Goal: Task Accomplishment & Management: Use online tool/utility

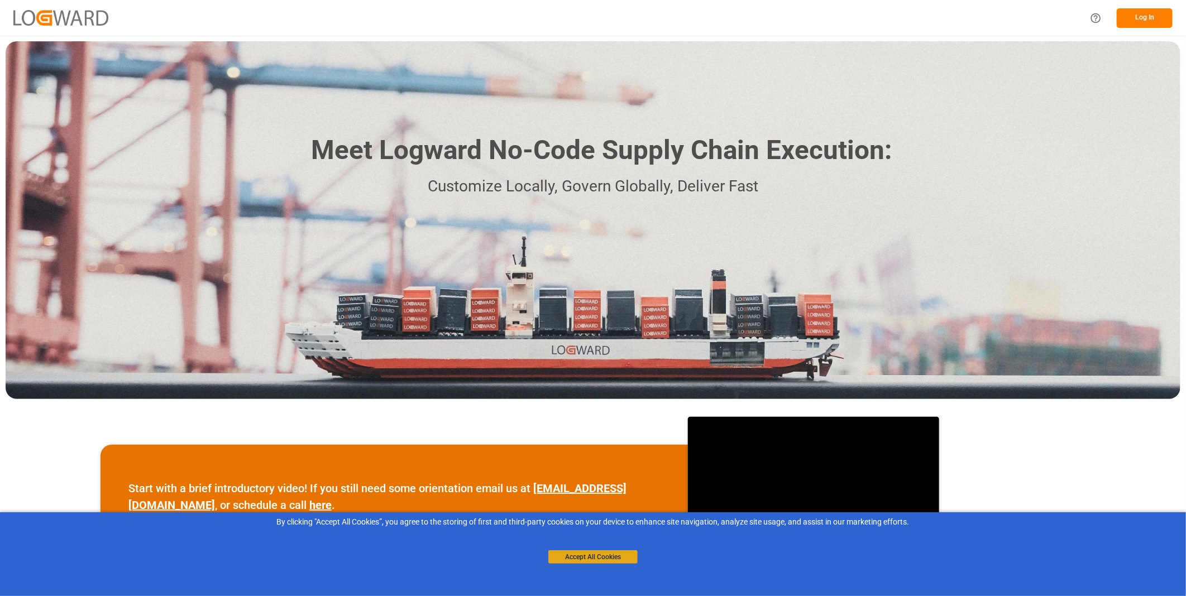
click at [595, 560] on button "Accept All Cookies" at bounding box center [592, 556] width 89 height 13
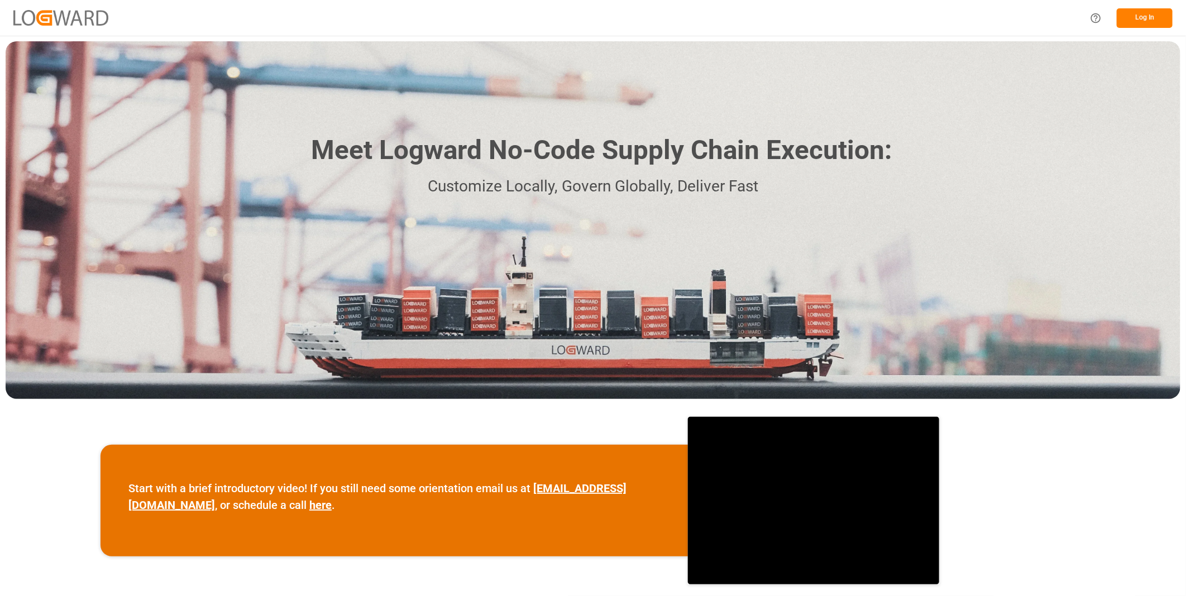
click at [1144, 24] on button "Log In" at bounding box center [1144, 18] width 56 height 20
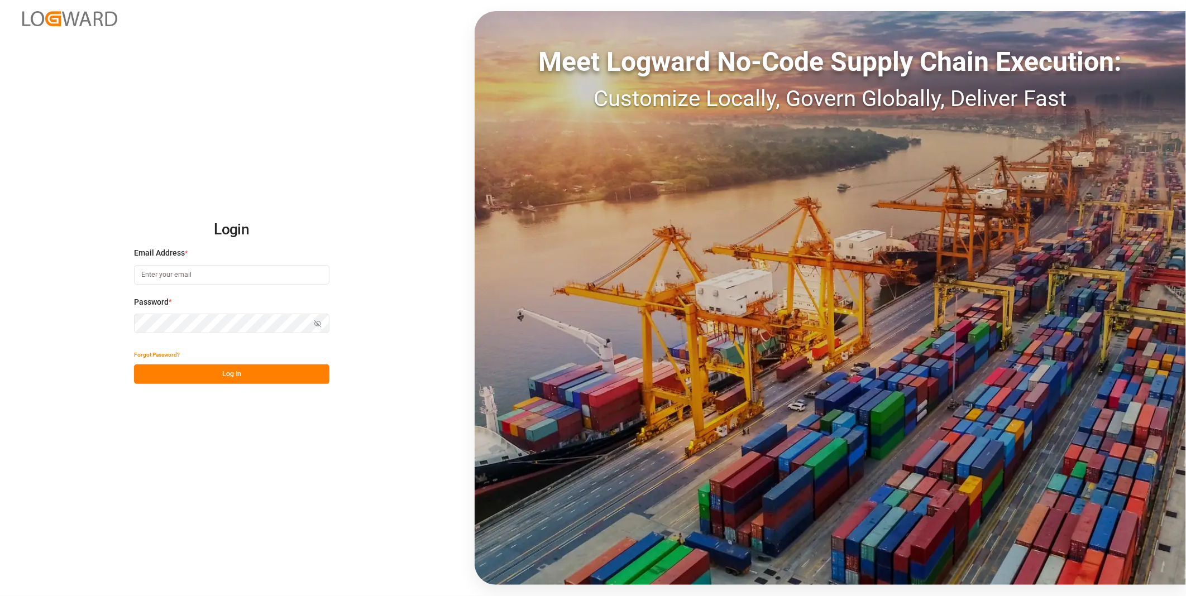
type input "[PERSON_NAME][EMAIL_ADDRESS][DOMAIN_NAME]"
click at [296, 370] on button "Log In" at bounding box center [231, 375] width 195 height 20
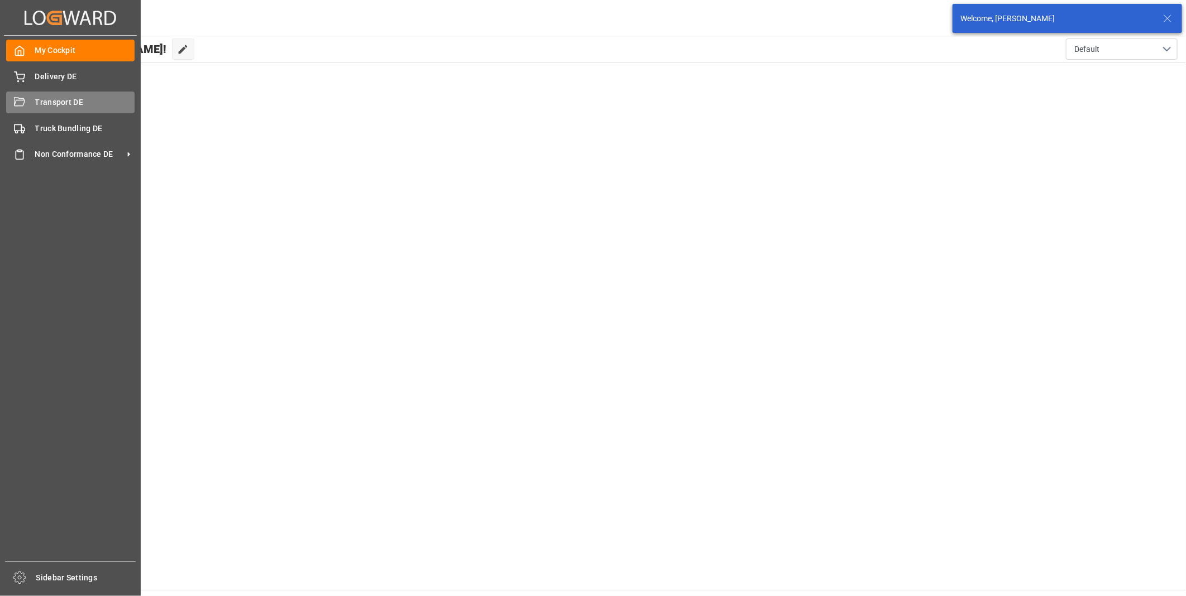
click at [32, 111] on div "Transport DE Transport DE" at bounding box center [70, 103] width 128 height 22
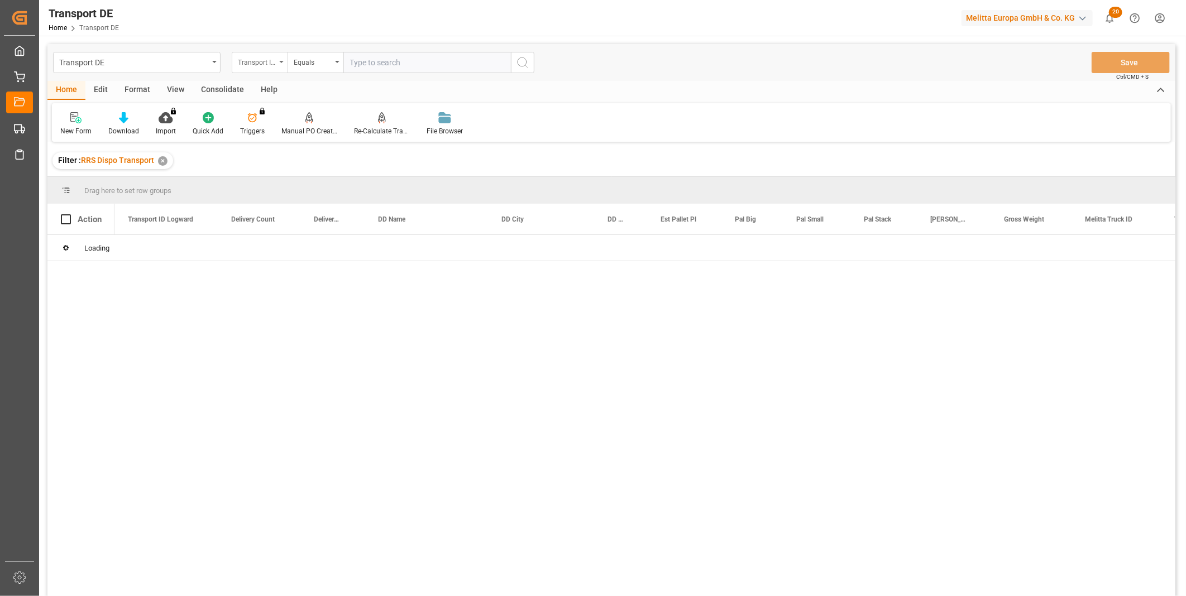
click at [272, 56] on div "Transport ID Logward" at bounding box center [257, 61] width 38 height 13
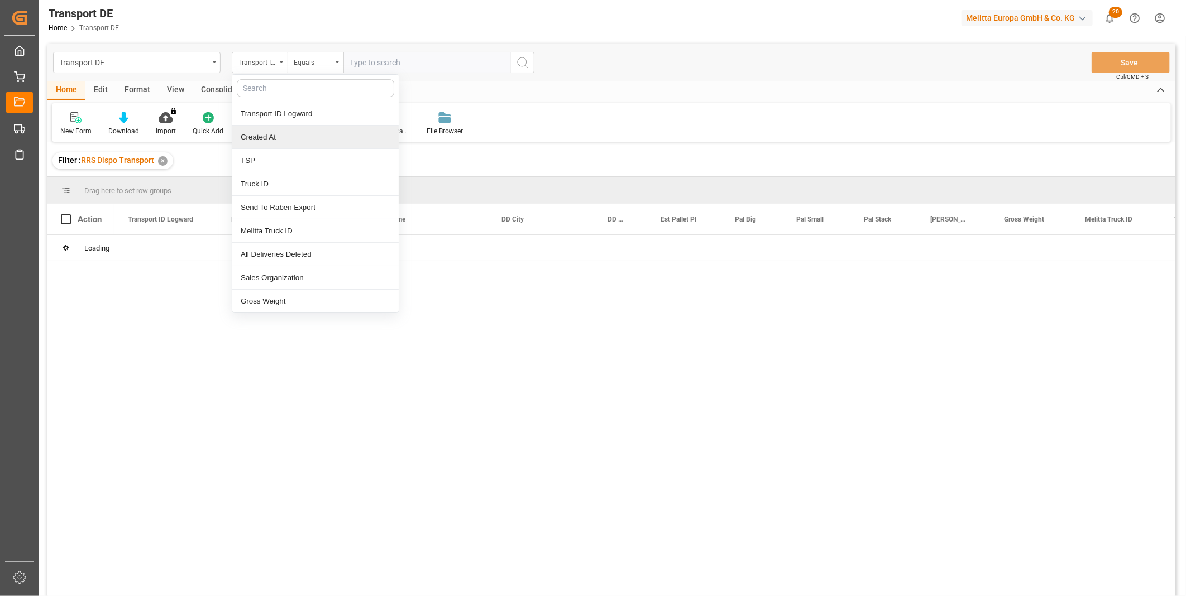
drag, startPoint x: 403, startPoint y: 49, endPoint x: 399, endPoint y: 54, distance: 6.7
click at [401, 51] on div "Transport DE Transport ID Logward Transport ID Logward Created At TSP Truck ID …" at bounding box center [611, 62] width 1128 height 37
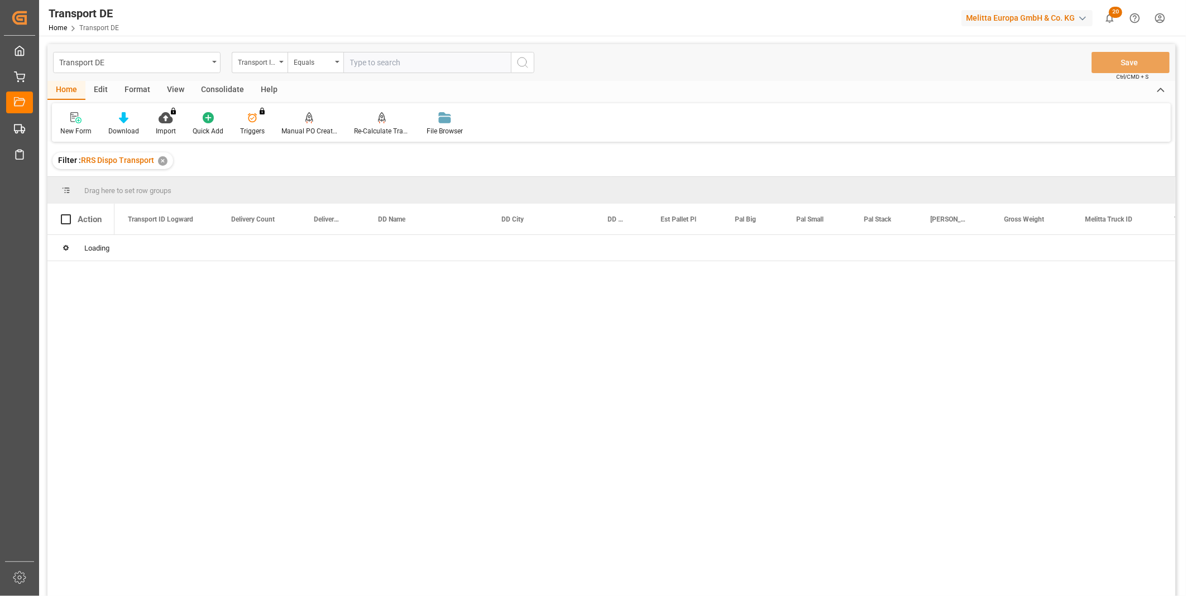
click at [394, 57] on input "text" at bounding box center [426, 62] width 167 height 21
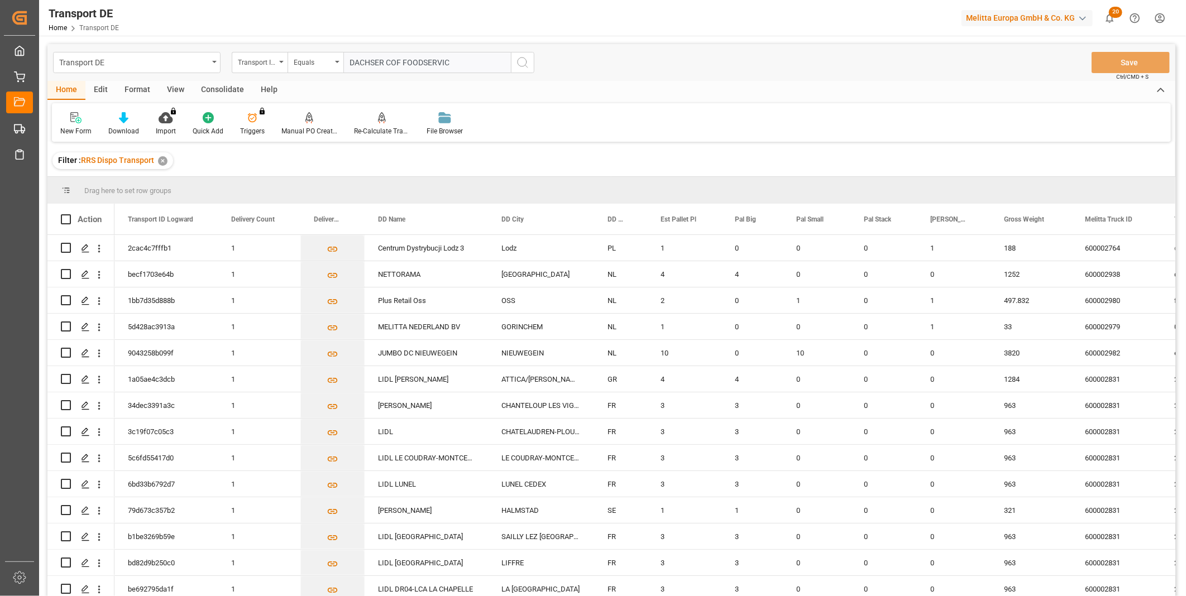
type input "DACHSER COF FOODSERVICE"
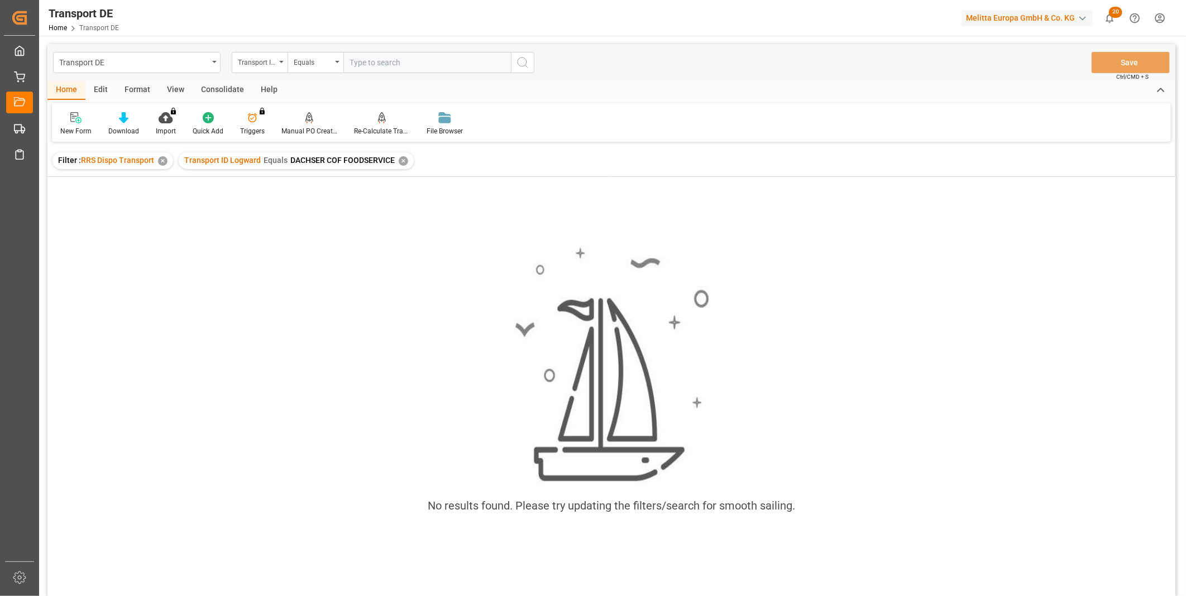
click at [406, 168] on div "Transport ID Logward Equals DACHSER COF FOODSERVICE ✕" at bounding box center [296, 160] width 235 height 17
click at [404, 160] on div "✕" at bounding box center [403, 160] width 9 height 9
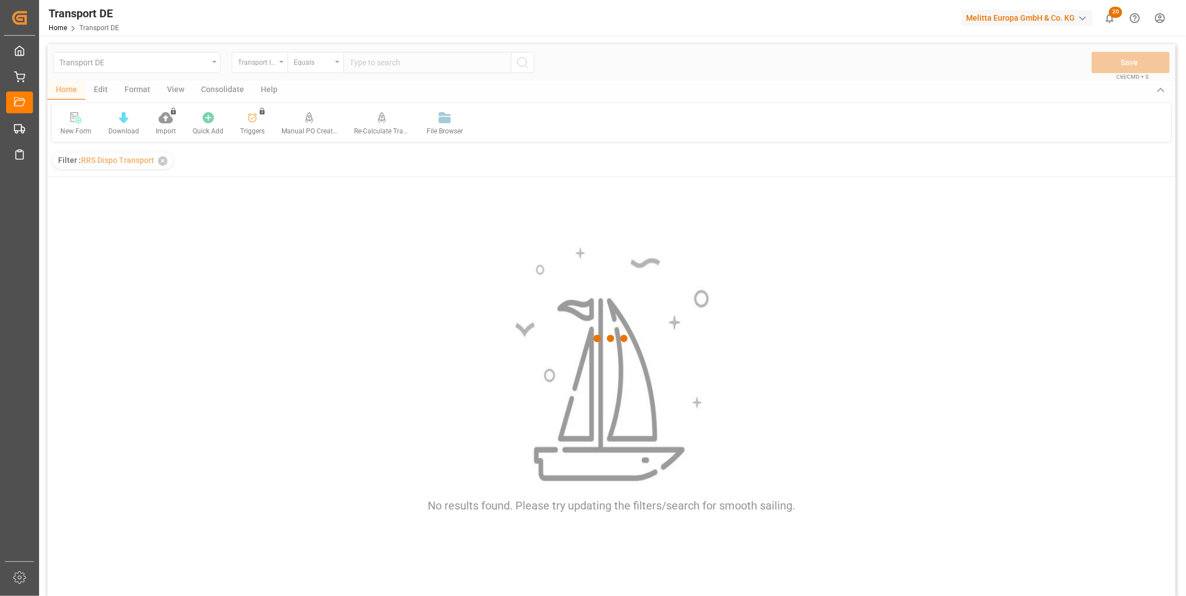
click at [263, 60] on div at bounding box center [611, 338] width 1128 height 589
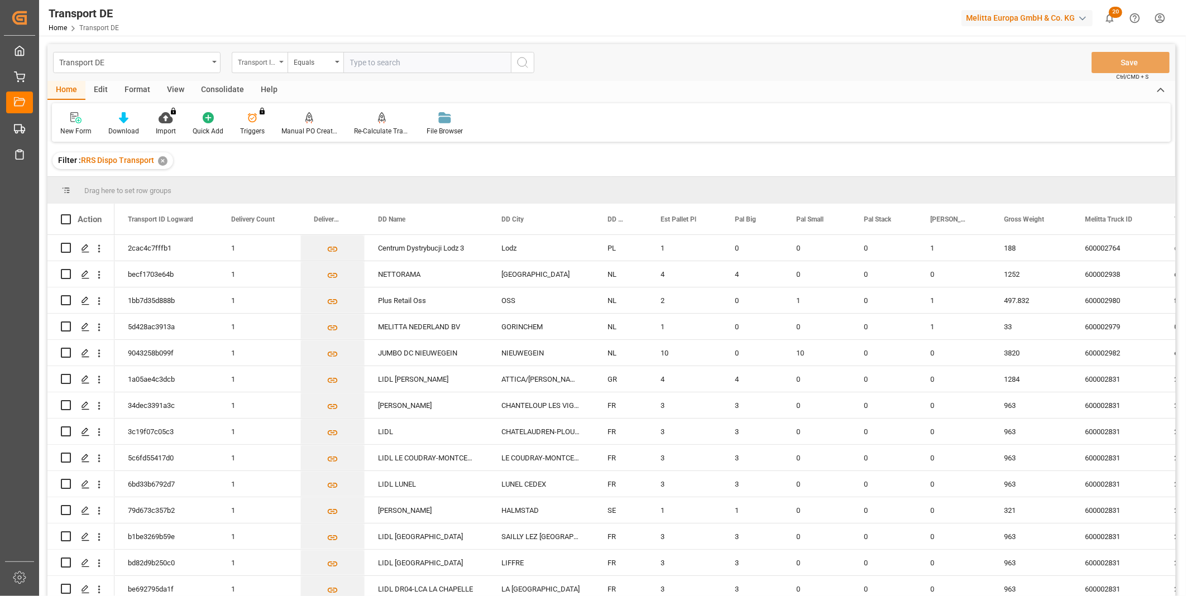
click at [264, 60] on div "Transport ID Logward" at bounding box center [257, 61] width 38 height 13
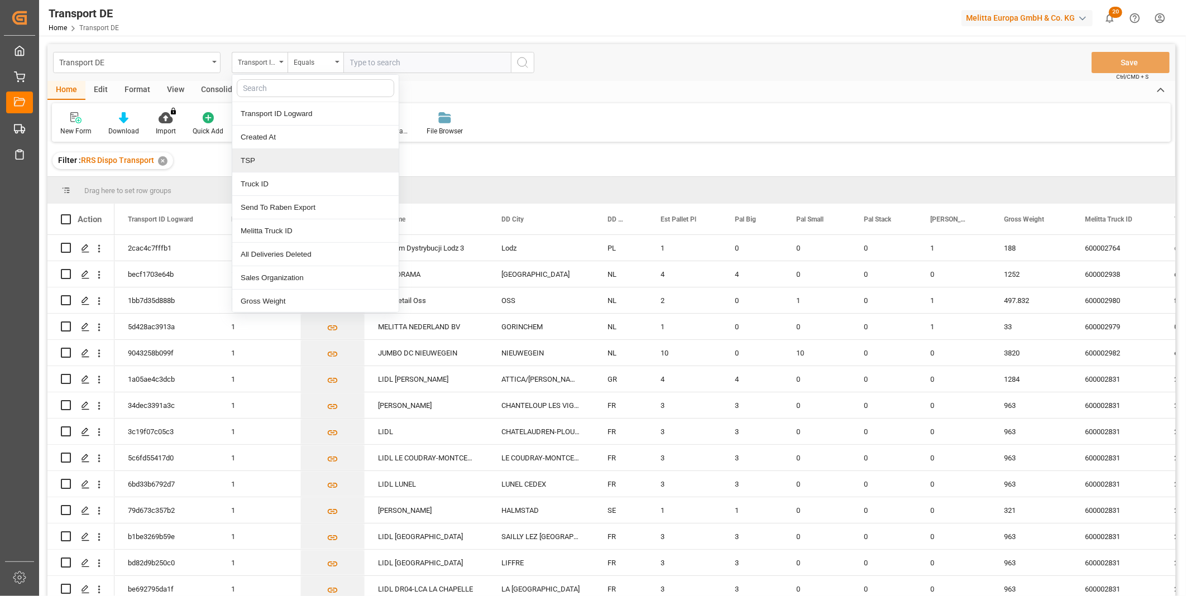
click at [266, 164] on div "TSP" at bounding box center [315, 160] width 166 height 23
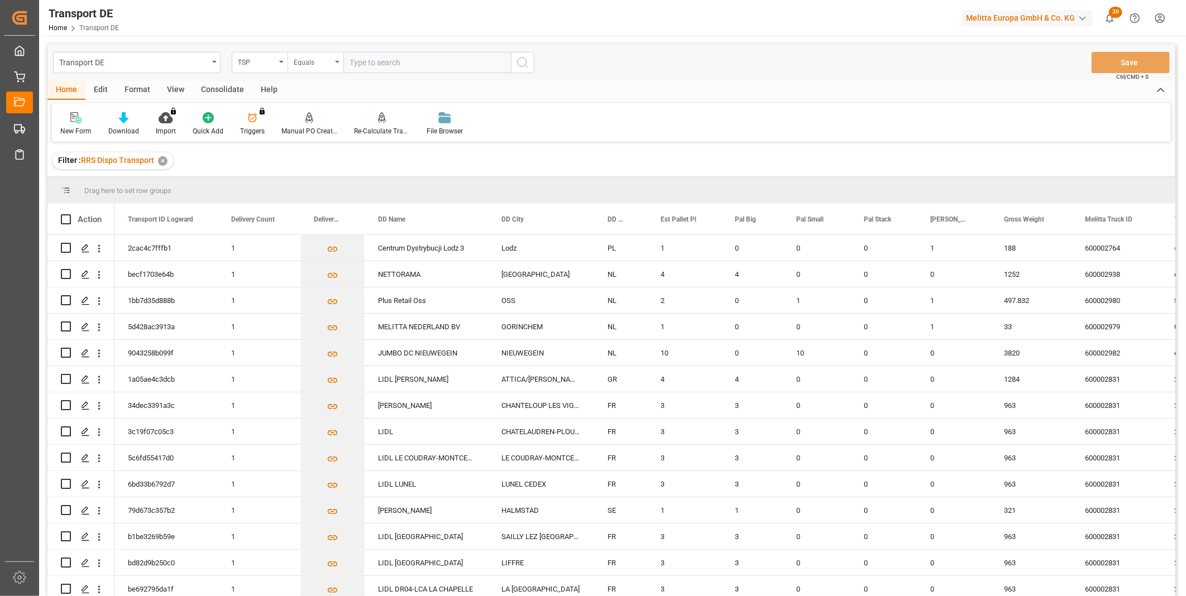
click at [313, 55] on div "Equals" at bounding box center [313, 61] width 38 height 13
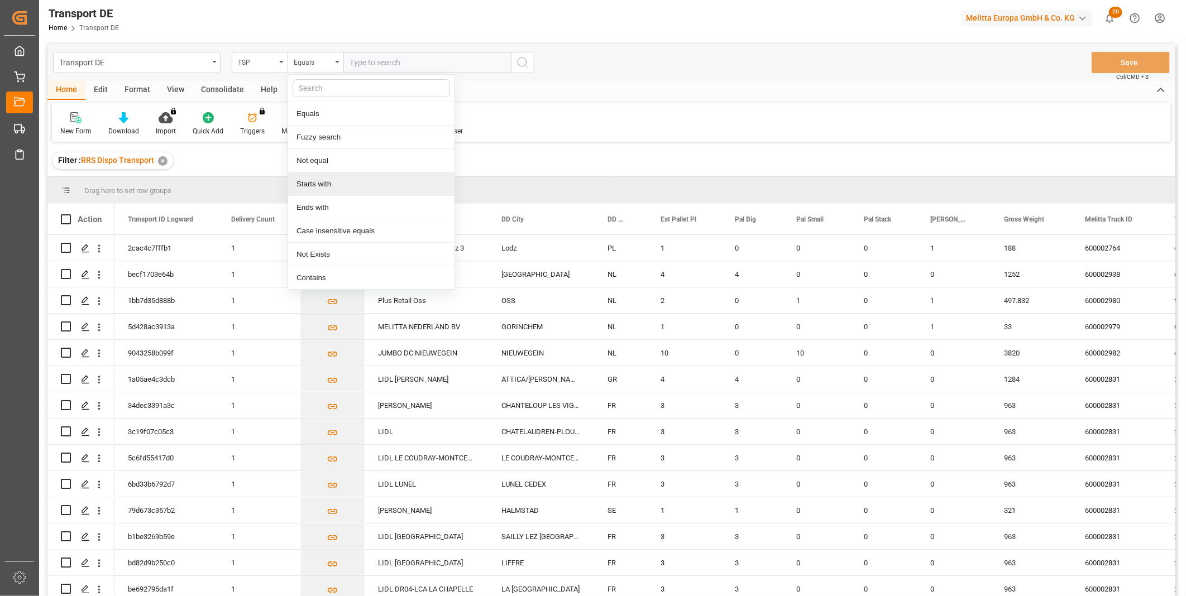
click at [333, 178] on div "Starts with" at bounding box center [371, 183] width 166 height 23
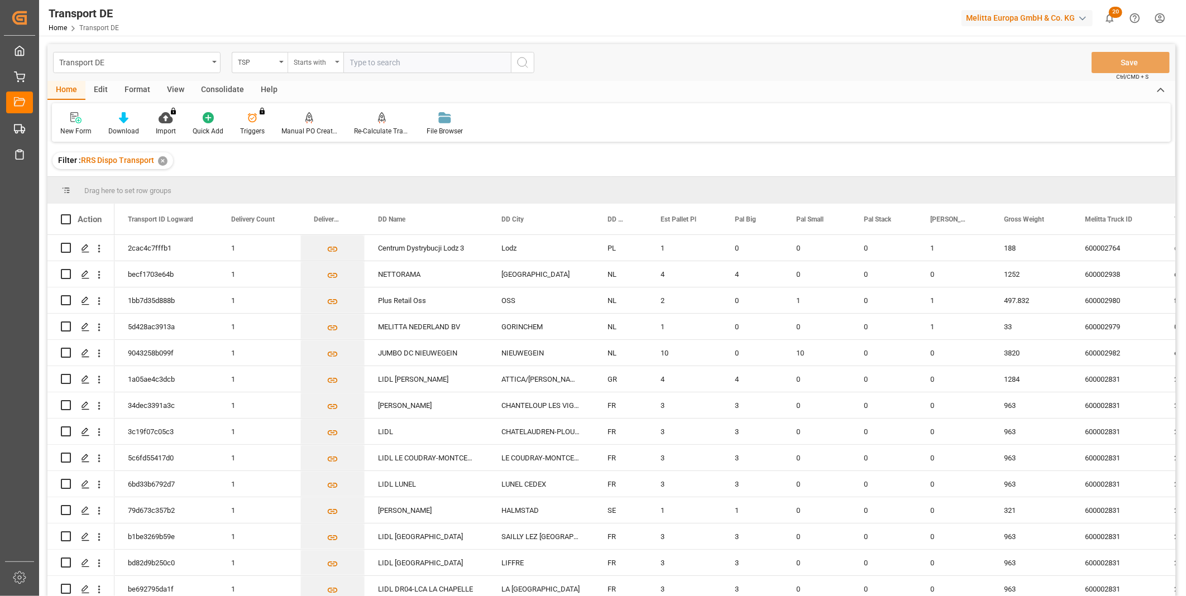
click at [333, 73] on div "Transport DE TSP Starts with Save Ctrl/CMD + S" at bounding box center [611, 62] width 1128 height 37
click at [325, 68] on div "Starts with" at bounding box center [315, 62] width 56 height 21
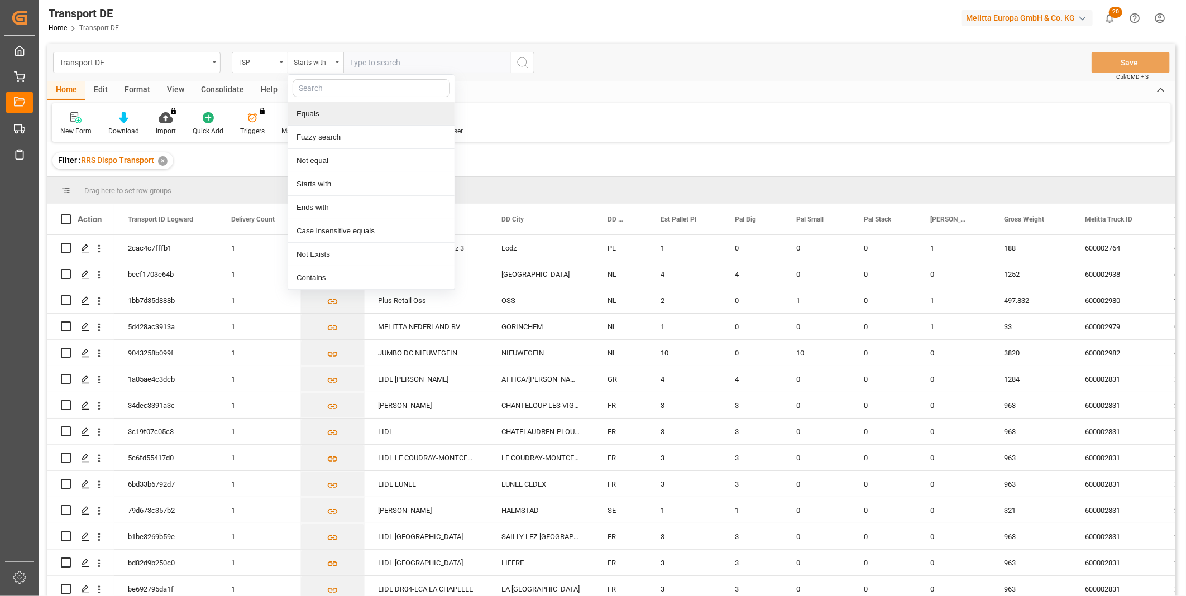
click at [306, 112] on div "Equals" at bounding box center [371, 113] width 166 height 23
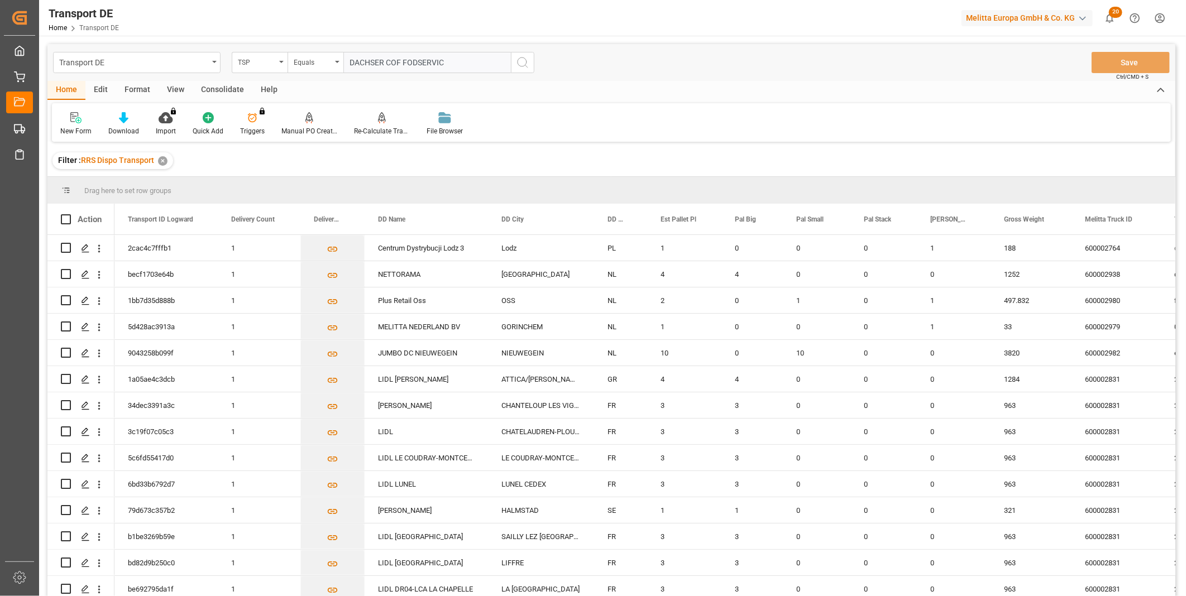
type input "DACHSER COF FODSERVICE"
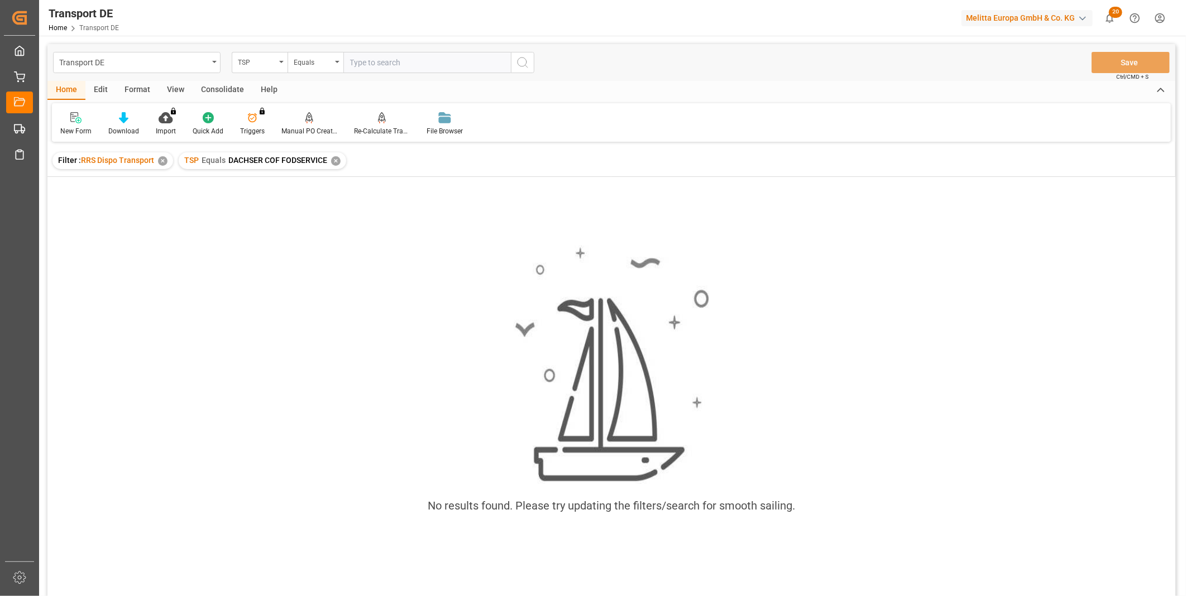
click at [335, 160] on div "✕" at bounding box center [335, 160] width 9 height 9
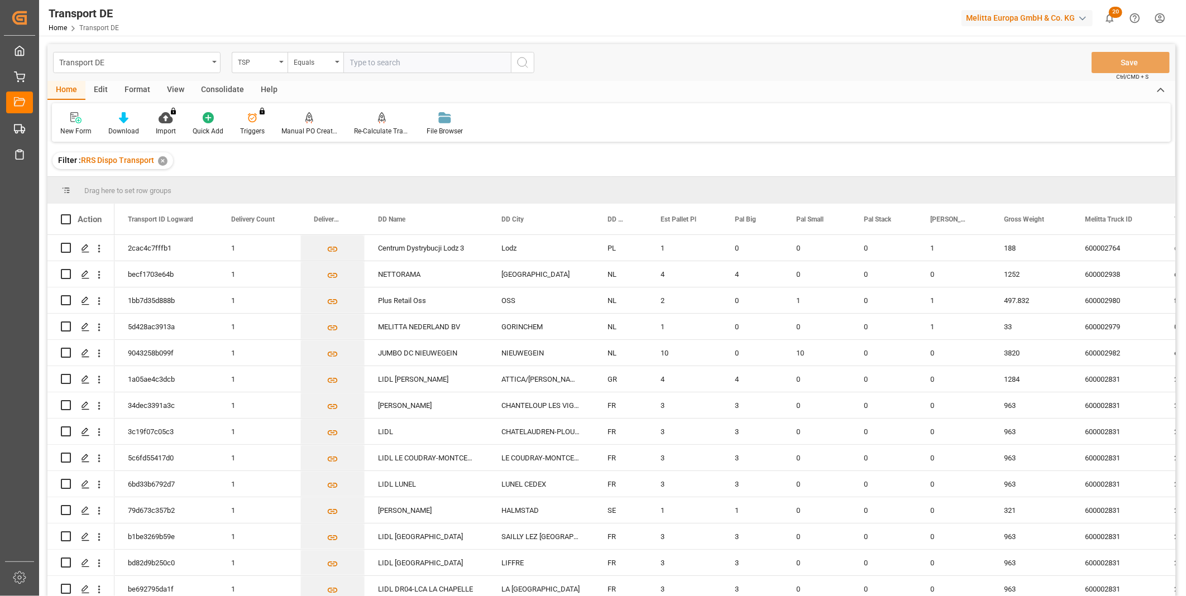
click at [357, 63] on input "text" at bounding box center [426, 62] width 167 height 21
click at [232, 87] on div "Consolidate" at bounding box center [223, 90] width 60 height 19
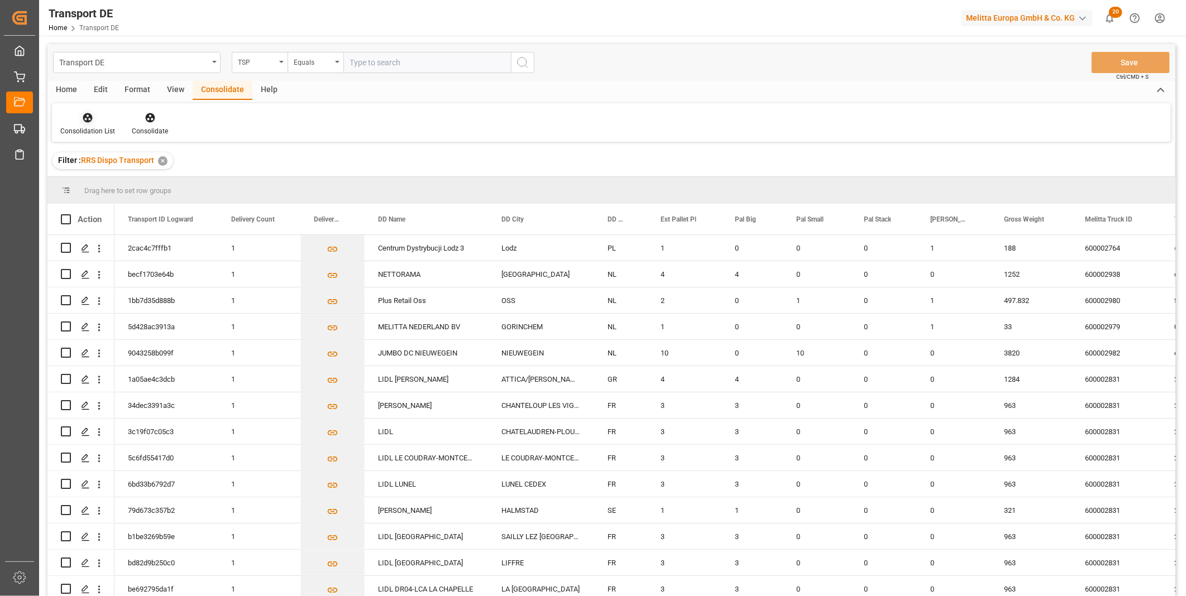
click at [93, 124] on div "Consolidation List" at bounding box center [87, 124] width 71 height 25
click at [125, 204] on div "Truck Bundling RRS Dispo Export" at bounding box center [127, 204] width 116 height 12
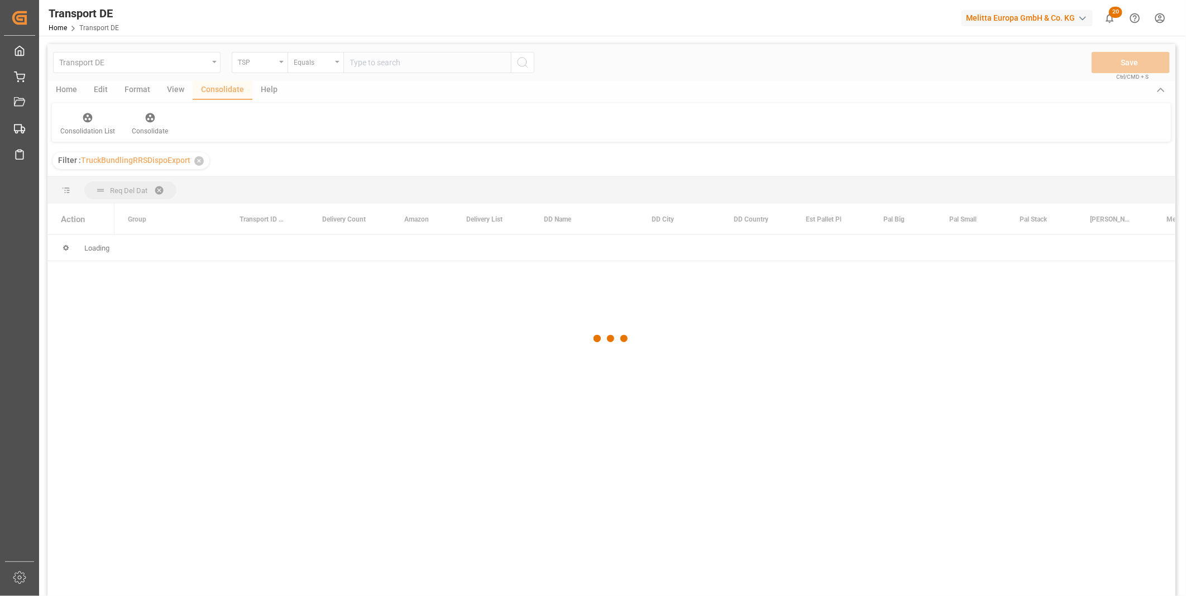
click at [348, 64] on input "text" at bounding box center [426, 62] width 167 height 21
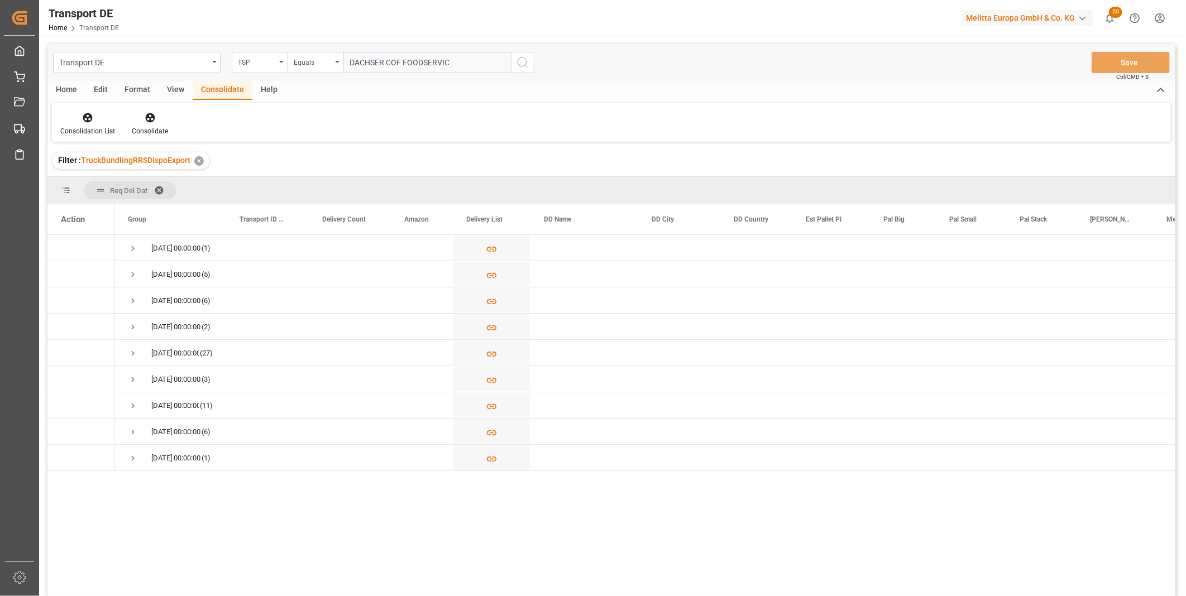
type input "DACHSER COF FOODSERVICE"
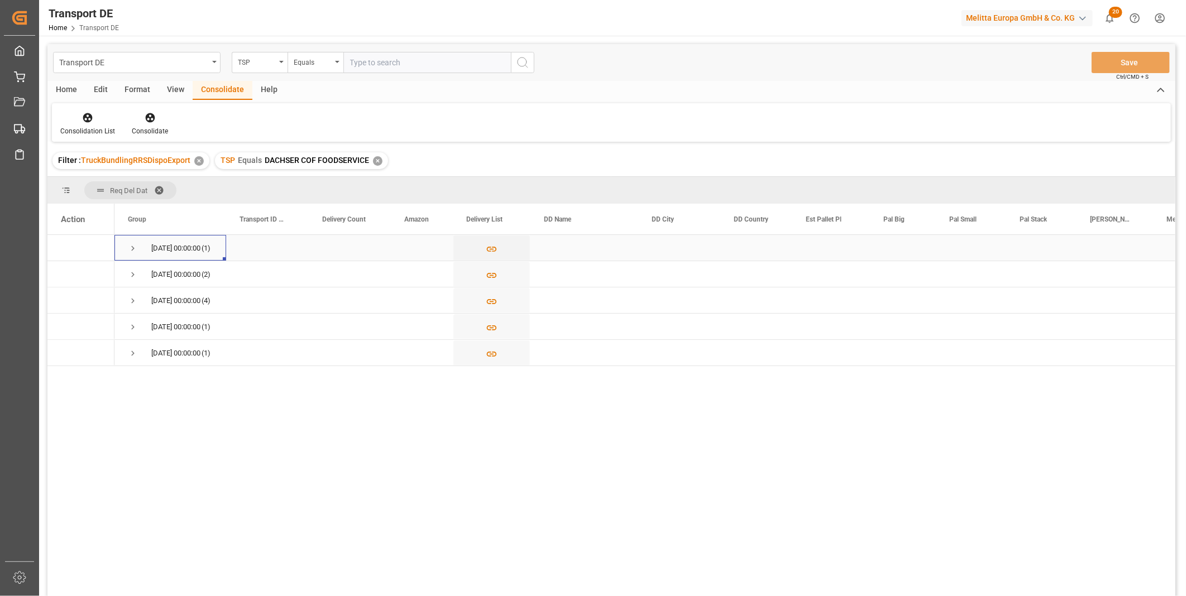
click at [129, 243] on span "Press SPACE to select this row." at bounding box center [133, 248] width 10 height 10
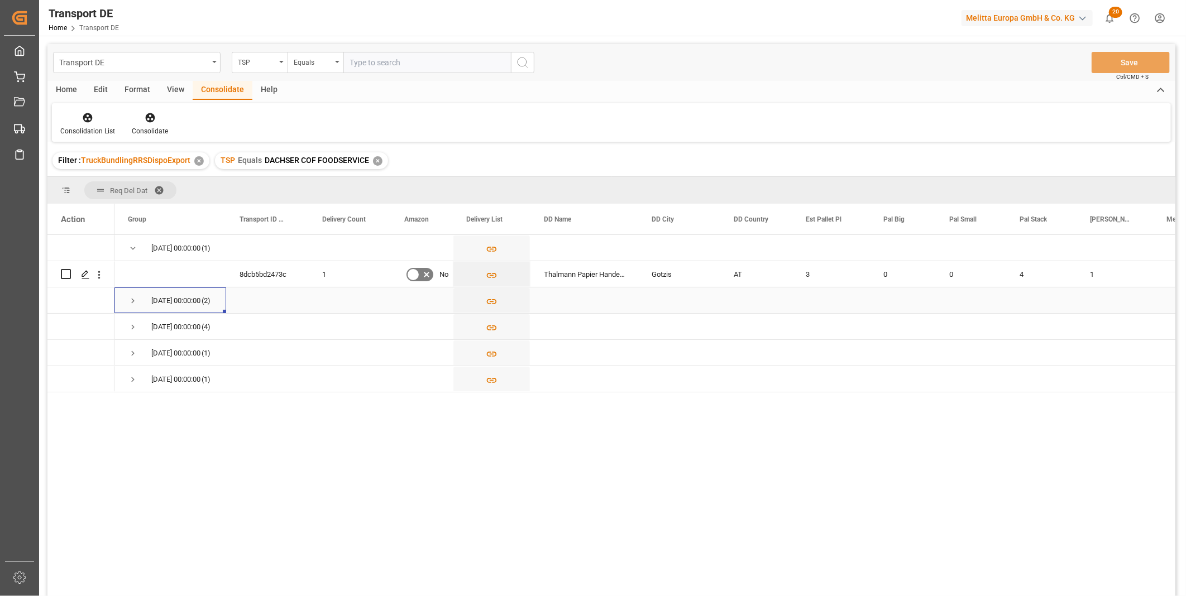
click at [131, 300] on span "Press SPACE to select this row." at bounding box center [133, 301] width 10 height 10
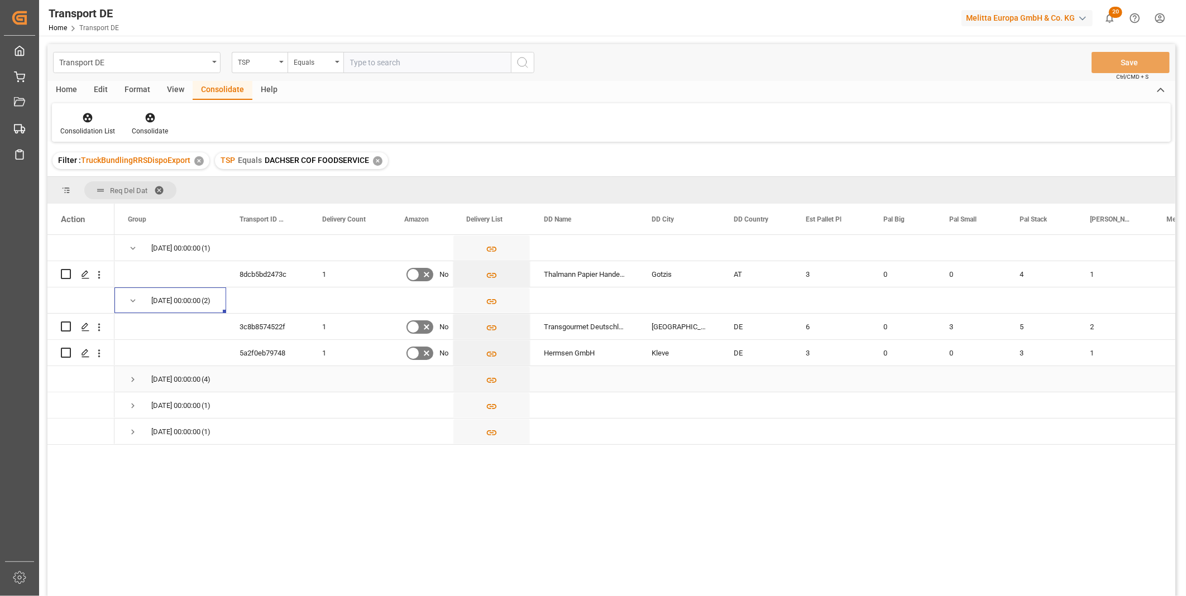
click at [132, 383] on span "Press SPACE to select this row." at bounding box center [133, 380] width 10 height 10
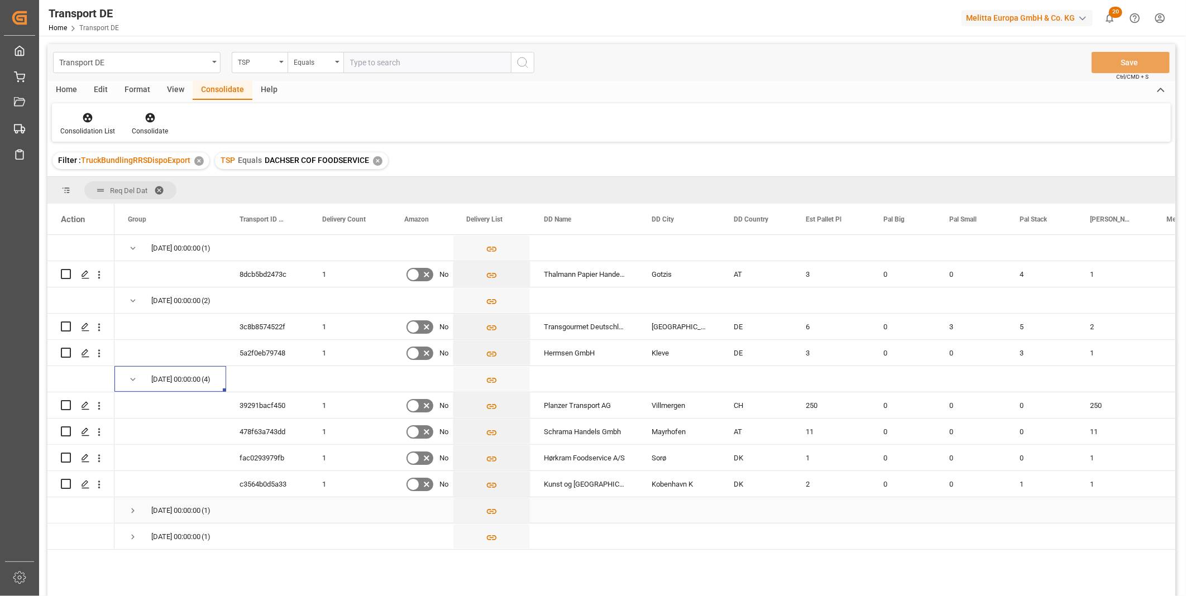
click at [132, 509] on span "Press SPACE to select this row." at bounding box center [133, 511] width 10 height 10
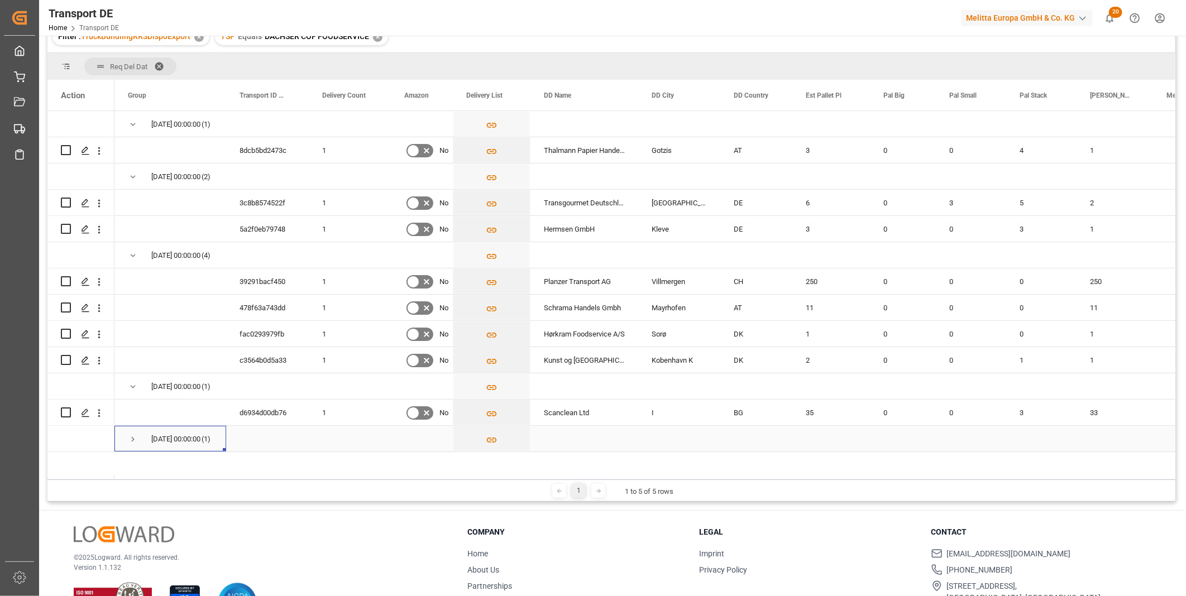
click at [131, 438] on span "Press SPACE to select this row." at bounding box center [133, 439] width 10 height 10
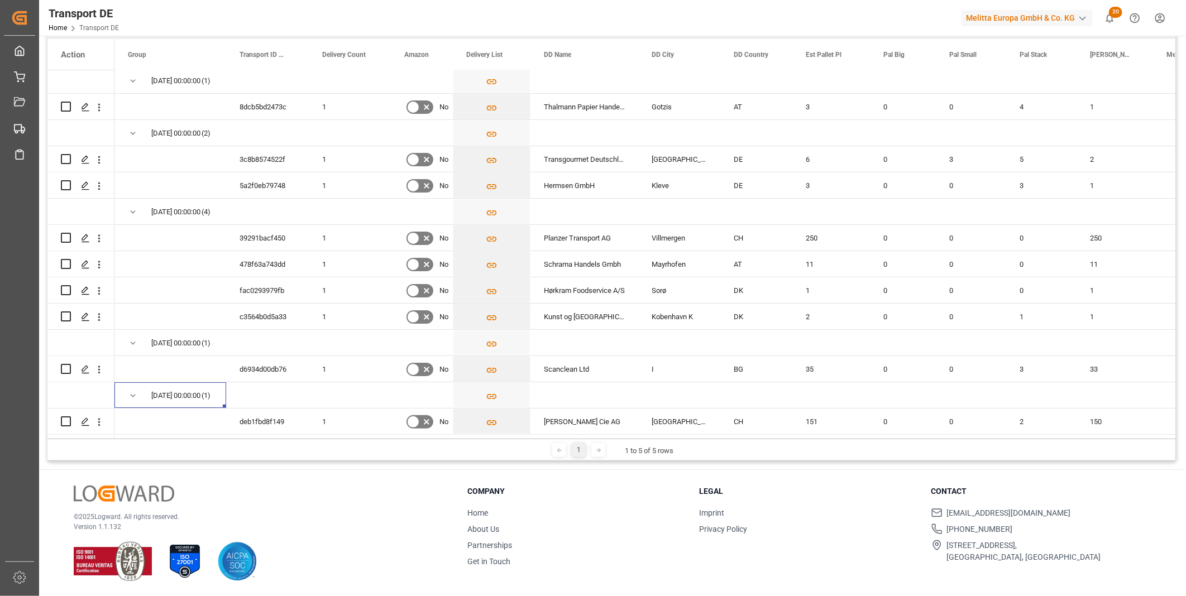
scroll to position [41, 0]
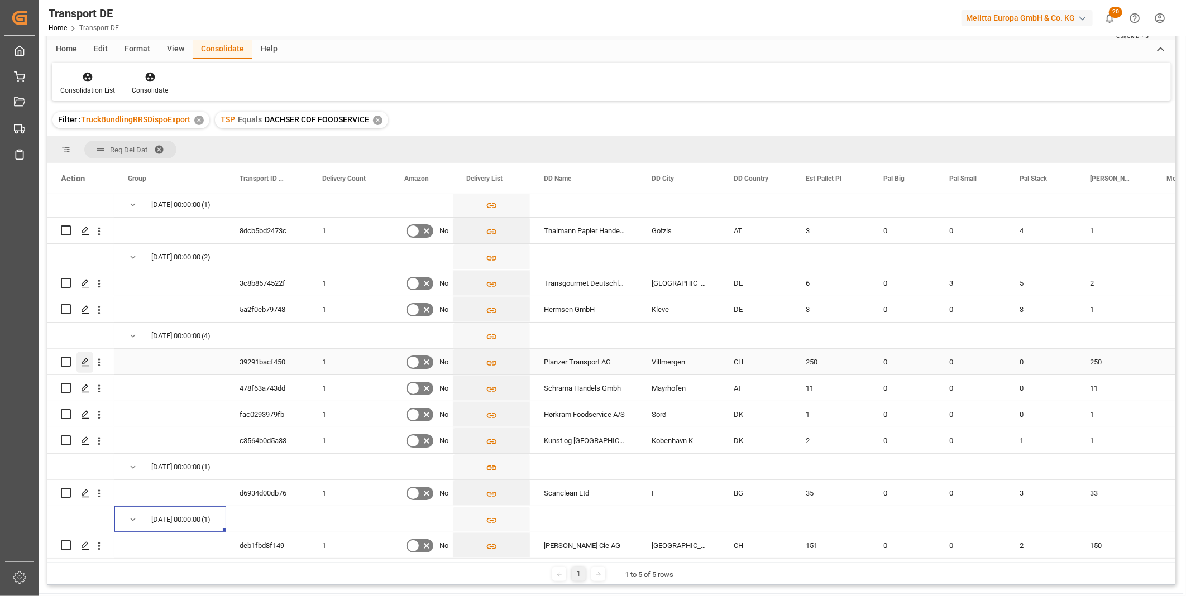
click at [84, 358] on icon "Press SPACE to select this row." at bounding box center [85, 362] width 9 height 9
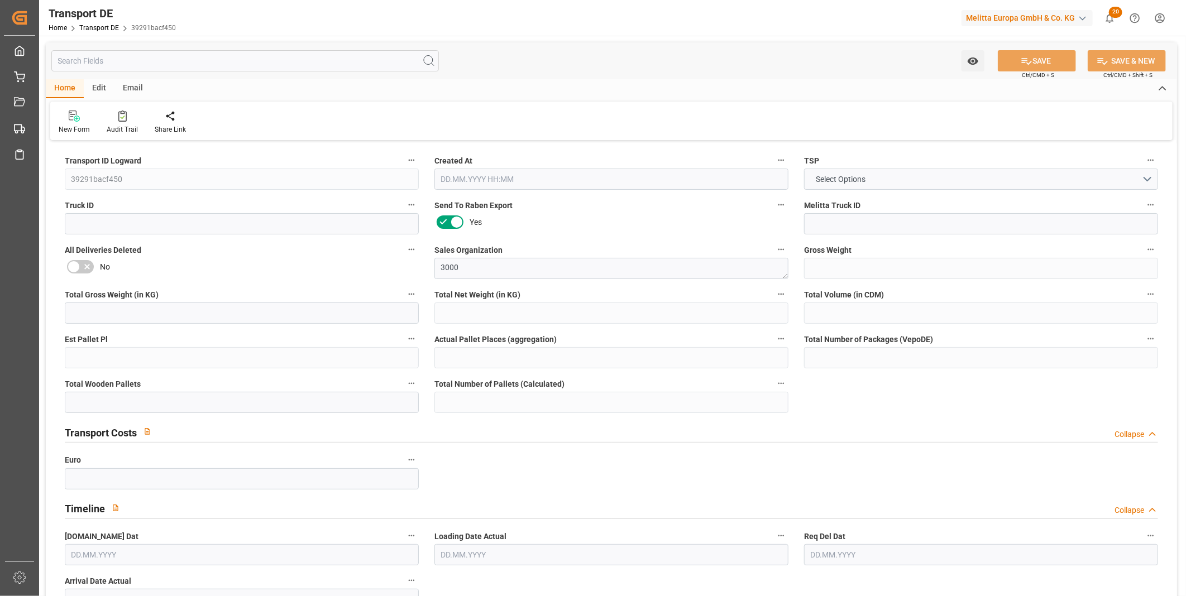
type input "6000"
type input "1912.5"
type input "457.5"
type input "46360"
type input "250"
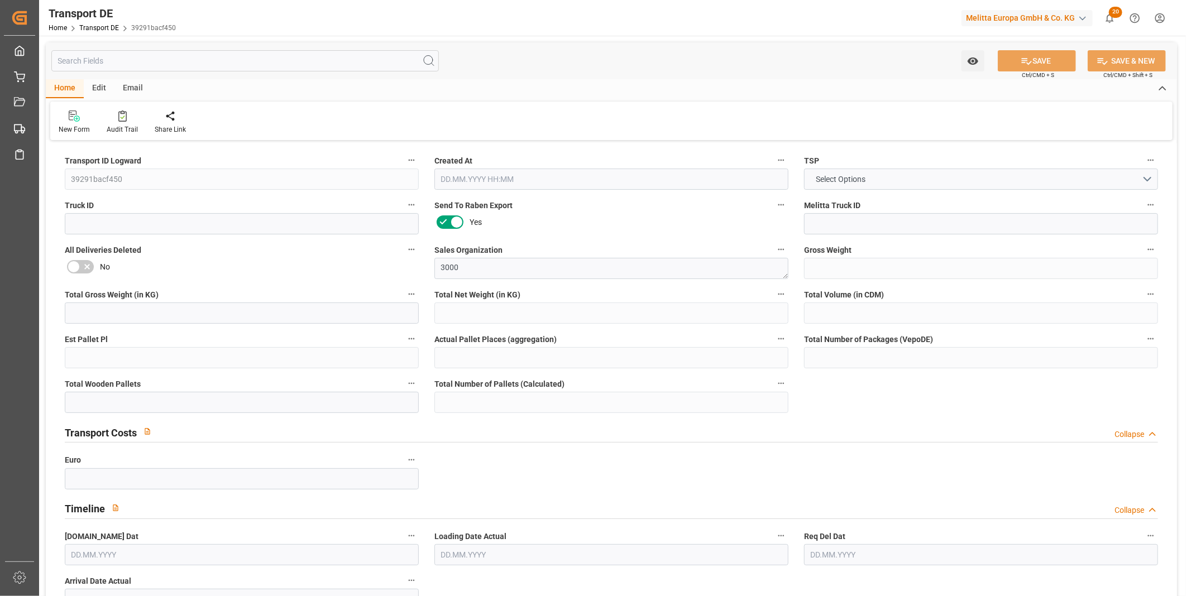
type input "0"
type input "250"
type input "13"
type input "0"
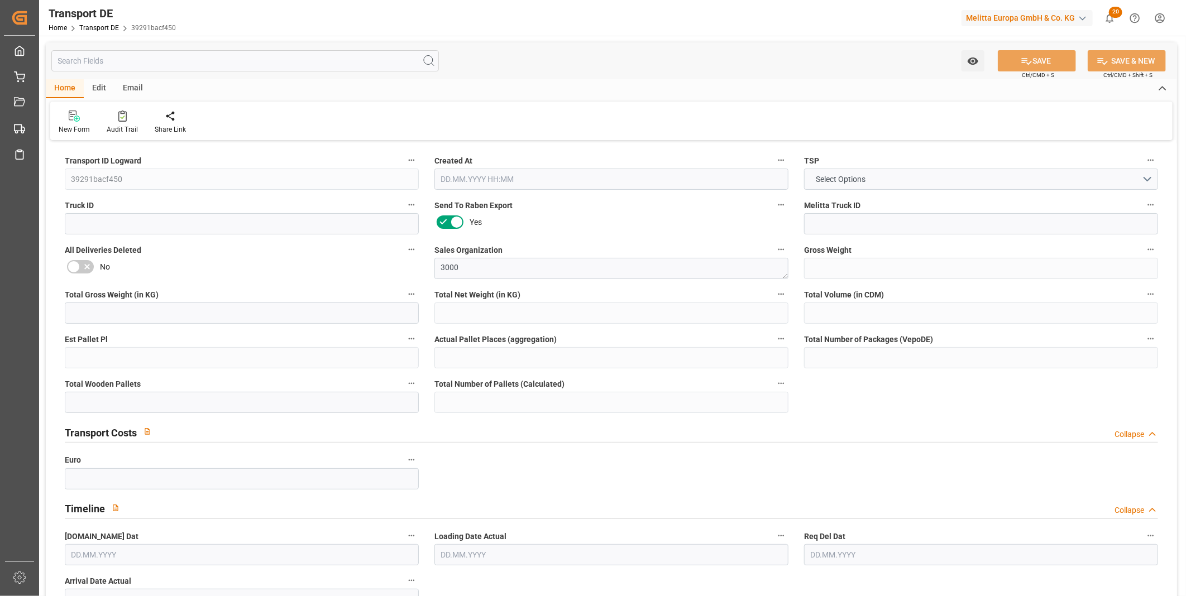
type input "56"
type input "0"
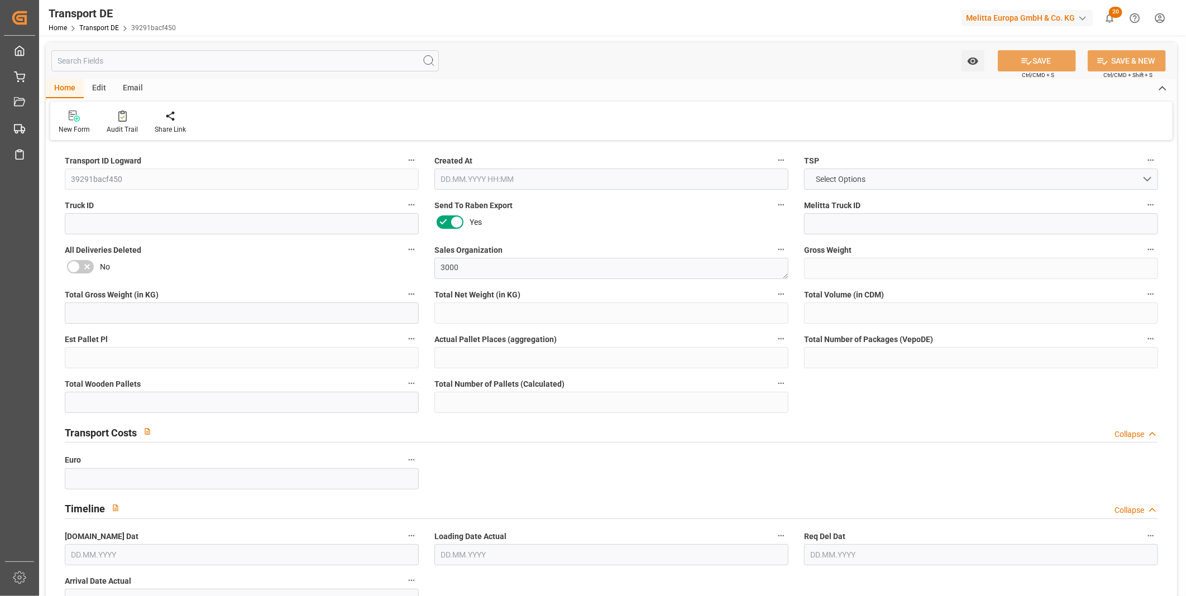
type input "0"
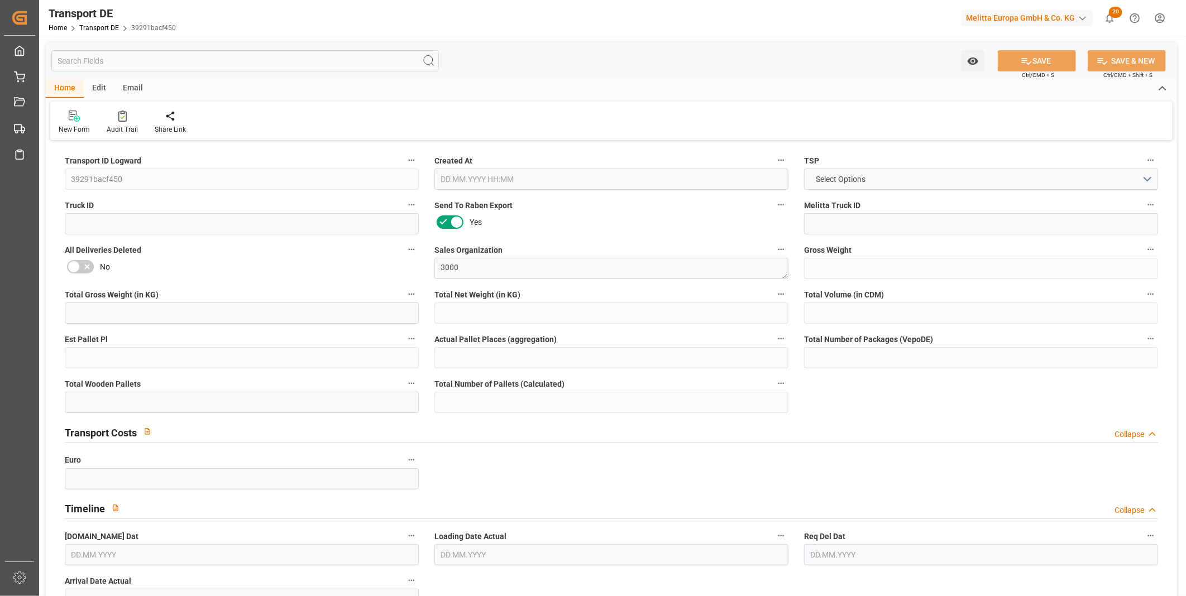
type input "0"
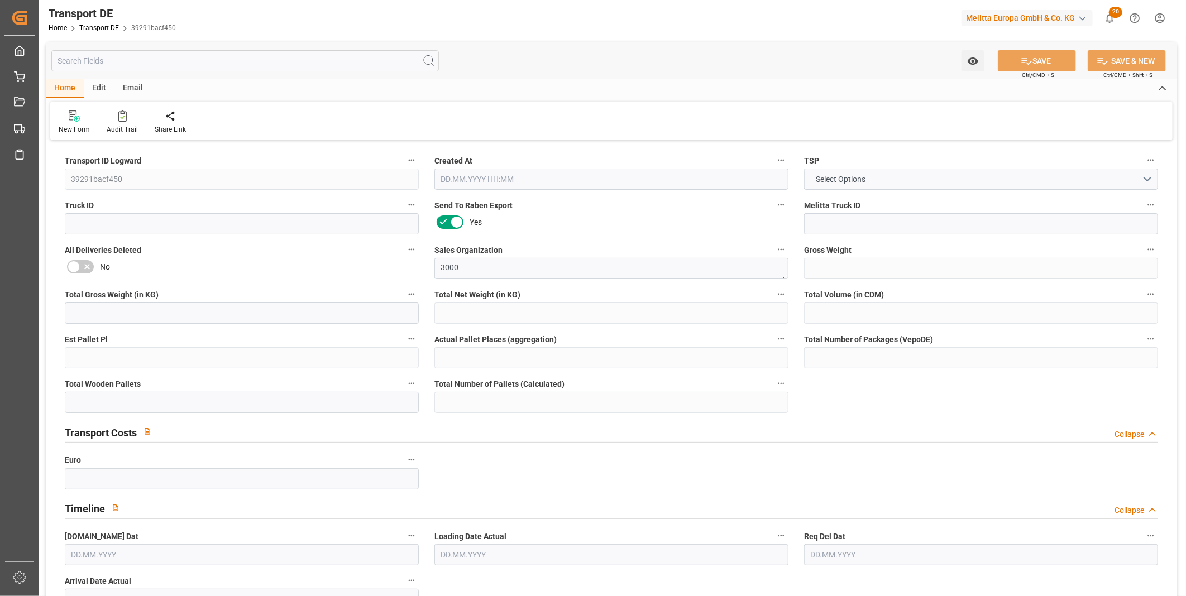
type input "0"
type input "1"
type input "250"
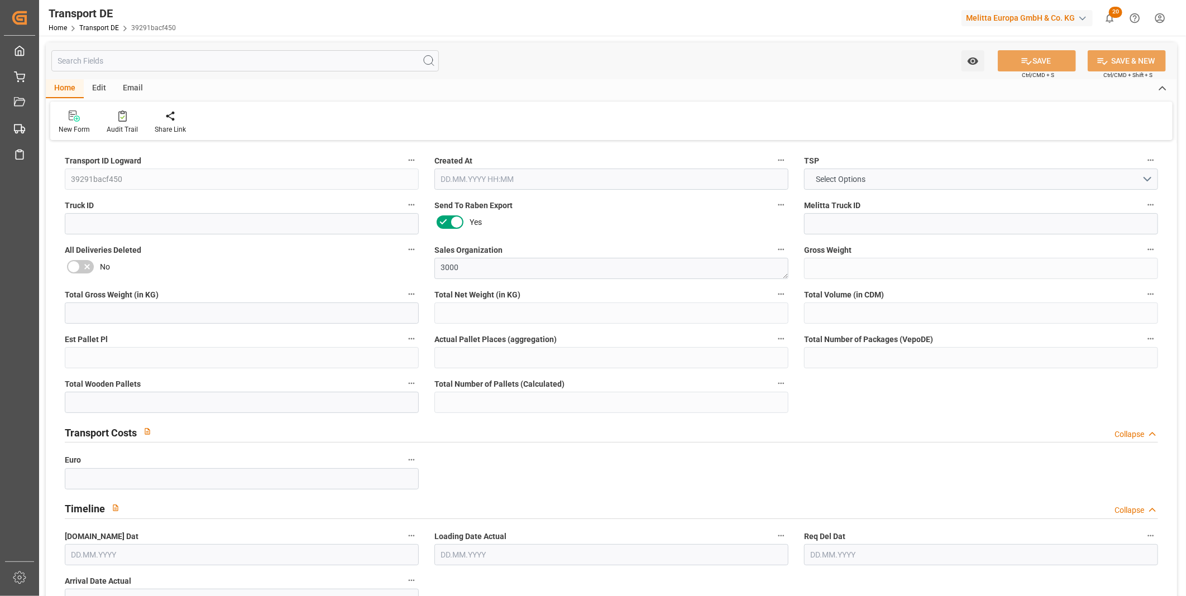
type input "0"
type input "500"
type input "89.673"
type input "0"
type input "25.09.2025 23:00"
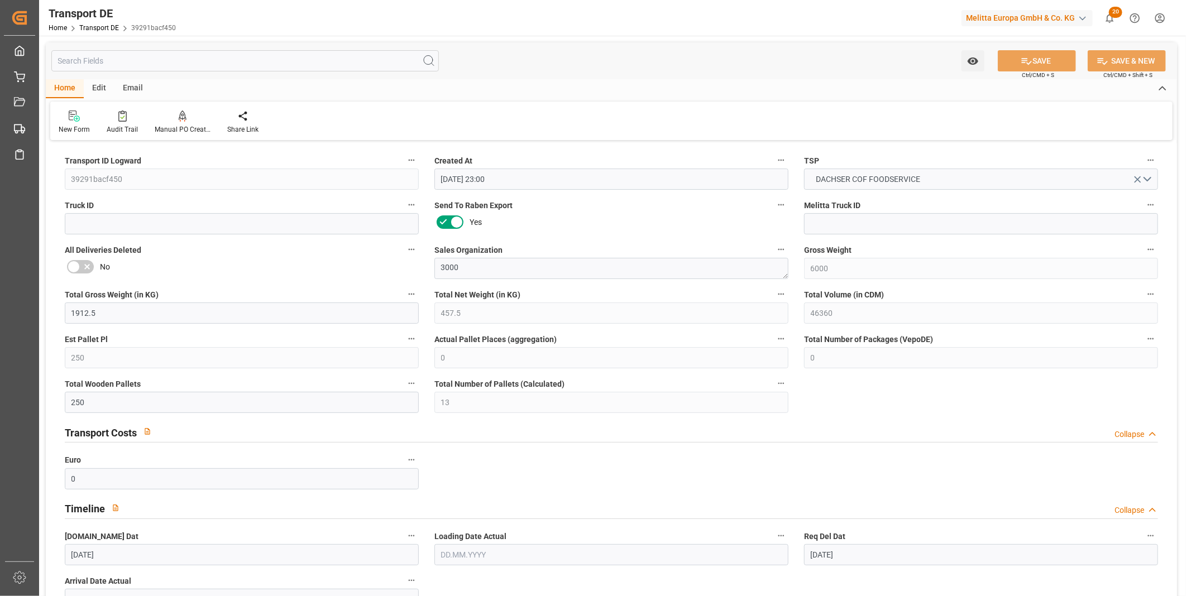
type input "[DATE]"
type input "06.10.2025"
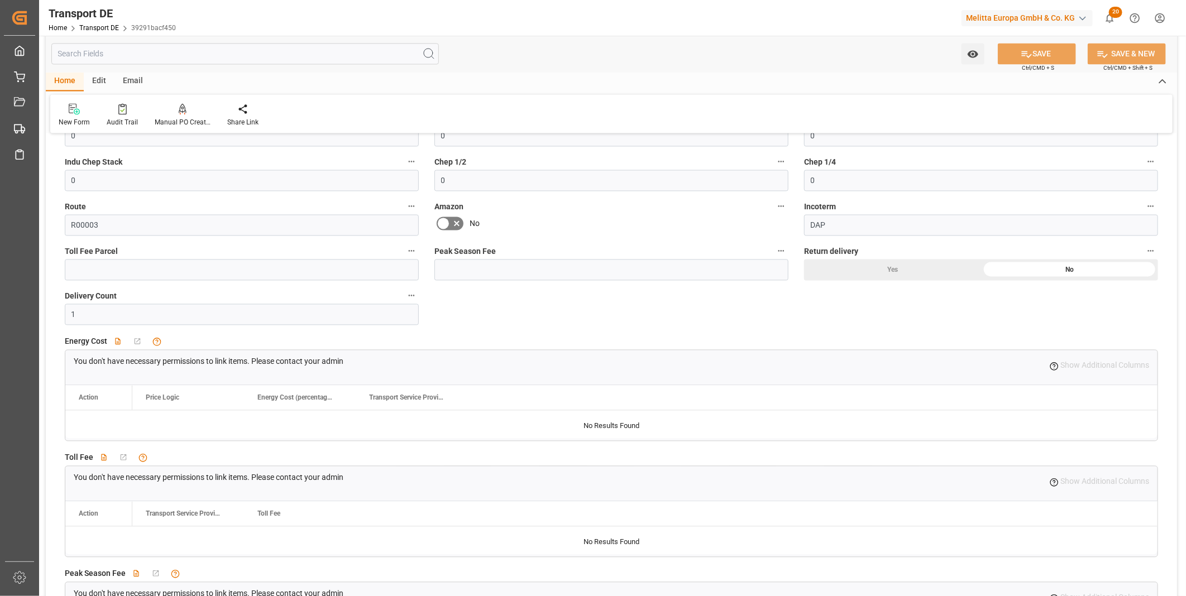
scroll to position [1143, 0]
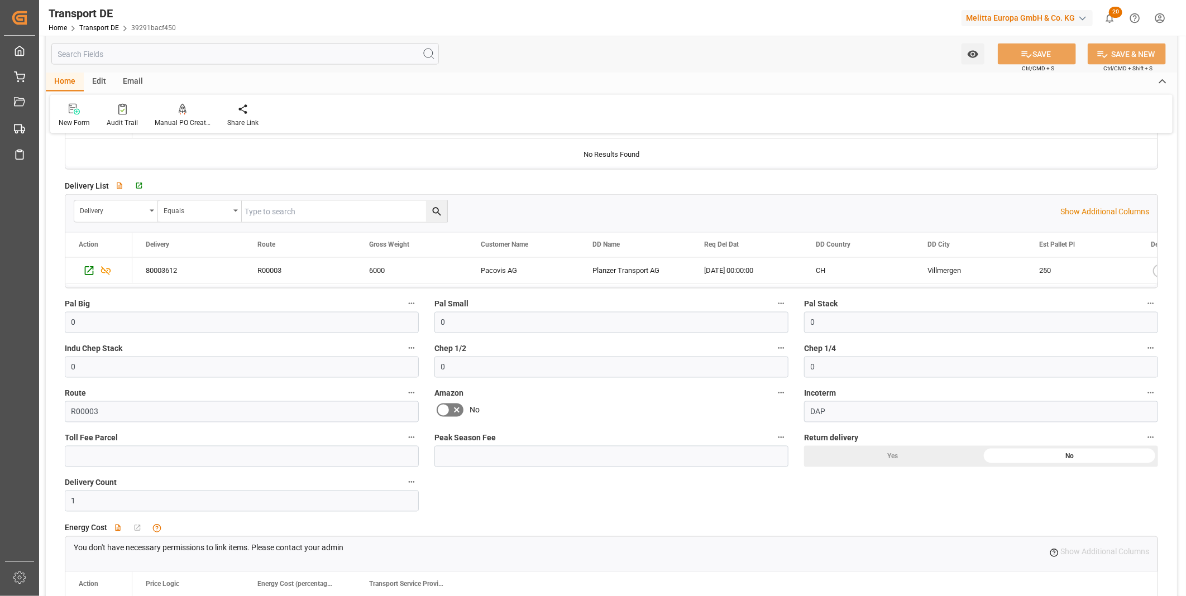
drag, startPoint x: 483, startPoint y: 285, endPoint x: 600, endPoint y: 271, distance: 117.5
click at [524, 285] on div "80003612 R00003 6000 Pacovis AG Planzer Transport AG 2025-10-06 00:00:00 CH Vil…" at bounding box center [611, 272] width 1092 height 28
drag, startPoint x: 642, startPoint y: 266, endPoint x: 523, endPoint y: 266, distance: 119.5
click at [523, 266] on div "80003612 R00003 6000 Pacovis AG Planzer Transport AG 2025-10-06 00:00:00 CH Vil…" at bounding box center [690, 271] width 1116 height 26
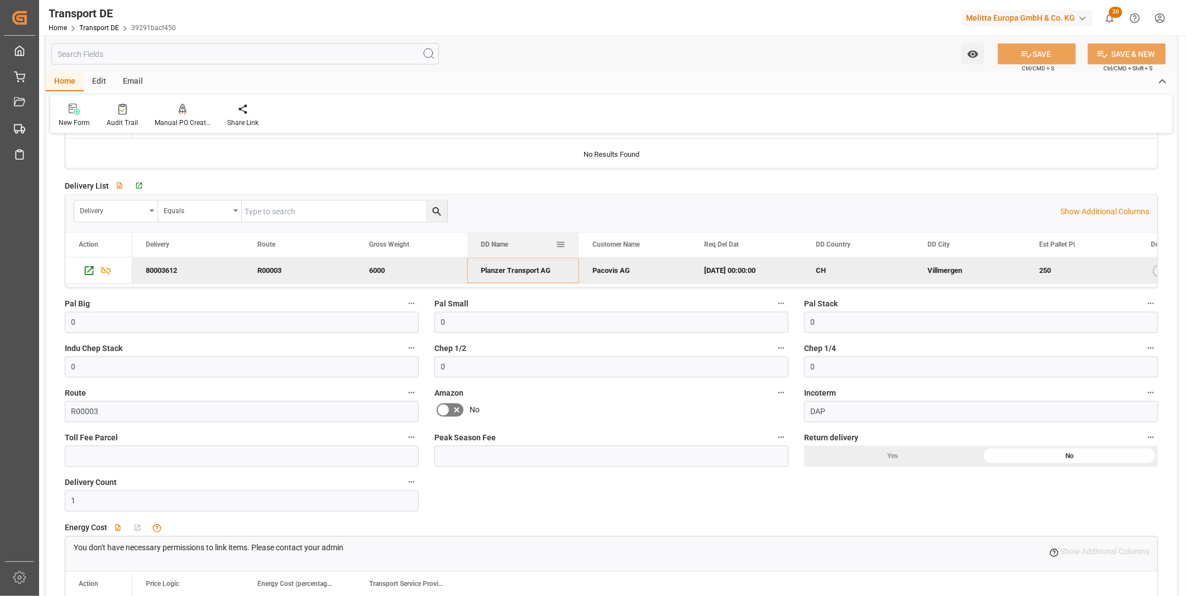
drag, startPoint x: 616, startPoint y: 242, endPoint x: 530, endPoint y: 235, distance: 85.7
click at [530, 235] on div "DD Name" at bounding box center [518, 245] width 75 height 25
drag, startPoint x: 529, startPoint y: 244, endPoint x: 631, endPoint y: 250, distance: 101.8
click at [631, 250] on div "DD Name" at bounding box center [629, 245] width 75 height 25
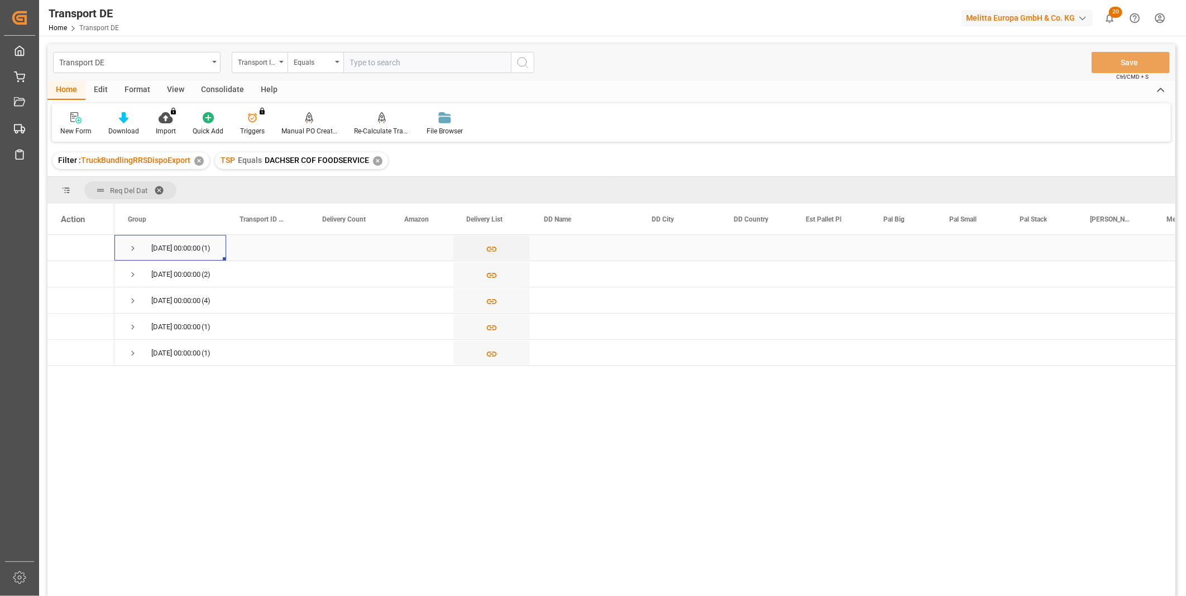
click at [130, 245] on span "Press SPACE to select this row." at bounding box center [133, 248] width 10 height 10
click at [131, 382] on span "Press SPACE to select this row." at bounding box center [133, 380] width 10 height 10
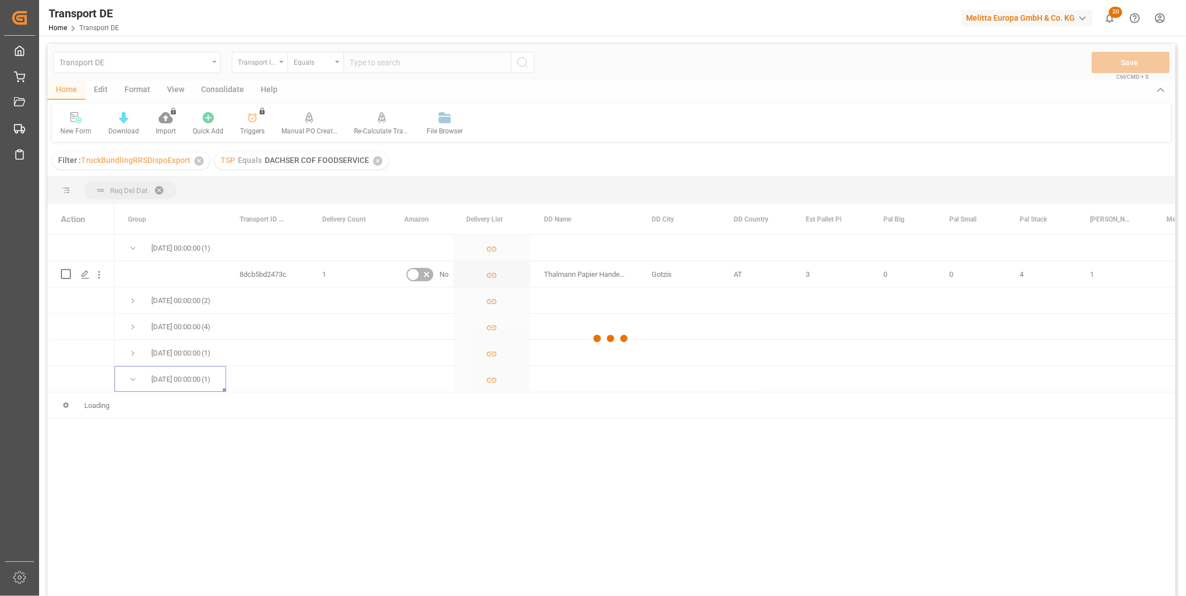
click at [134, 353] on div at bounding box center [611, 338] width 1128 height 589
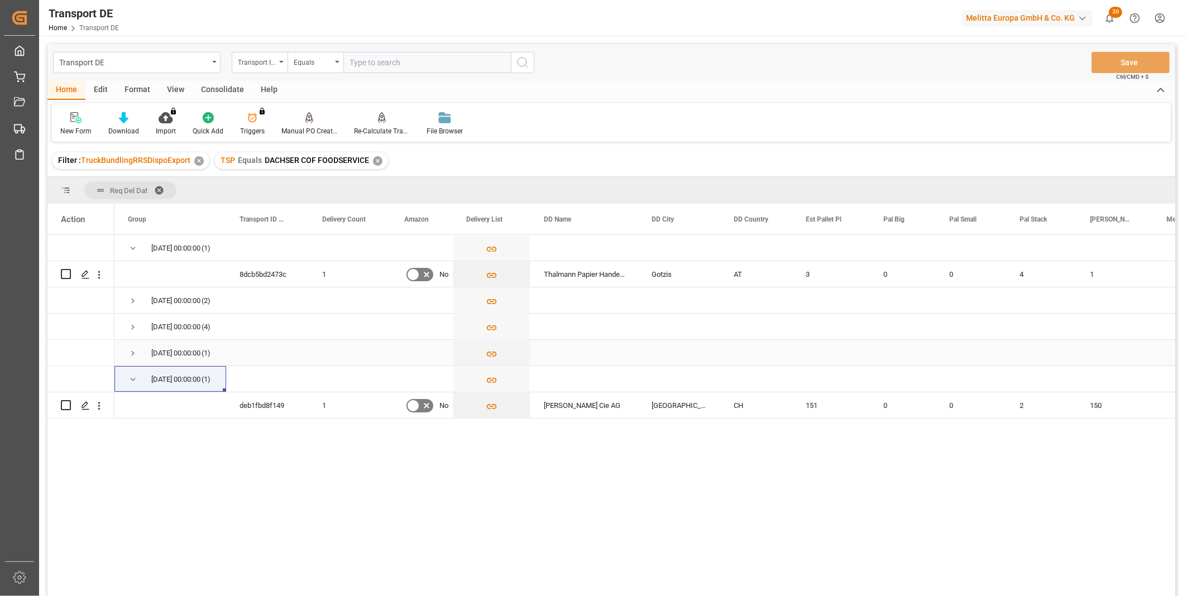
click at [133, 353] on span "Press SPACE to select this row." at bounding box center [133, 353] width 10 height 10
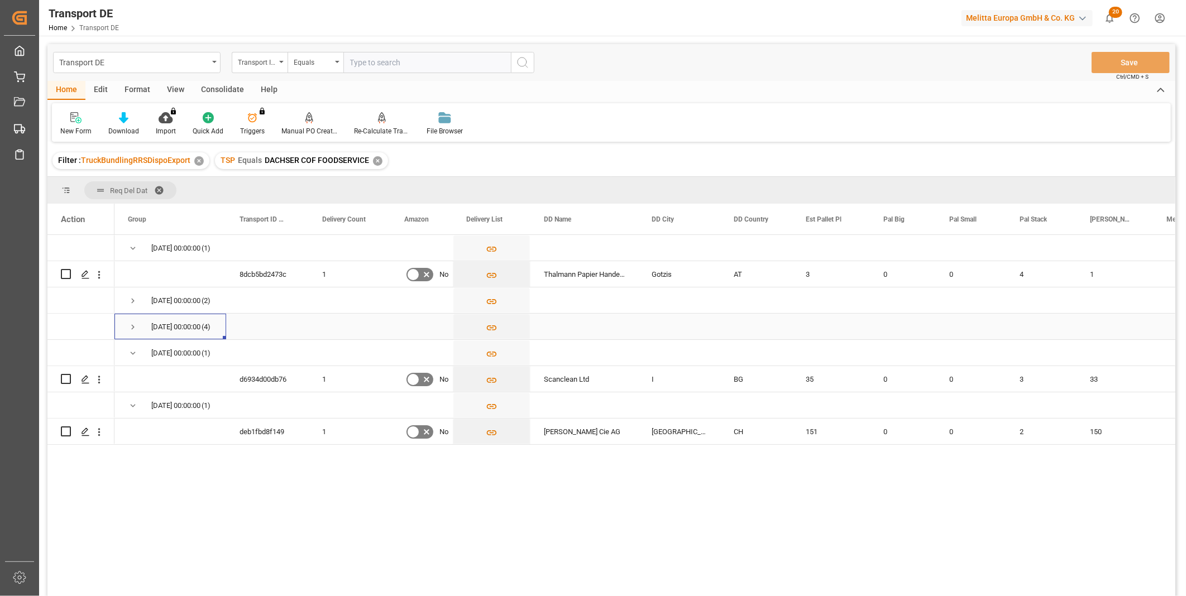
click at [135, 327] on span "Press SPACE to select this row." at bounding box center [133, 327] width 10 height 10
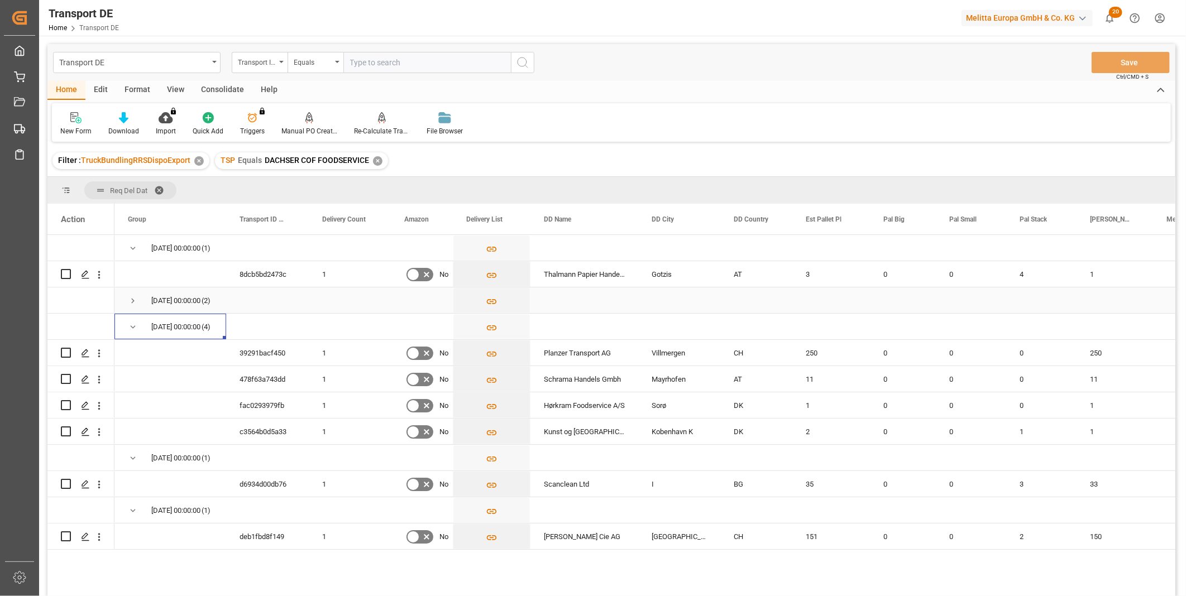
click at [131, 300] on span "Press SPACE to select this row." at bounding box center [133, 301] width 10 height 10
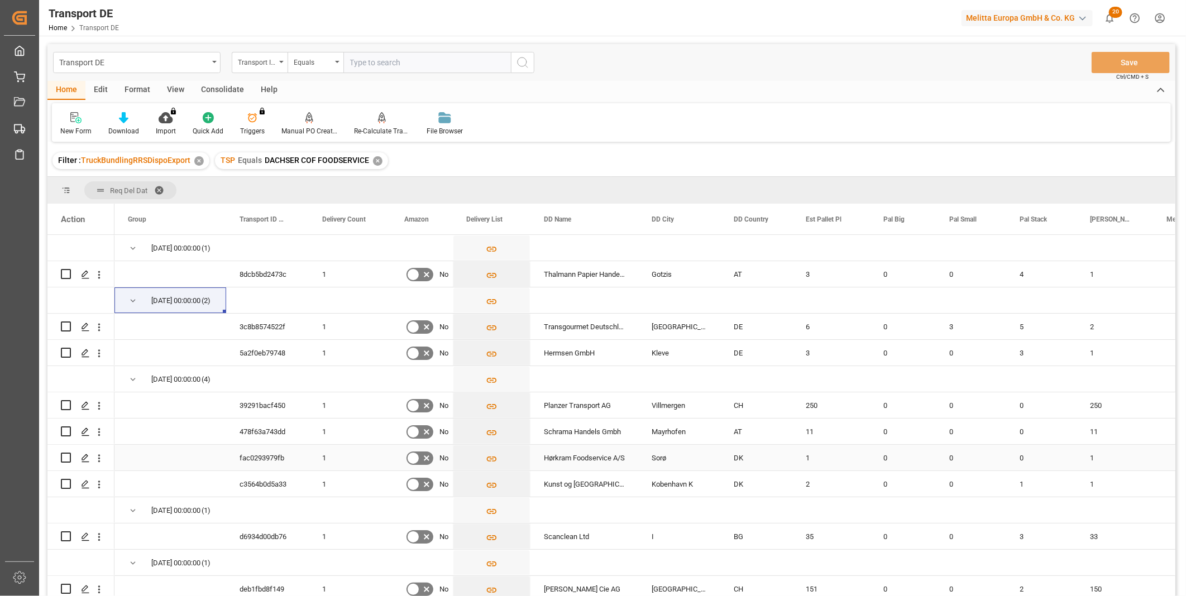
scroll to position [6, 0]
click at [220, 86] on div "Consolidate" at bounding box center [223, 90] width 60 height 19
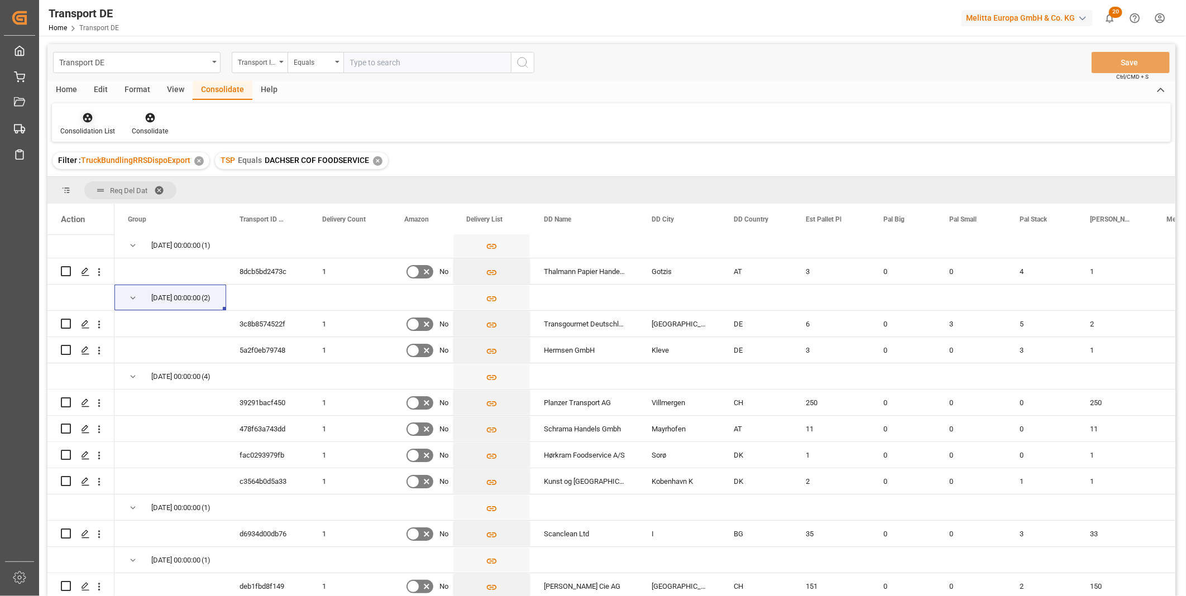
click at [82, 120] on icon at bounding box center [87, 117] width 11 height 11
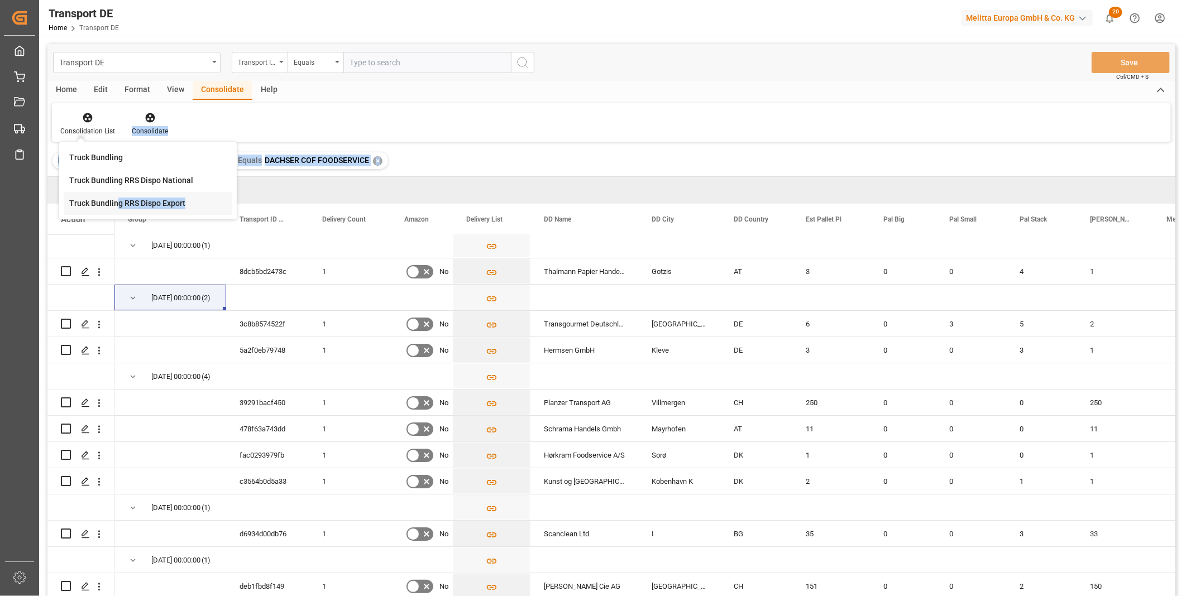
click at [116, 211] on div "Transport DE Transport ID Logward Equals Save Ctrl/CMD + S Home Edit Format Vie…" at bounding box center [611, 335] width 1128 height 582
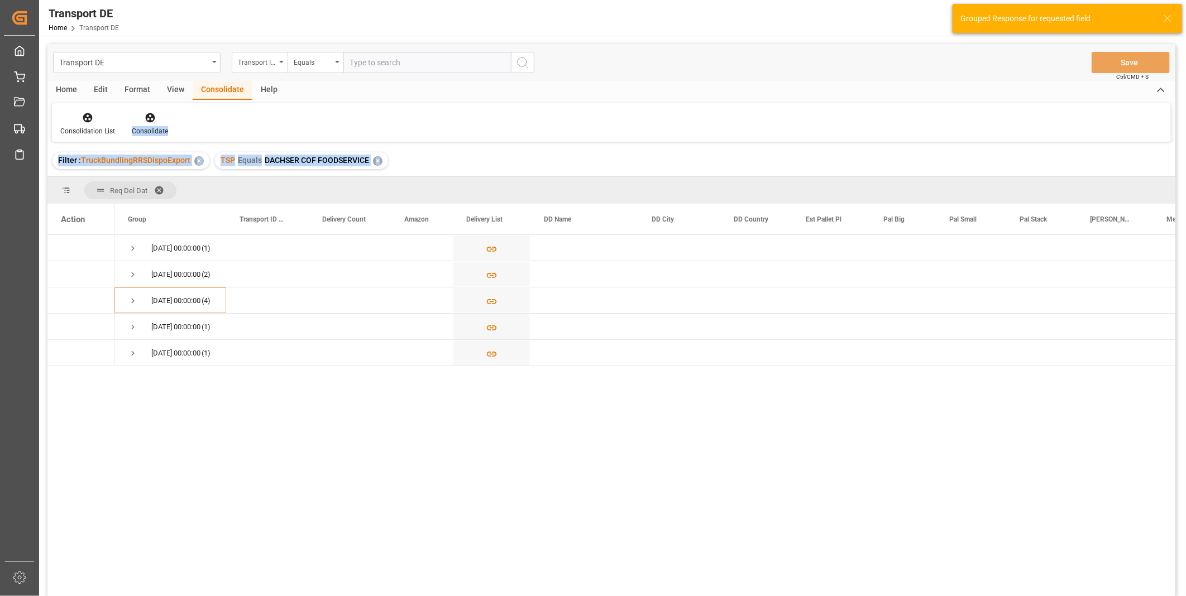
click at [310, 455] on div "02.10.2025 00:00:00 (1) 03.10.2025 00:00:00 (2) 06.10.2025 00:00:00 (4) 07.10.2…" at bounding box center [644, 419] width 1061 height 368
click at [204, 107] on div "Consolidation List Consolidate" at bounding box center [611, 122] width 1119 height 39
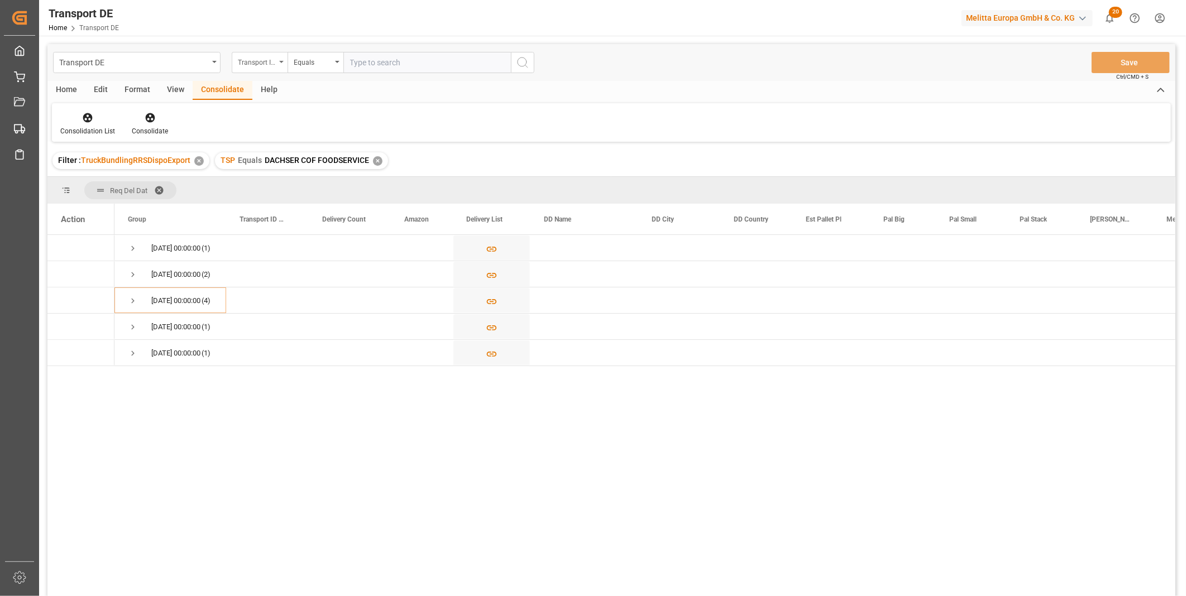
click at [276, 65] on div "Transport ID Logward" at bounding box center [260, 62] width 56 height 21
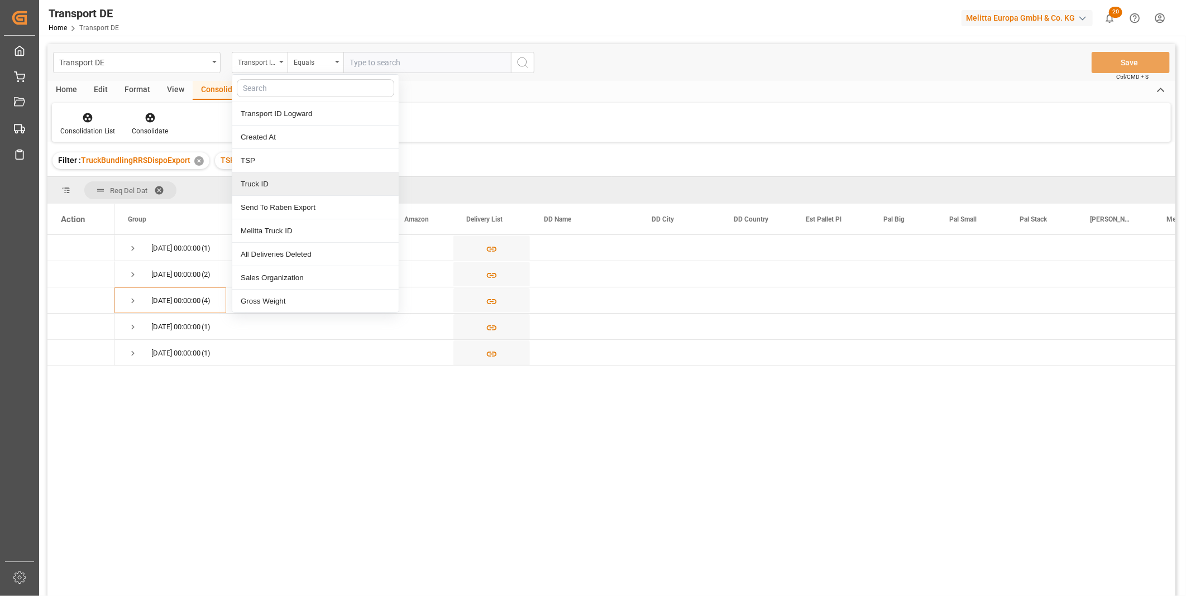
click at [530, 155] on div "Filter : TruckBundlingRRSDispoExport ✕ TSP Equals DACHSER COF FOODSERVICE ✕" at bounding box center [611, 160] width 1128 height 31
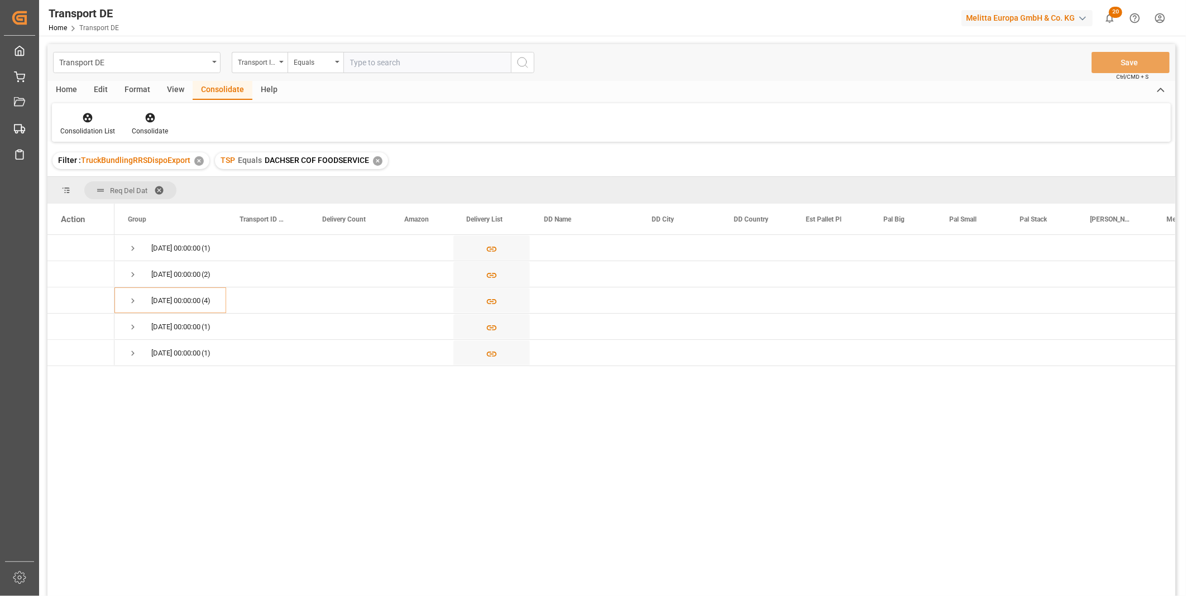
click at [376, 162] on div "✕" at bounding box center [377, 160] width 9 height 9
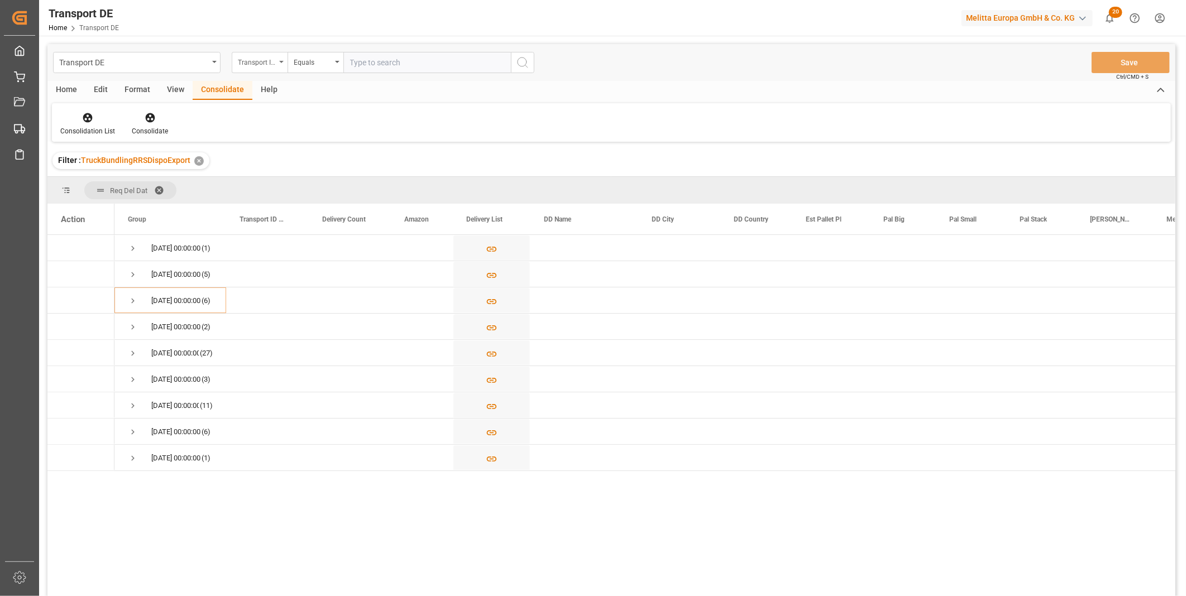
click at [255, 57] on div "Transport ID Logward" at bounding box center [257, 61] width 38 height 13
type input "Route"
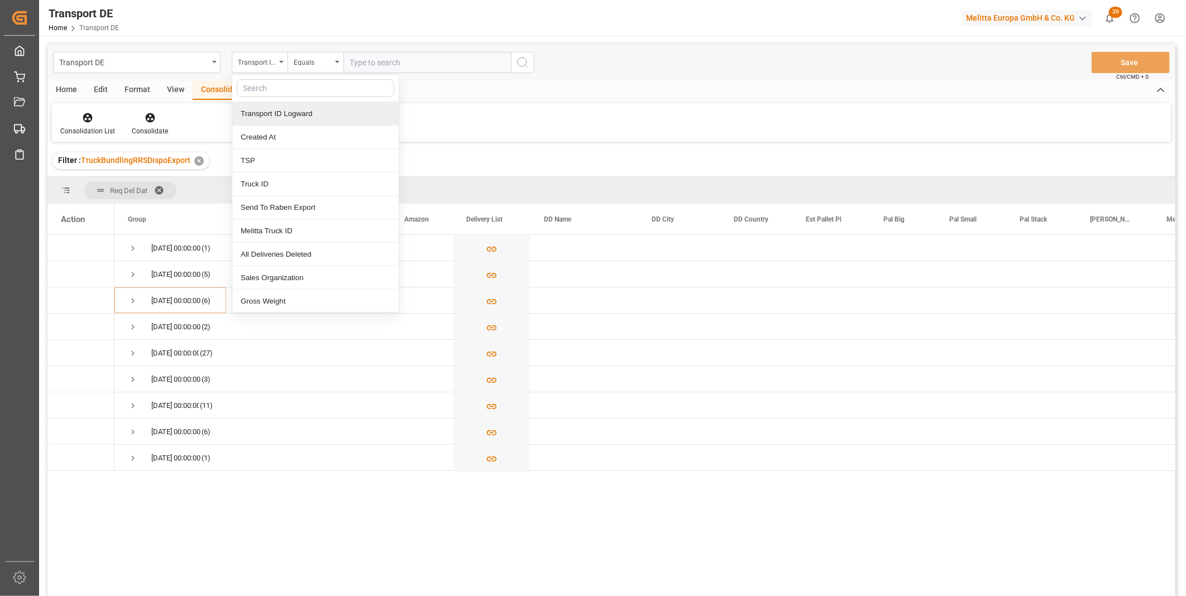
click at [276, 126] on div "Transport DE Transport ID Logward Transport ID Logward Created At TSP Truck ID …" at bounding box center [611, 335] width 1128 height 582
click at [286, 95] on input "text" at bounding box center [315, 88] width 157 height 18
type input "Route"
click at [274, 111] on div "Route" at bounding box center [315, 113] width 166 height 23
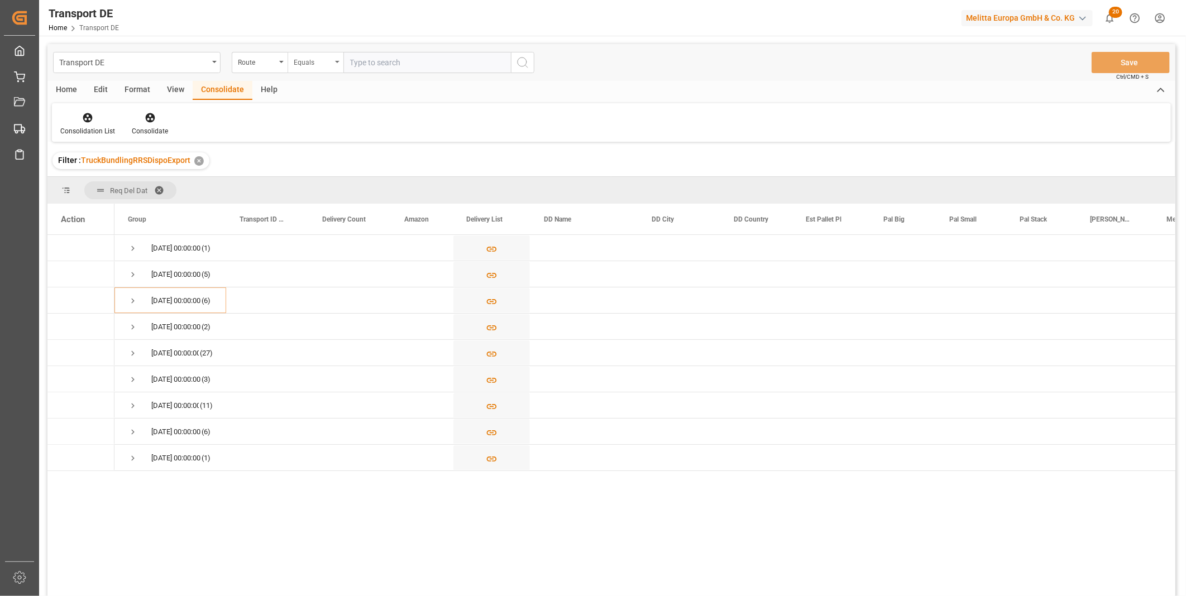
click at [302, 60] on div "Equals" at bounding box center [313, 61] width 38 height 13
click at [327, 181] on div "Starts with" at bounding box center [371, 183] width 166 height 23
type input "UZ"
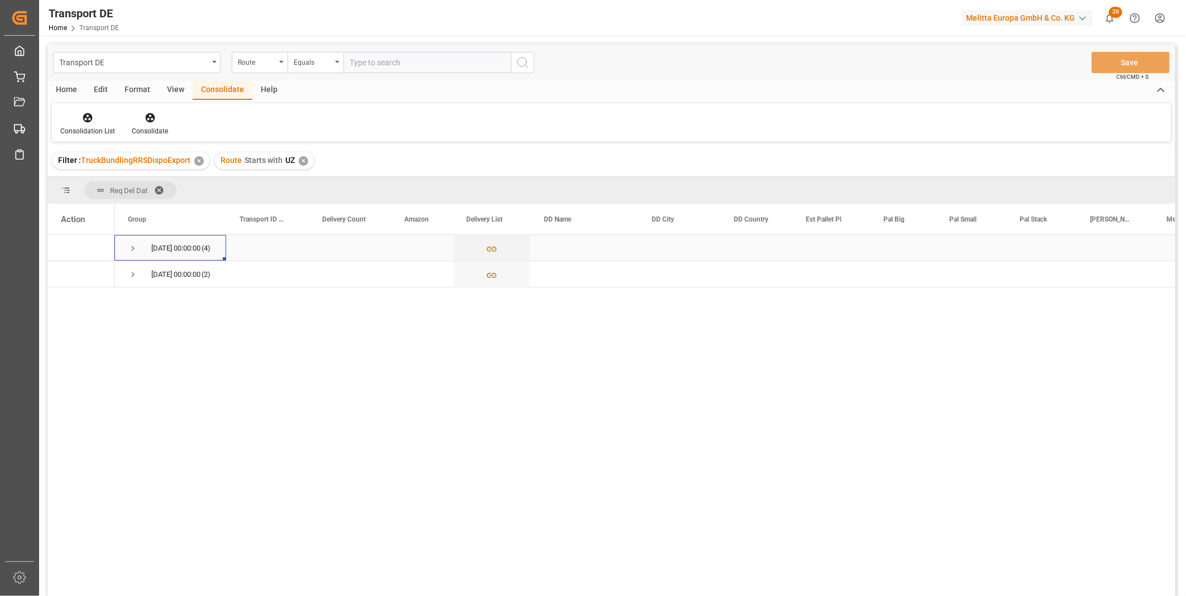
click at [137, 245] on span "Press SPACE to select this row." at bounding box center [133, 248] width 10 height 10
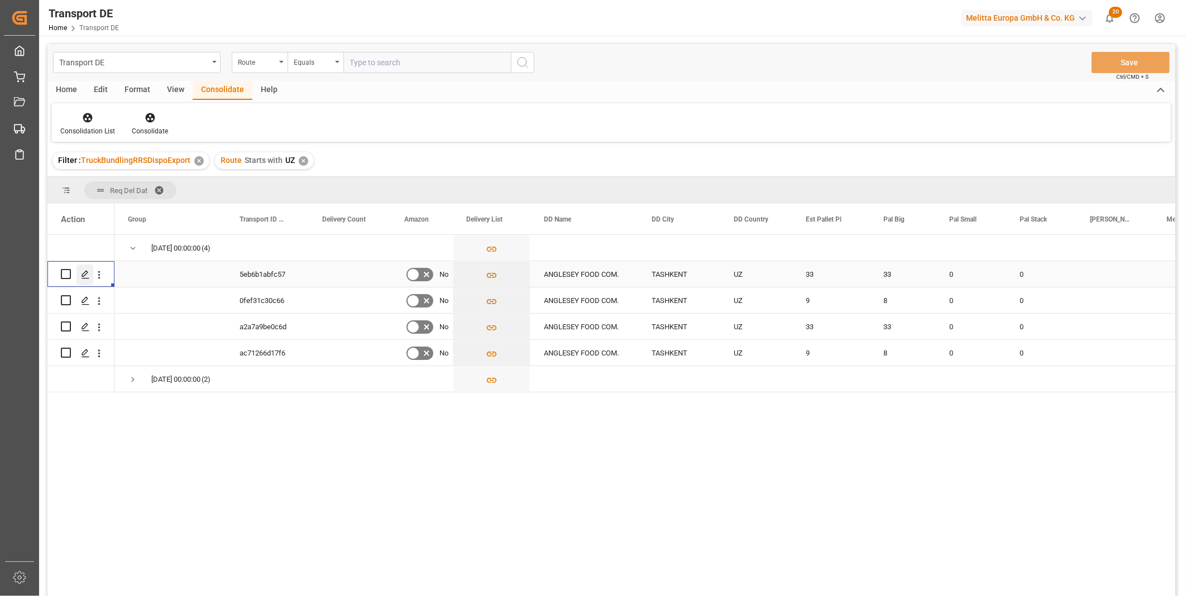
click at [87, 271] on icon "Press SPACE to select this row." at bounding box center [85, 274] width 9 height 9
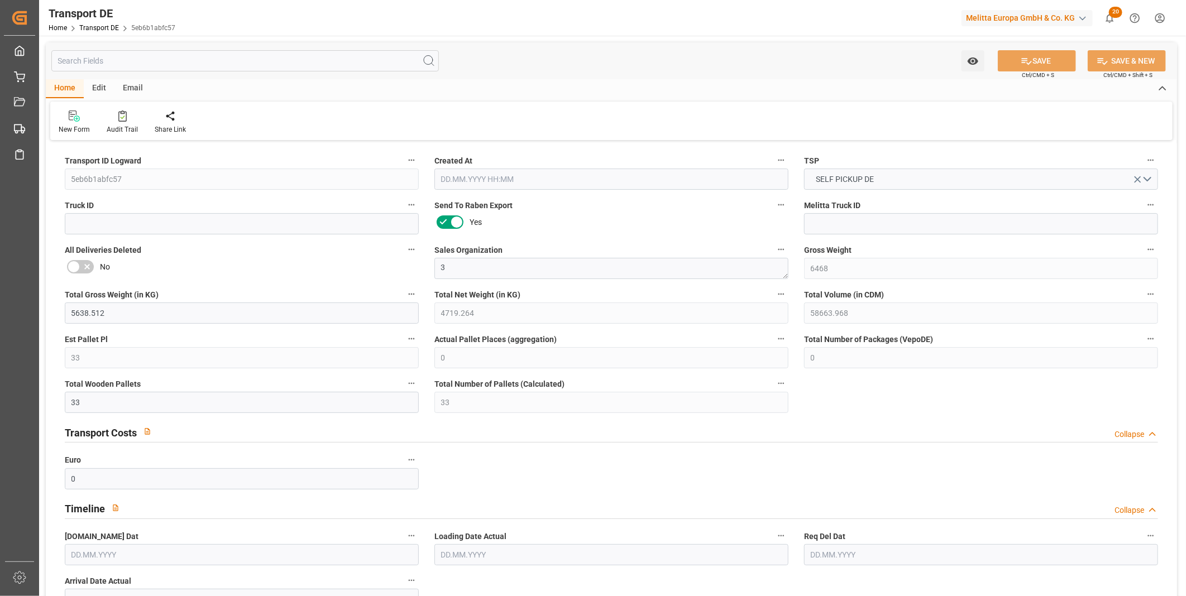
type input "6468"
type input "5638.512"
type input "4719.264"
type input "58663.968"
type input "33"
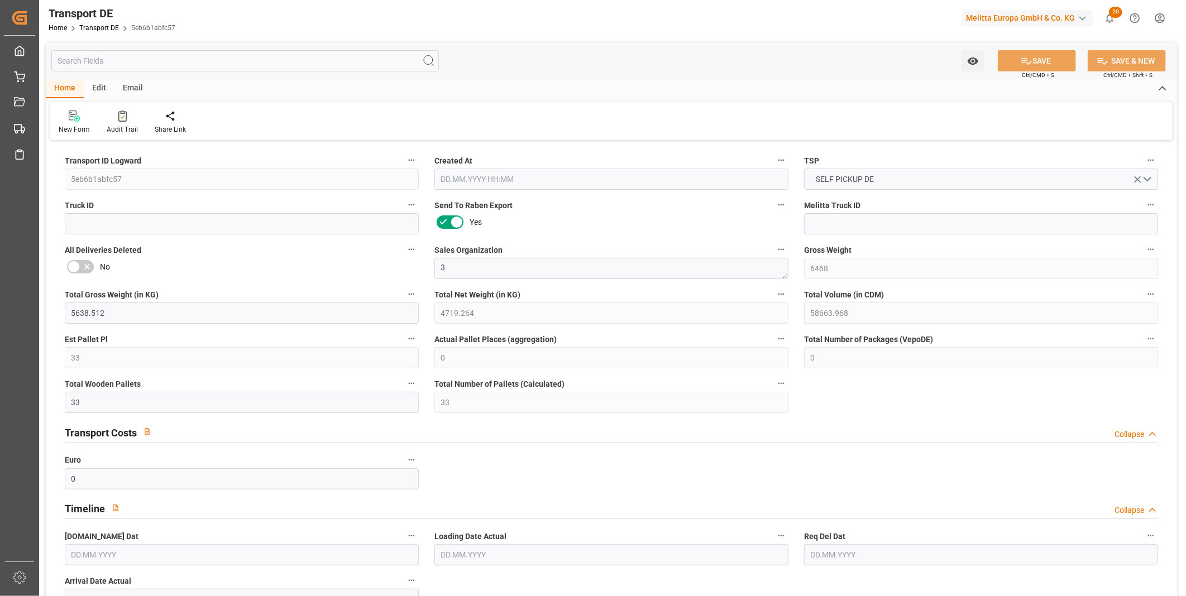
type input "0"
type input "33"
type input "0"
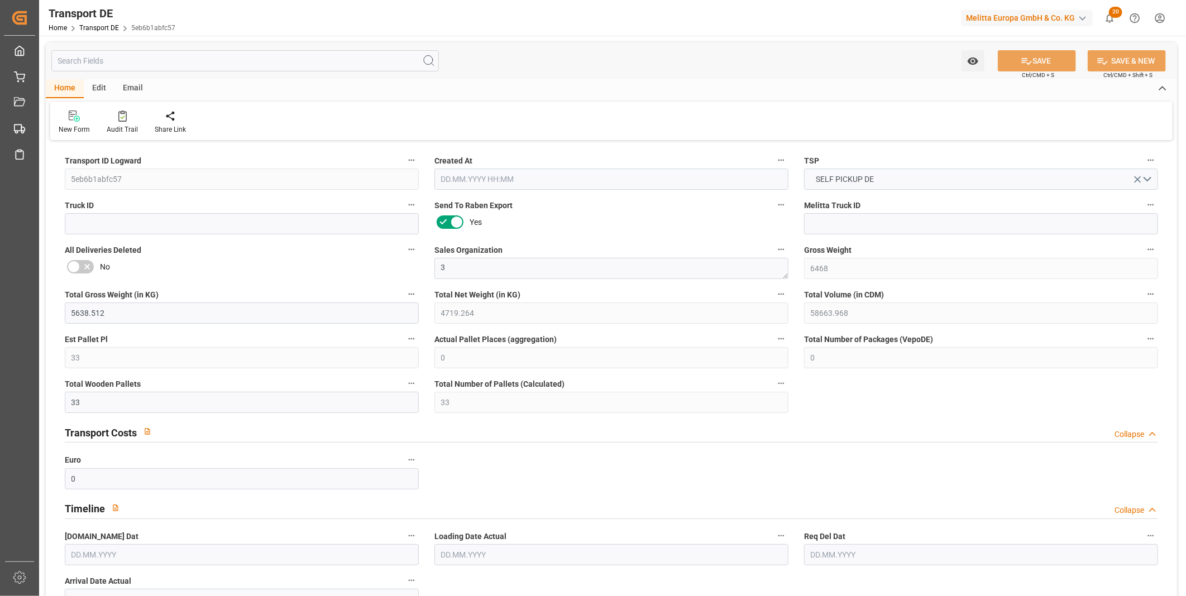
type input "10"
type input "0"
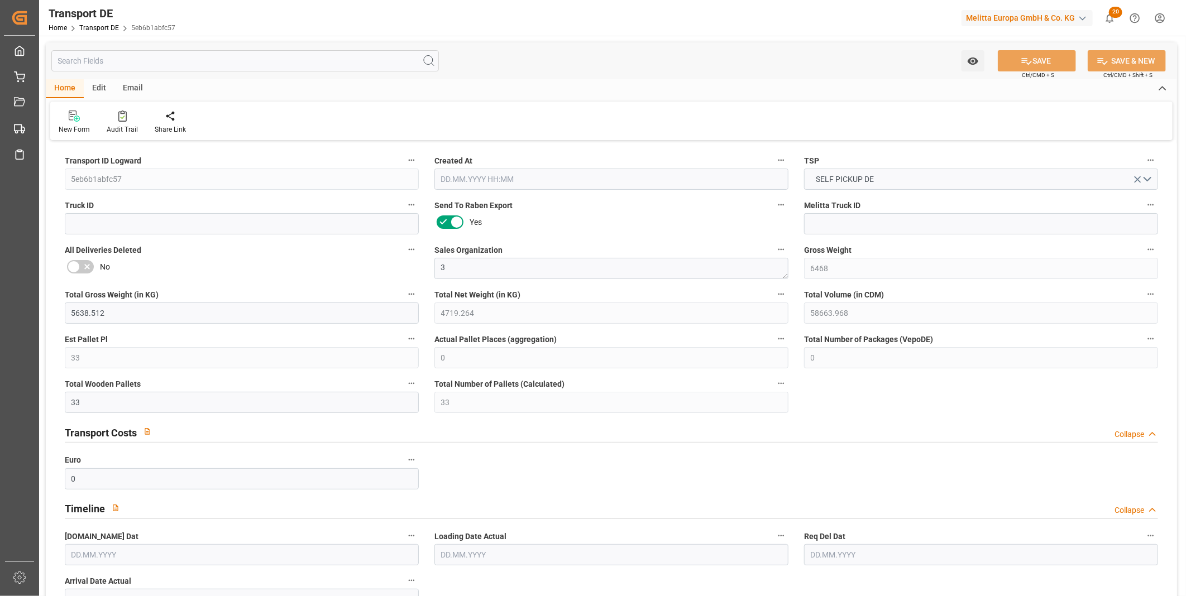
type input "0"
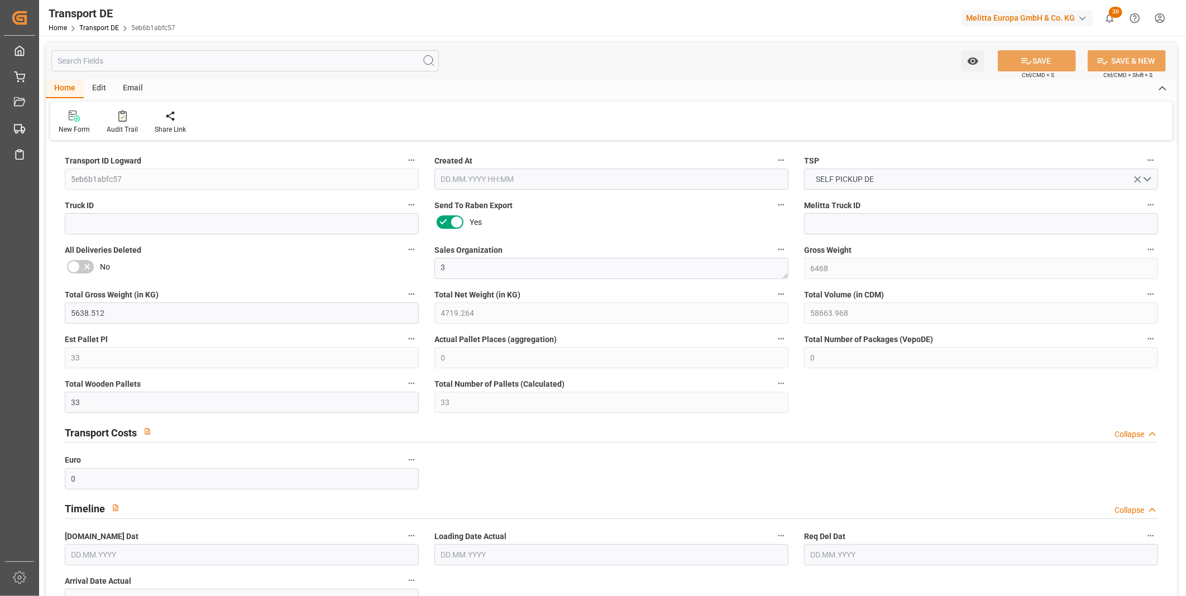
type input "0"
type input "33"
type input "0"
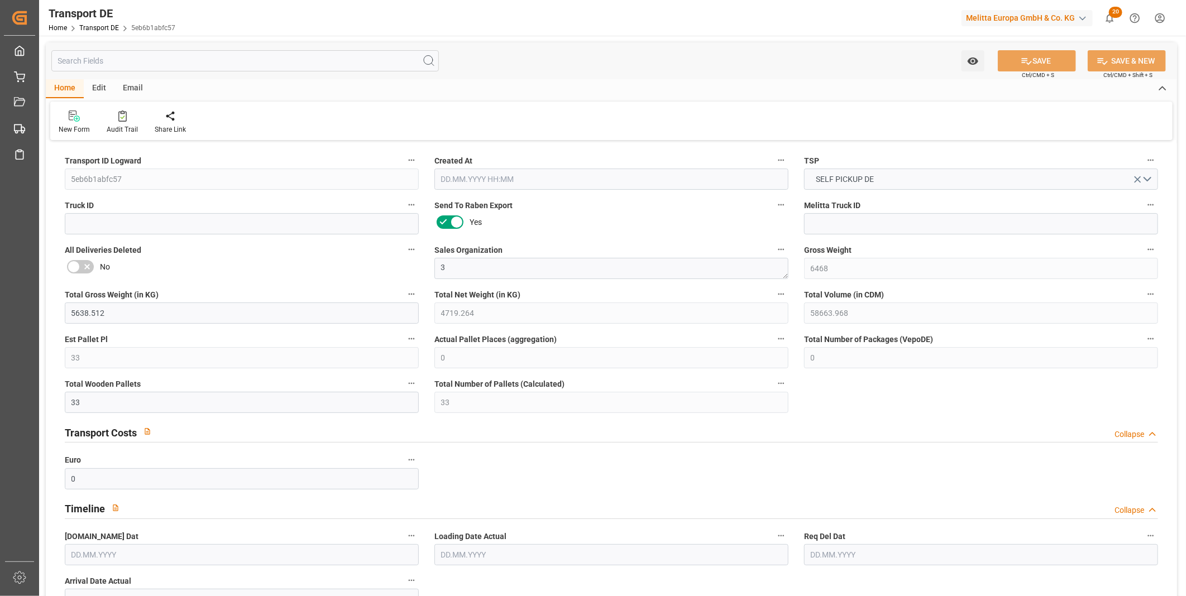
type input "0"
type input "26.09.2025 06:46"
type input "[DATE]"
type input "29.09.2025"
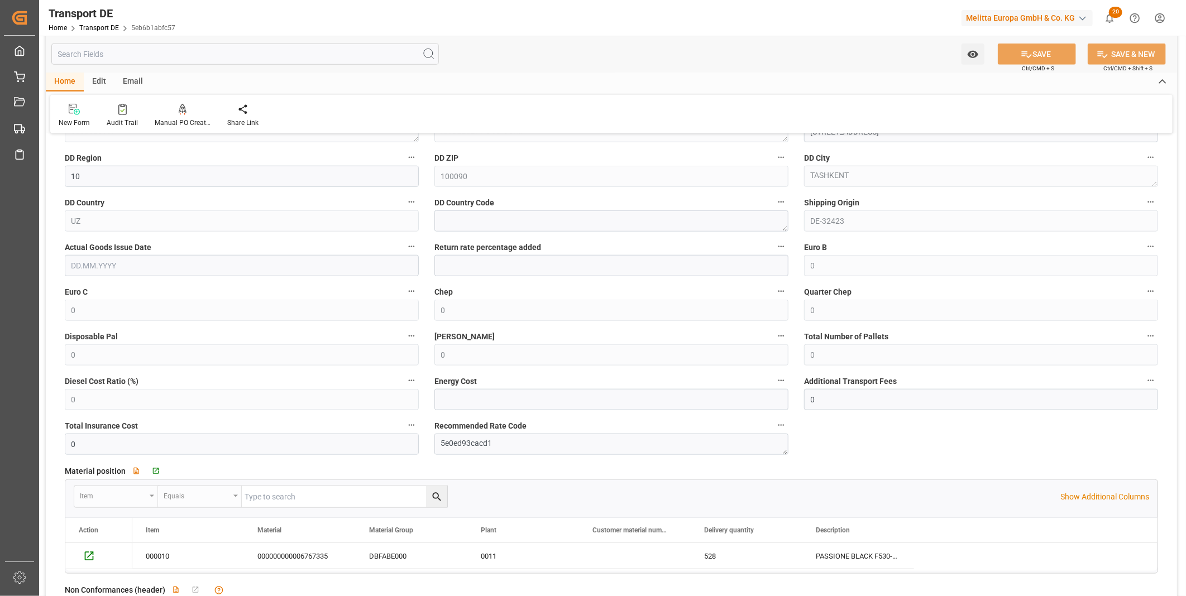
scroll to position [868, 0]
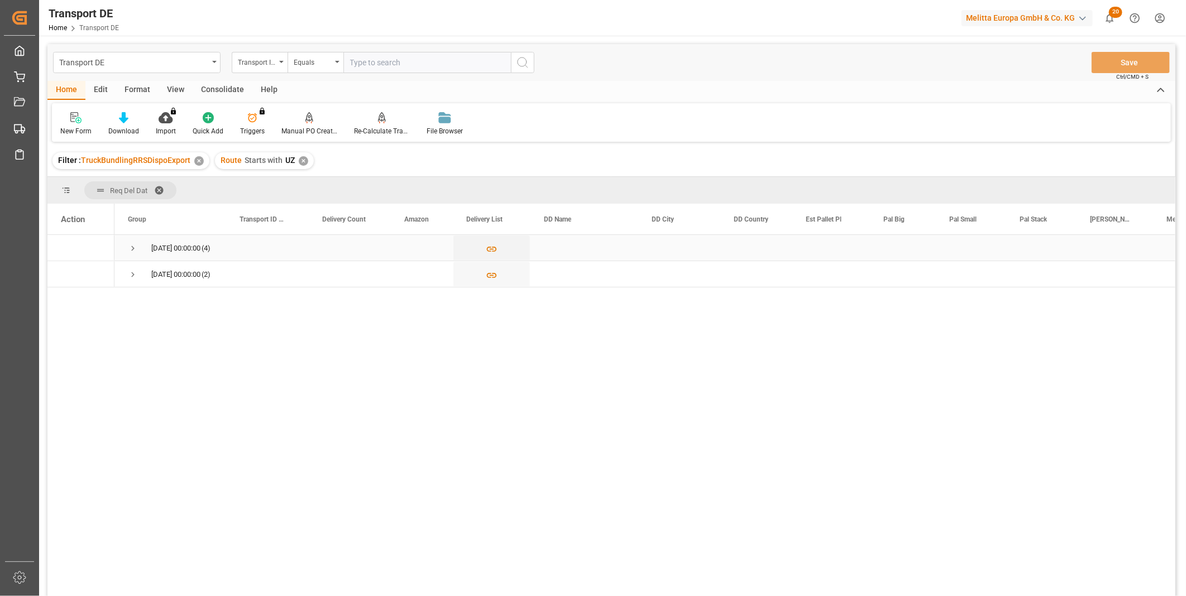
click at [126, 246] on div "29.09.2025 00:00:00 (4)" at bounding box center [170, 248] width 112 height 26
click at [131, 257] on span "Press SPACE to select this row." at bounding box center [133, 249] width 10 height 26
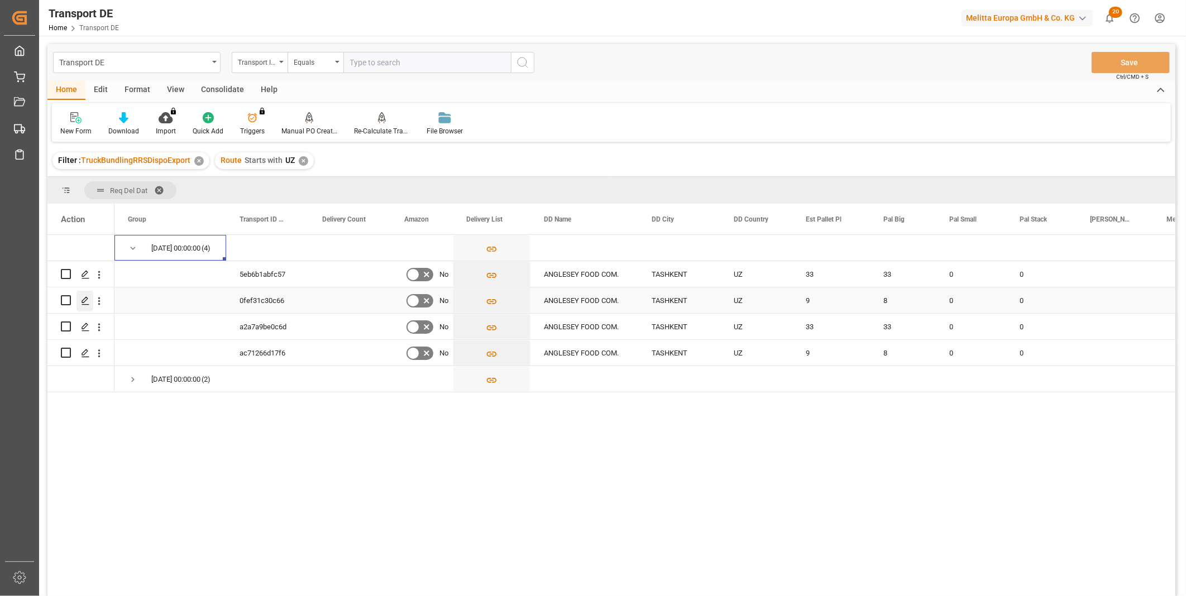
click at [88, 297] on icon "Press SPACE to select this row." at bounding box center [85, 300] width 9 height 9
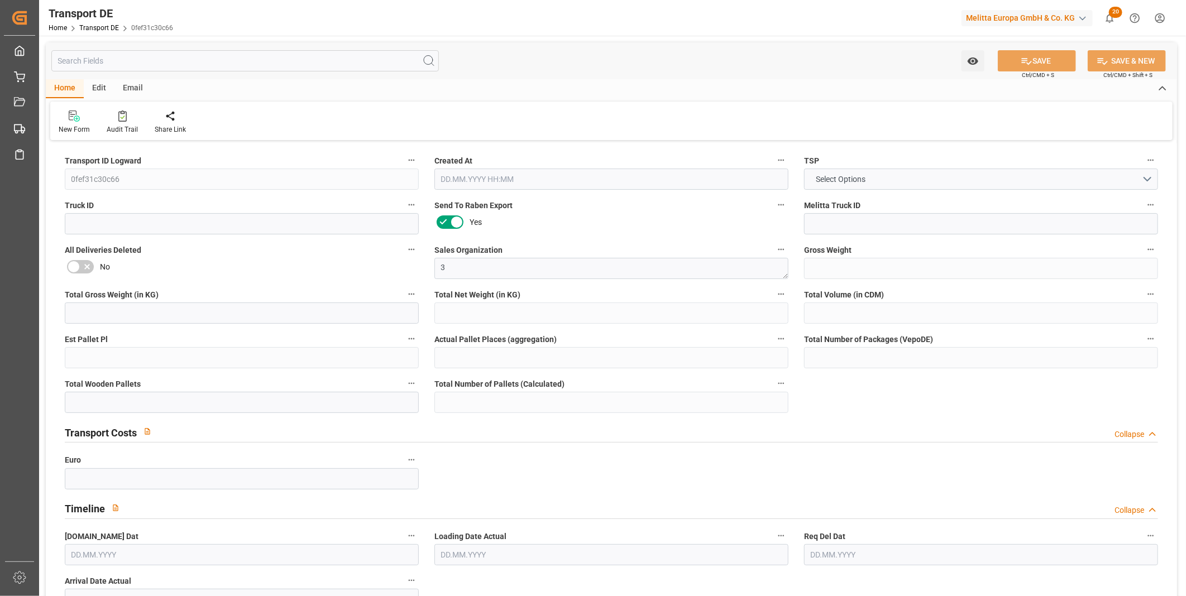
type input "1635"
type input "1409.628"
type input "1179.816"
type input "14769.672"
type input "9"
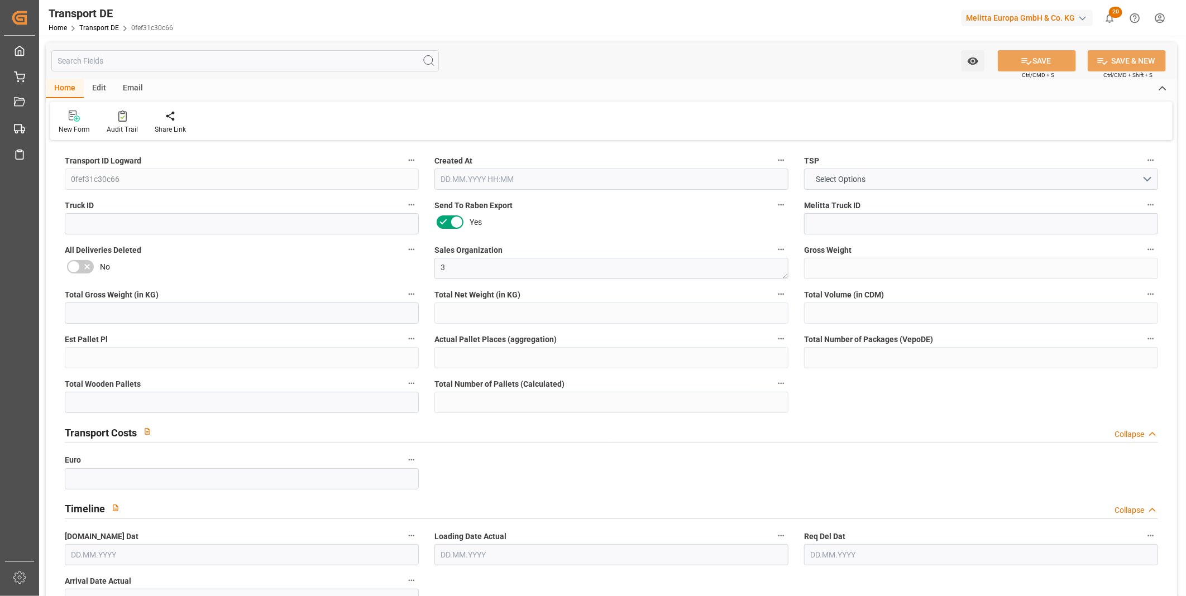
type input "0"
type input "9"
type input "8"
type input "0"
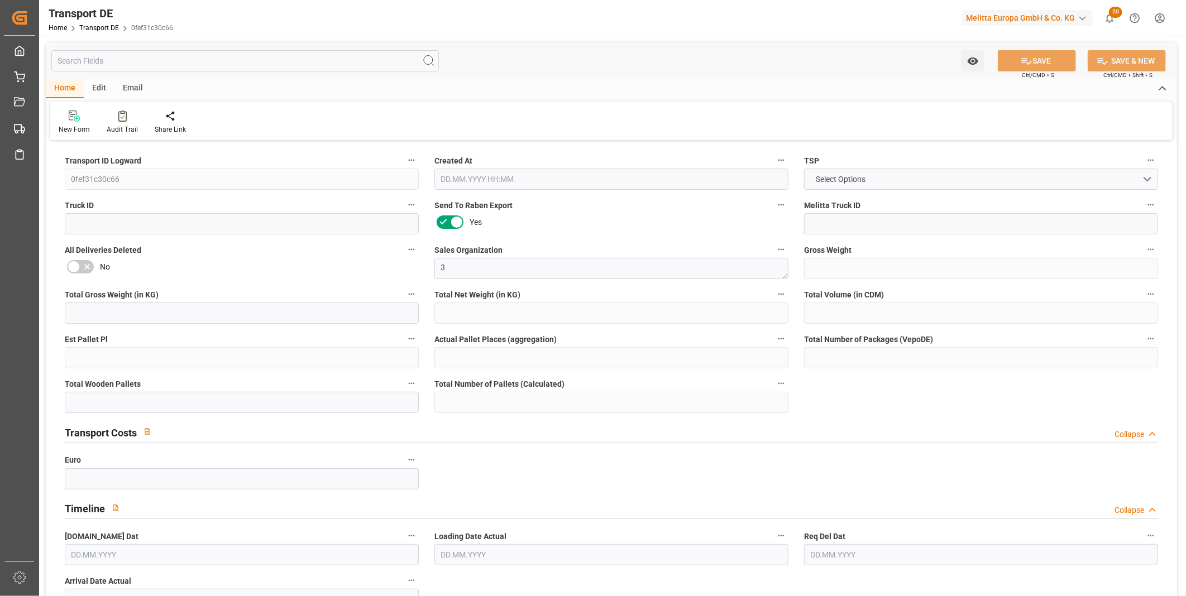
type input "10"
type input "0"
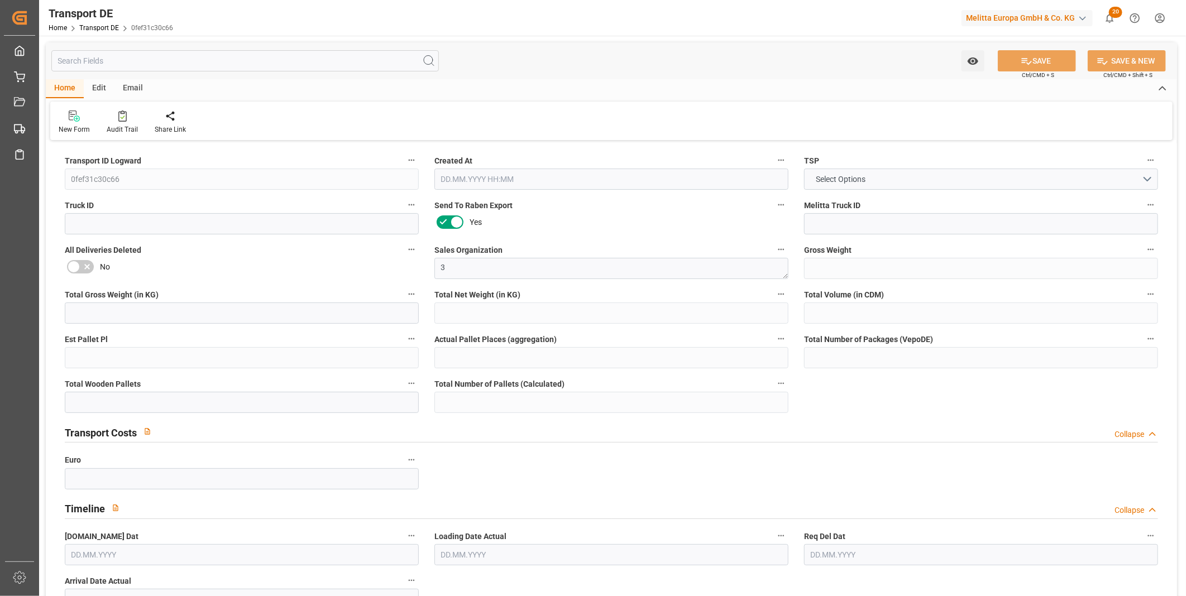
type input "0"
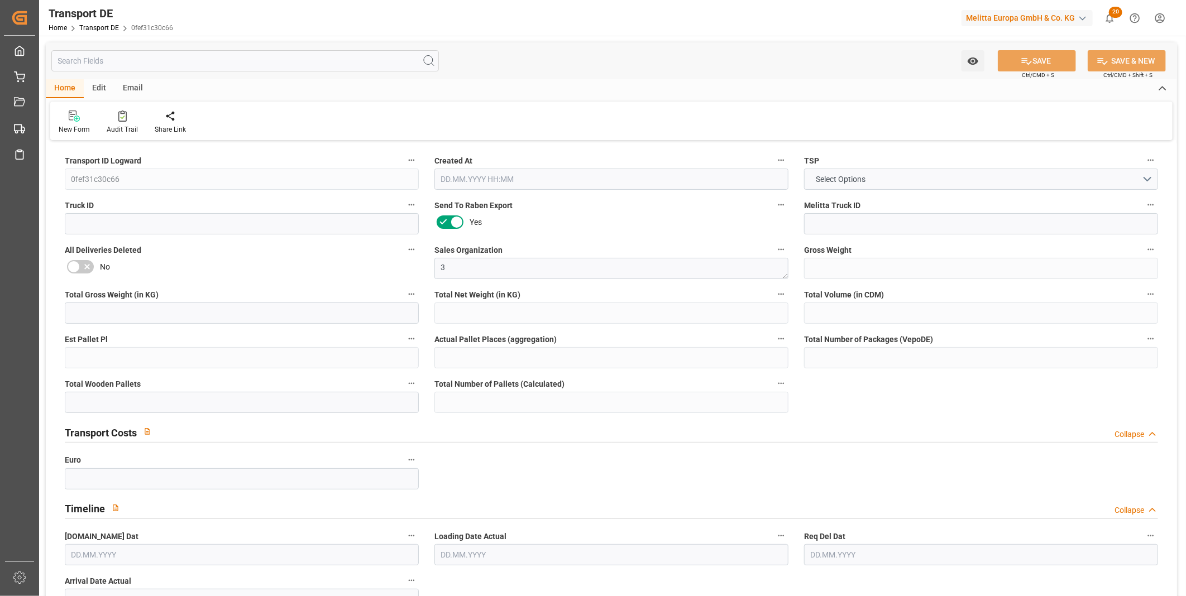
type input "0"
type input "8"
type input "0"
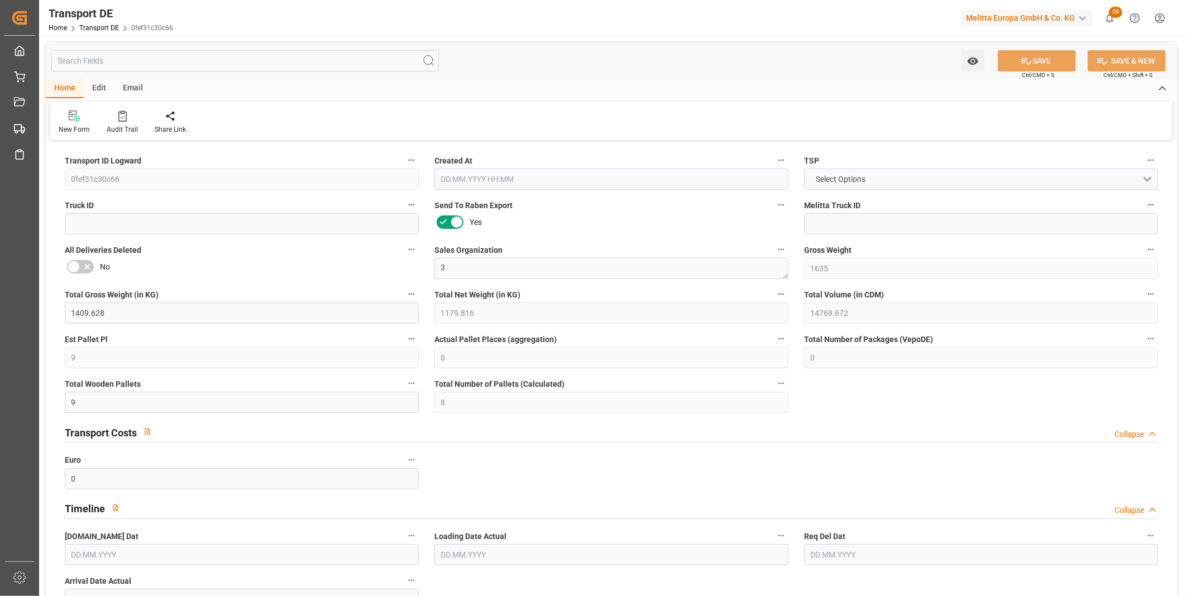
type input "0"
type input "26.09.2025 06:46"
type input "[DATE]"
type input "29.09.2025"
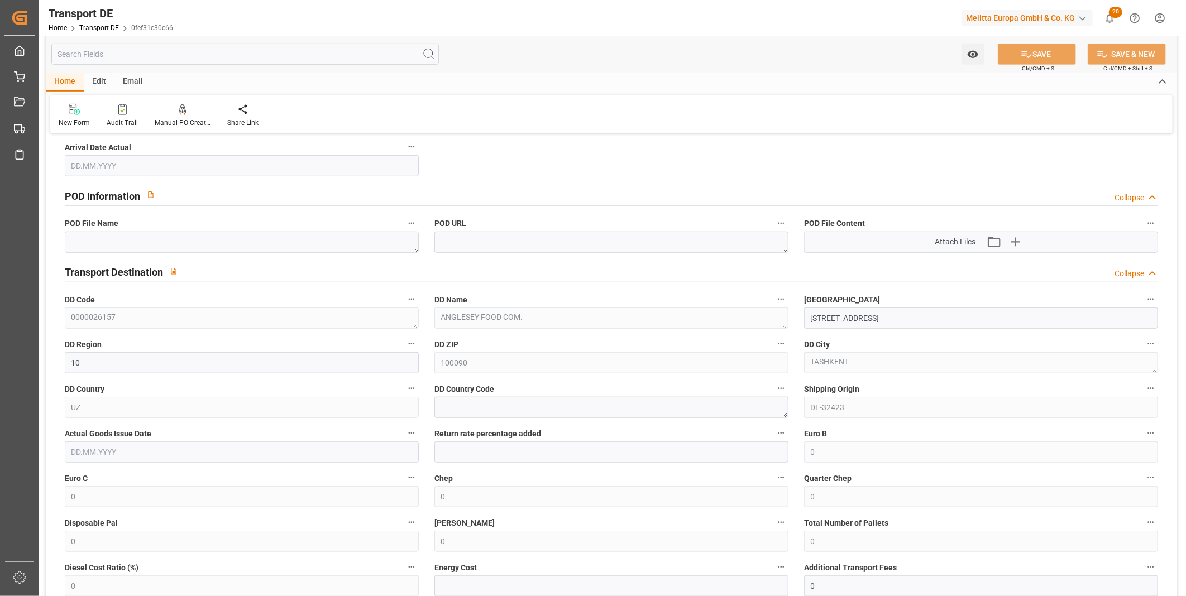
scroll to position [806, 0]
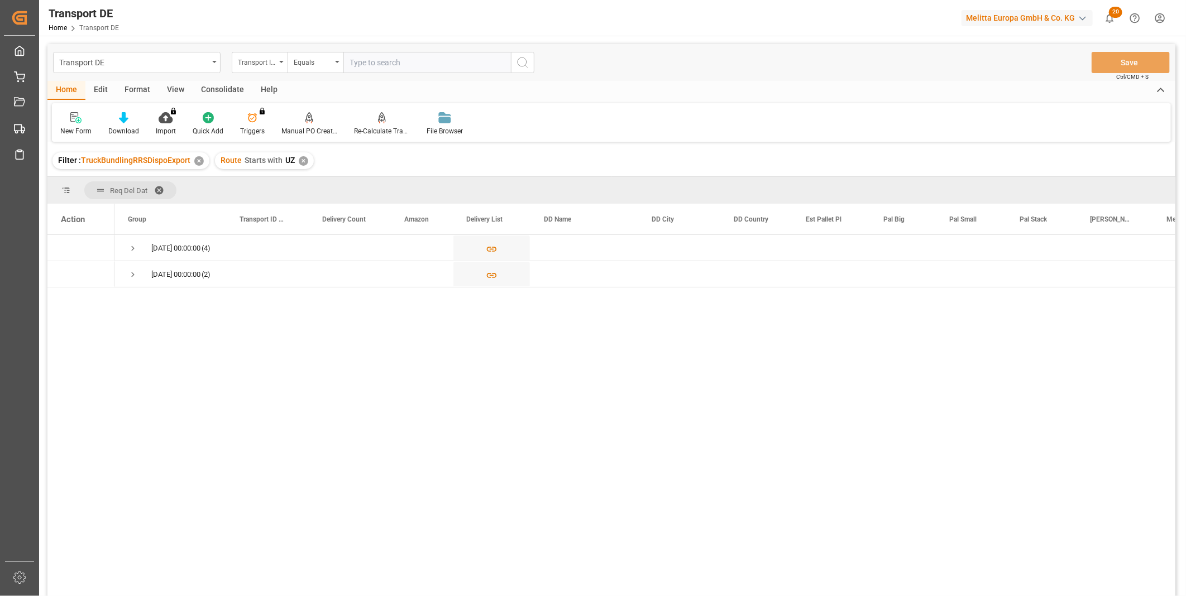
click at [222, 88] on div "Consolidate" at bounding box center [223, 90] width 60 height 19
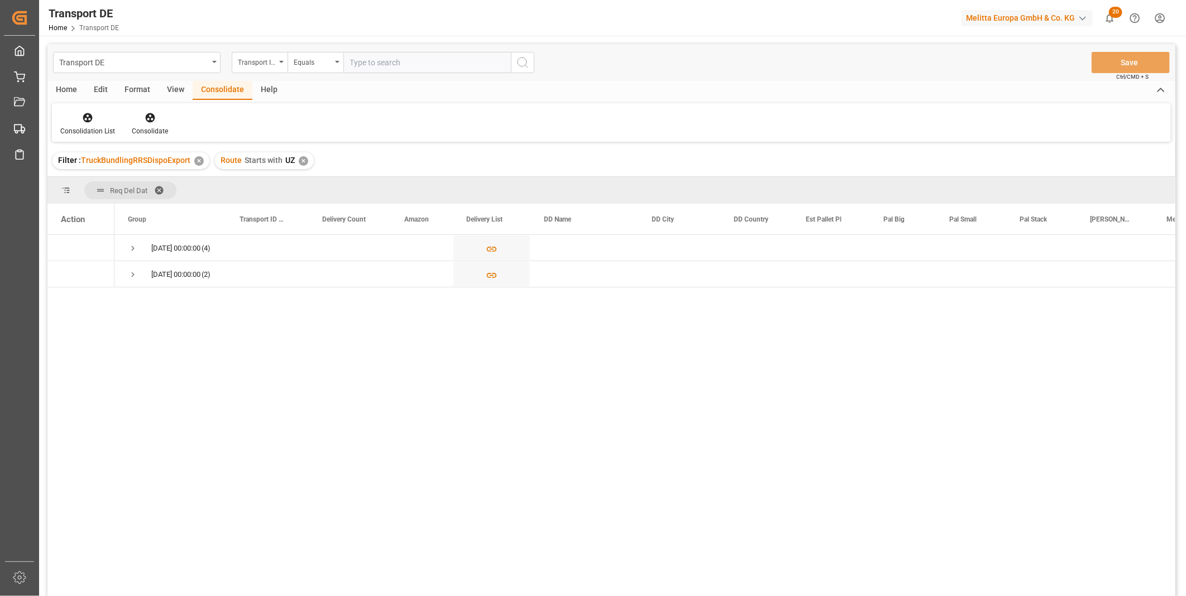
click at [301, 160] on div "✕" at bounding box center [303, 160] width 9 height 9
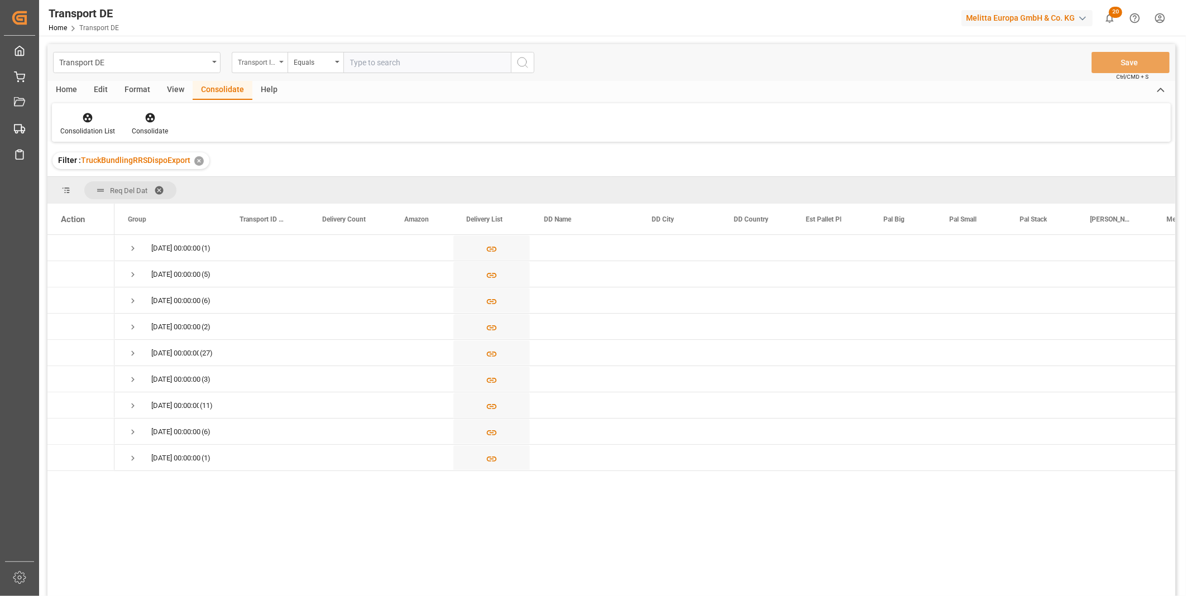
click at [271, 64] on div "Transport ID Logward" at bounding box center [257, 61] width 38 height 13
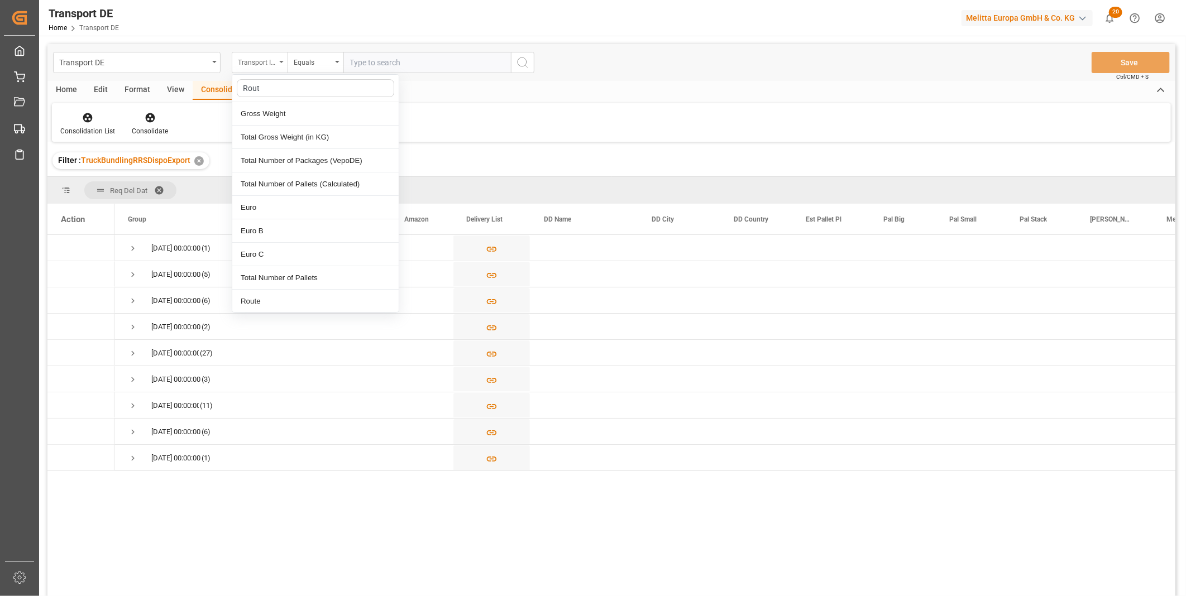
type input "Route"
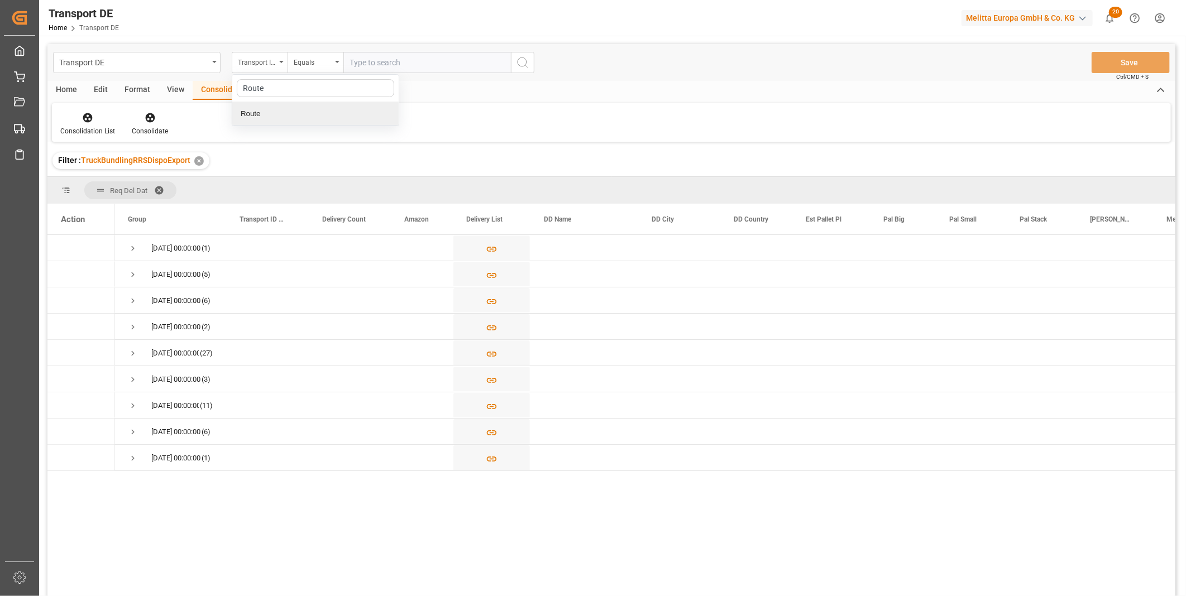
click at [275, 114] on div "Route" at bounding box center [315, 113] width 166 height 23
click at [317, 60] on div "Equals" at bounding box center [313, 61] width 38 height 13
click at [309, 187] on div "Starts with" at bounding box center [371, 183] width 166 height 23
type input "PL"
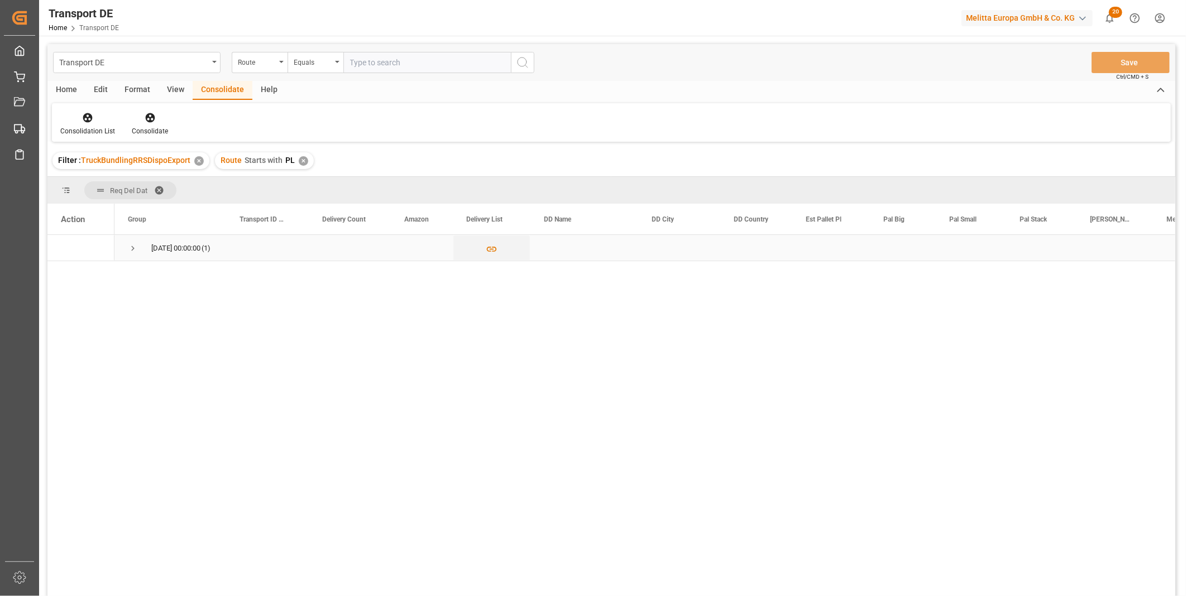
click at [128, 246] on span "Press SPACE to select this row." at bounding box center [133, 248] width 10 height 10
click at [101, 125] on div "Consolidation List" at bounding box center [87, 124] width 71 height 25
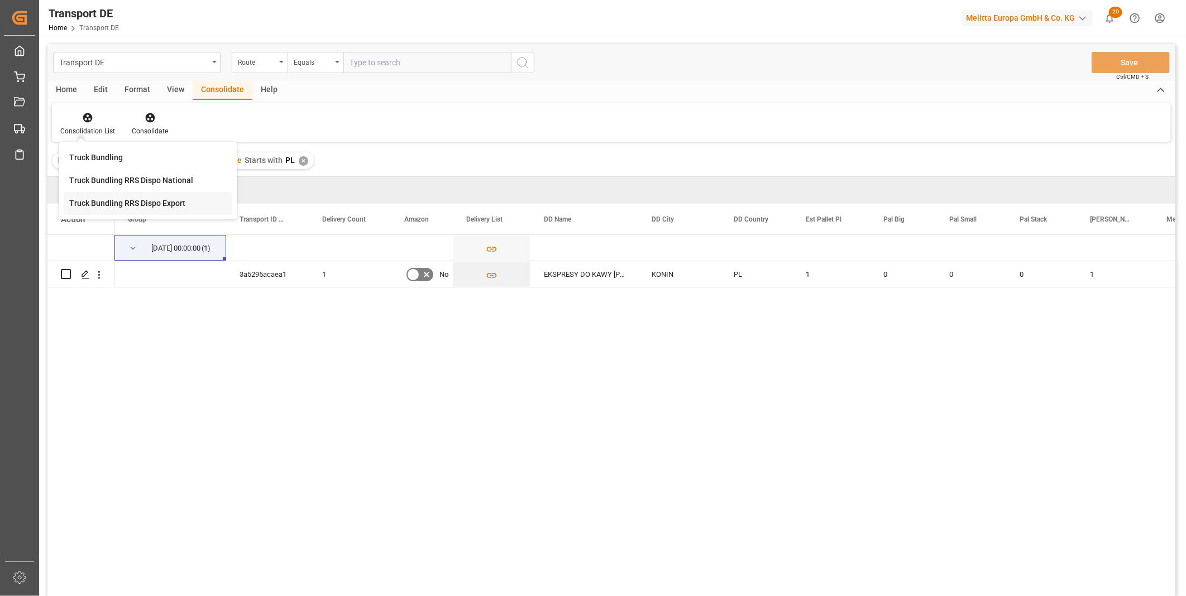
click at [135, 199] on div "Transport DE Route Equals Save Ctrl/CMD + S Home Edit Format View Consolidate H…" at bounding box center [611, 335] width 1128 height 582
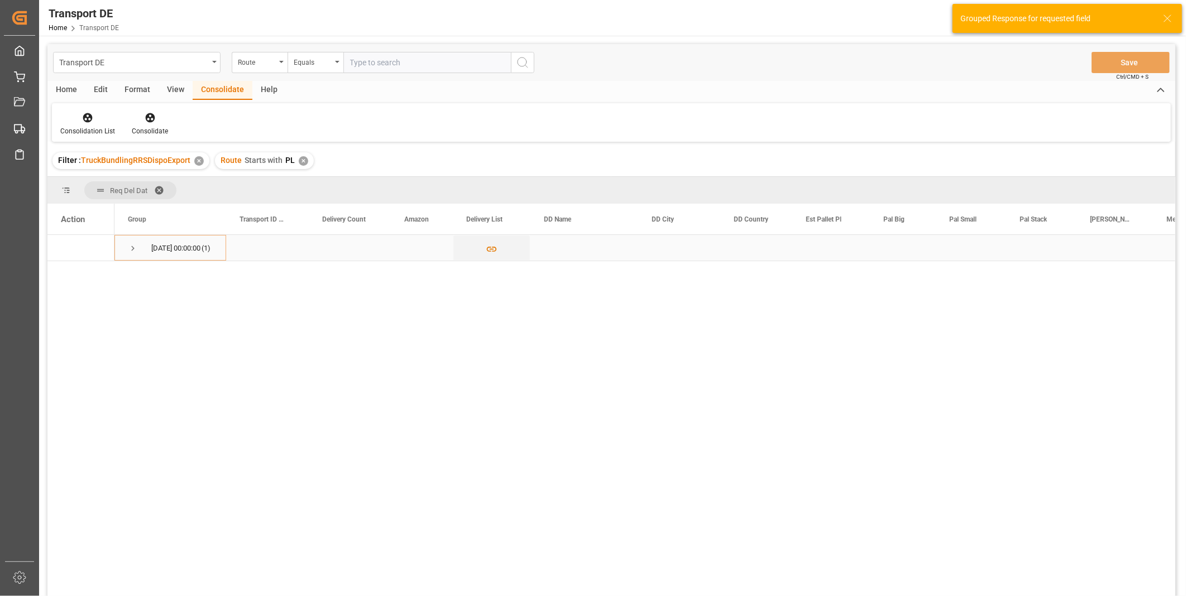
click at [133, 250] on span "Press SPACE to select this row." at bounding box center [133, 248] width 10 height 10
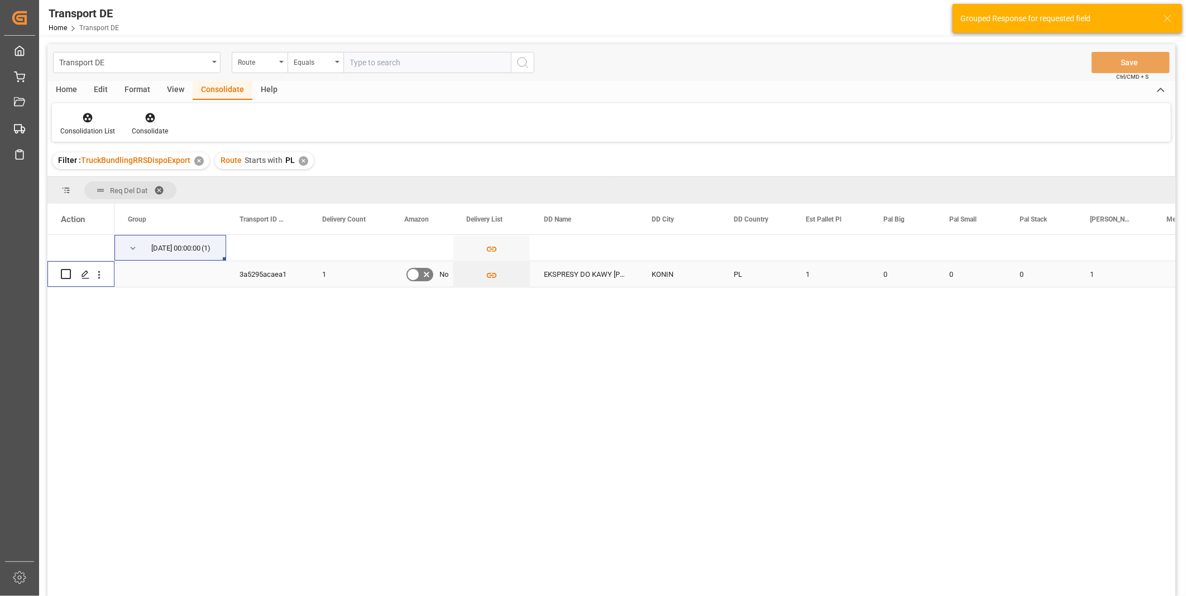
click at [66, 275] on input "Press Space to toggle row selection (unchecked)" at bounding box center [66, 274] width 10 height 10
checkbox input "true"
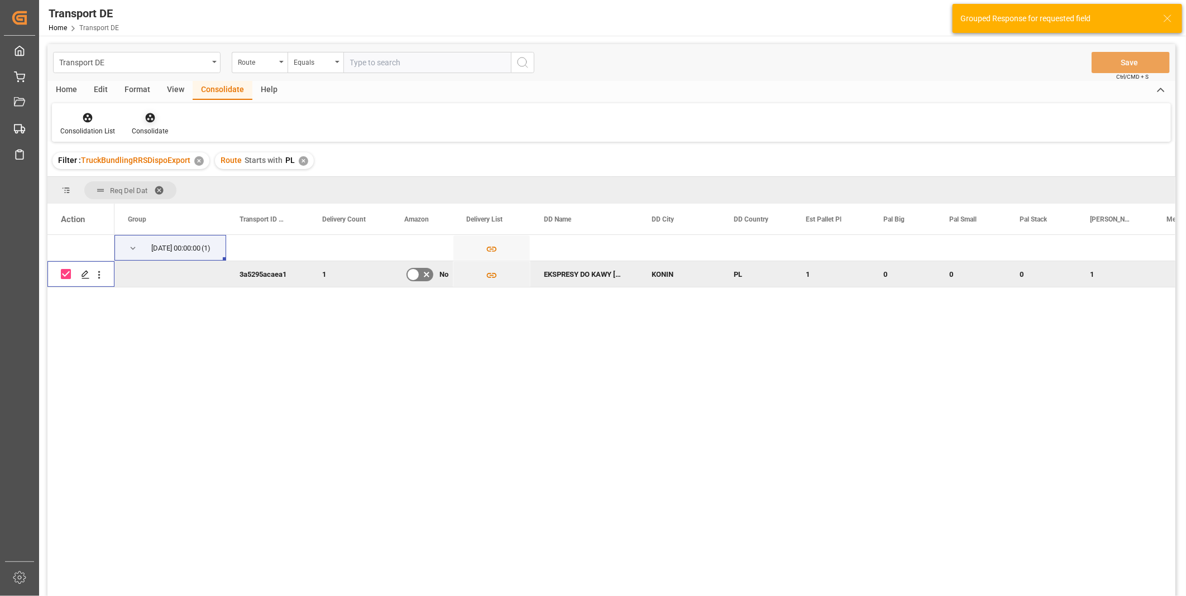
click at [147, 124] on div "Consolidate" at bounding box center [149, 124] width 53 height 25
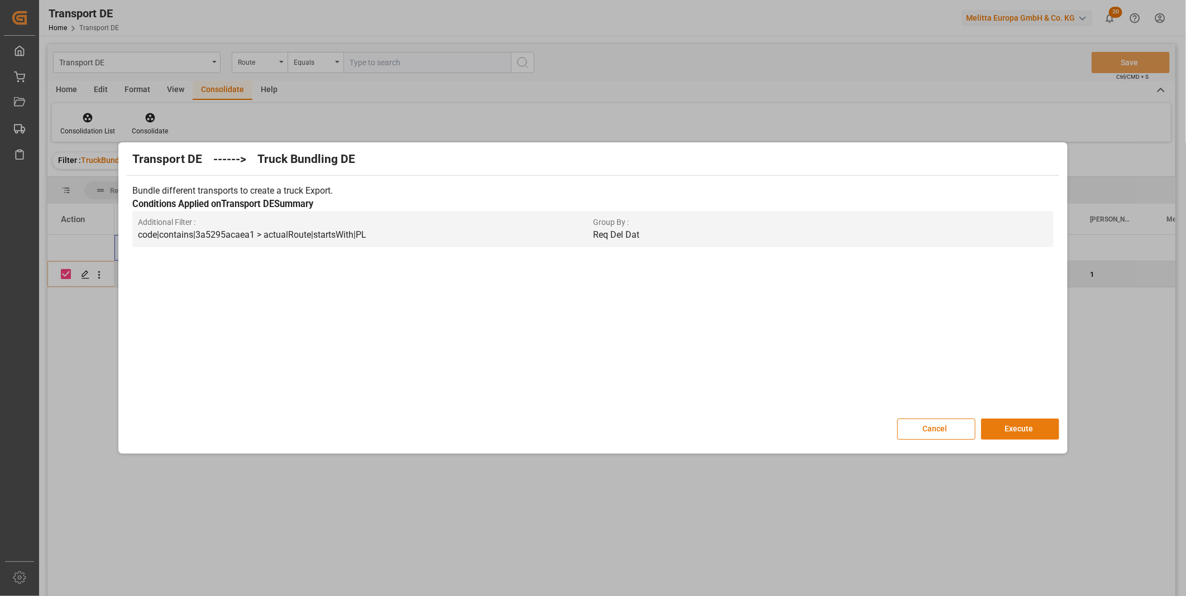
click at [1020, 434] on button "Execute" at bounding box center [1020, 429] width 78 height 21
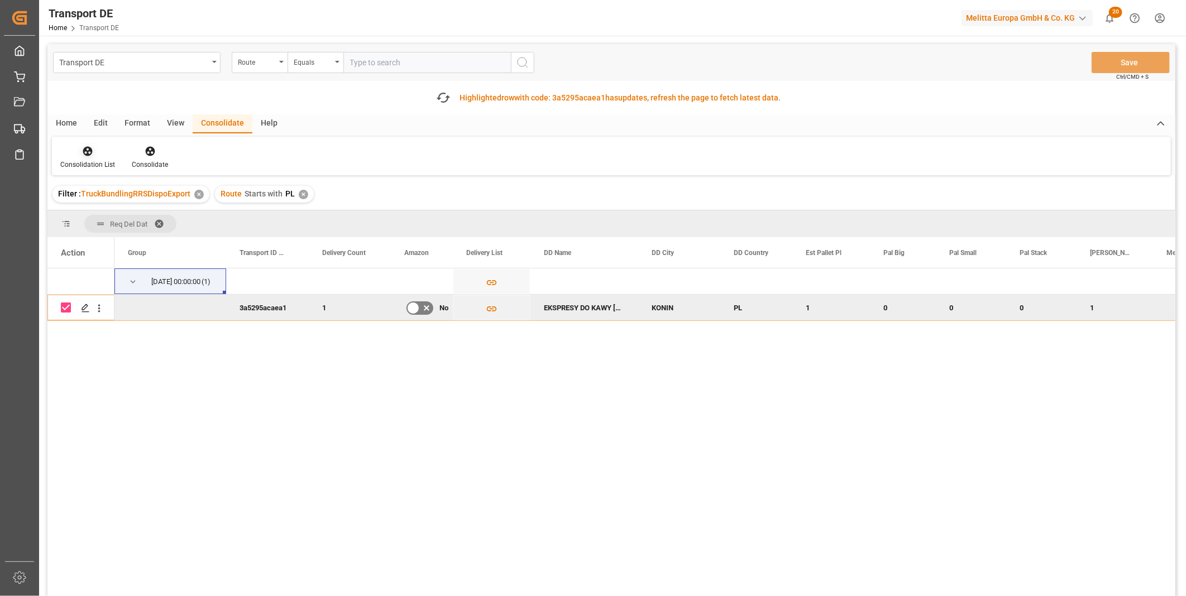
click at [87, 156] on icon at bounding box center [87, 151] width 11 height 11
click at [144, 236] on div "Transport DE Route Equals Save Ctrl/CMD + S Fetch latest updates Highlighted ro…" at bounding box center [611, 351] width 1128 height 615
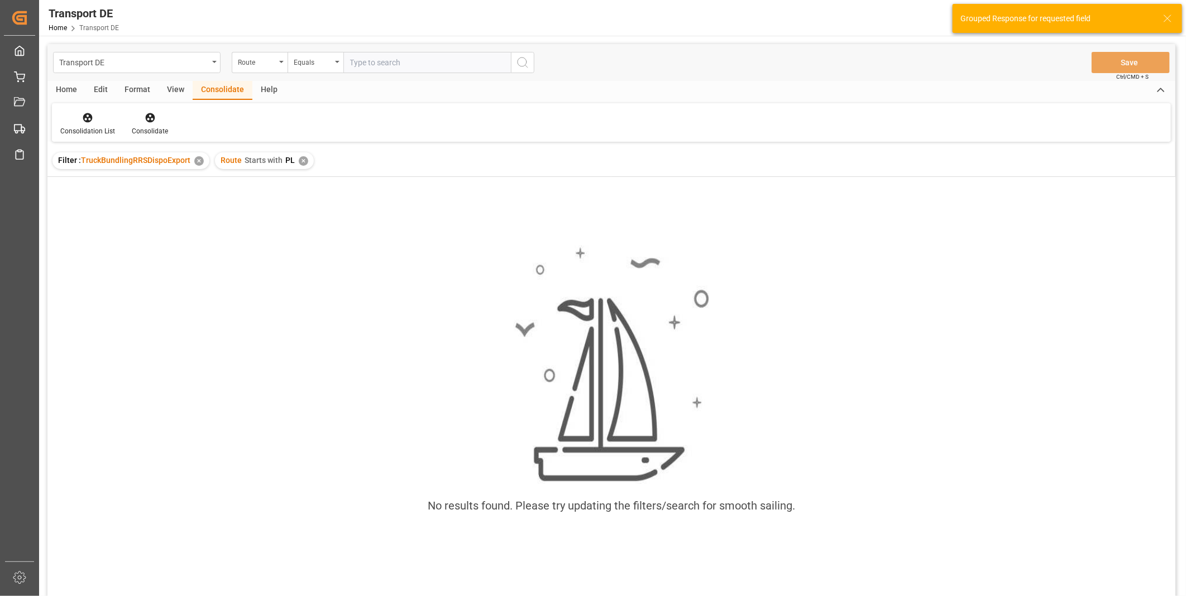
click at [303, 163] on div "✕" at bounding box center [303, 160] width 9 height 9
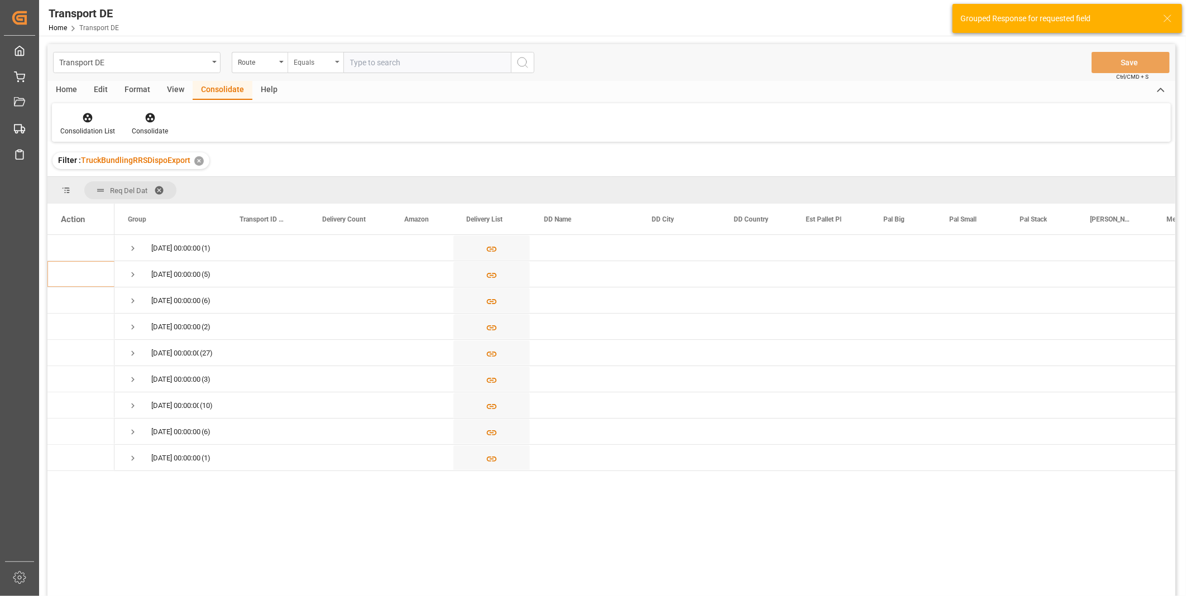
click at [313, 63] on div "Equals" at bounding box center [313, 61] width 38 height 13
click at [319, 183] on div "Starts with" at bounding box center [371, 183] width 166 height 23
type input "CZ"
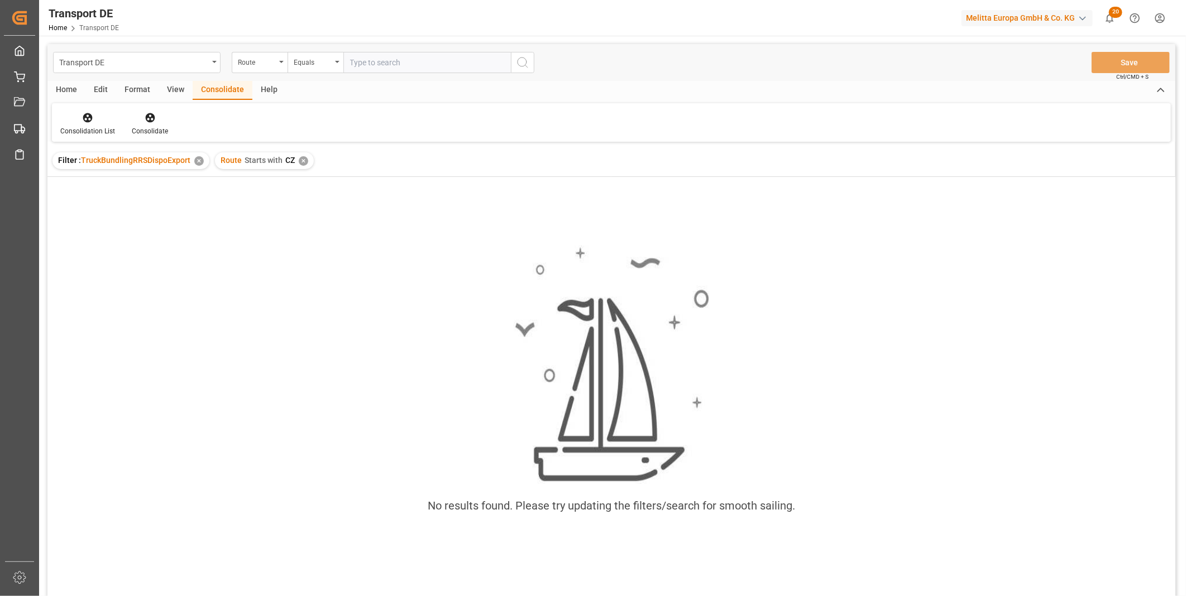
click at [302, 159] on div "✕" at bounding box center [303, 160] width 9 height 9
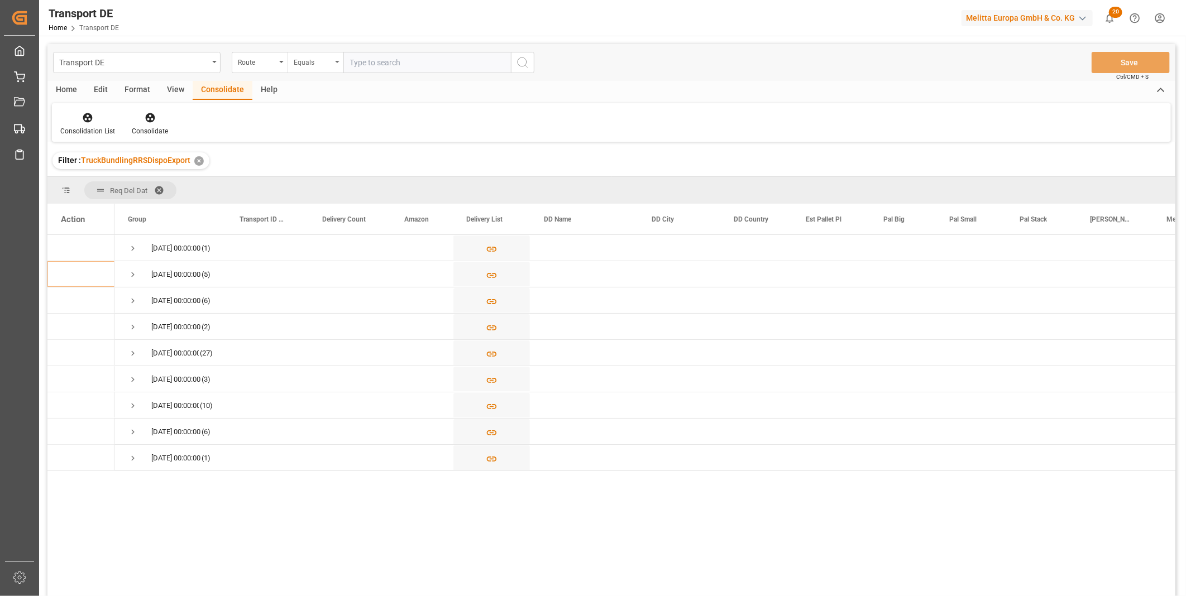
click at [289, 68] on div "Equals" at bounding box center [315, 62] width 56 height 21
click at [317, 183] on div "Starts with" at bounding box center [371, 183] width 166 height 23
type input "UZ"
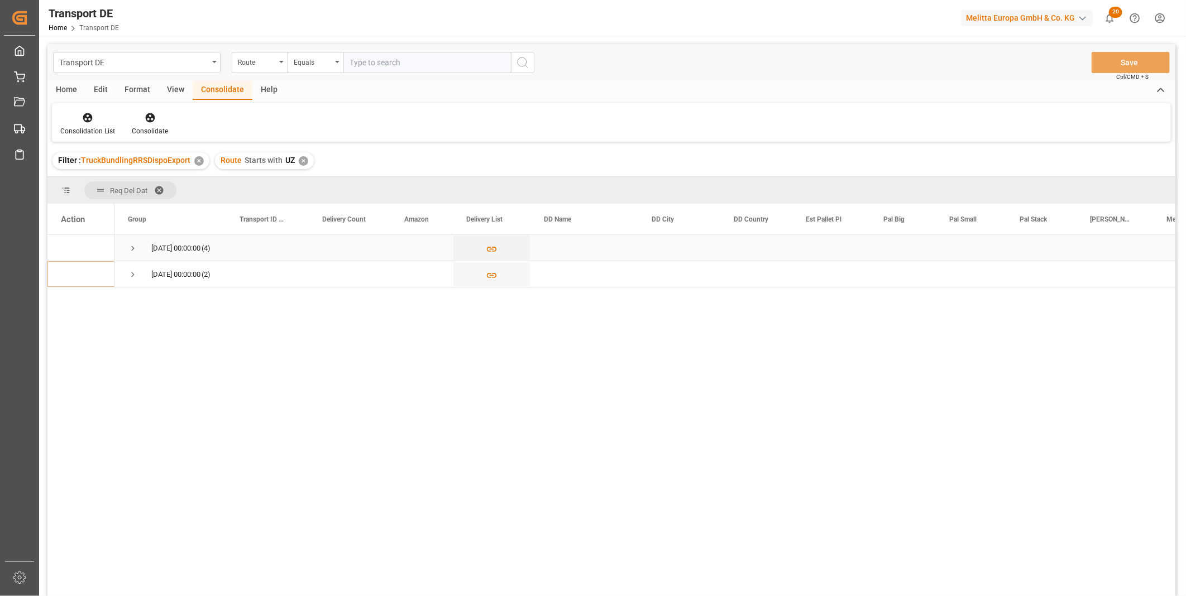
click at [133, 247] on span "Press SPACE to select this row." at bounding box center [133, 248] width 10 height 10
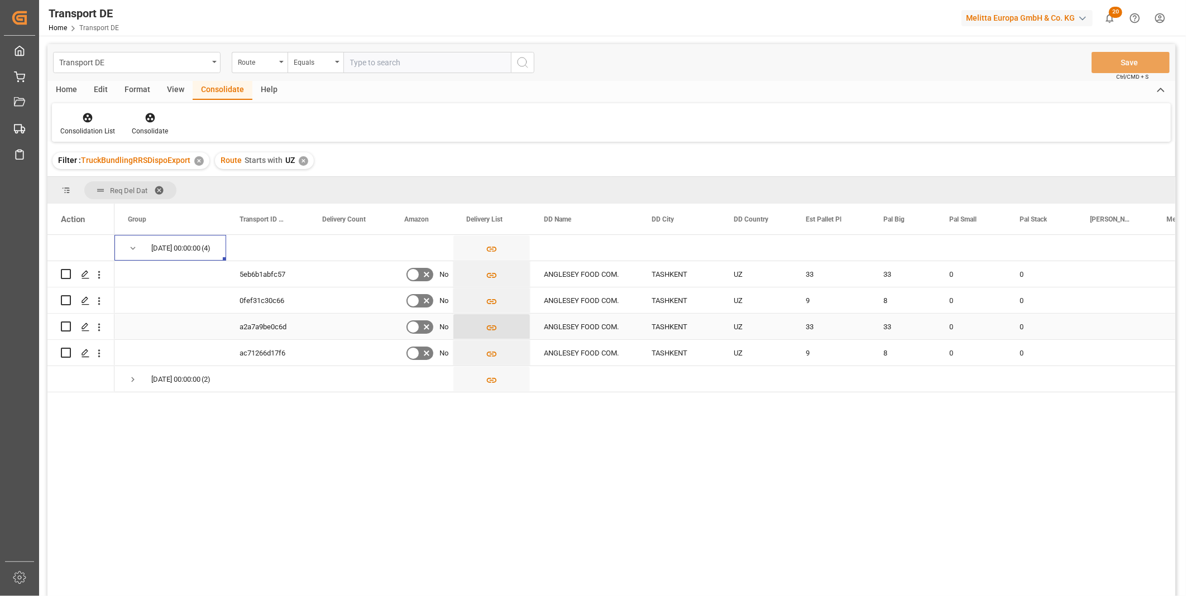
click at [487, 327] on icon "Press SPACE to select this row." at bounding box center [492, 327] width 10 height 5
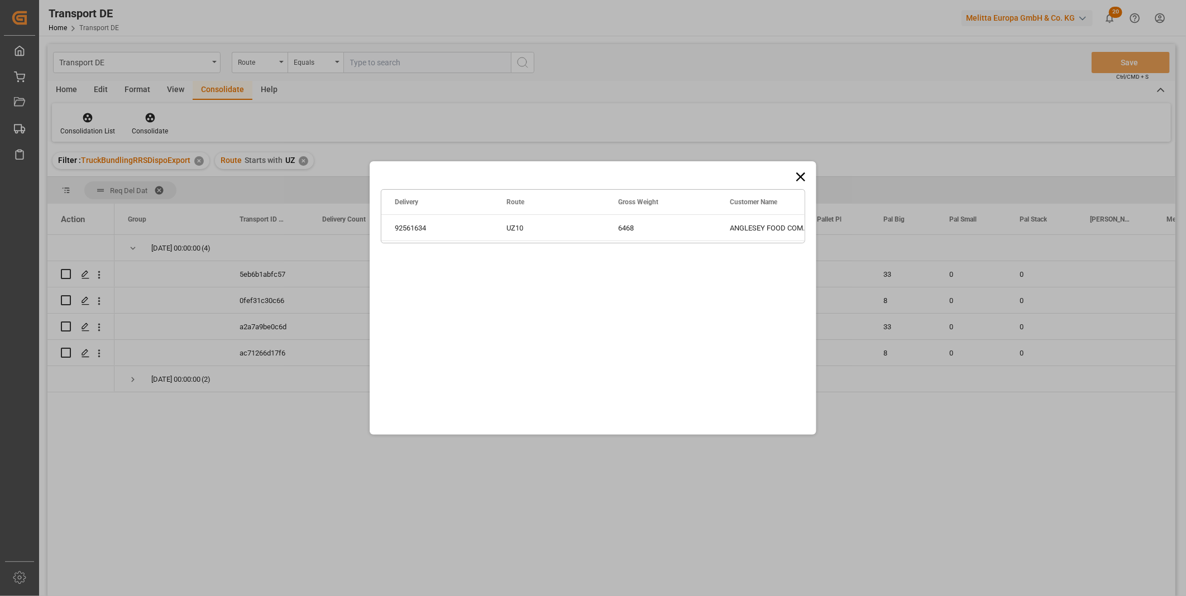
click at [794, 176] on icon at bounding box center [801, 177] width 16 height 16
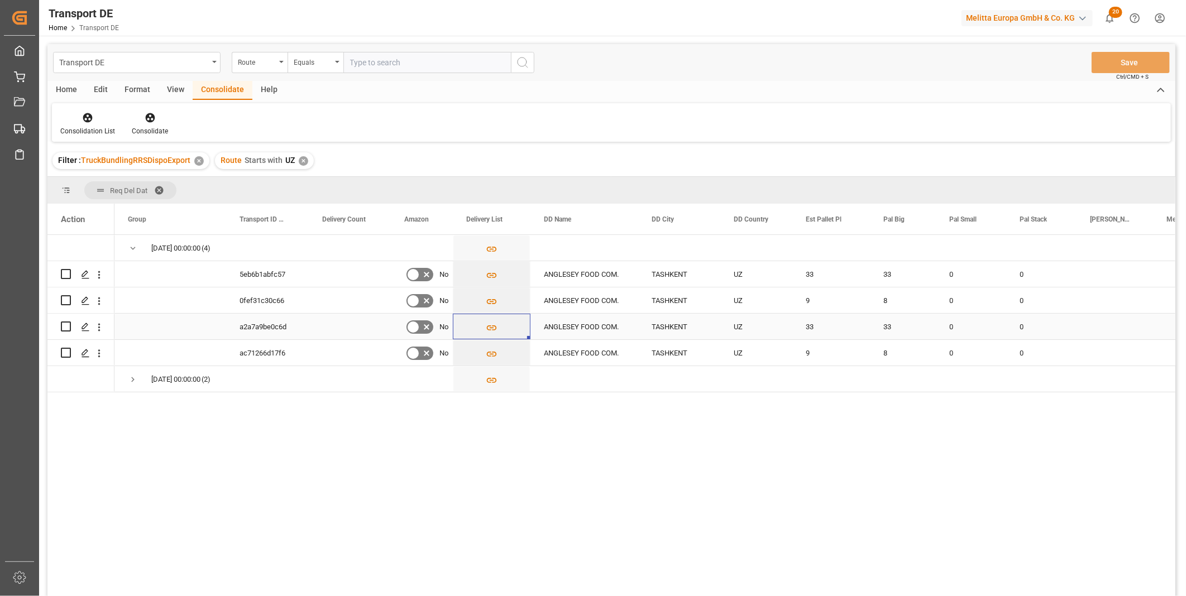
click at [65, 327] on input "Press Space to toggle row selection (unchecked)" at bounding box center [66, 327] width 10 height 10
checkbox input "true"
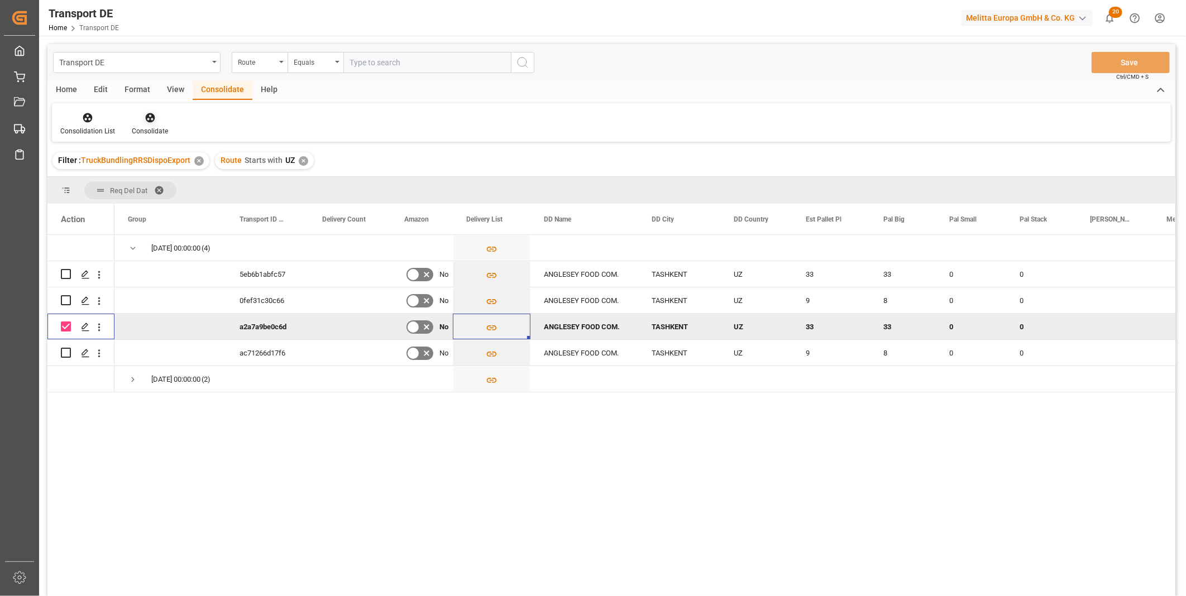
click at [145, 119] on icon at bounding box center [149, 117] width 9 height 9
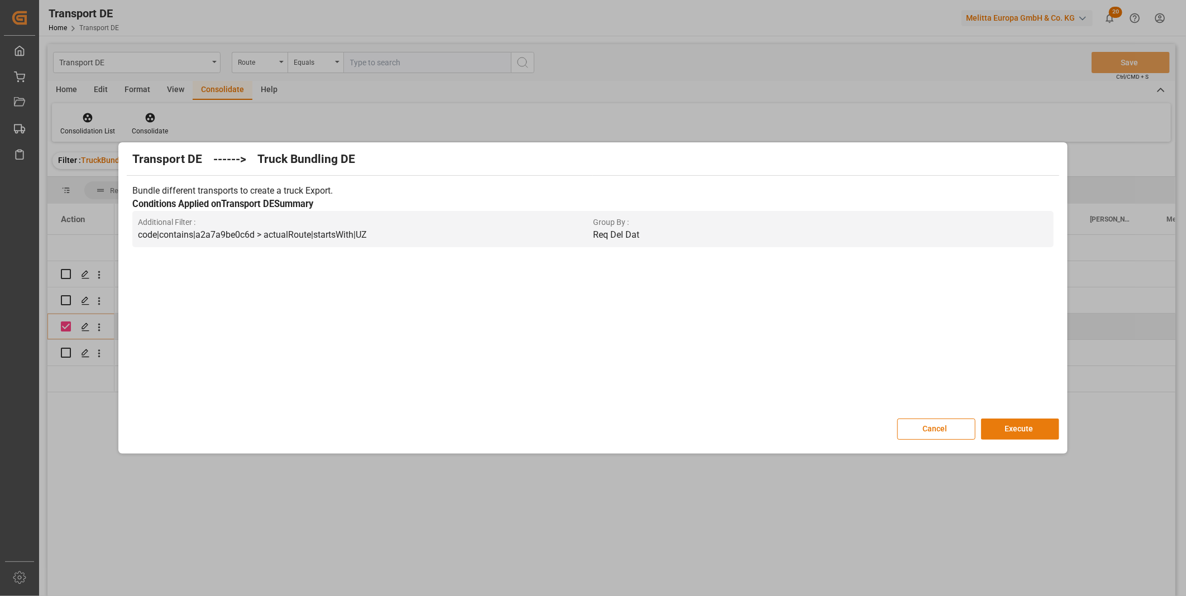
click at [1014, 436] on button "Execute" at bounding box center [1020, 429] width 78 height 21
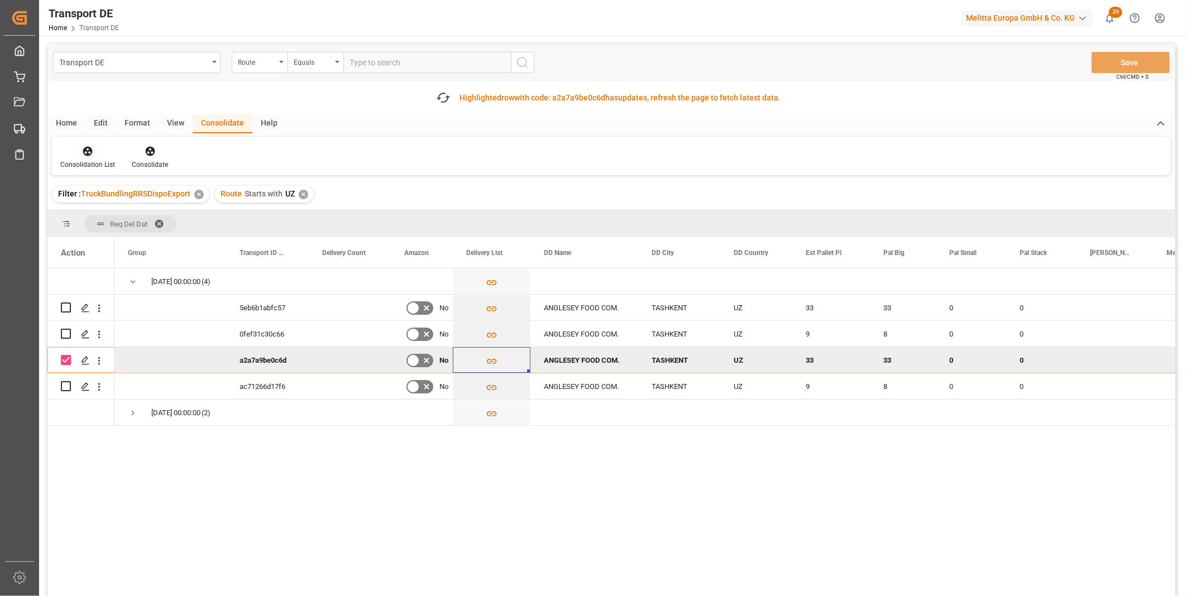
click at [87, 155] on icon at bounding box center [87, 151] width 9 height 9
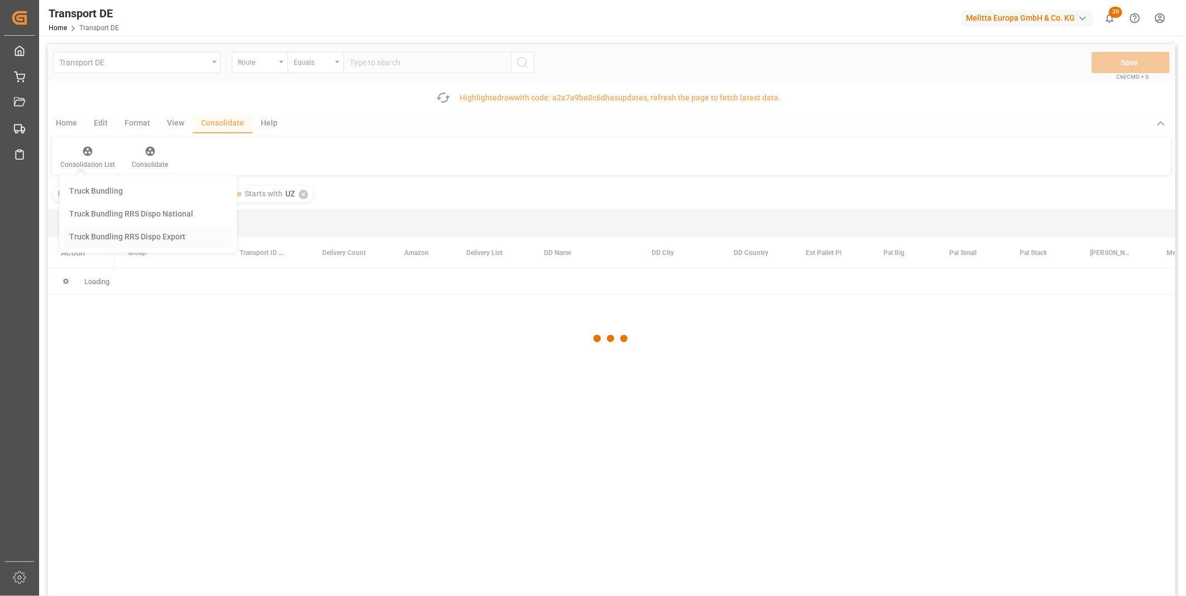
click at [108, 242] on div "Transport DE Route Equals Save Ctrl/CMD + S Fetch latest updates Highlighted ro…" at bounding box center [611, 351] width 1128 height 615
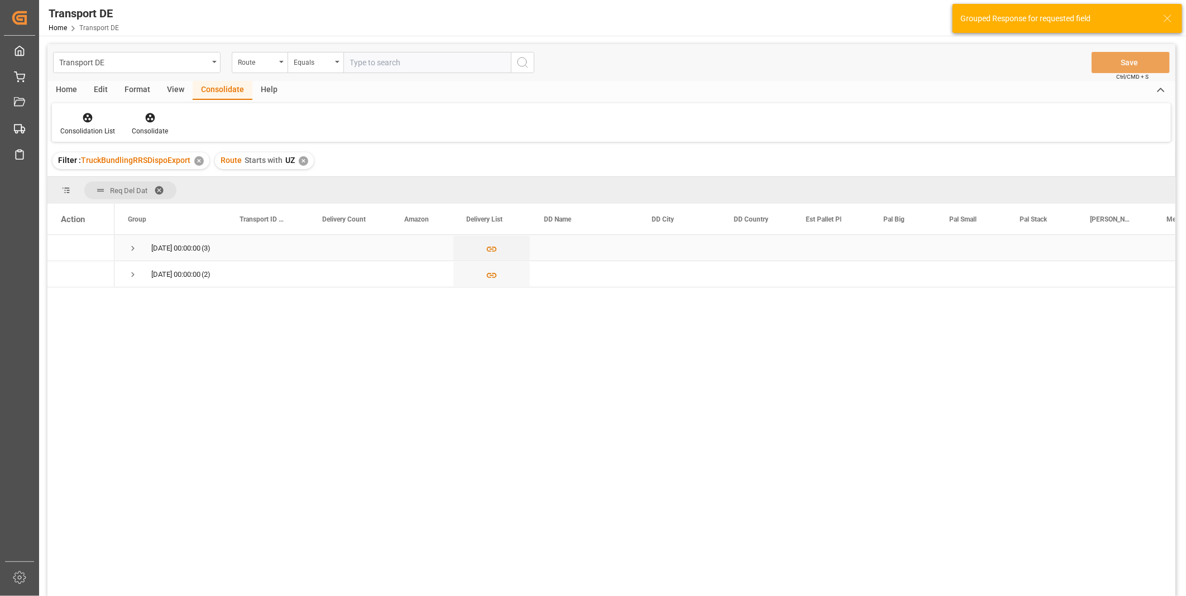
click at [132, 244] on span "Press SPACE to select this row." at bounding box center [133, 248] width 10 height 10
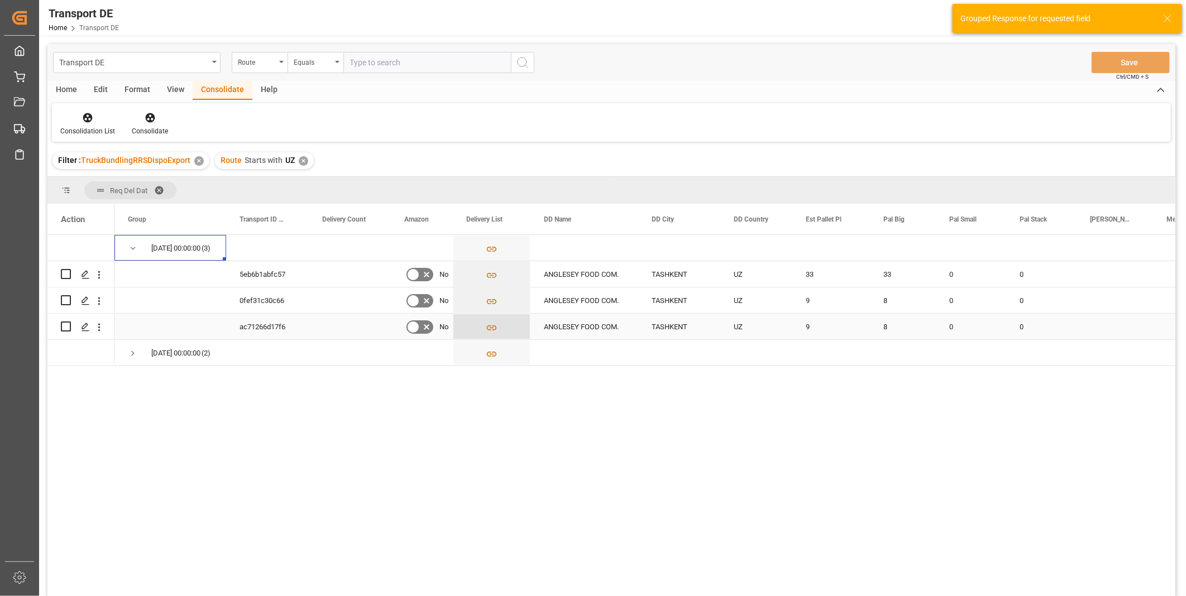
click at [488, 326] on icon "Press SPACE to select this row." at bounding box center [492, 327] width 10 height 5
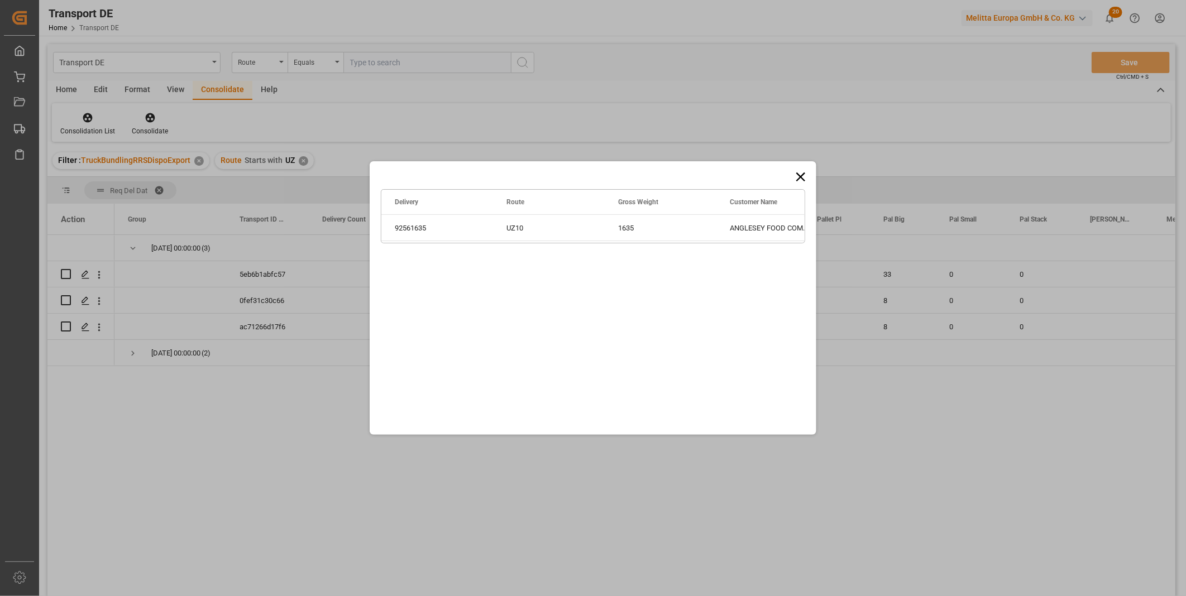
click at [800, 176] on icon at bounding box center [800, 176] width 9 height 9
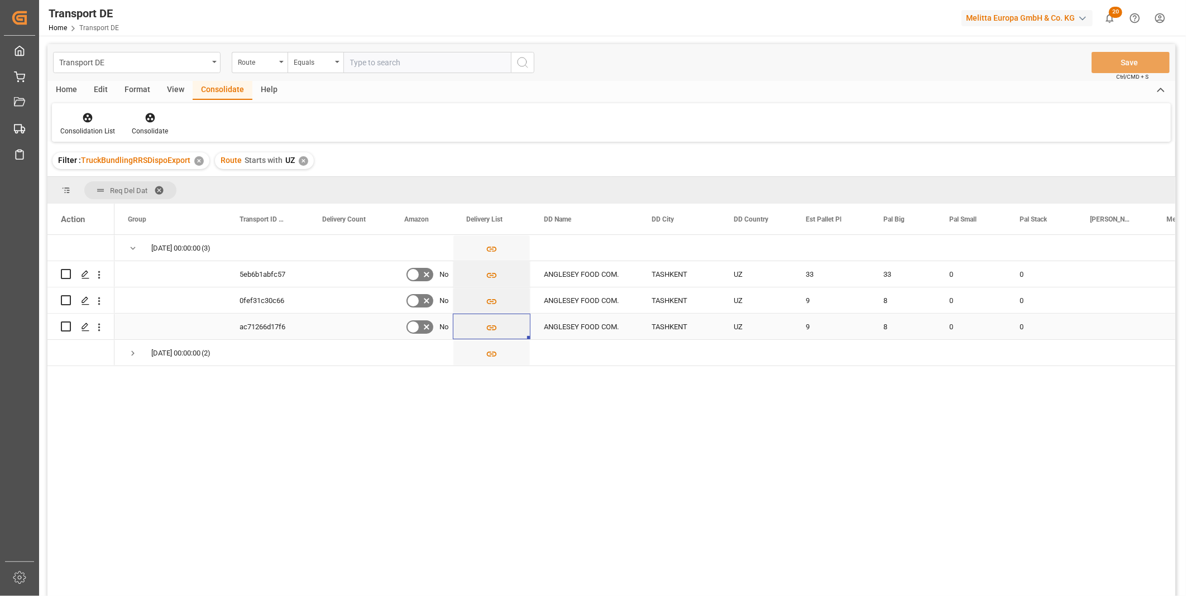
click at [69, 325] on input "Press Space to toggle row selection (unchecked)" at bounding box center [66, 327] width 10 height 10
checkbox input "true"
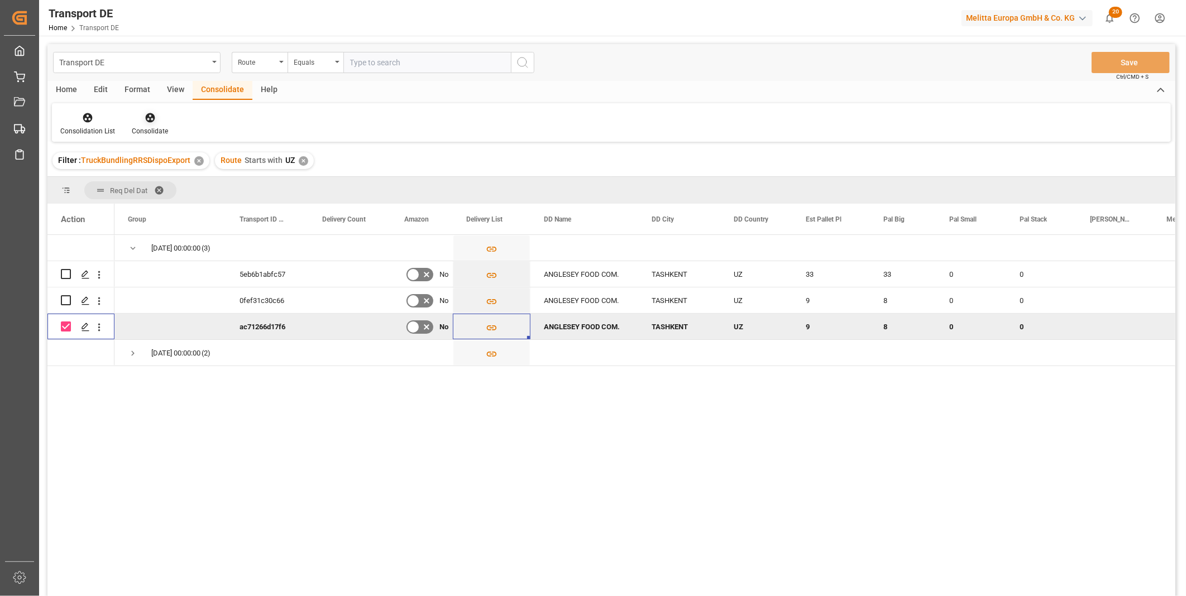
click at [155, 115] on div at bounding box center [150, 118] width 36 height 12
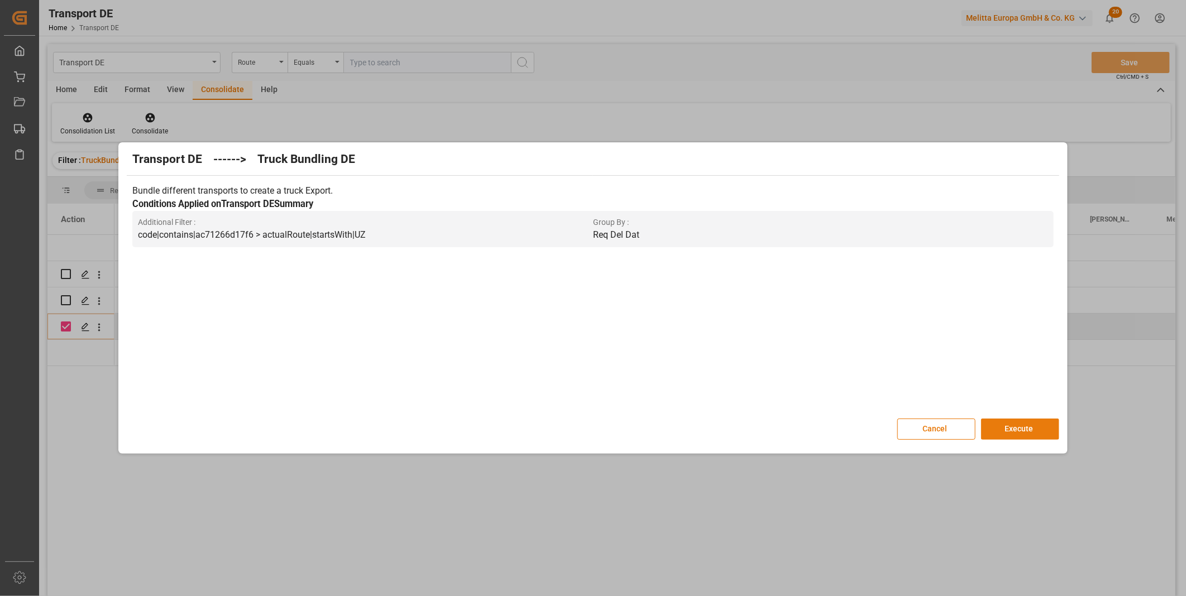
click at [1033, 432] on button "Execute" at bounding box center [1020, 429] width 78 height 21
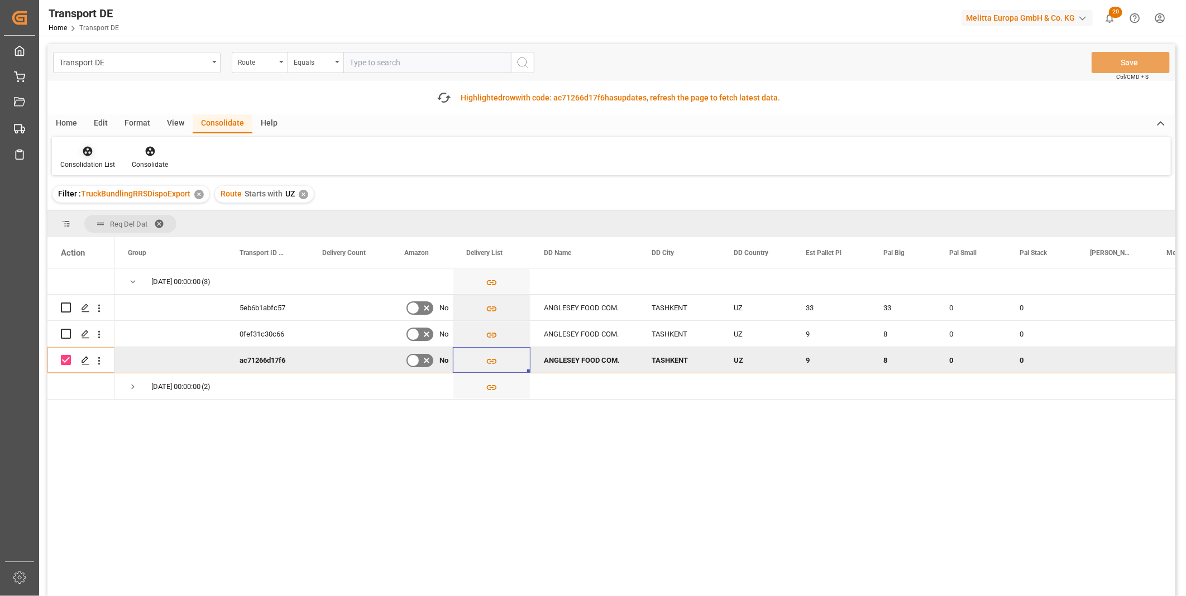
click at [88, 158] on div "Consolidation List" at bounding box center [87, 157] width 71 height 25
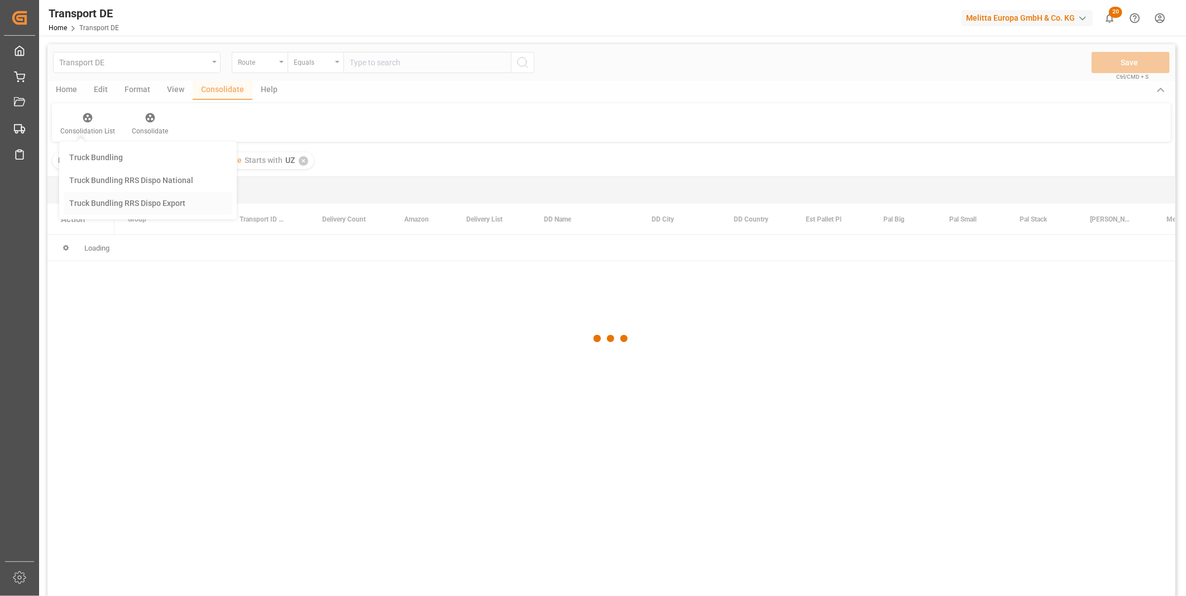
click at [133, 240] on div "Transport DE Route Equals Save Ctrl/CMD + S Home Edit Format View Consolidate H…" at bounding box center [611, 335] width 1128 height 582
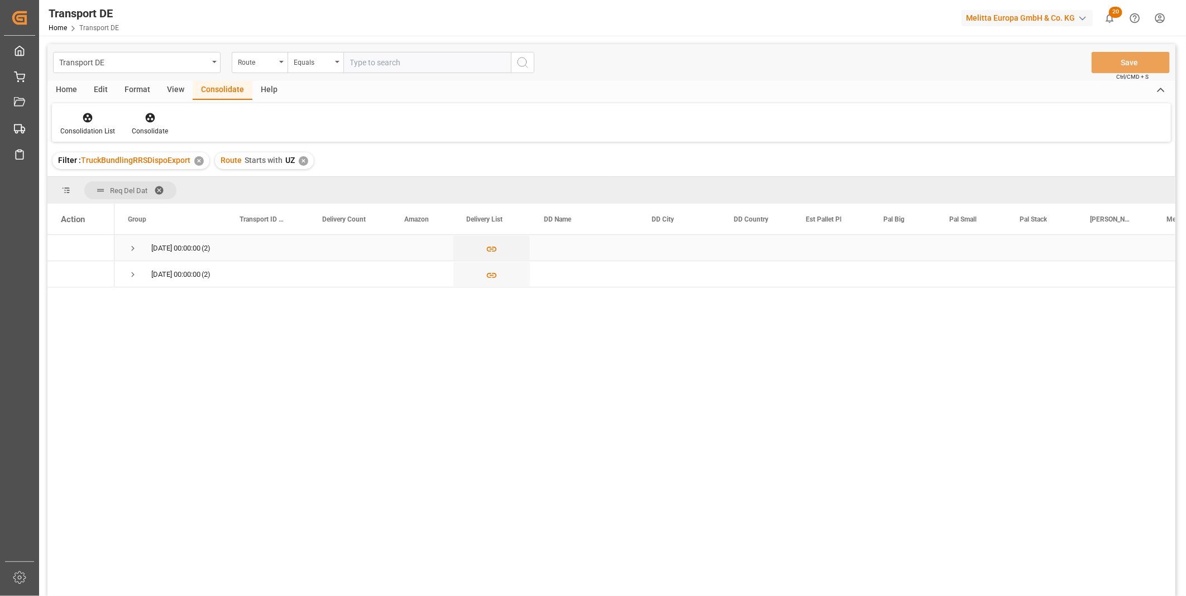
click at [128, 244] on span "Press SPACE to select this row." at bounding box center [133, 248] width 10 height 10
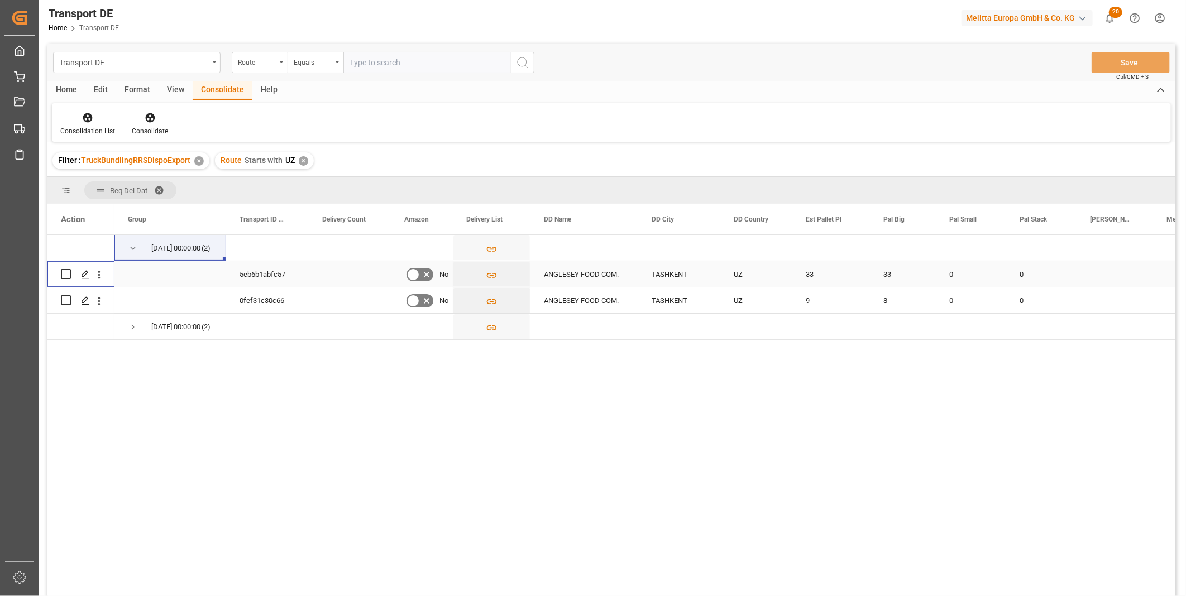
click at [62, 276] on input "Press Space to toggle row selection (unchecked)" at bounding box center [66, 274] width 10 height 10
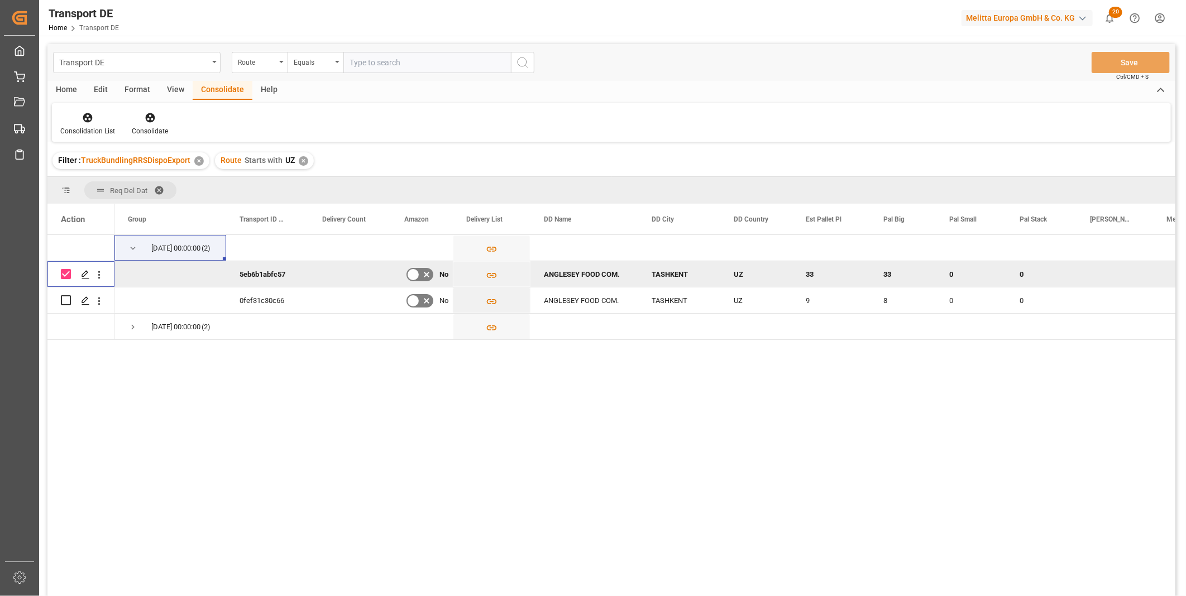
click at [68, 274] on input "Press Space to toggle row selection (checked)" at bounding box center [66, 274] width 10 height 10
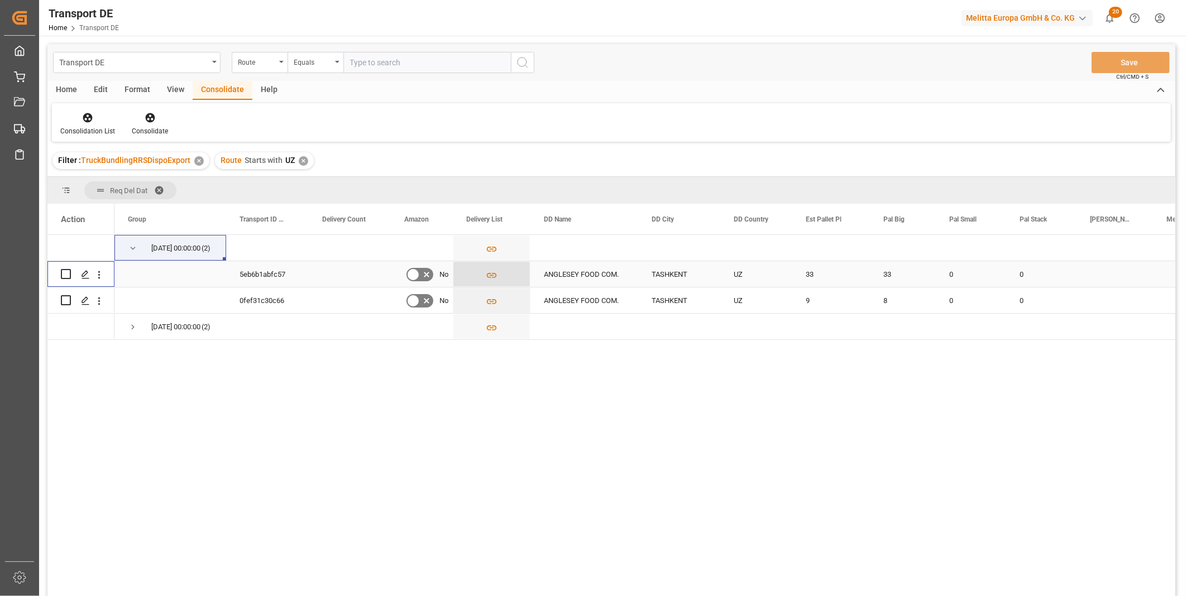
click at [482, 276] on button "Press SPACE to select this row." at bounding box center [491, 275] width 76 height 26
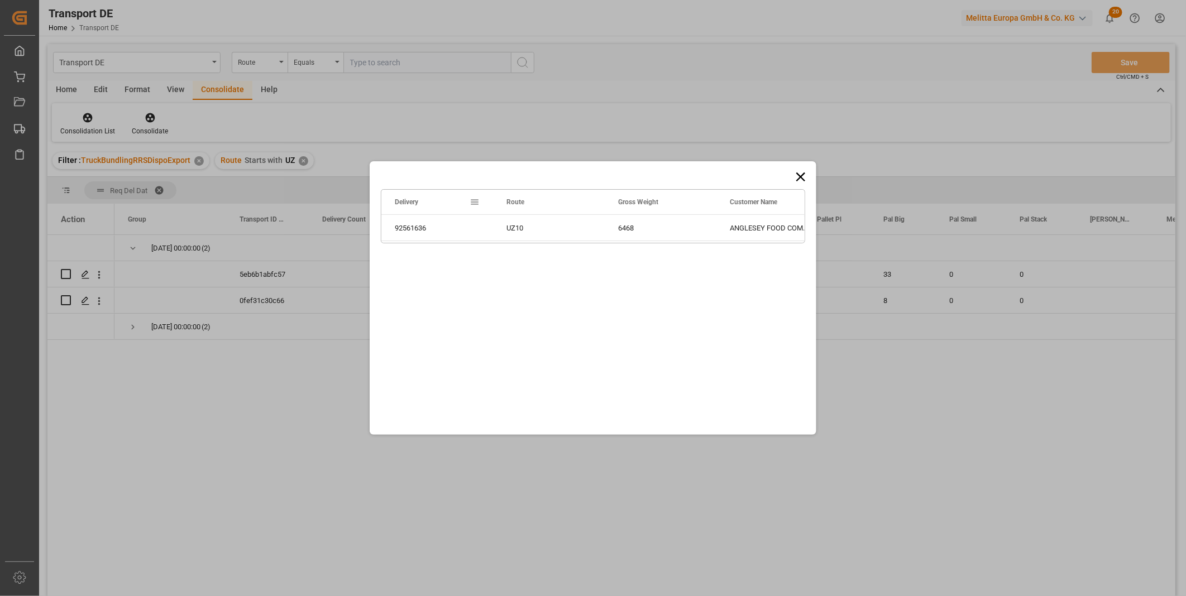
click at [800, 176] on icon at bounding box center [801, 177] width 16 height 16
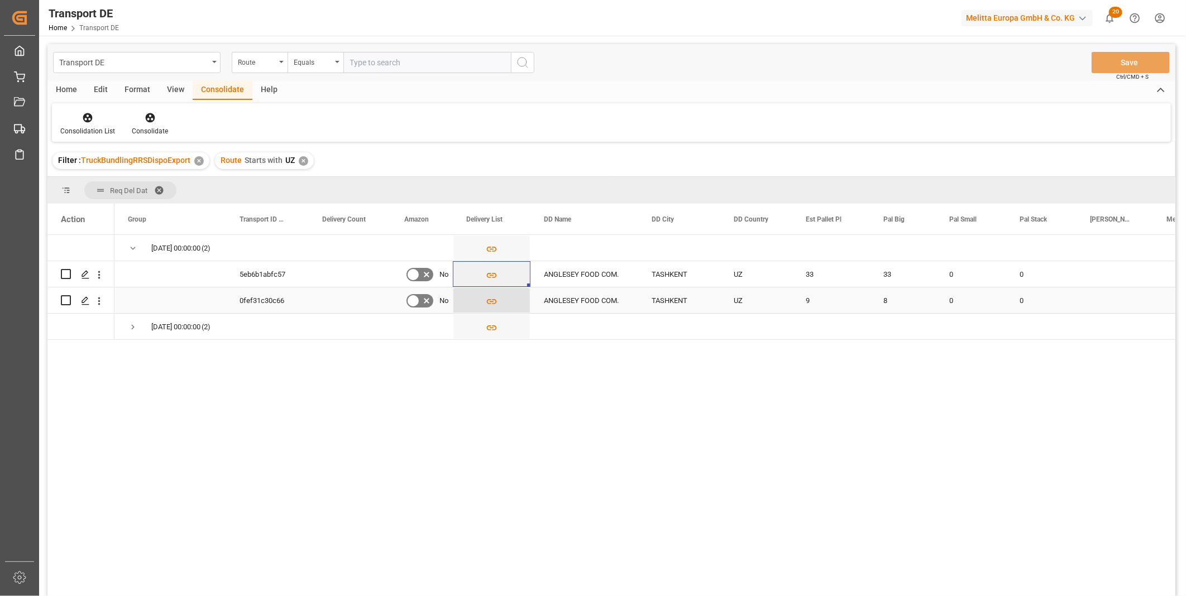
click at [491, 297] on icon "Press SPACE to select this row." at bounding box center [492, 302] width 12 height 12
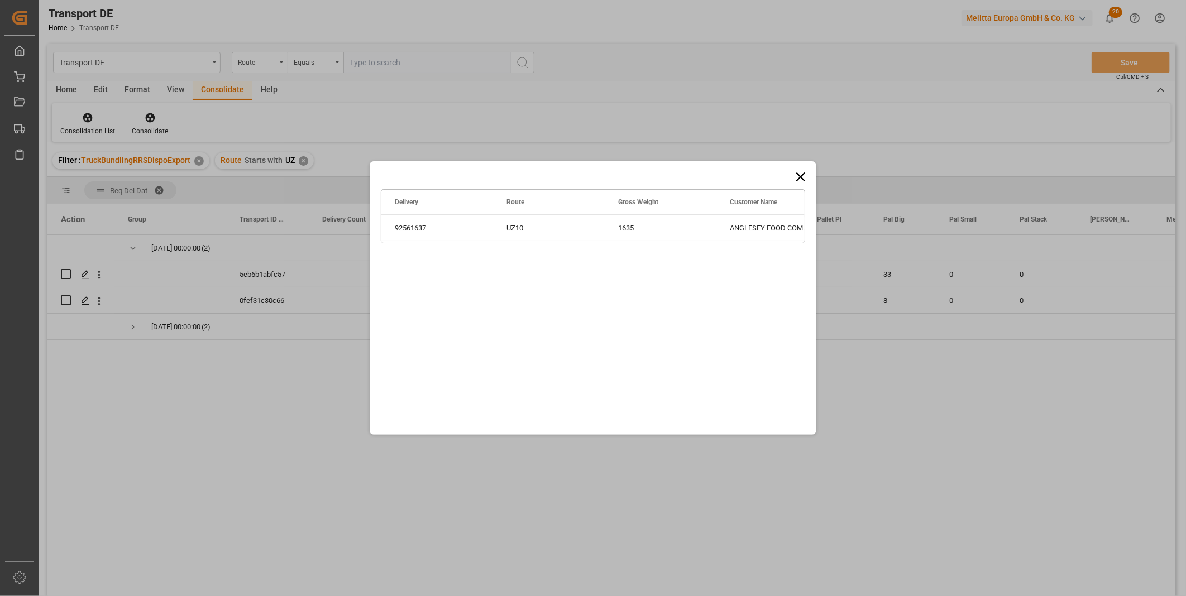
click at [793, 174] on icon at bounding box center [801, 177] width 16 height 16
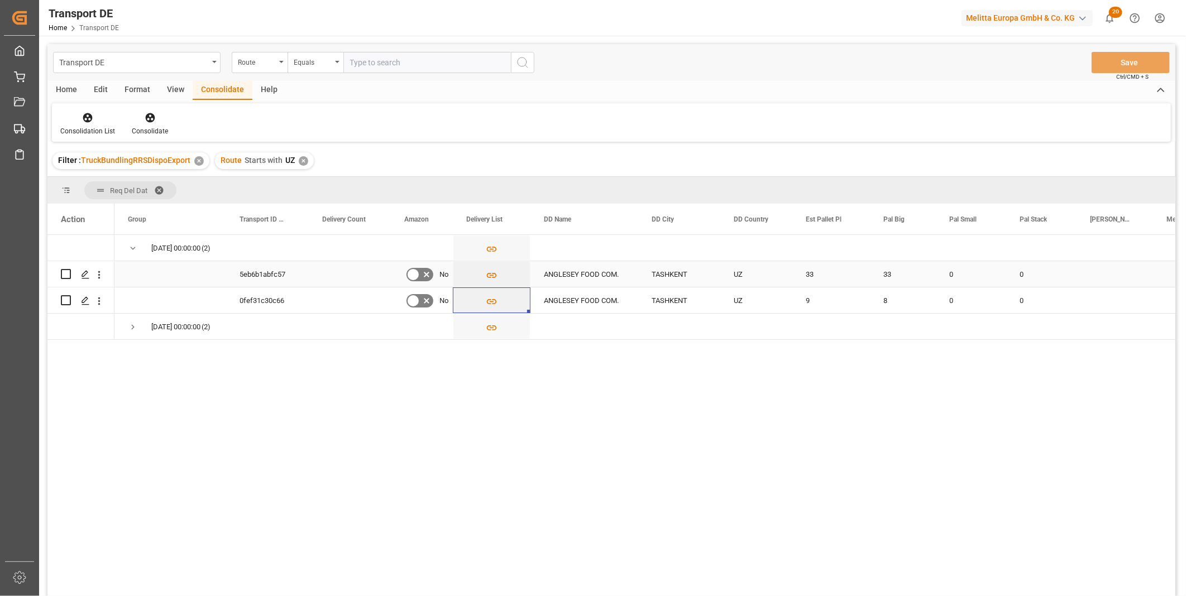
click at [67, 272] on input "Press Space to toggle row selection (unchecked)" at bounding box center [66, 274] width 10 height 10
checkbox input "true"
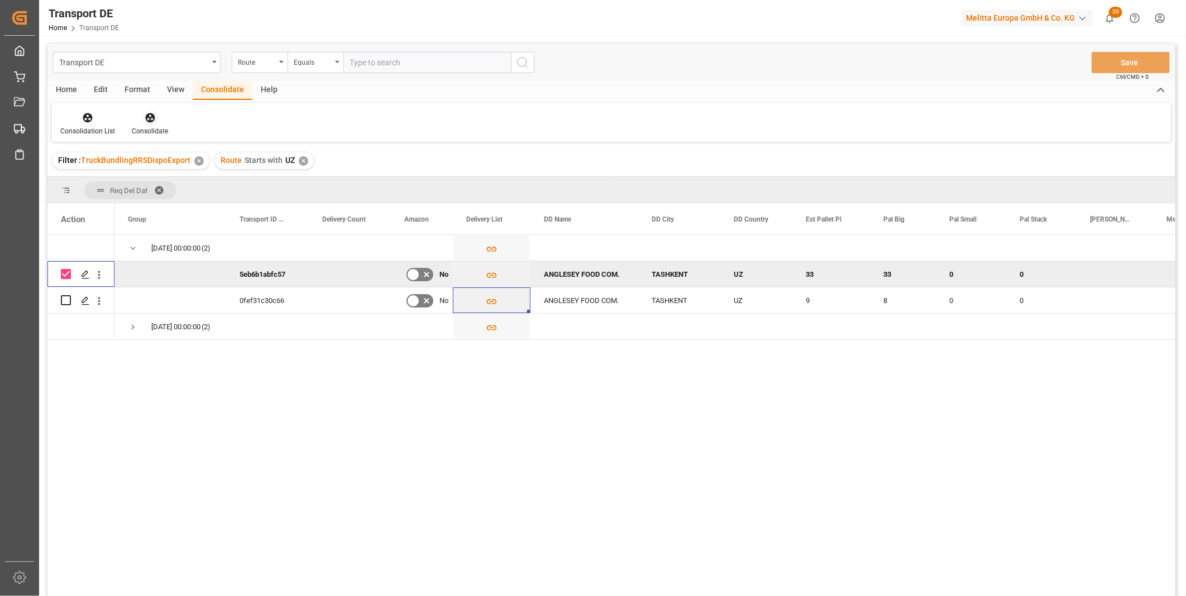
click at [146, 123] on icon at bounding box center [150, 117] width 11 height 11
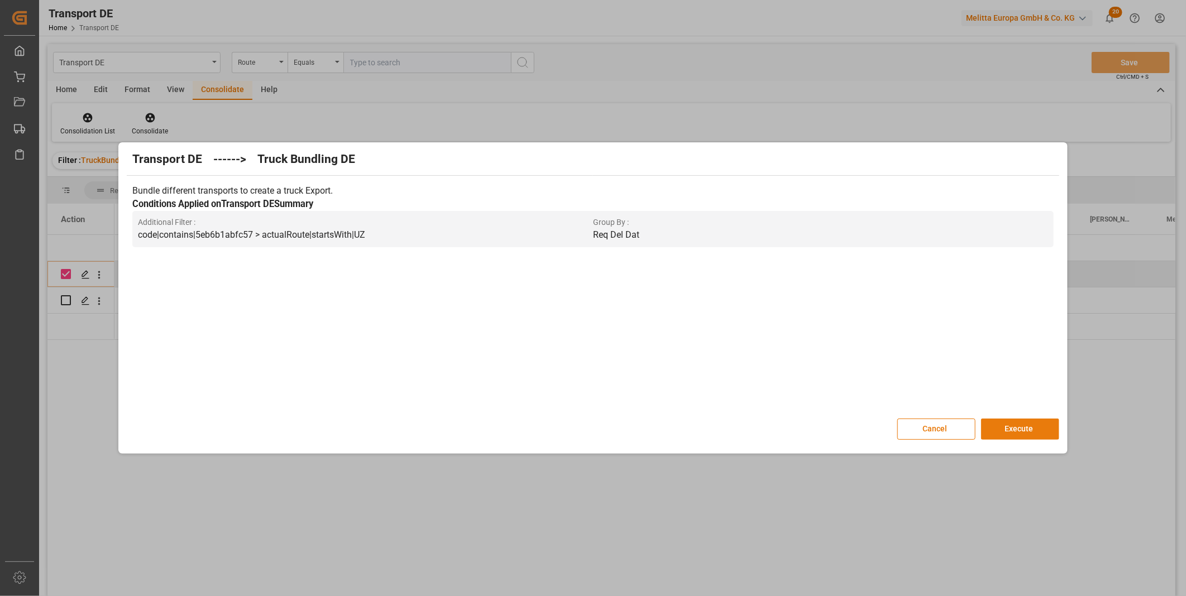
click at [1017, 426] on button "Execute" at bounding box center [1020, 429] width 78 height 21
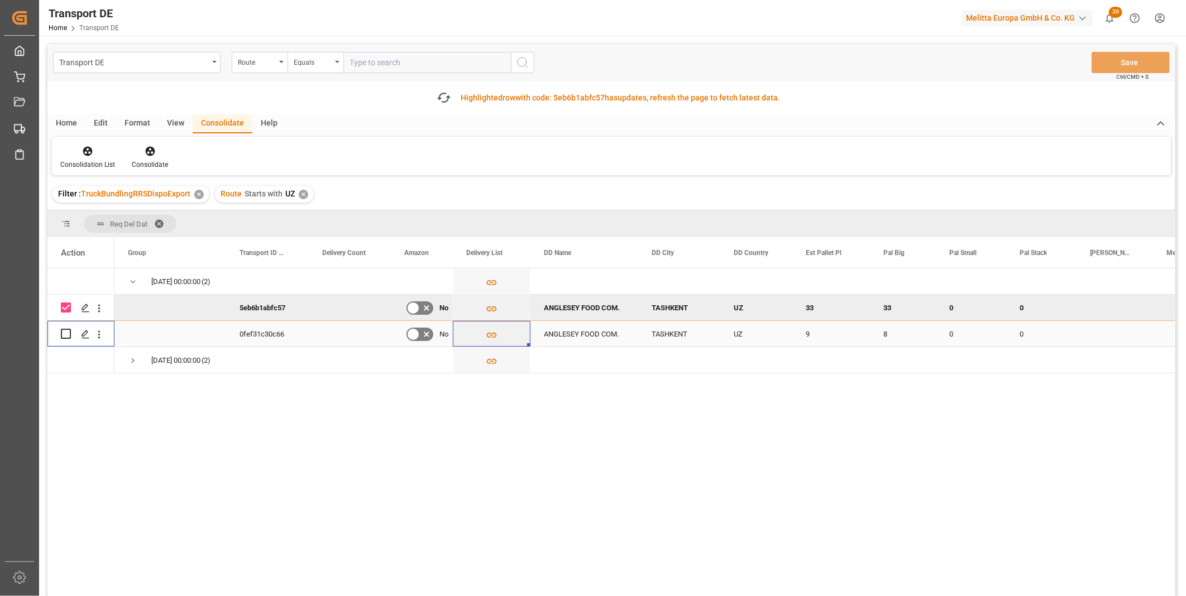
click at [64, 335] on input "Press Space to toggle row selection (unchecked)" at bounding box center [66, 334] width 10 height 10
checkbox input "true"
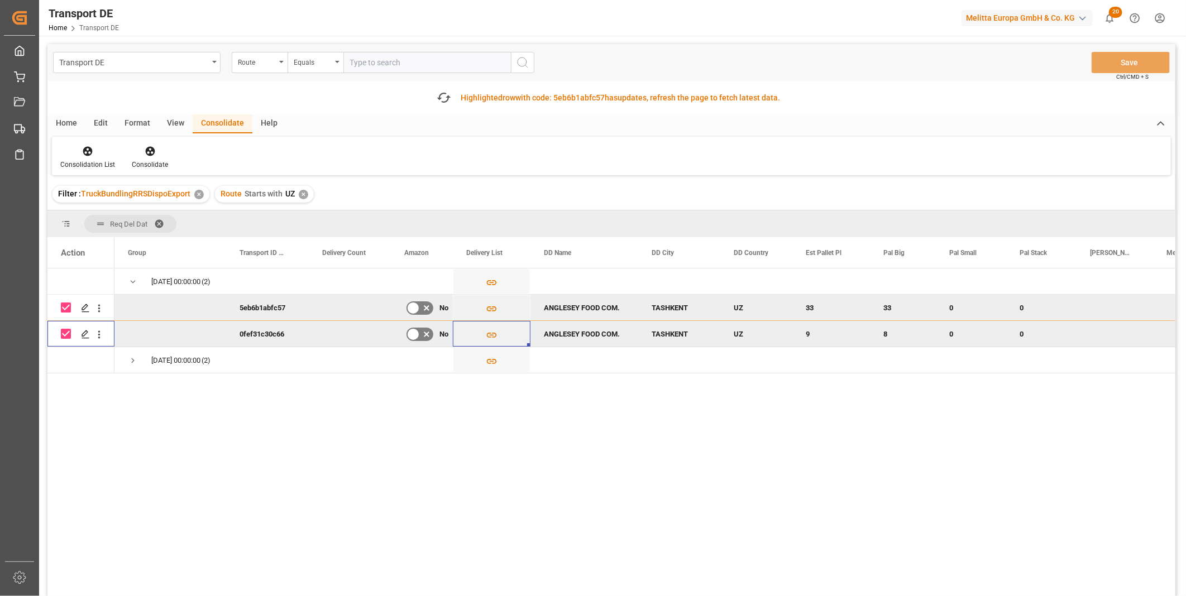
click at [65, 308] on input "Press Space to toggle row selection (checked)" at bounding box center [66, 308] width 10 height 10
checkbox input "false"
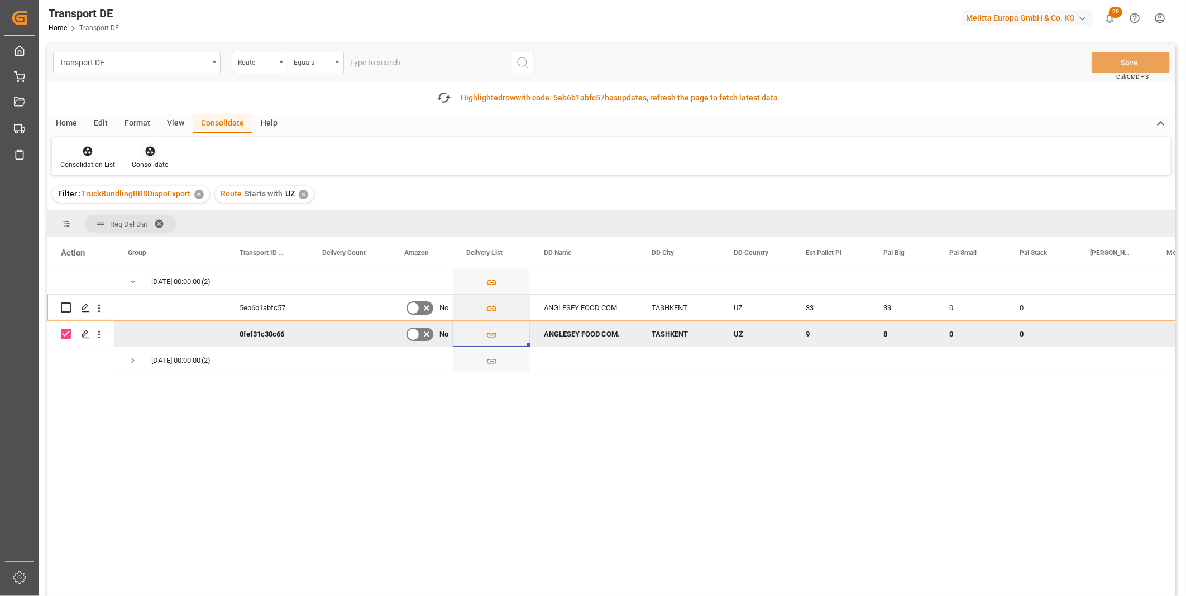
click at [149, 162] on div "Consolidate" at bounding box center [150, 165] width 36 height 10
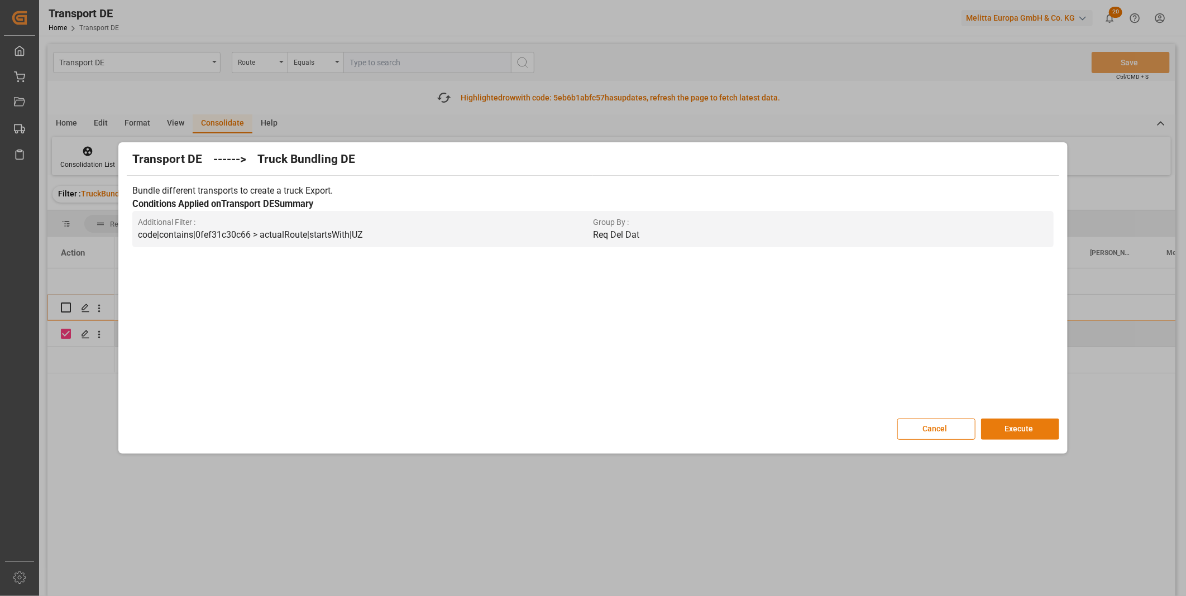
click at [996, 429] on button "Execute" at bounding box center [1020, 429] width 78 height 21
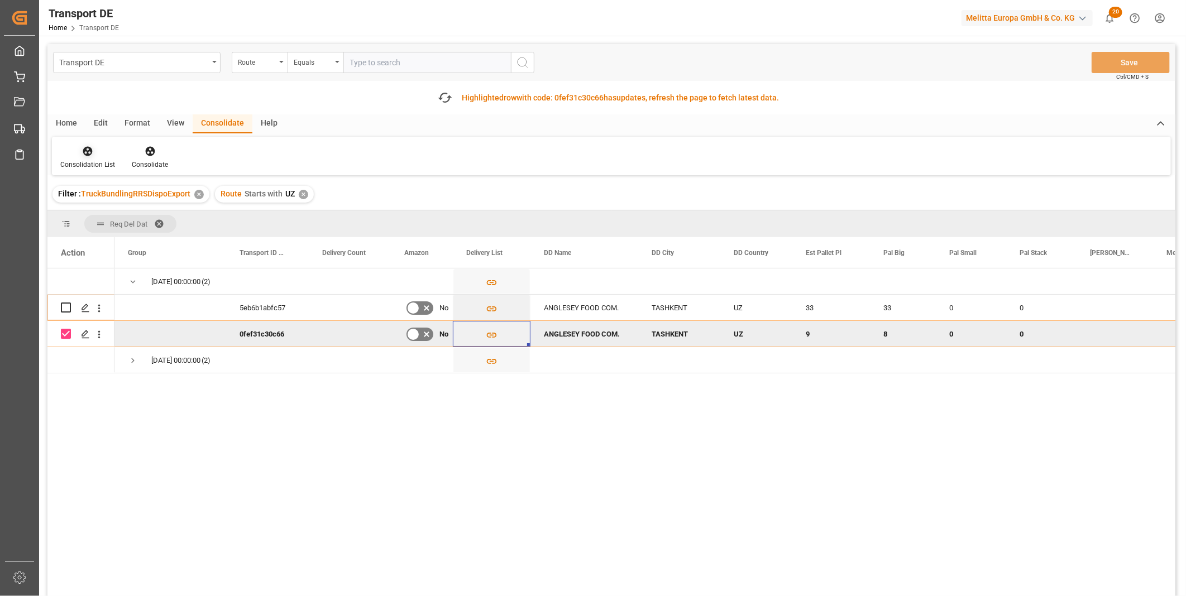
click at [87, 162] on div "Consolidation List" at bounding box center [87, 165] width 55 height 10
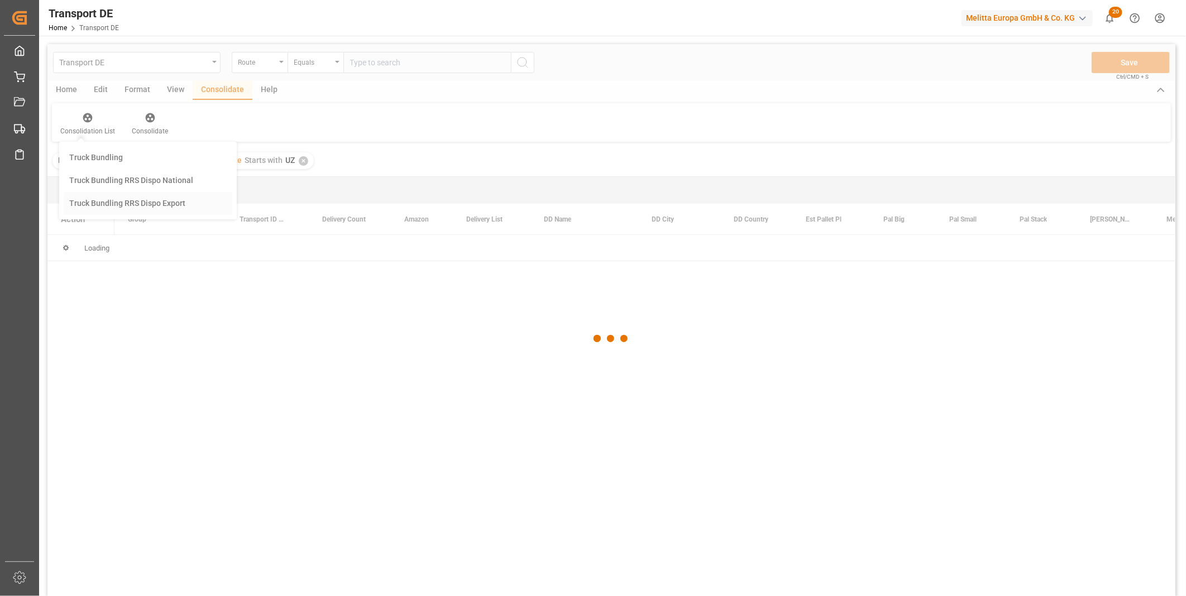
click at [141, 237] on div "Transport DE Route Equals Save Ctrl/CMD + S Home Edit Format View Consolidate H…" at bounding box center [611, 335] width 1128 height 582
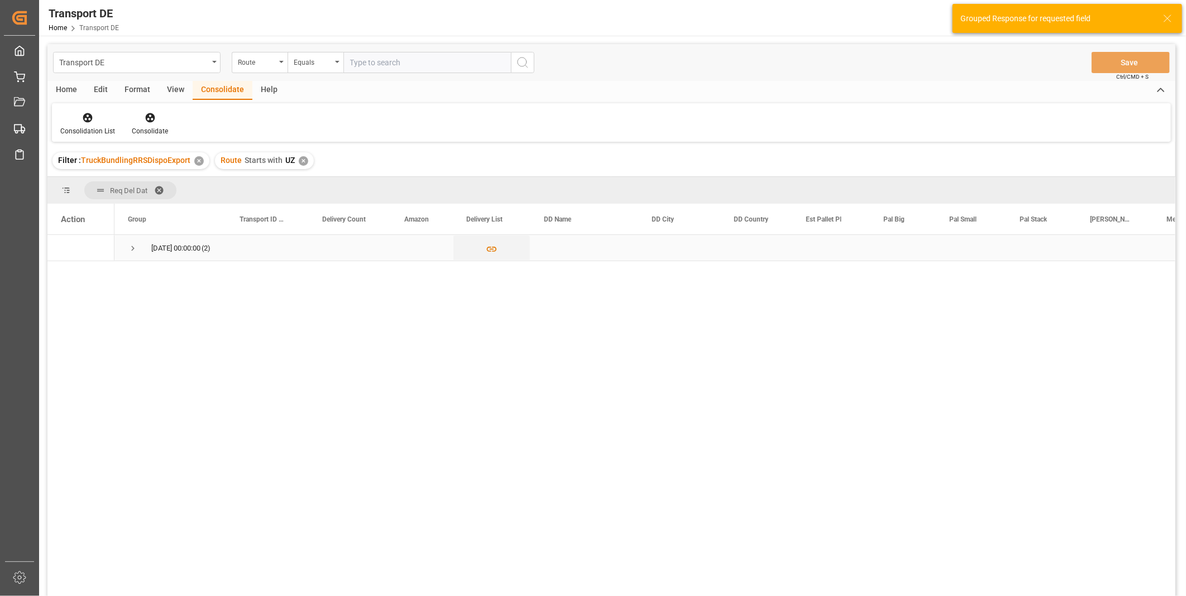
click at [137, 246] on span "Press SPACE to select this row." at bounding box center [133, 248] width 10 height 10
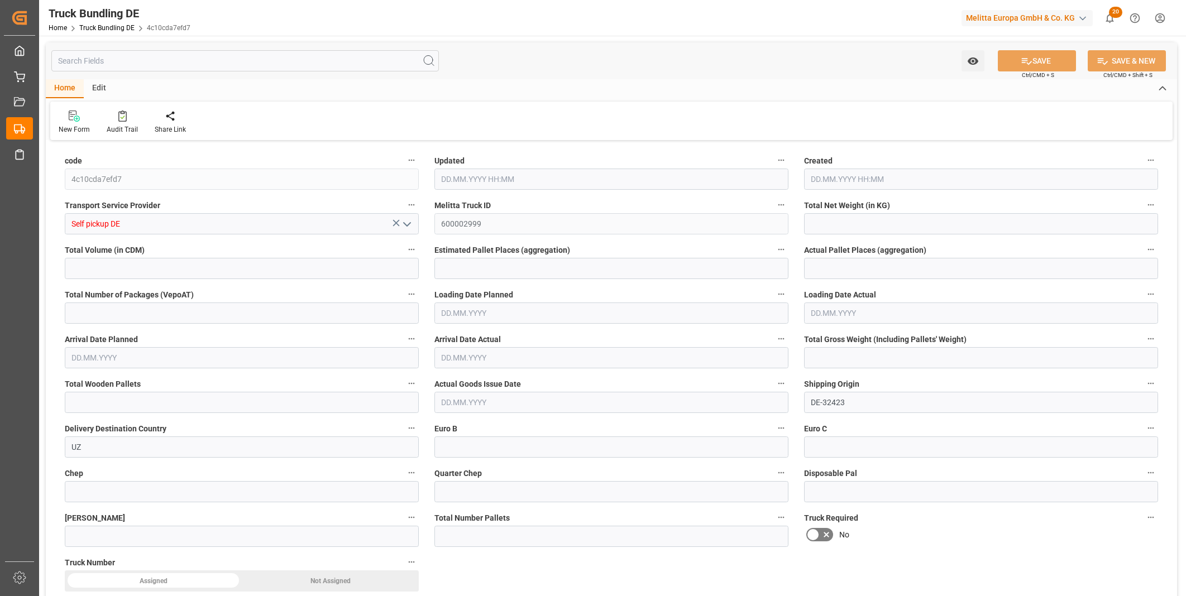
type input "1178.76"
type input "14769.672"
type input "9"
type input "0"
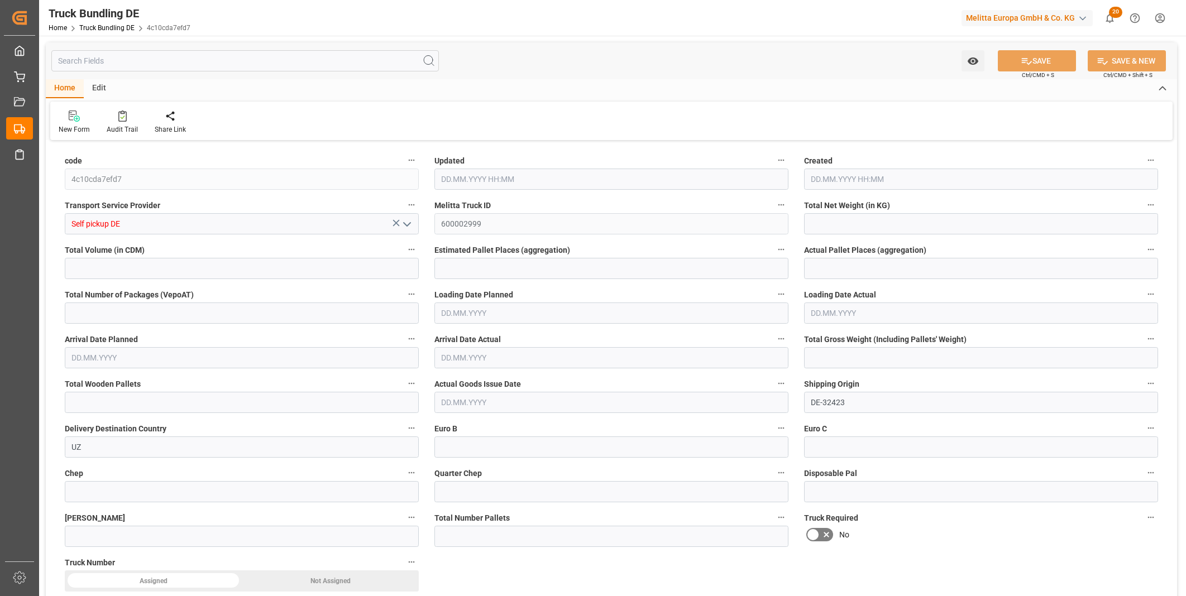
type input "1635"
type input "9"
type input "0"
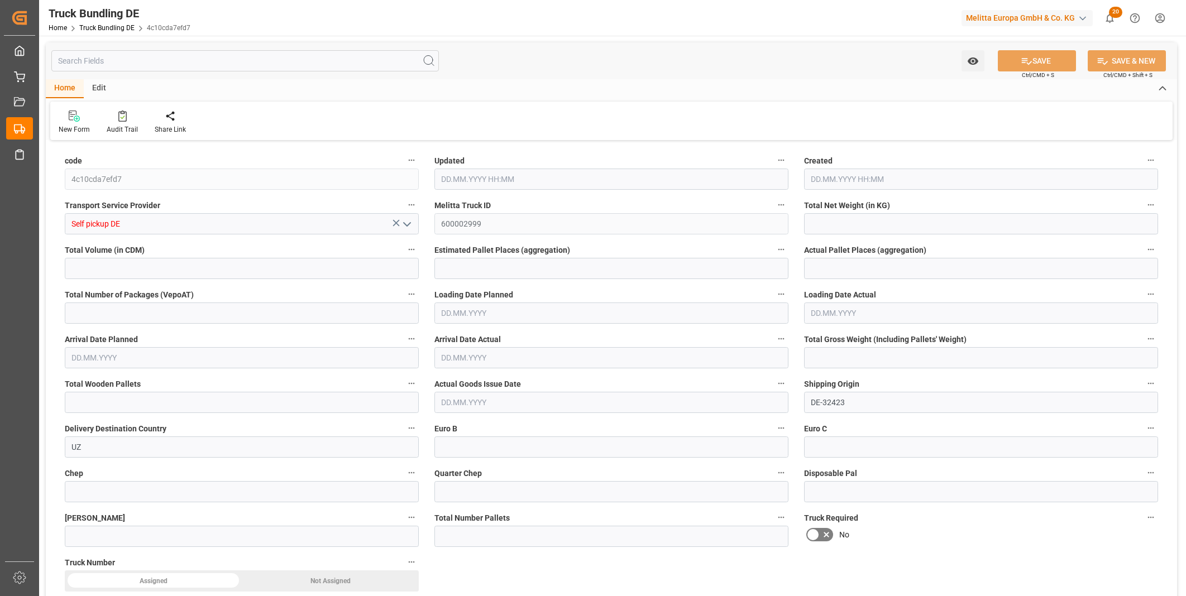
type input "0"
type input "26.09.2025 09:03"
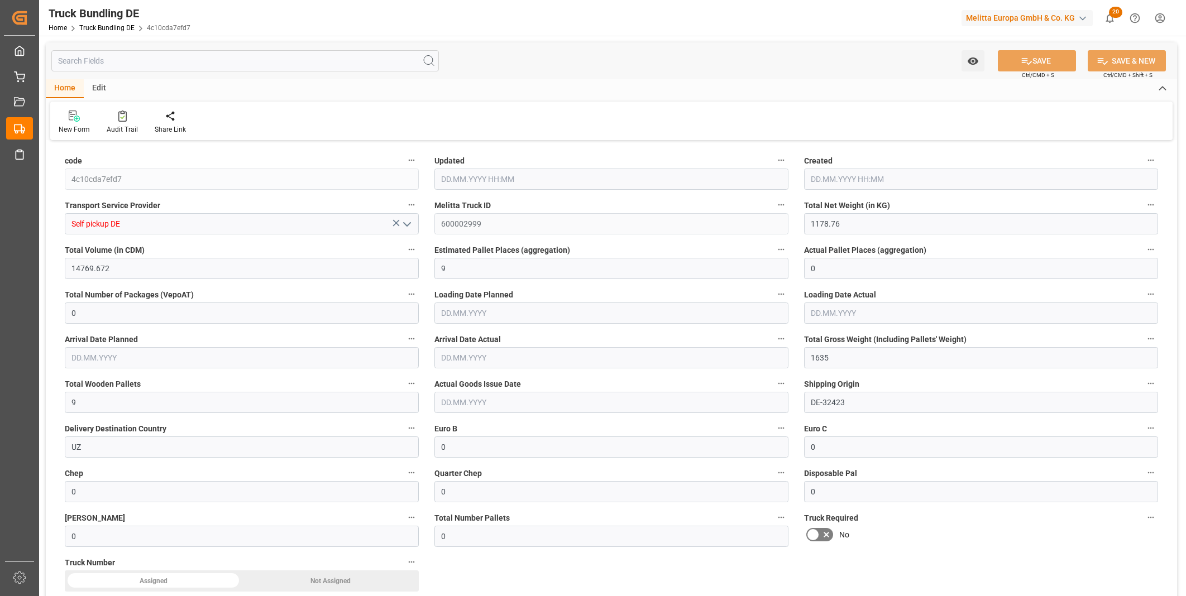
type input "26.09.2025 09:03"
type input "[DATE]"
type input "26.09.2025"
type input "4719.264"
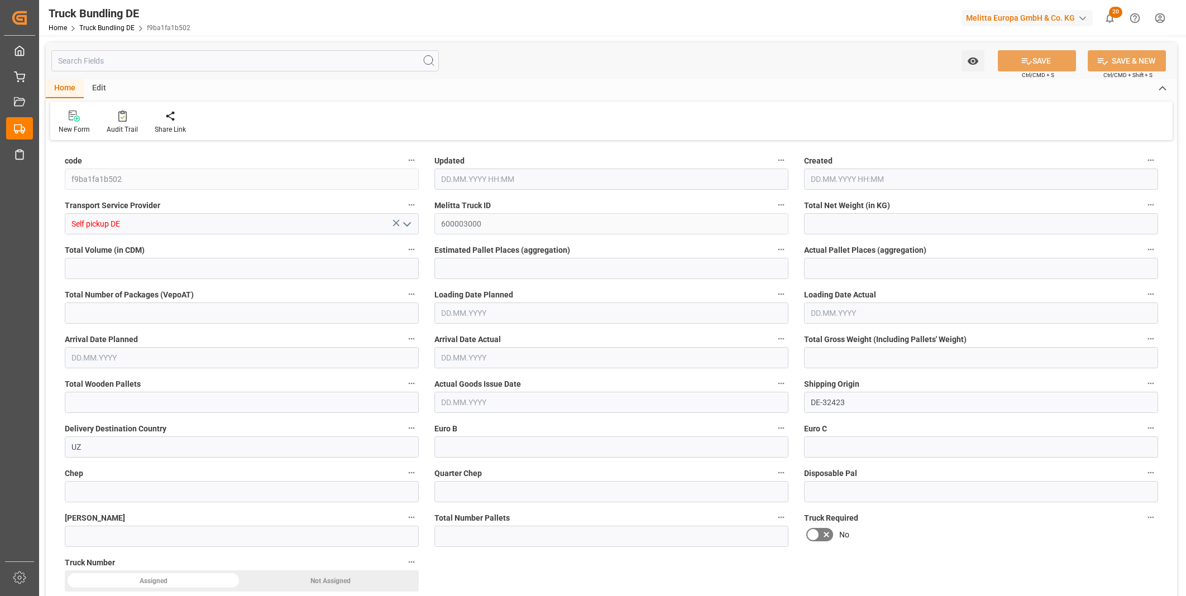
type input "58663.968"
type input "33"
type input "0"
type input "6468"
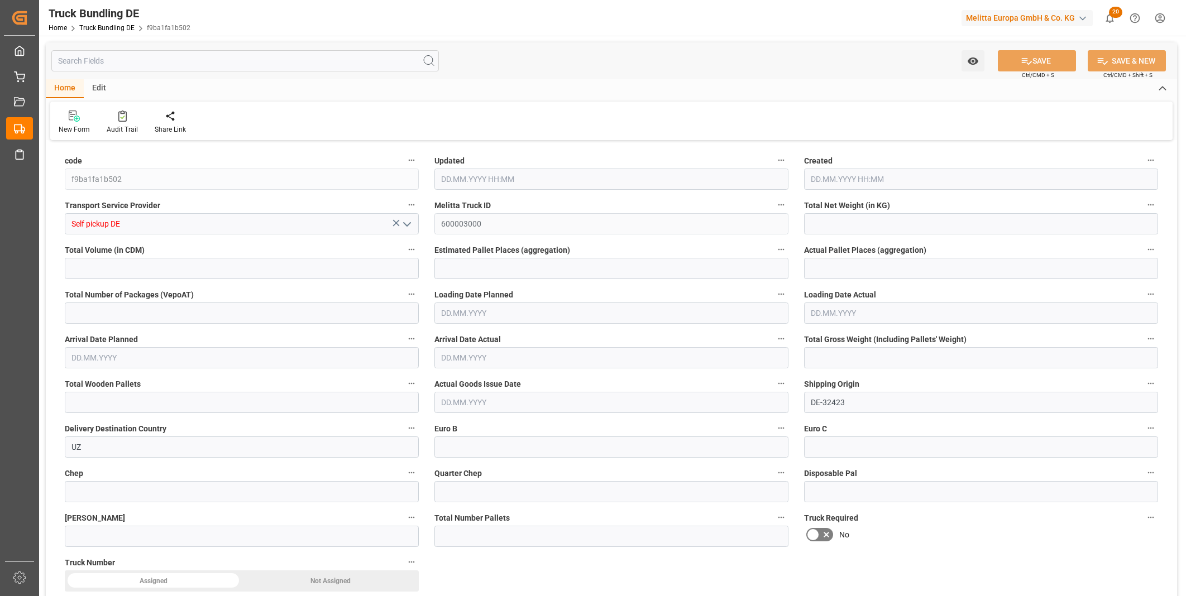
type input "33"
type input "0"
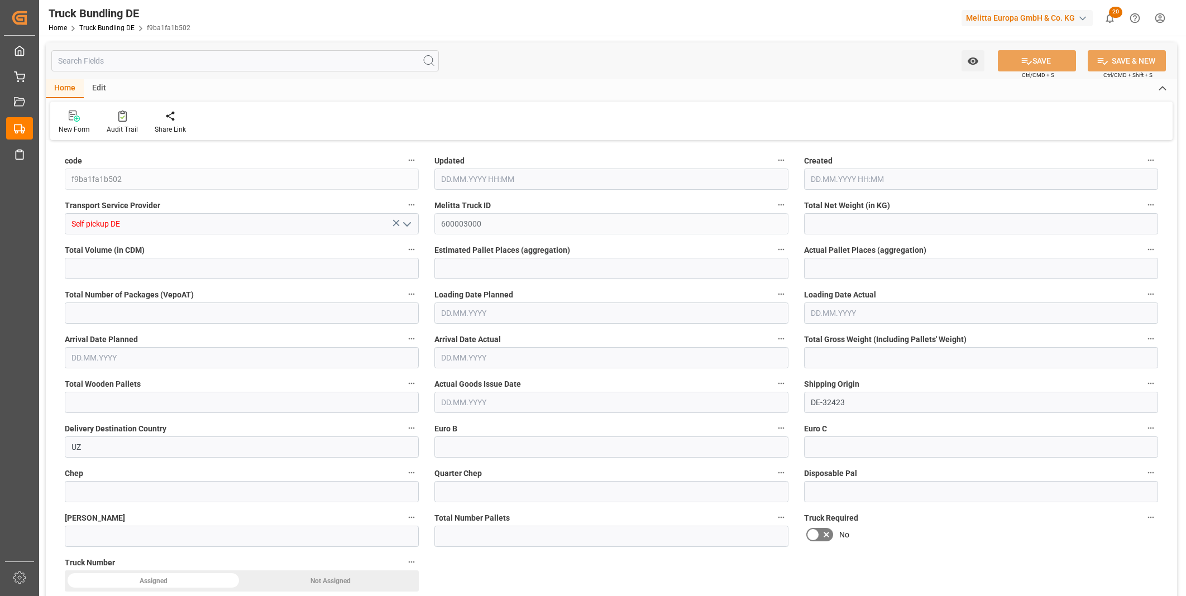
type input "0"
type input "26.09.2025 09:16"
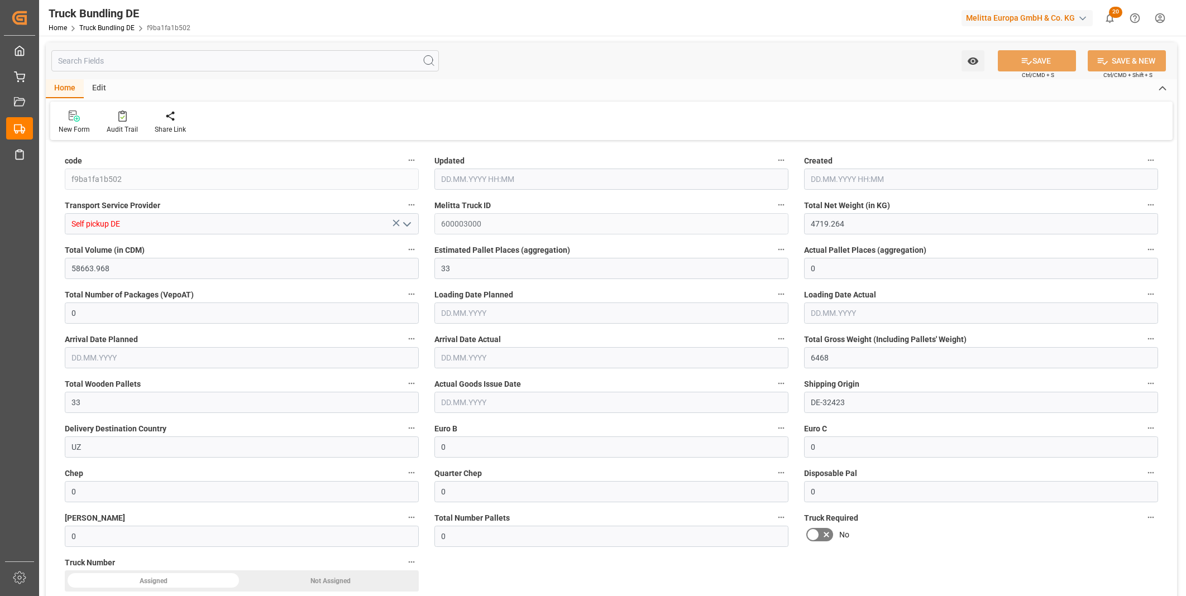
type input "[DATE]"
type input "26.09.2025"
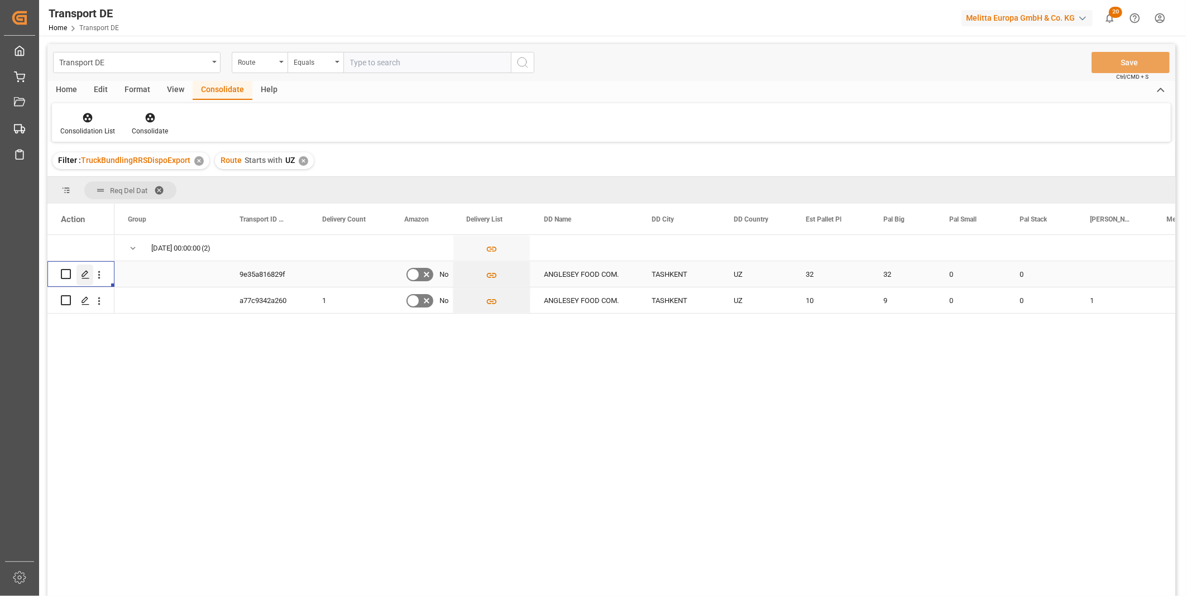
click at [85, 274] on polygon "Press SPACE to select this row." at bounding box center [85, 274] width 6 height 6
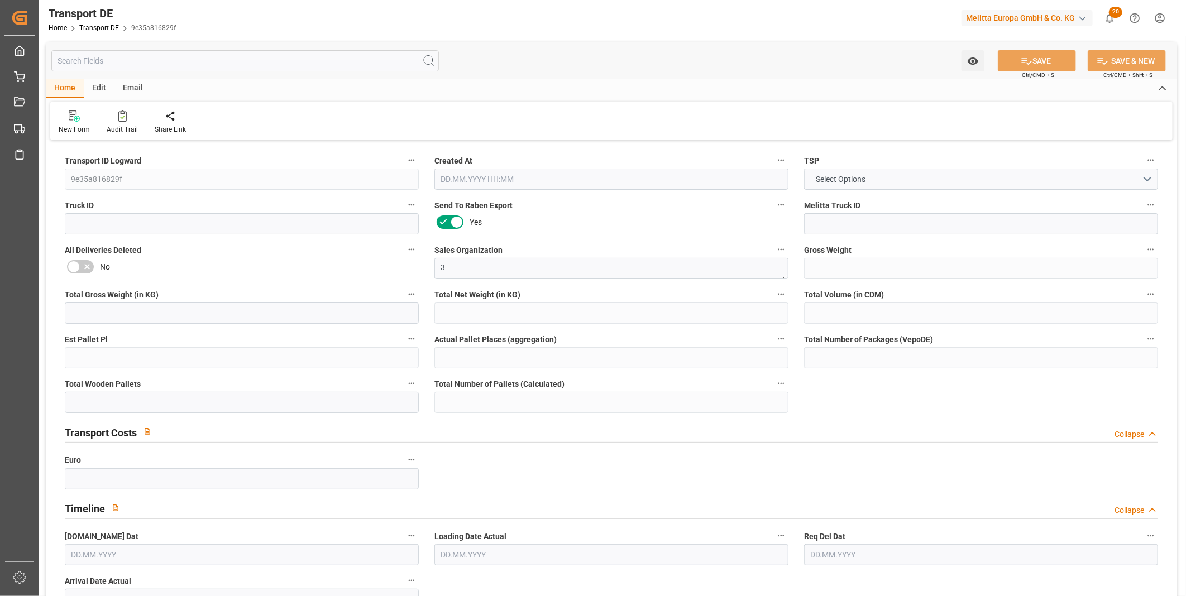
type input "7022"
type input "6084.136"
type input "5334.728"
type input "50470.92"
type input "32"
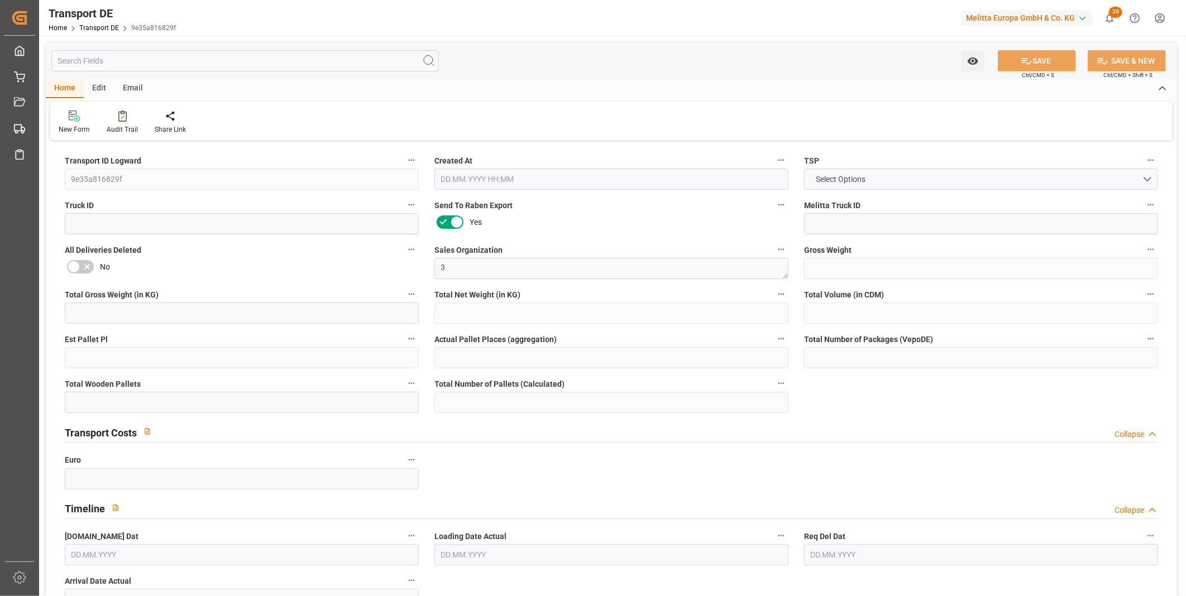
type input "0"
type input "32"
type input "0"
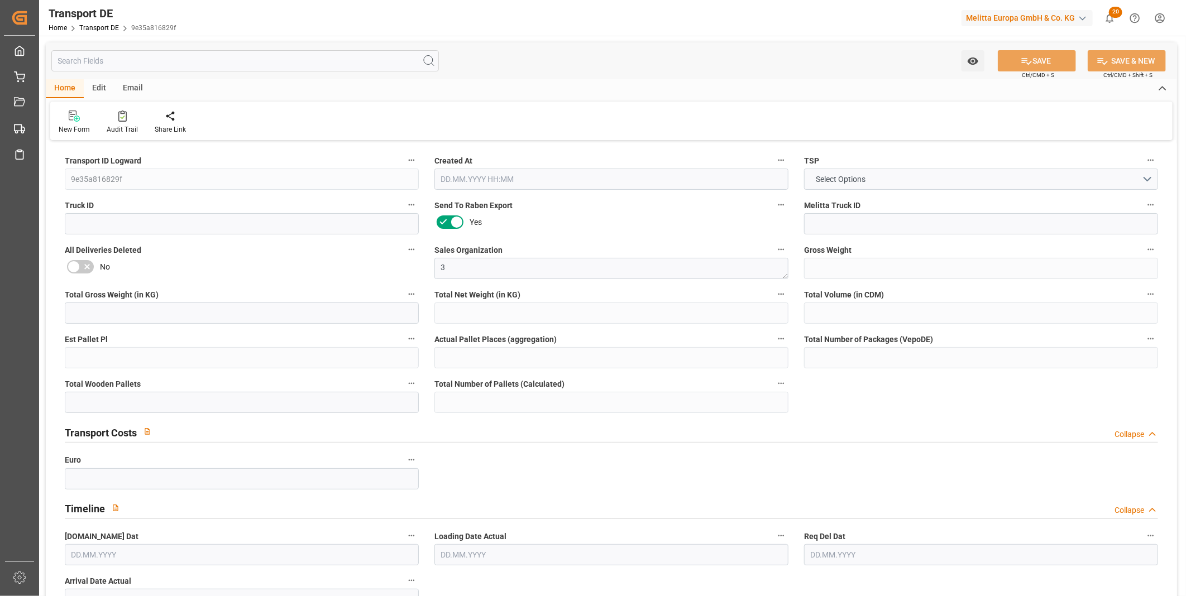
type input "10"
type input "0"
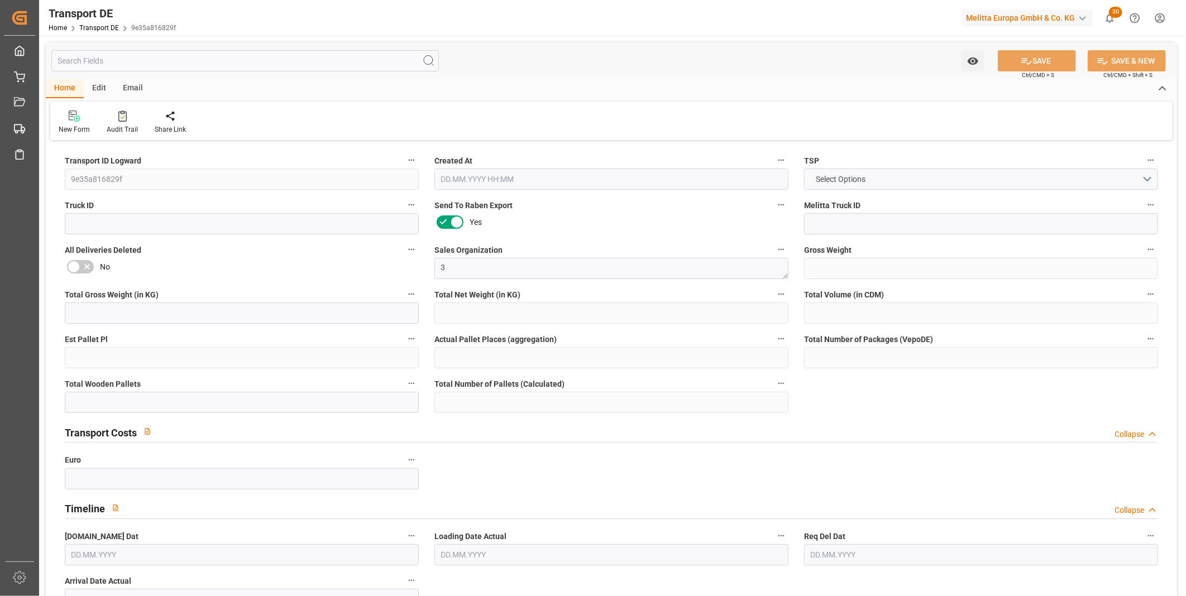
type input "0"
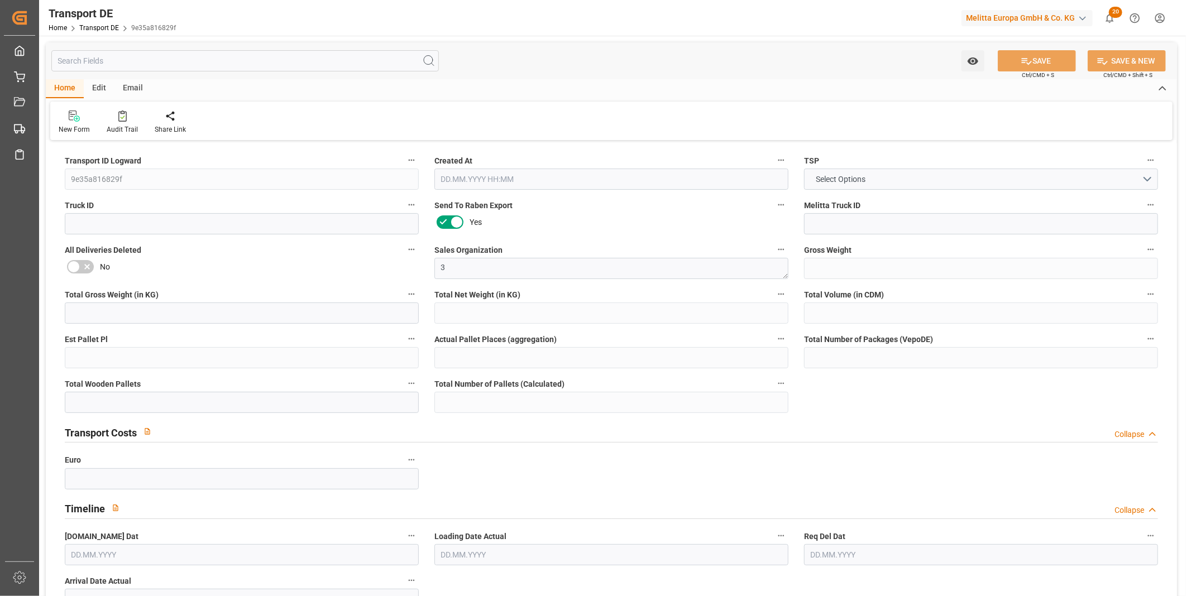
type input "0"
type input "32"
type input "0"
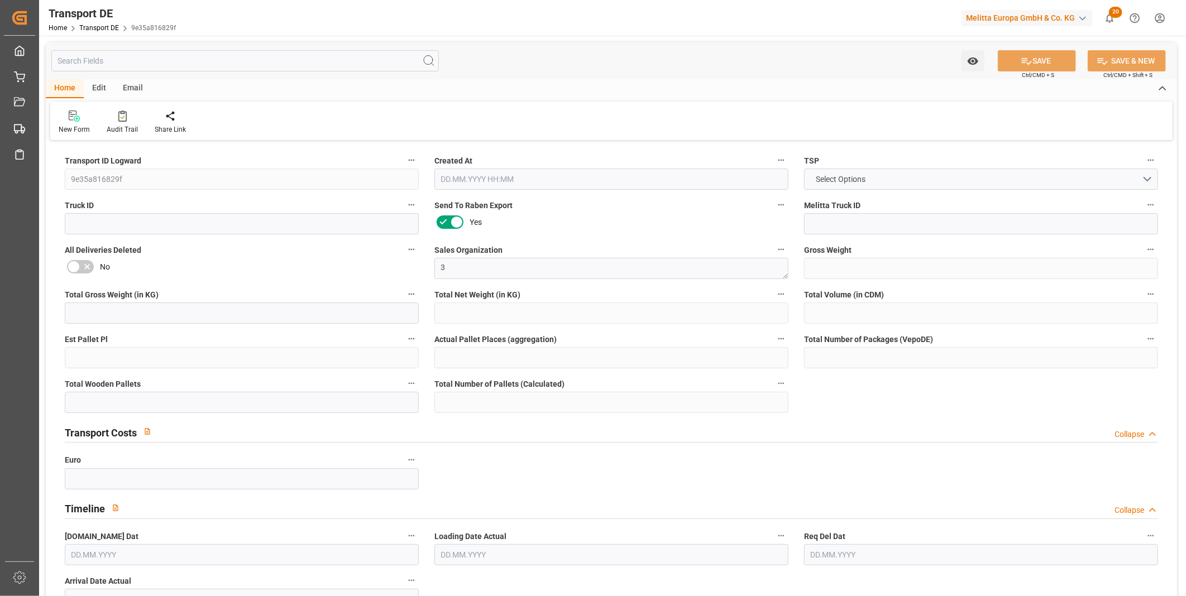
type input "0"
type input "26.09.2025 06:53"
type input "[DATE]"
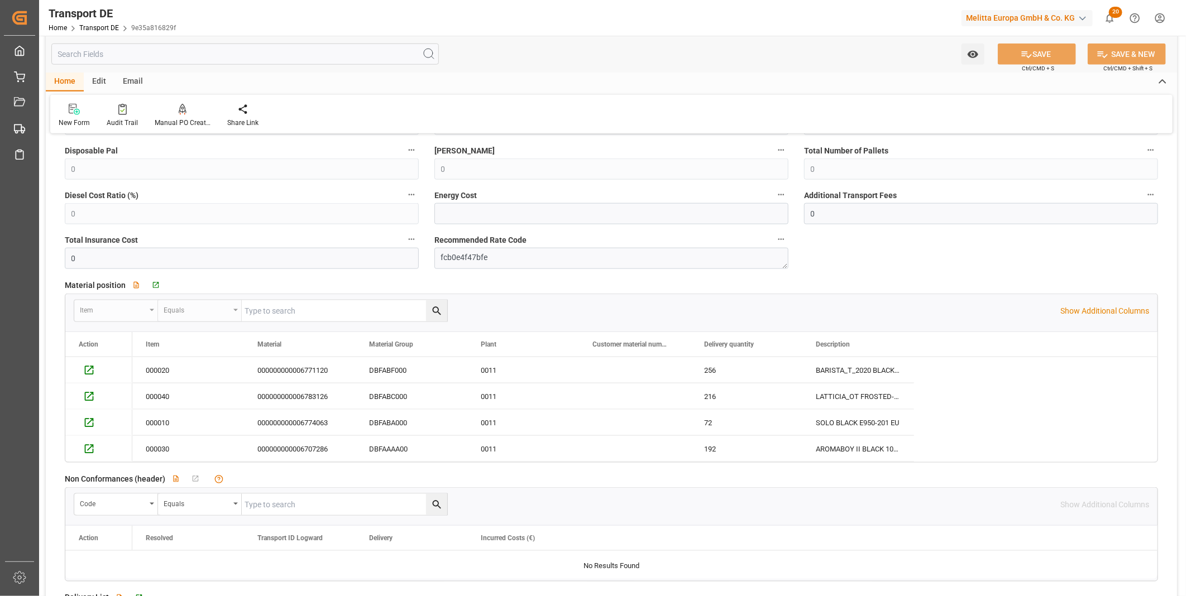
scroll to position [868, 0]
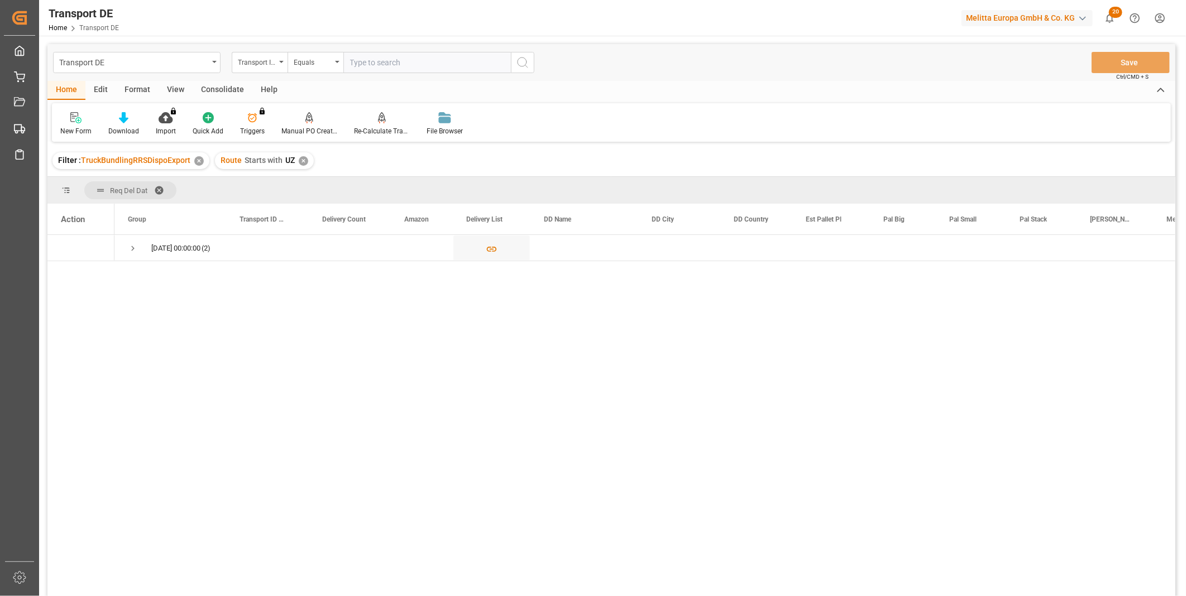
click at [224, 86] on div "Consolidate" at bounding box center [223, 90] width 60 height 19
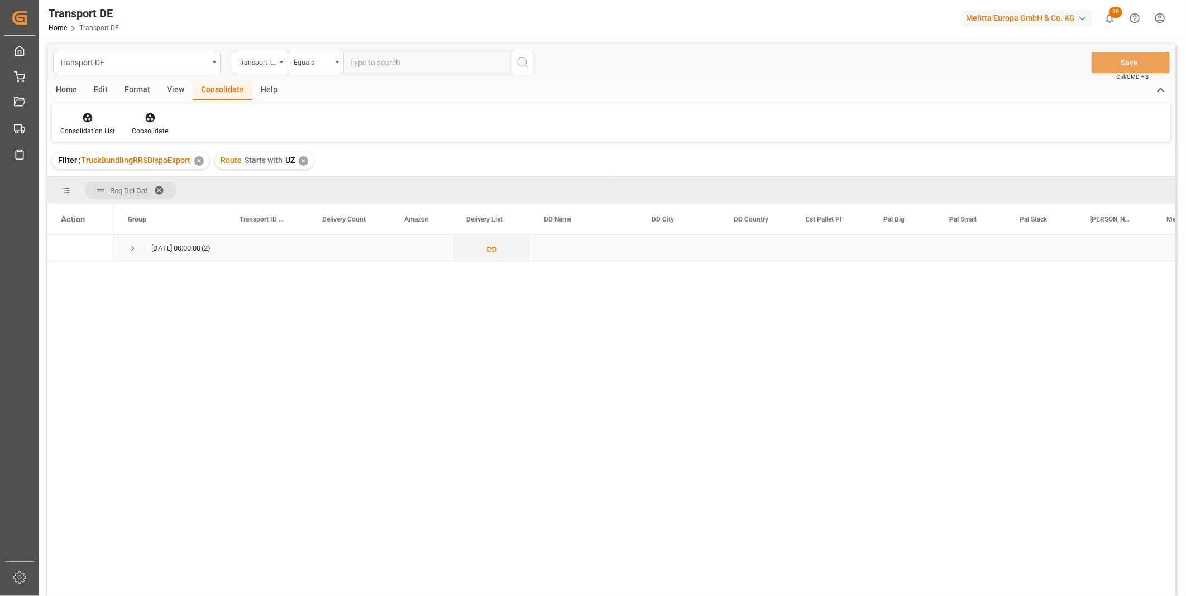
click at [133, 244] on span "Press SPACE to select this row." at bounding box center [133, 248] width 10 height 10
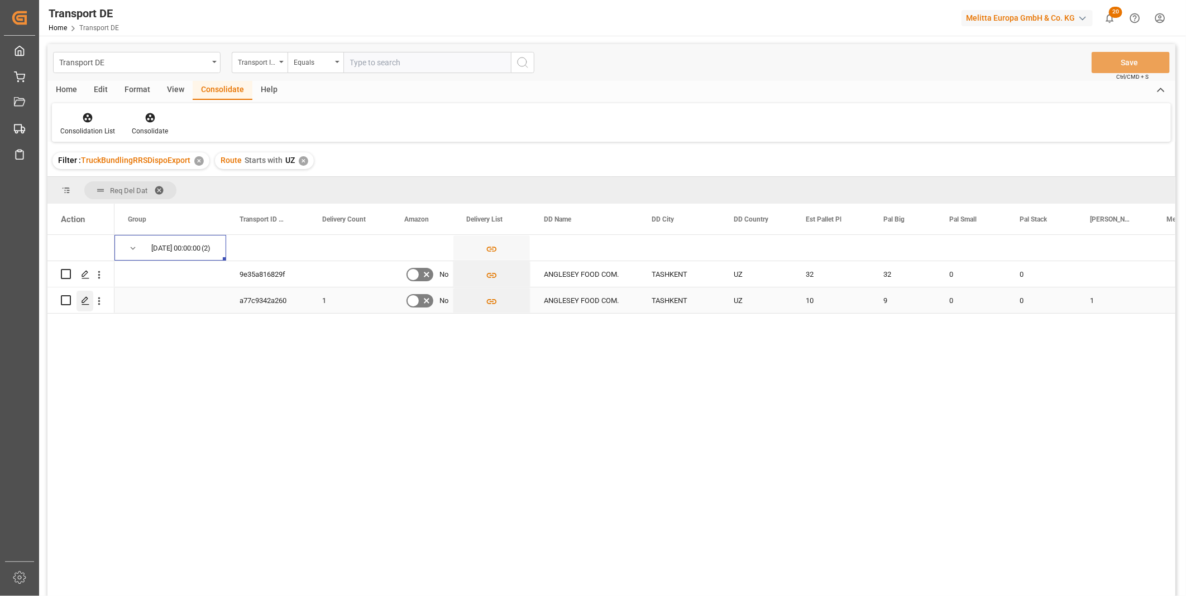
click at [81, 303] on icon "Press SPACE to select this row." at bounding box center [85, 300] width 9 height 9
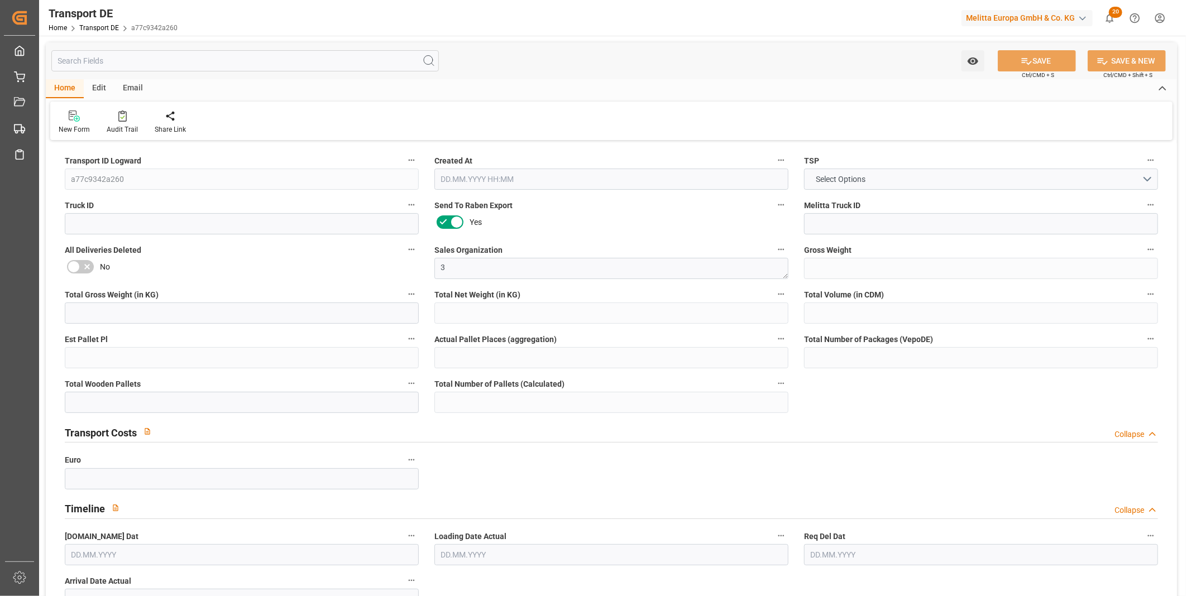
type input "2126"
type input "1844.113"
type input "1606.575"
type input "15136.34"
type input "10"
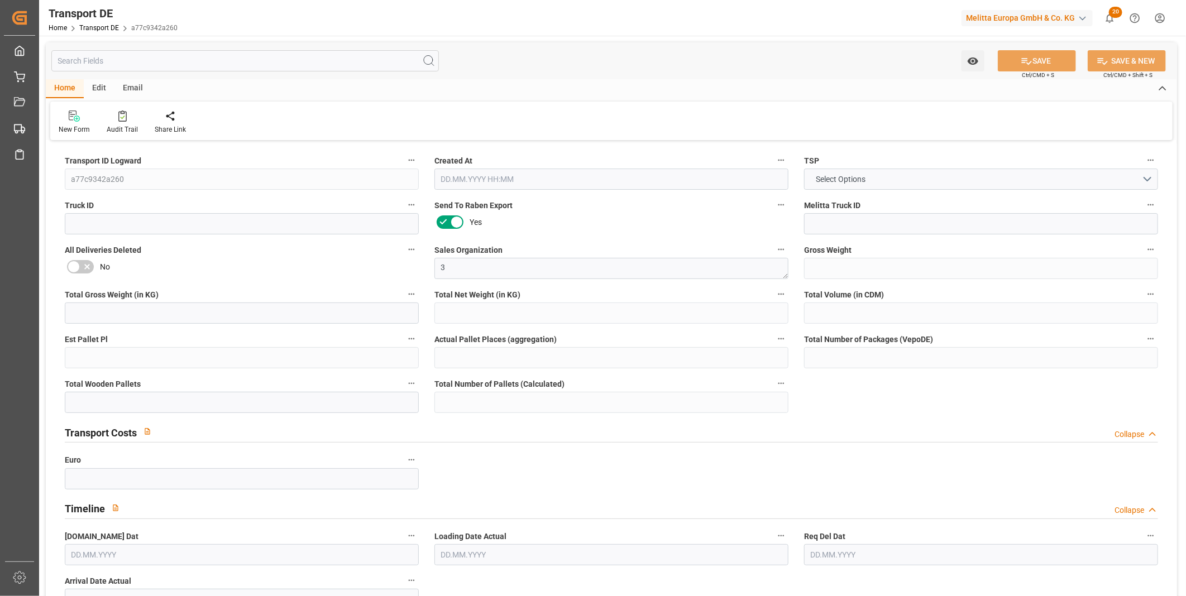
type input "0"
type input "10"
type input "0"
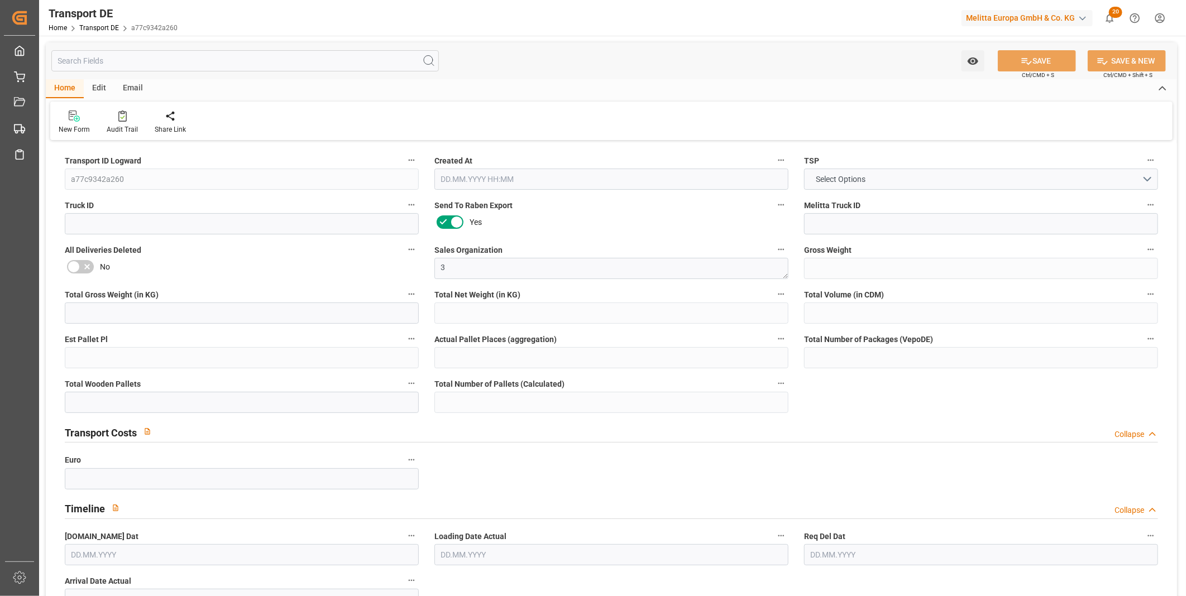
type input "10"
type input "0"
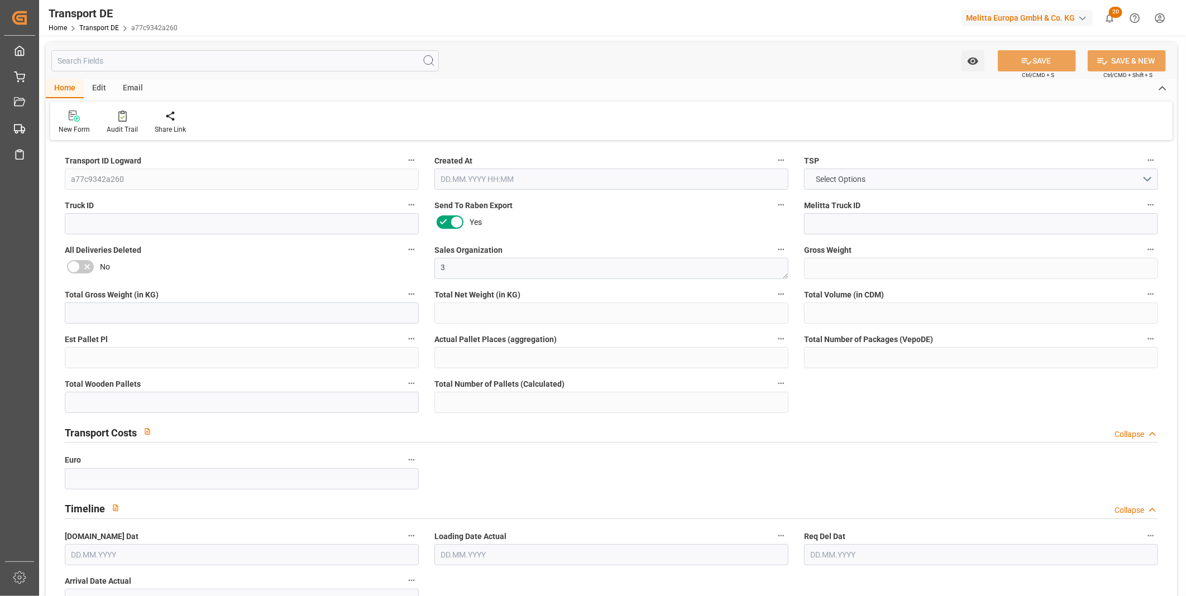
type input "0"
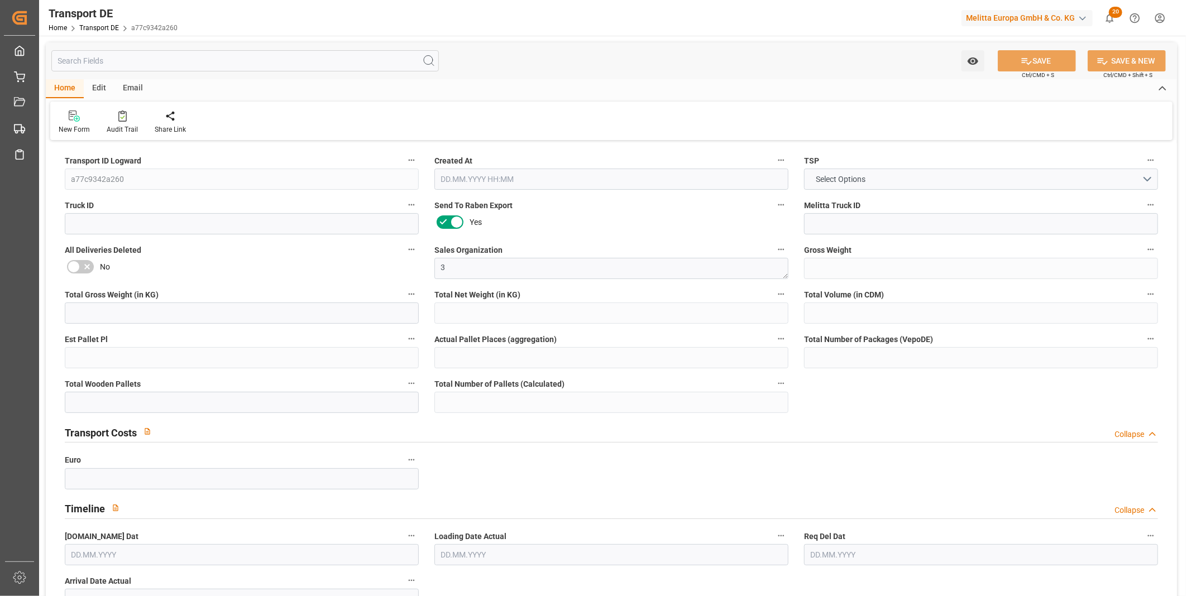
type input "0"
type input "9"
type input "0"
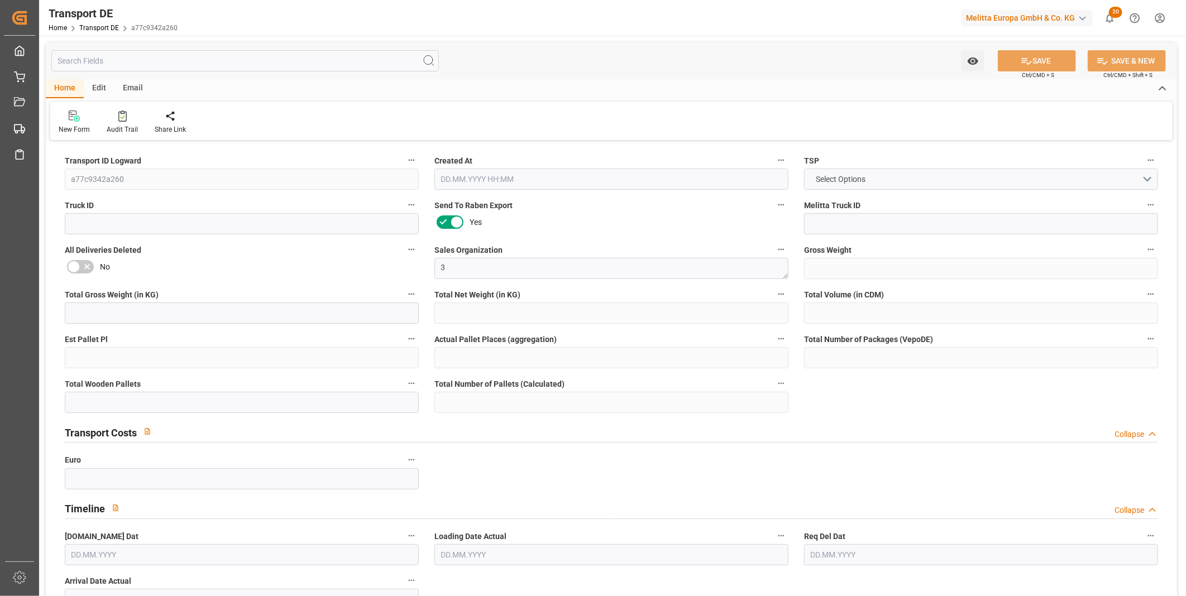
type input "0"
type input "1"
type input "0"
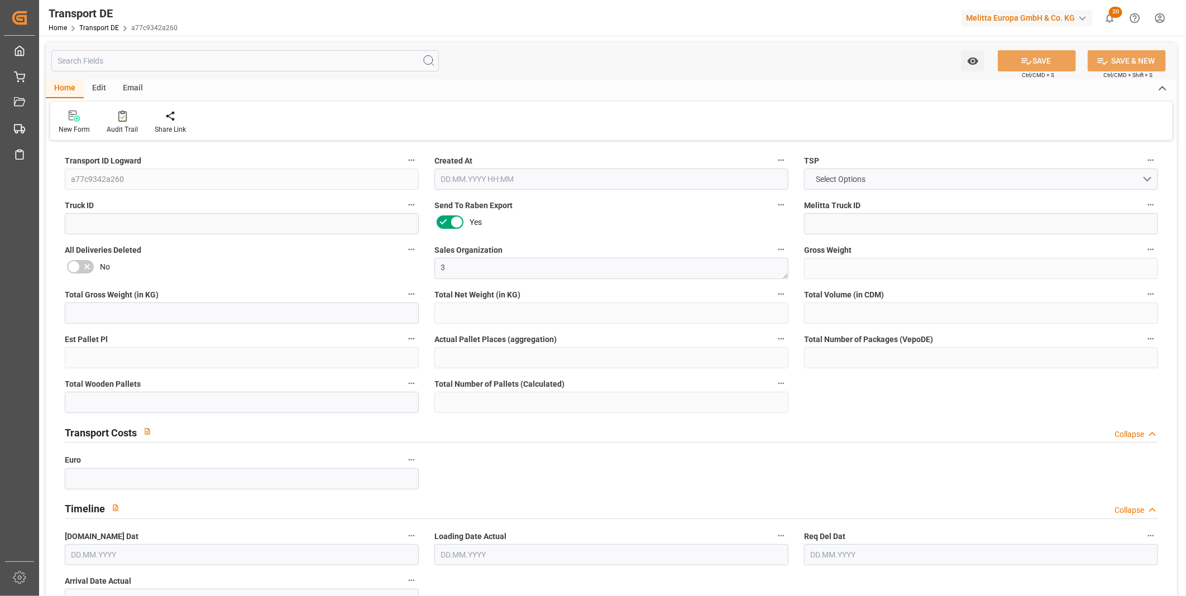
type input "0"
type input "39.586"
type input "0"
type input "26.09.2025 06:53"
type input "26.09.2025"
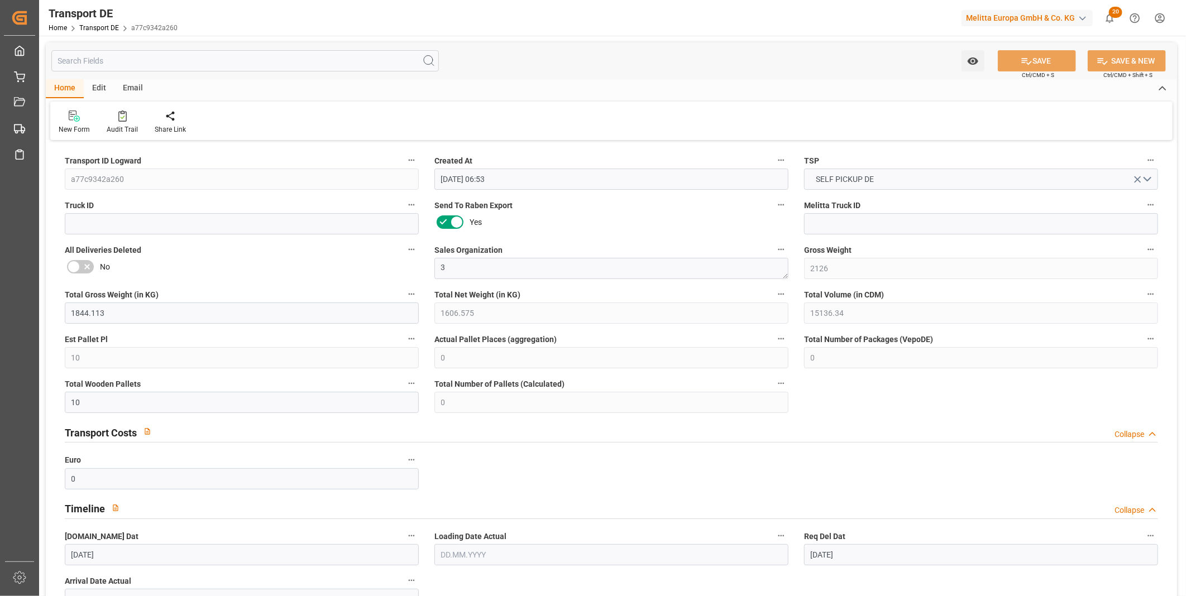
type input "30.09.2025"
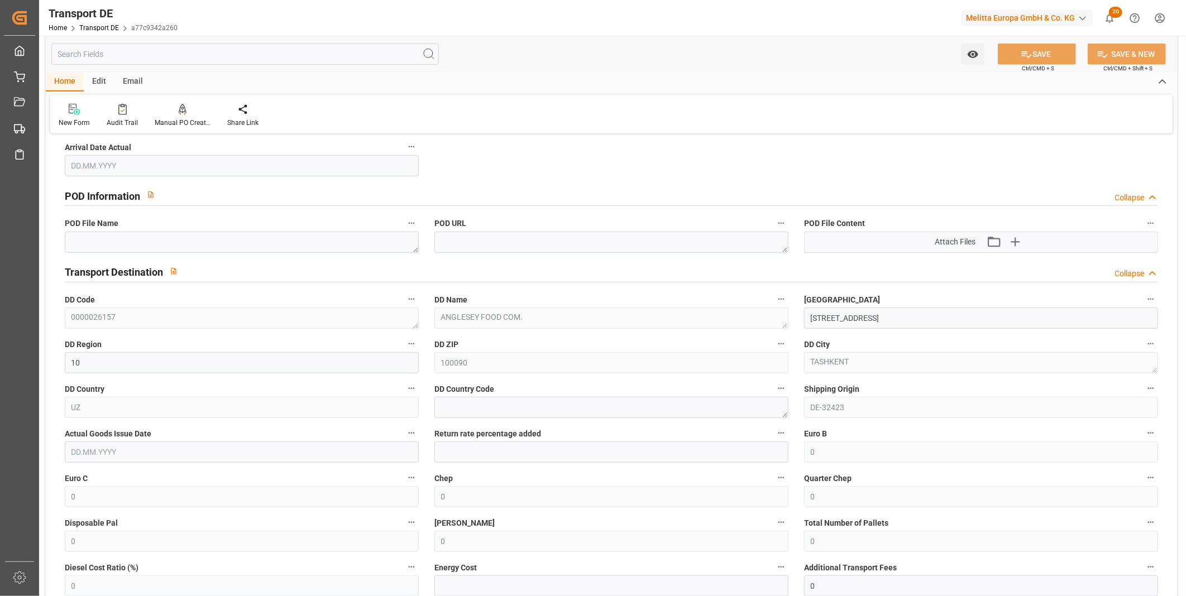
scroll to position [806, 0]
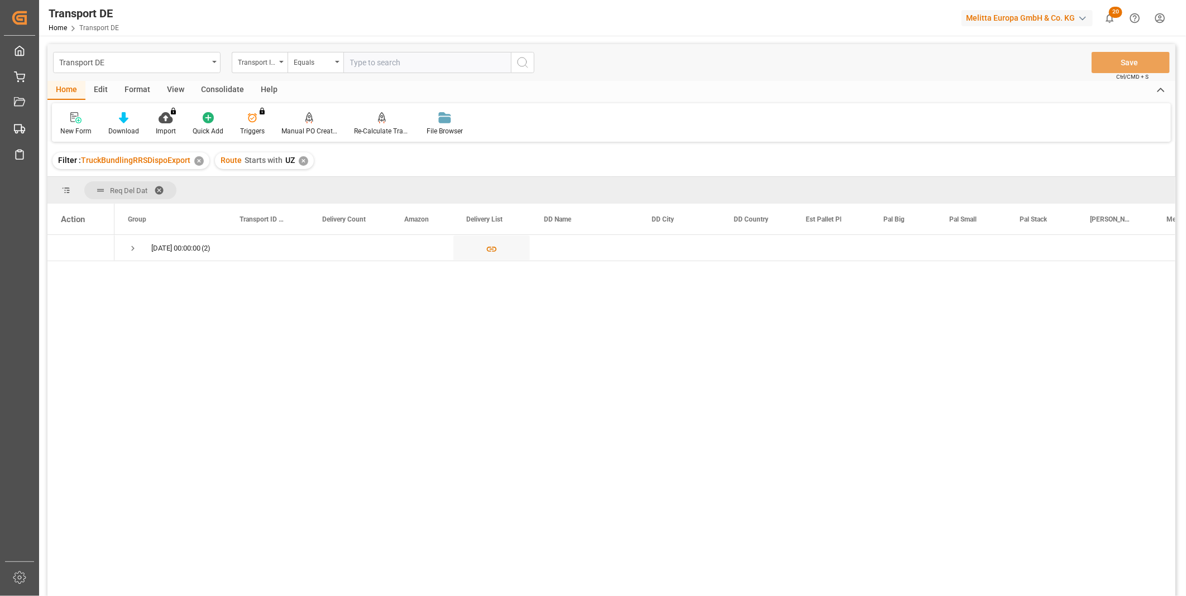
click at [226, 87] on div "Consolidate" at bounding box center [223, 90] width 60 height 19
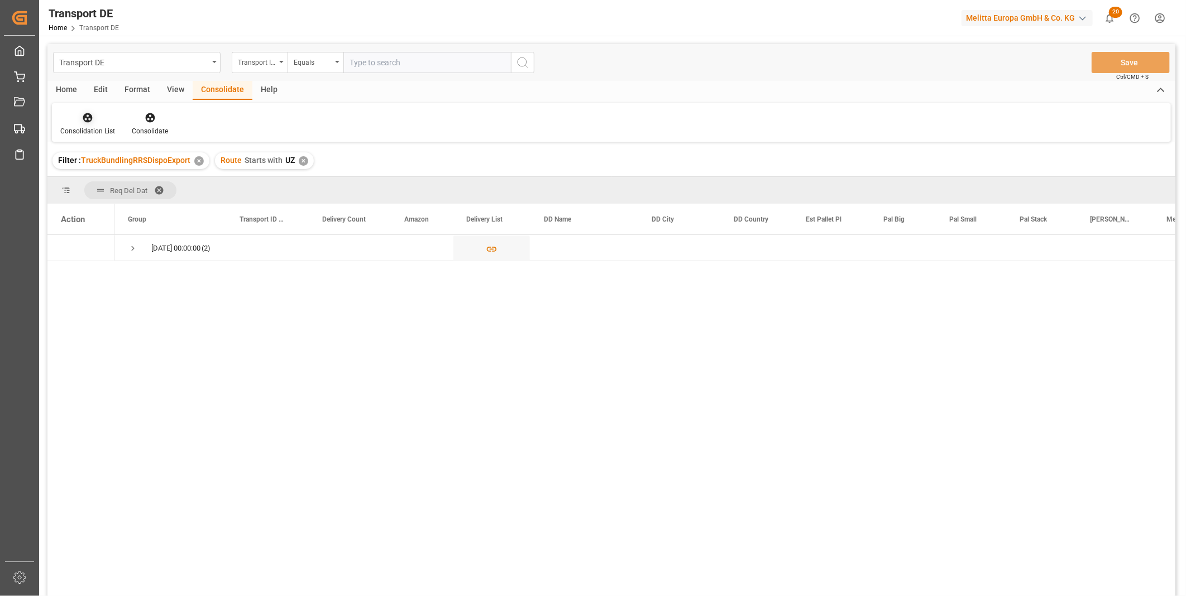
click at [94, 117] on div at bounding box center [87, 118] width 55 height 12
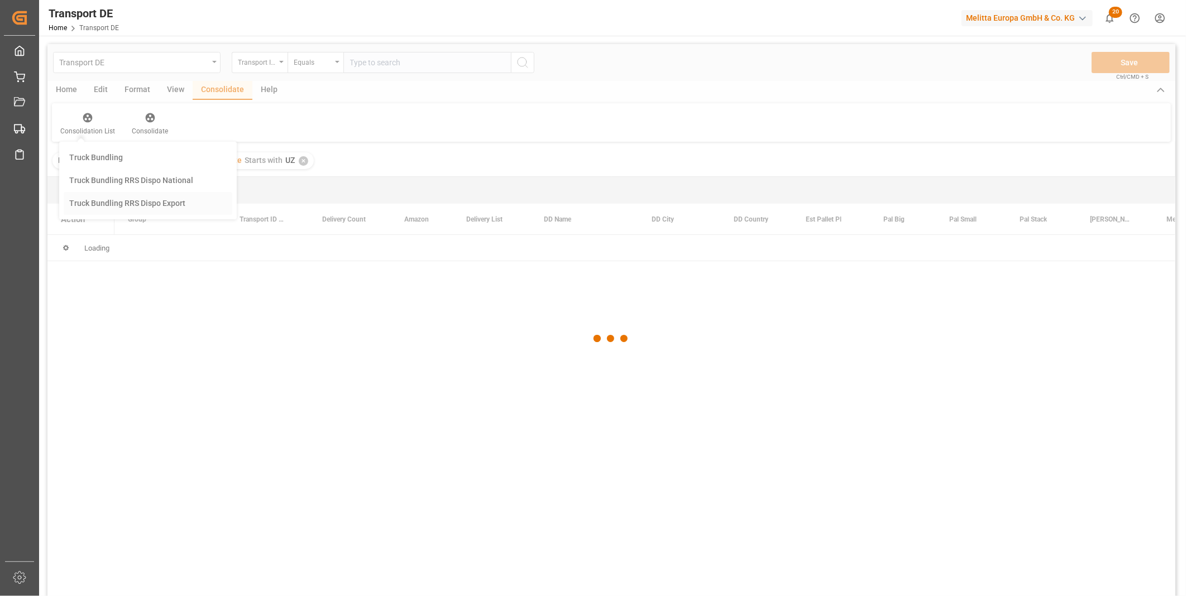
click at [128, 202] on div "Transport DE Transport ID Logward Equals Save Ctrl/CMD + S Home Edit Format Vie…" at bounding box center [611, 335] width 1128 height 582
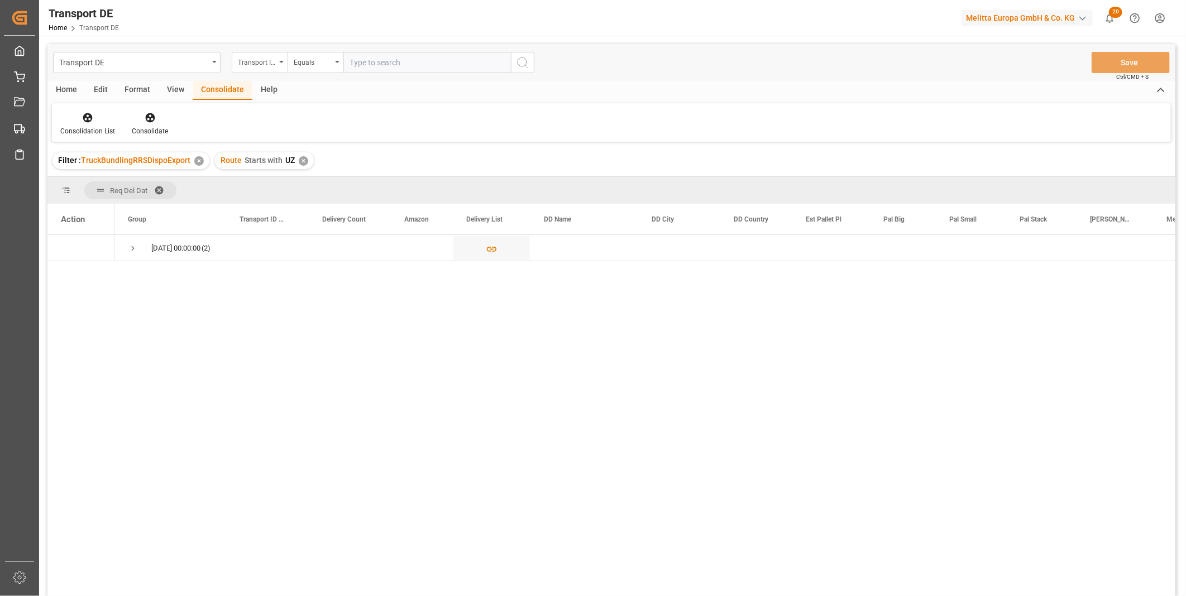
click at [304, 162] on div "✕" at bounding box center [303, 160] width 9 height 9
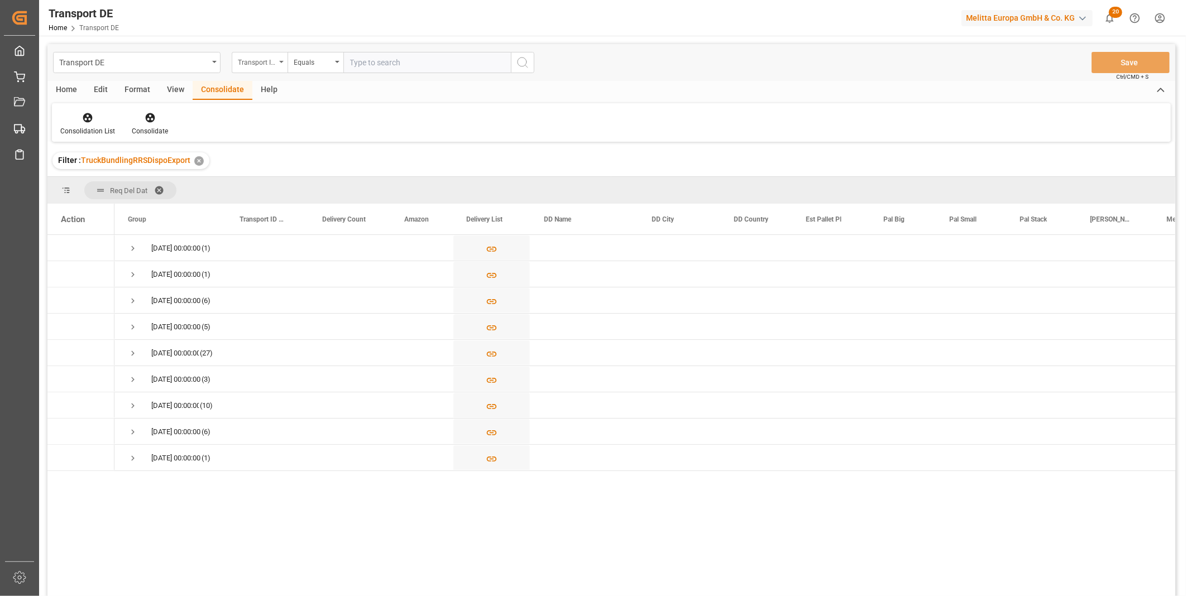
click at [254, 61] on div "Transport ID Logward" at bounding box center [257, 61] width 38 height 13
type input "Route"
click at [298, 60] on div "Equals" at bounding box center [313, 61] width 38 height 13
click at [338, 184] on div "Starts with" at bounding box center [371, 183] width 166 height 23
type input "BO"
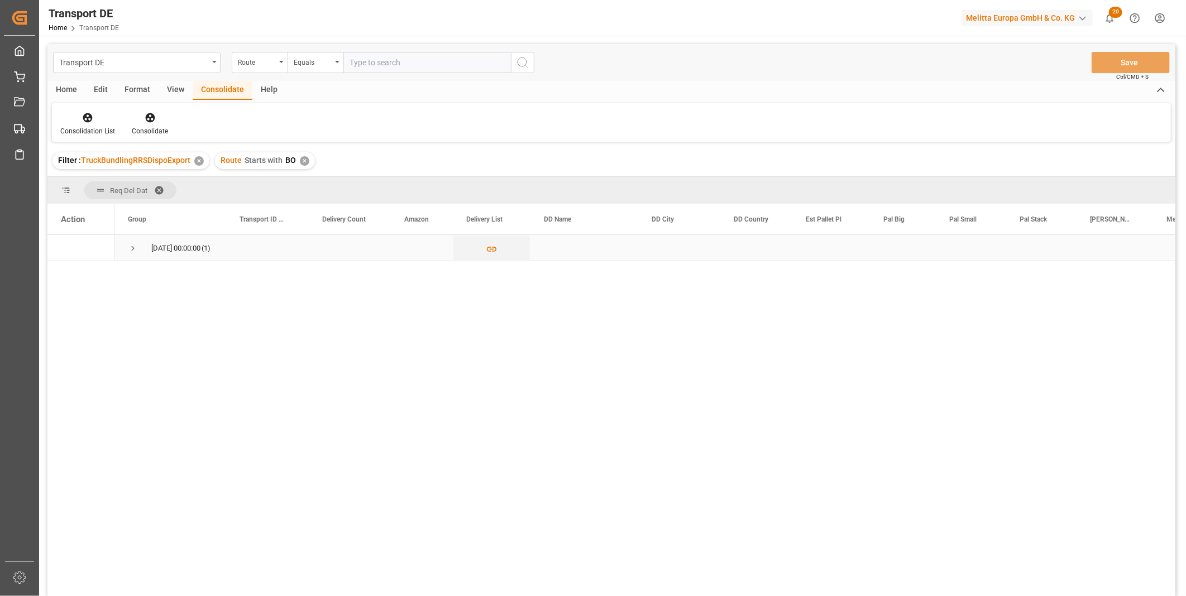
click at [131, 246] on span "Press SPACE to select this row." at bounding box center [133, 248] width 10 height 10
click at [487, 270] on icon "Press SPACE to select this row." at bounding box center [492, 276] width 12 height 12
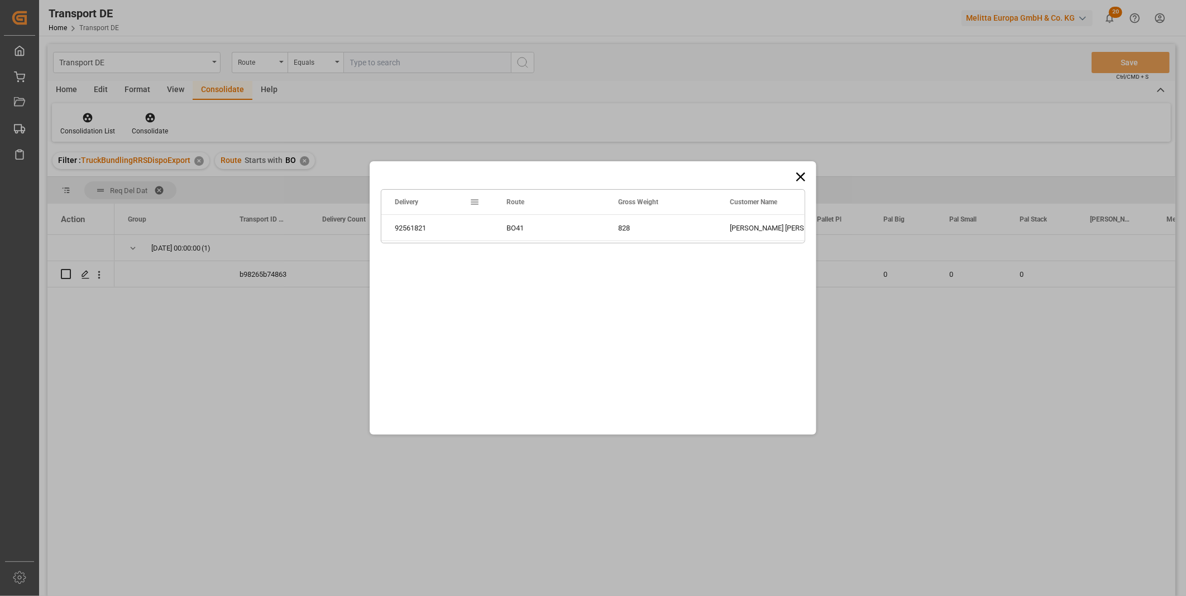
click at [799, 176] on icon at bounding box center [800, 176] width 9 height 9
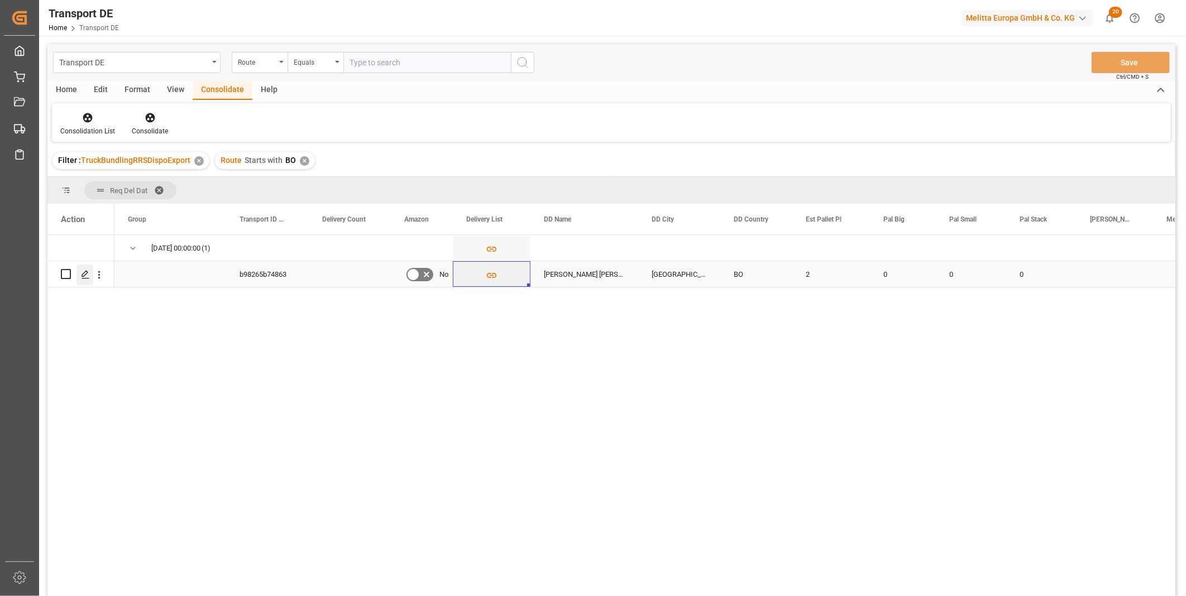
click at [88, 267] on div "Press SPACE to select this row." at bounding box center [84, 275] width 17 height 21
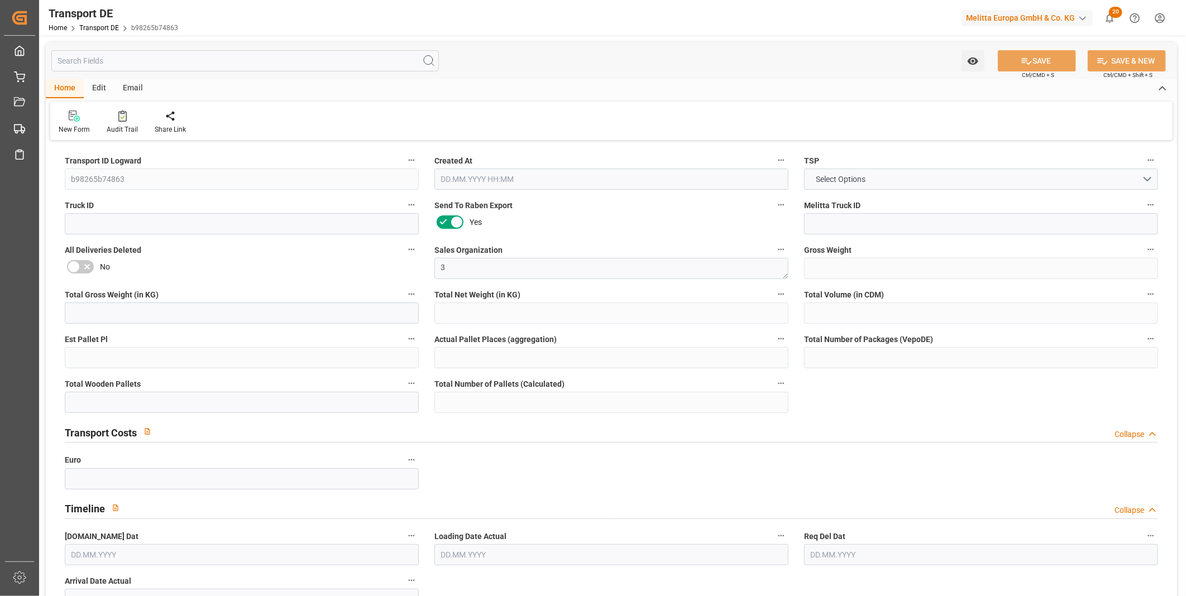
type input "828"
type input "759.56"
type input "672.805"
type input "3218.44"
type input "2"
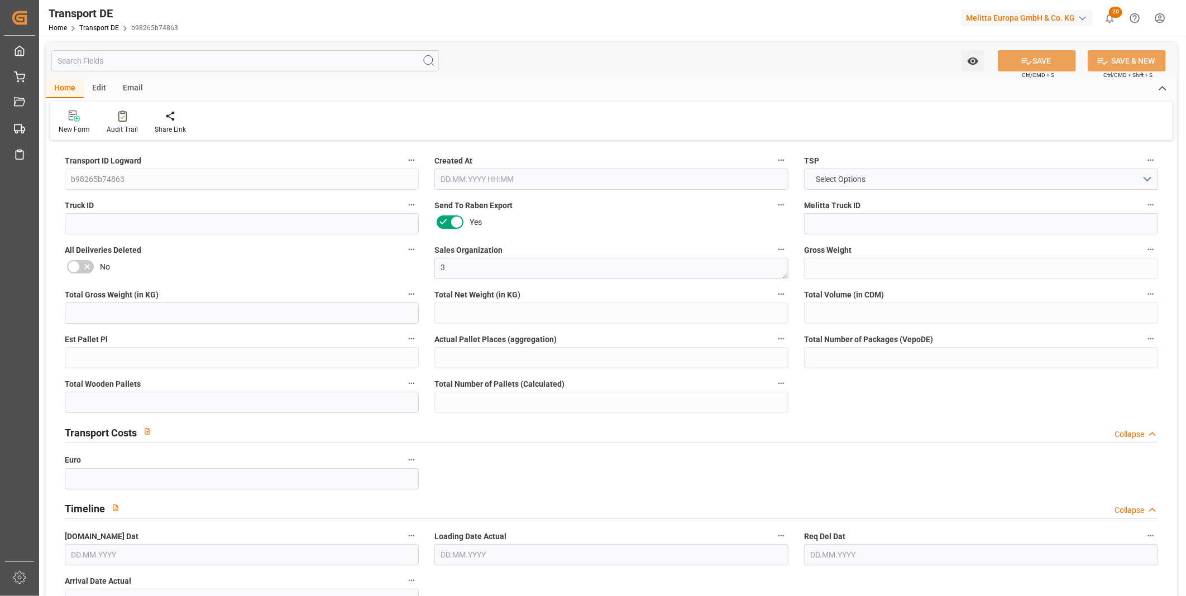
type input "0"
type input "2"
type input "0"
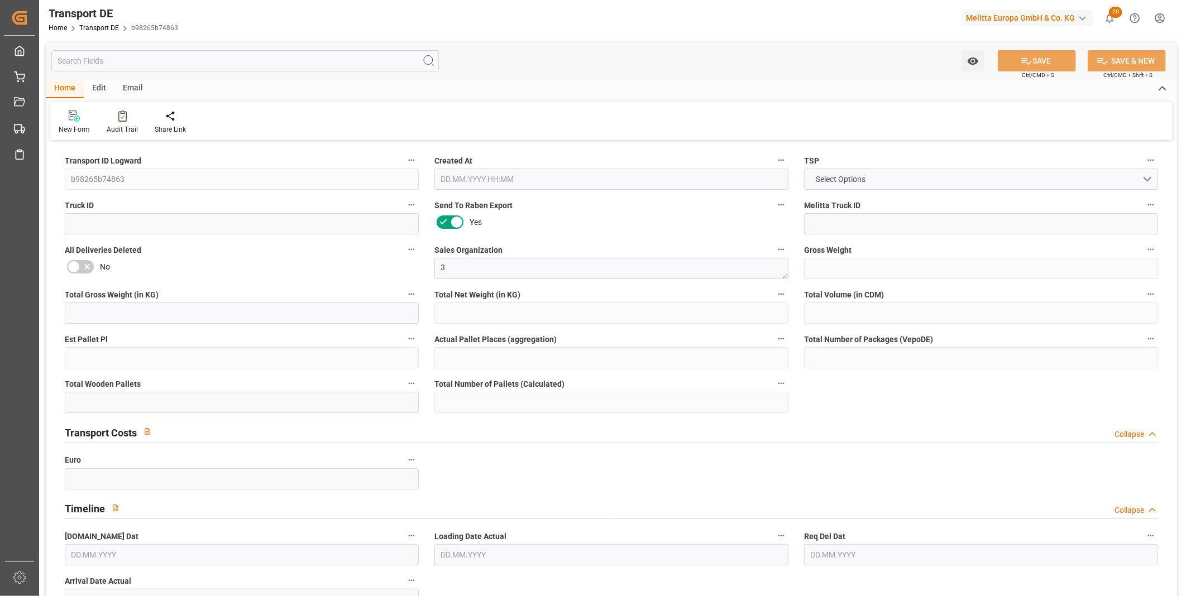
type input "0"
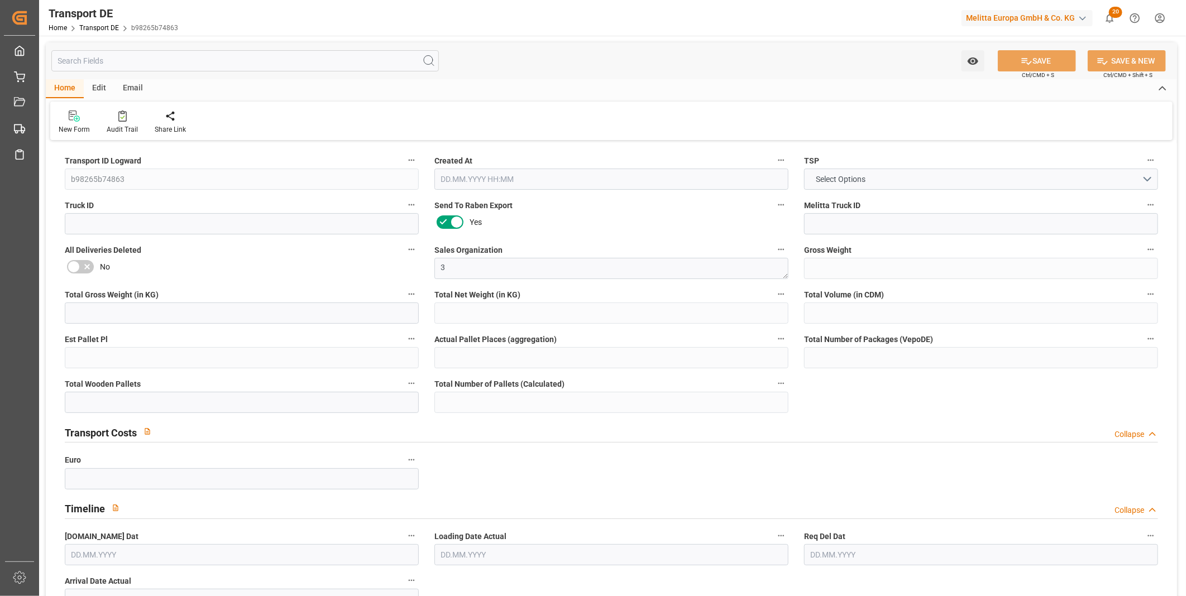
type input "0"
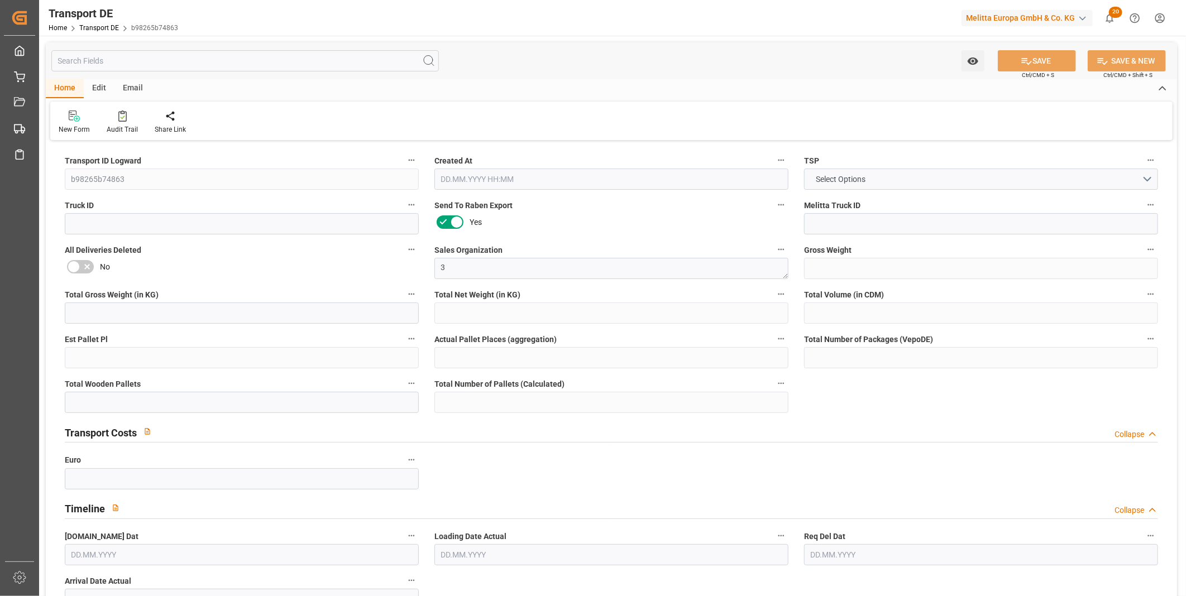
type input "0"
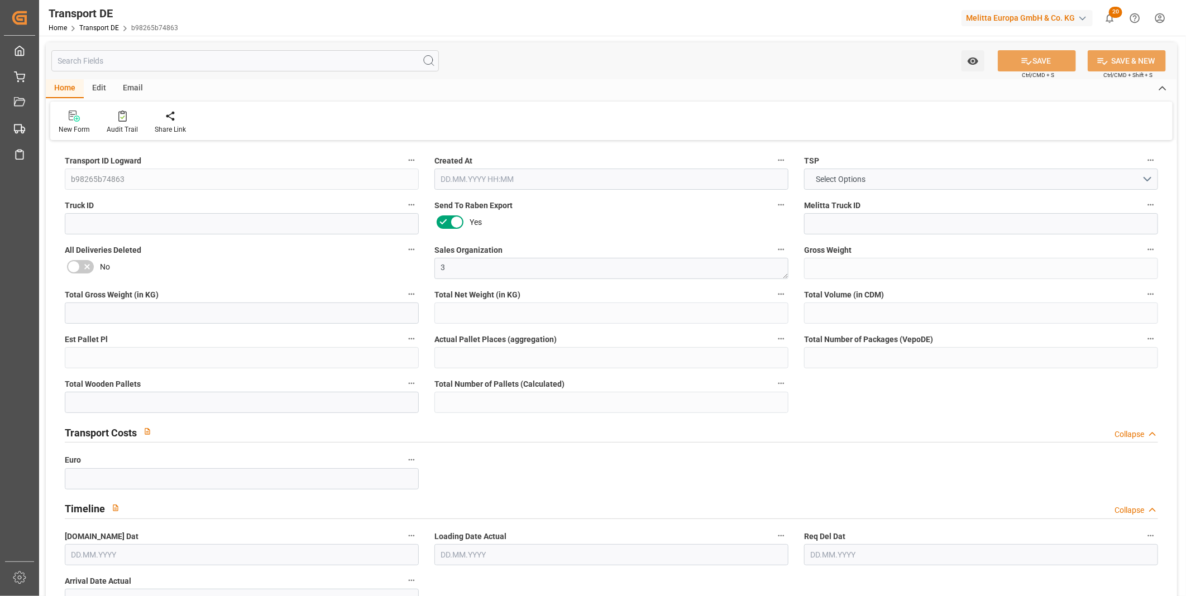
type input "0"
type input "25.09.2025 19:15"
type input "02.10.2025"
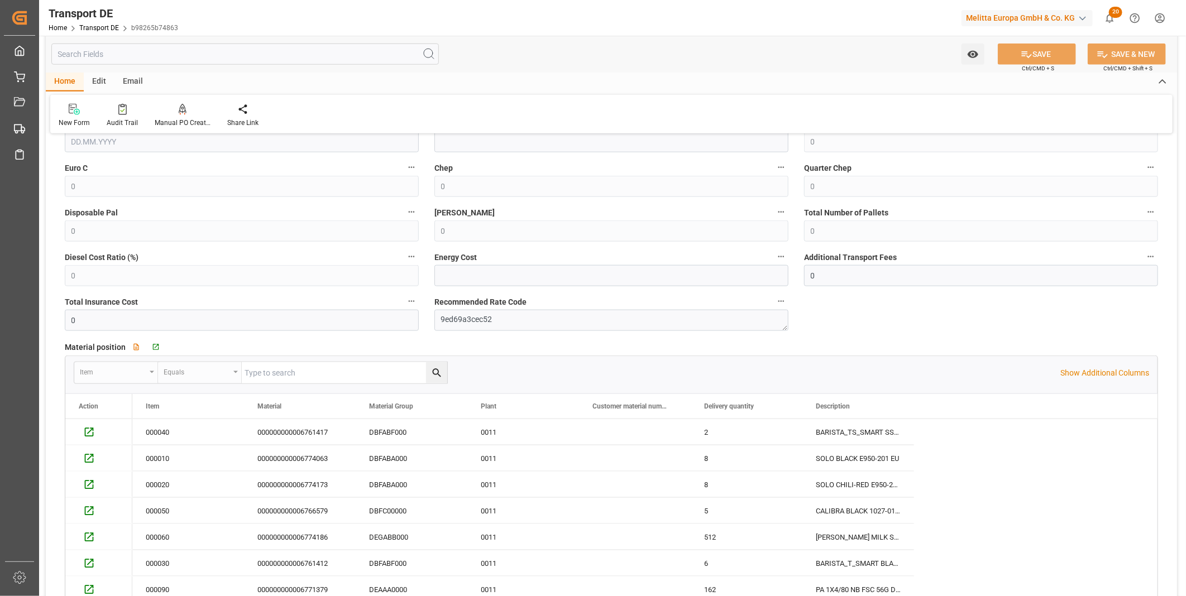
scroll to position [992, 0]
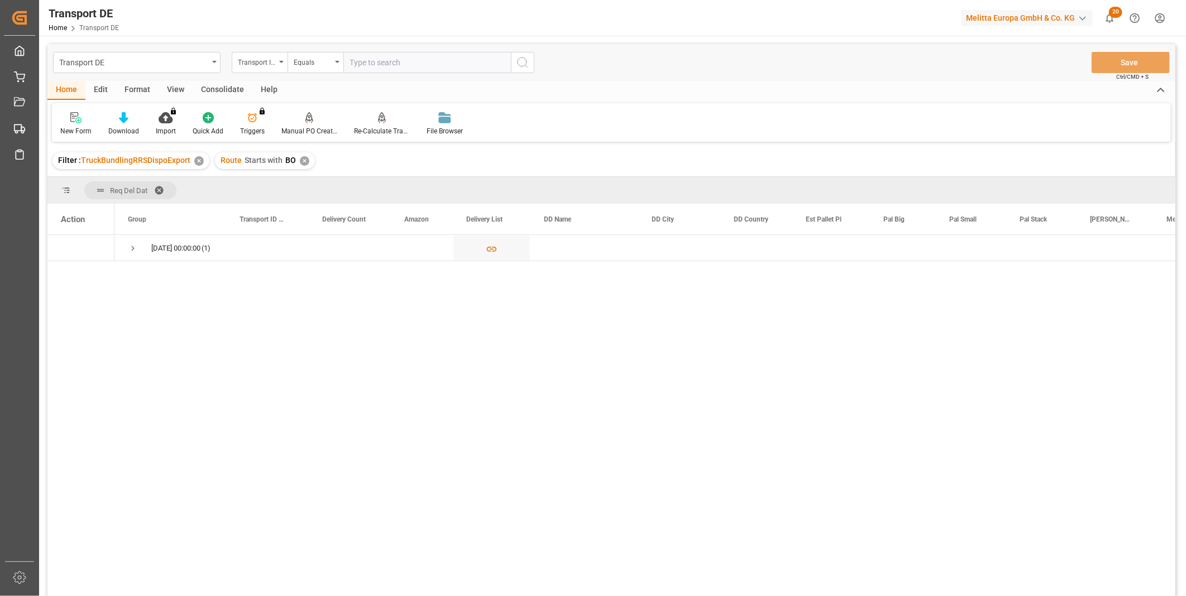
click at [213, 94] on div "Consolidate" at bounding box center [223, 90] width 60 height 19
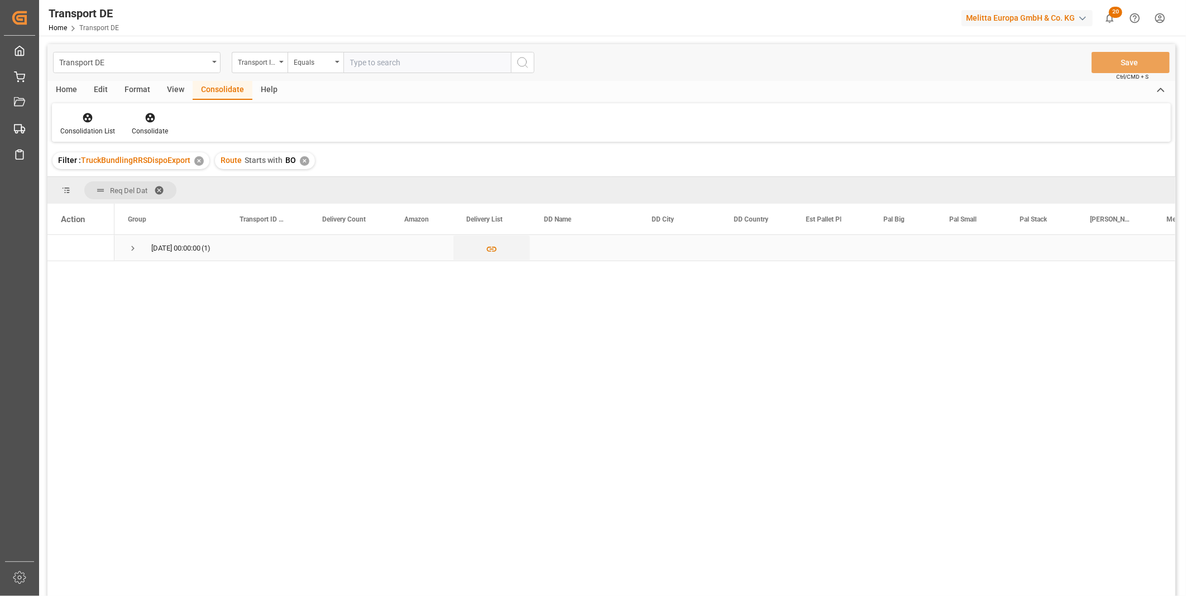
click at [133, 248] on span "Press SPACE to select this row." at bounding box center [133, 248] width 10 height 10
click at [64, 270] on input "Press Space to toggle row selection (unchecked)" at bounding box center [66, 274] width 10 height 10
checkbox input "true"
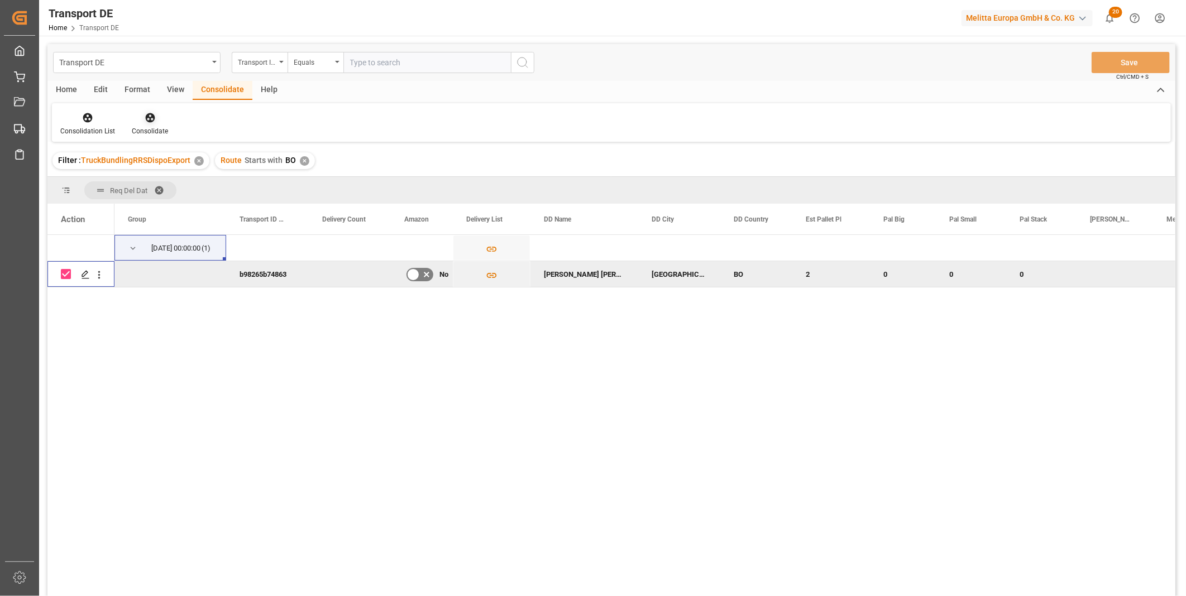
click at [137, 122] on div at bounding box center [150, 118] width 36 height 12
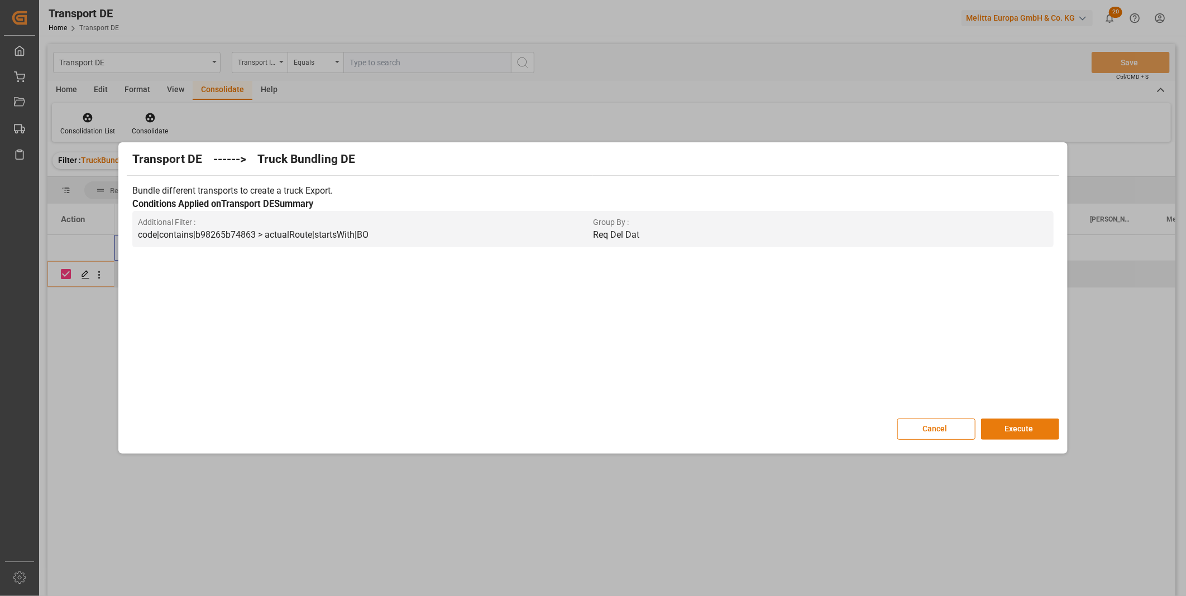
click at [1012, 434] on button "Execute" at bounding box center [1020, 429] width 78 height 21
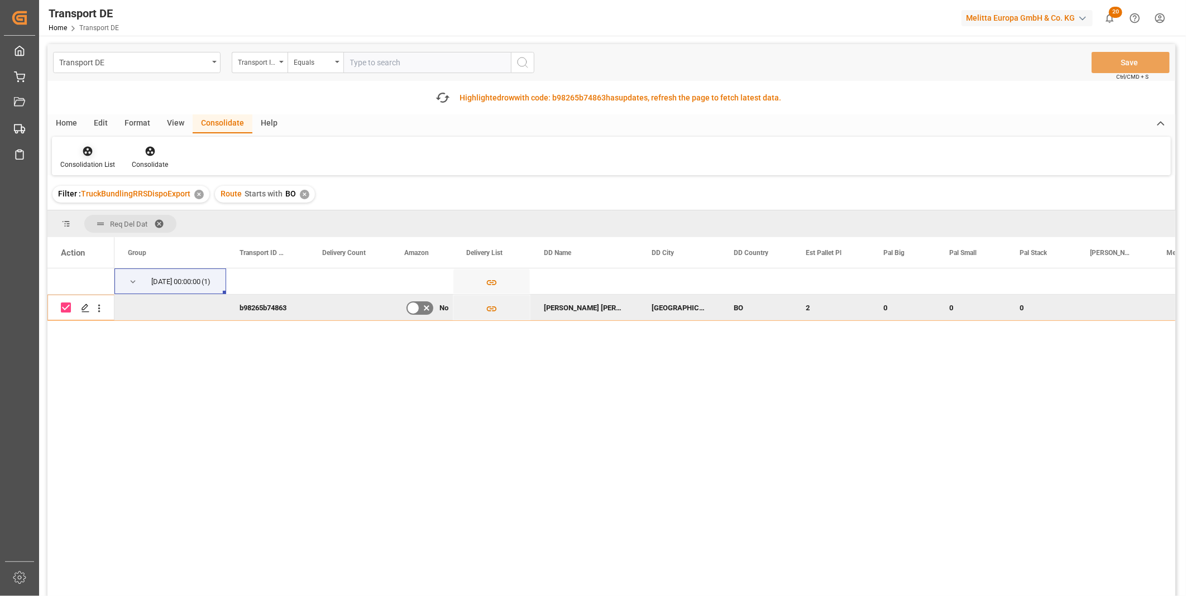
click at [58, 159] on div "Consolidation List" at bounding box center [87, 157] width 71 height 25
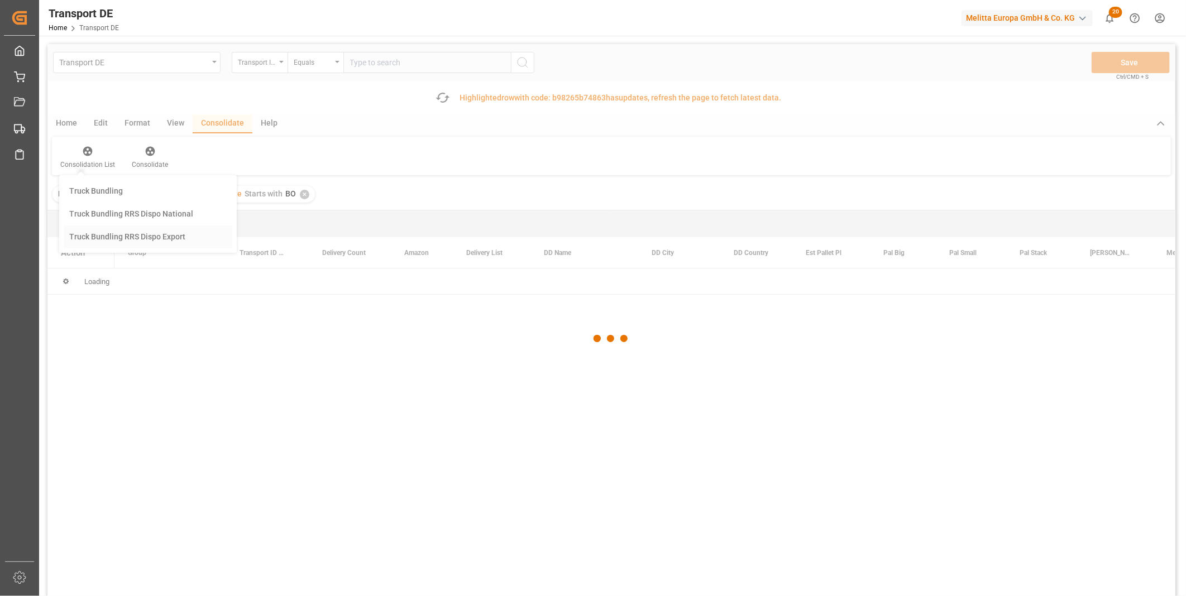
click at [129, 237] on div "Transport DE Transport ID Logward Equals Save Ctrl/CMD + S Fetch latest updates…" at bounding box center [611, 351] width 1128 height 615
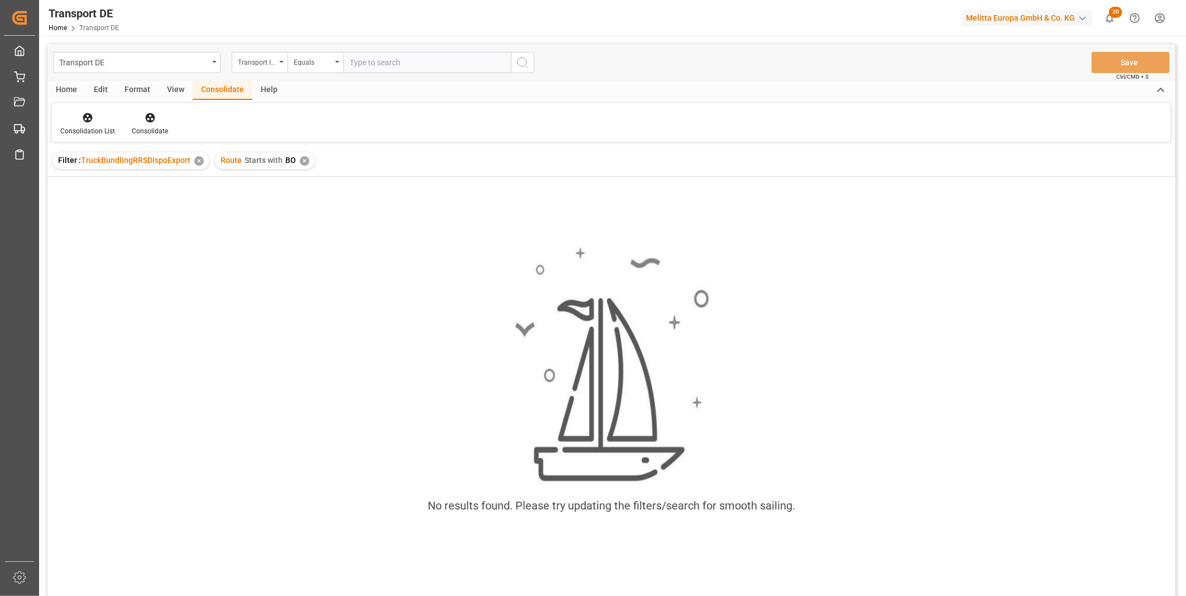
click at [303, 162] on div "✕" at bounding box center [304, 160] width 9 height 9
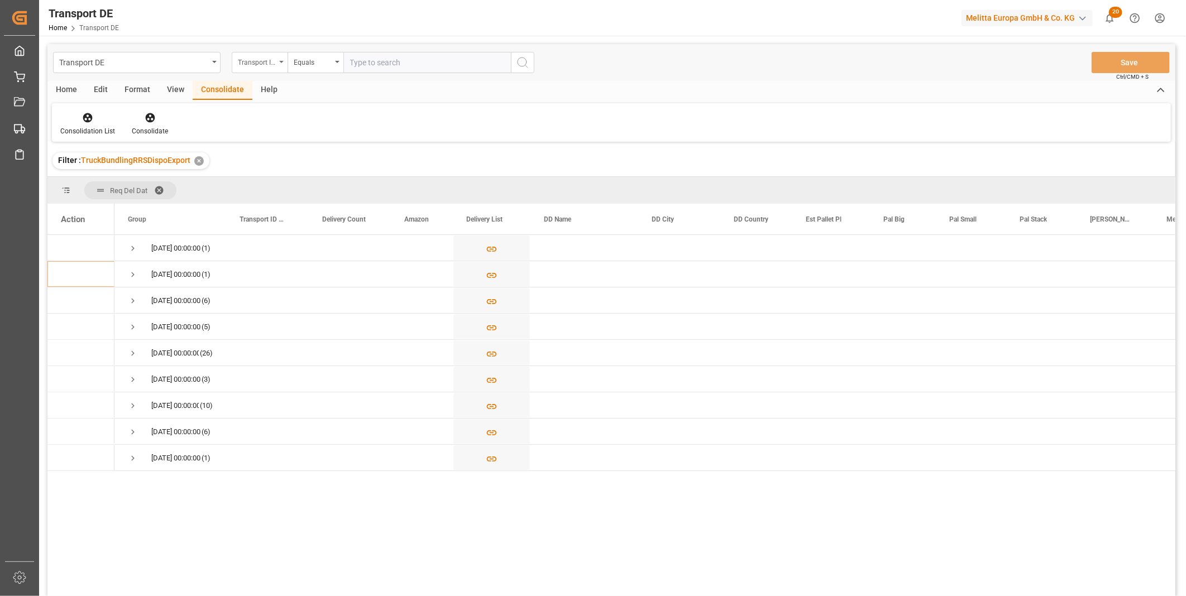
click at [255, 65] on div "Transport ID Logward" at bounding box center [257, 61] width 38 height 13
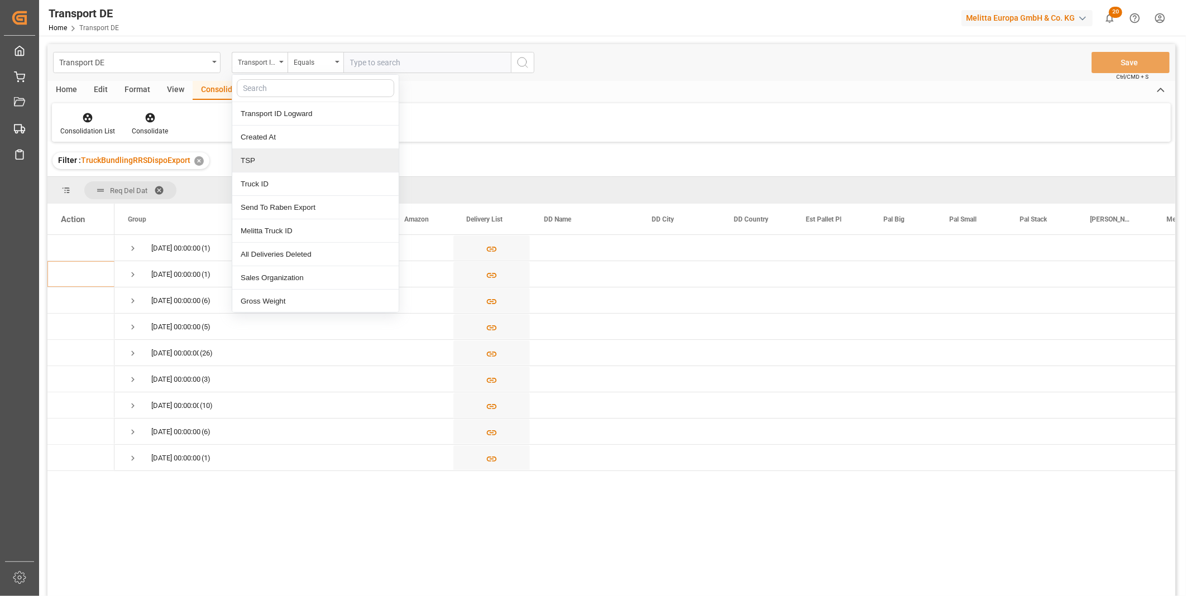
click at [262, 162] on div "TSP" at bounding box center [315, 160] width 166 height 23
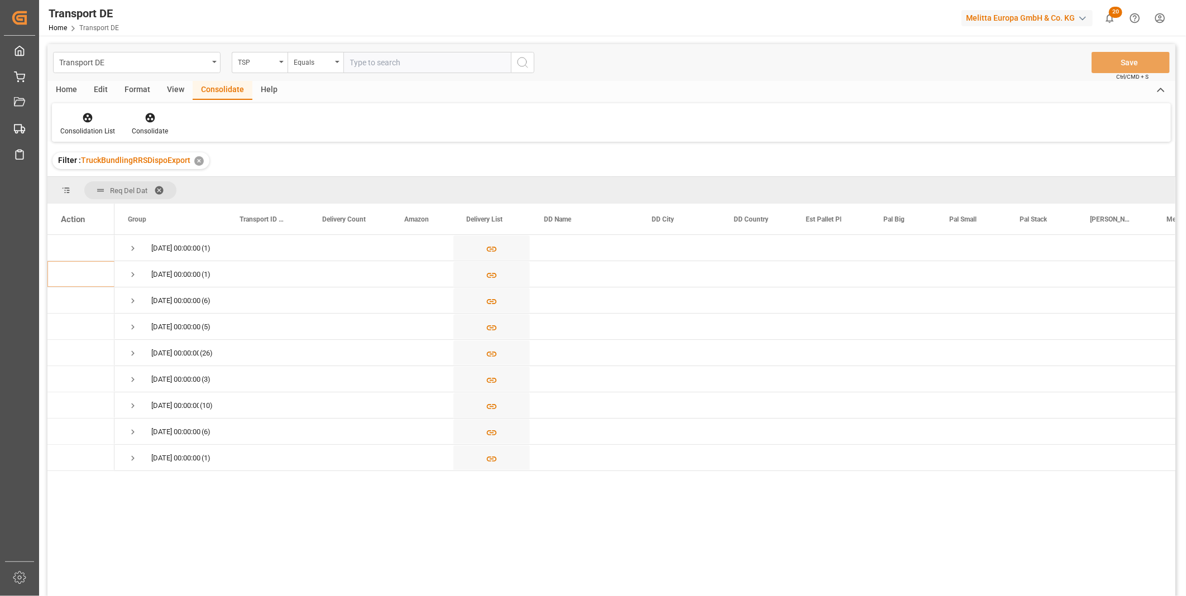
click at [354, 60] on input "text" at bounding box center [426, 62] width 167 height 21
type input "DACHSER COF FOODSERVICE"
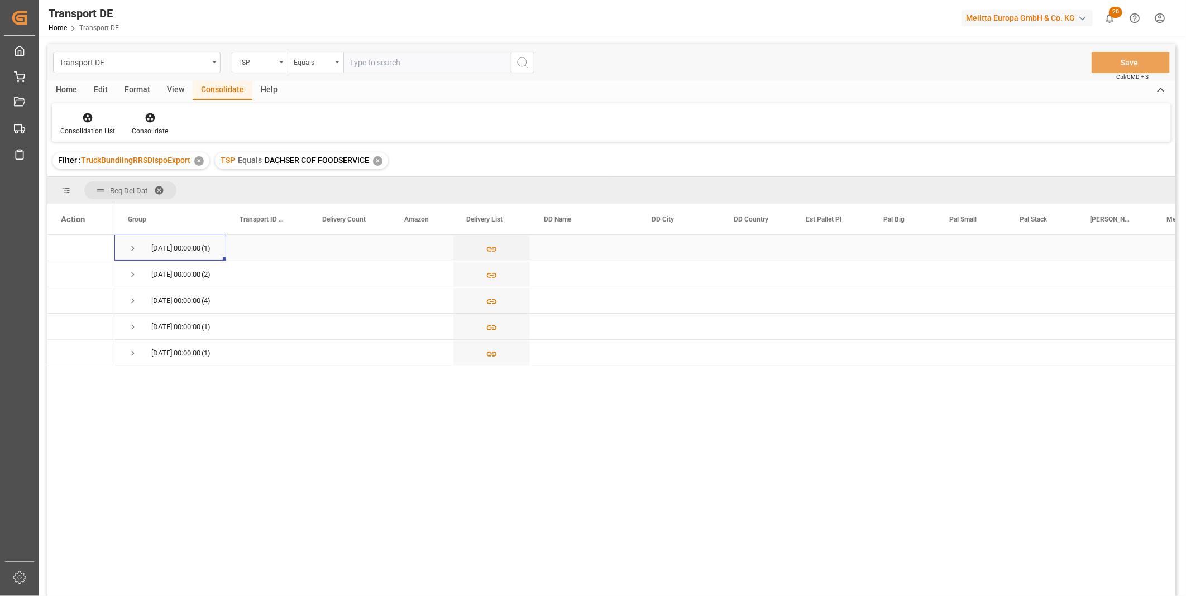
click at [134, 243] on span "Press SPACE to select this row." at bounding box center [133, 248] width 10 height 10
click at [134, 296] on span "Press SPACE to select this row." at bounding box center [133, 301] width 10 height 10
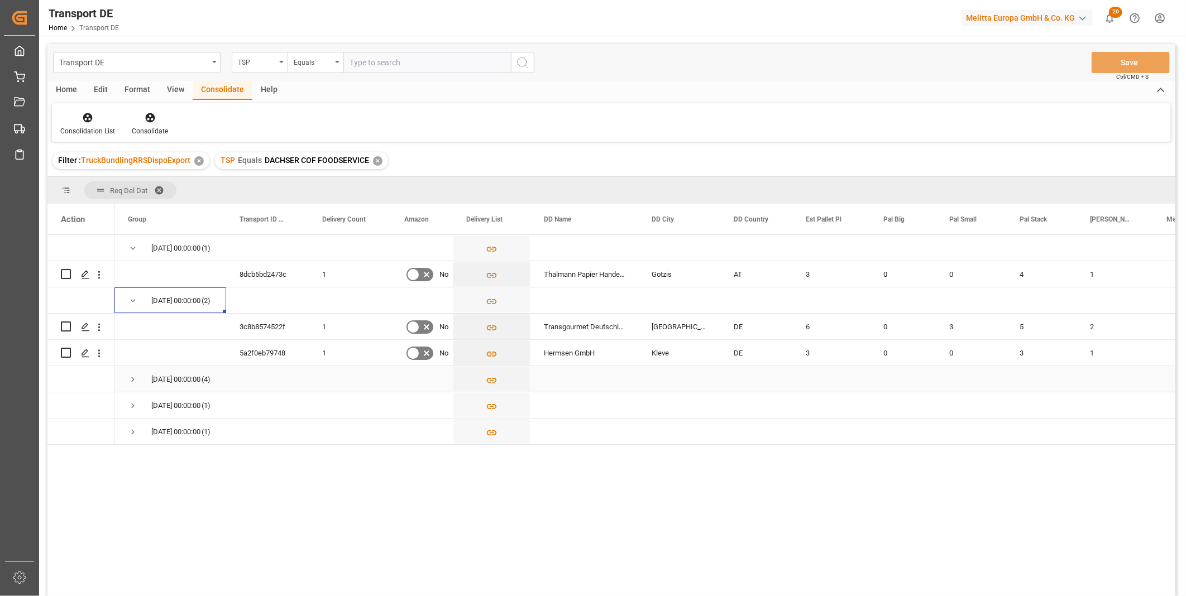
click at [130, 384] on span "Press SPACE to select this row." at bounding box center [133, 380] width 10 height 10
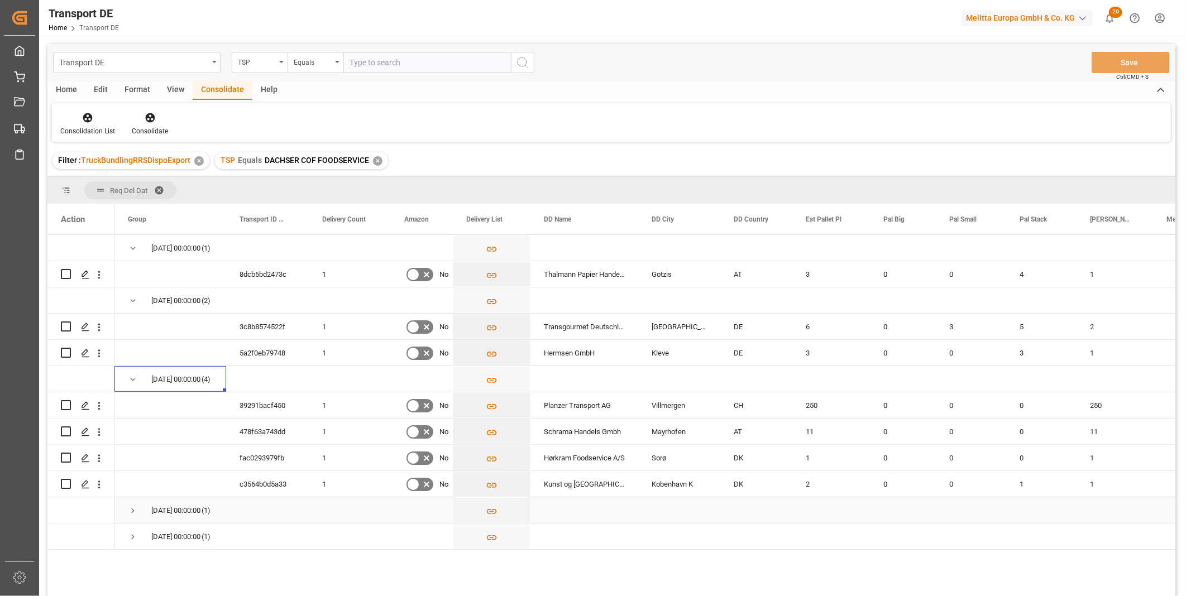
click at [131, 515] on span "Press SPACE to select this row." at bounding box center [133, 511] width 10 height 10
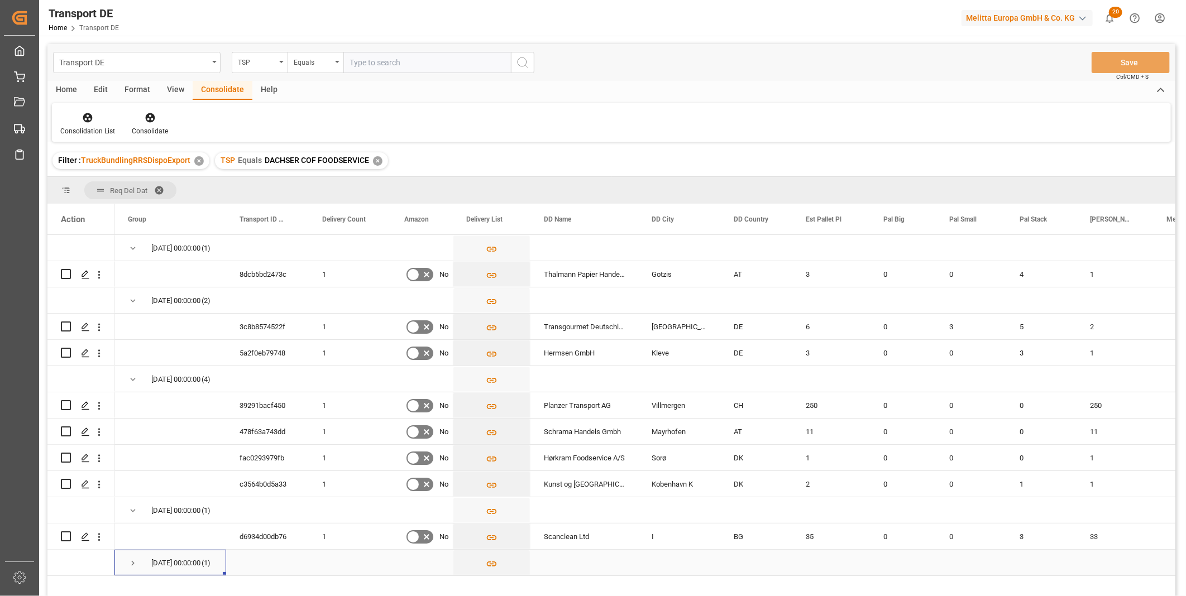
click at [134, 562] on span "Press SPACE to select this row." at bounding box center [133, 563] width 10 height 10
click at [70, 268] on input "Press Space to toggle row selection (unchecked)" at bounding box center [66, 271] width 10 height 10
checkbox input "true"
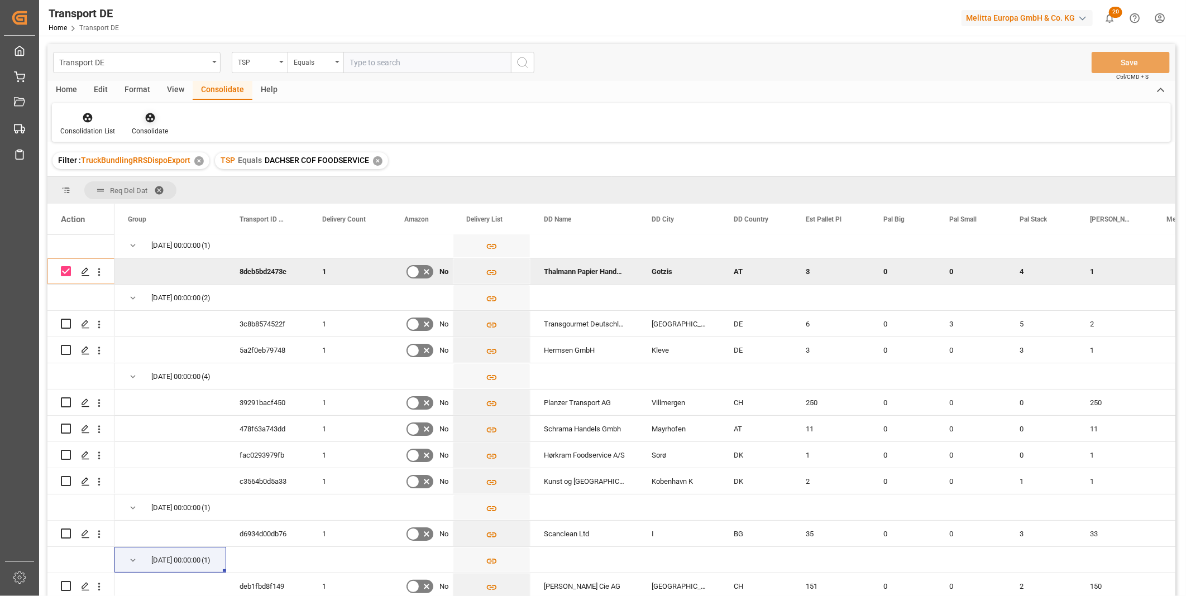
click at [145, 115] on icon at bounding box center [150, 117] width 11 height 11
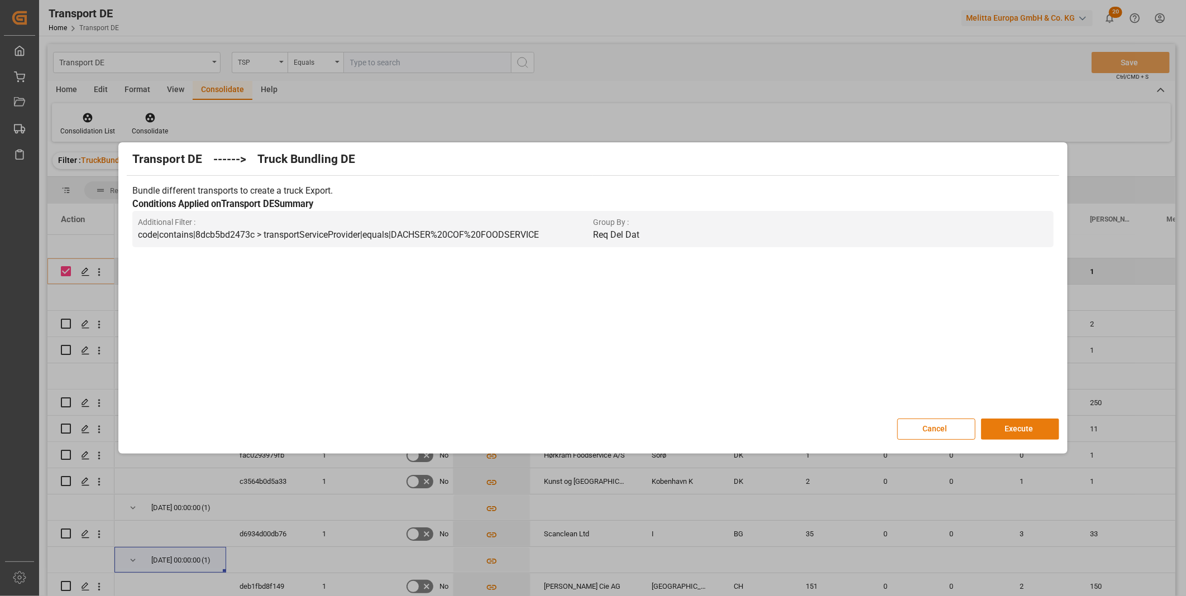
click at [1008, 429] on button "Execute" at bounding box center [1020, 429] width 78 height 21
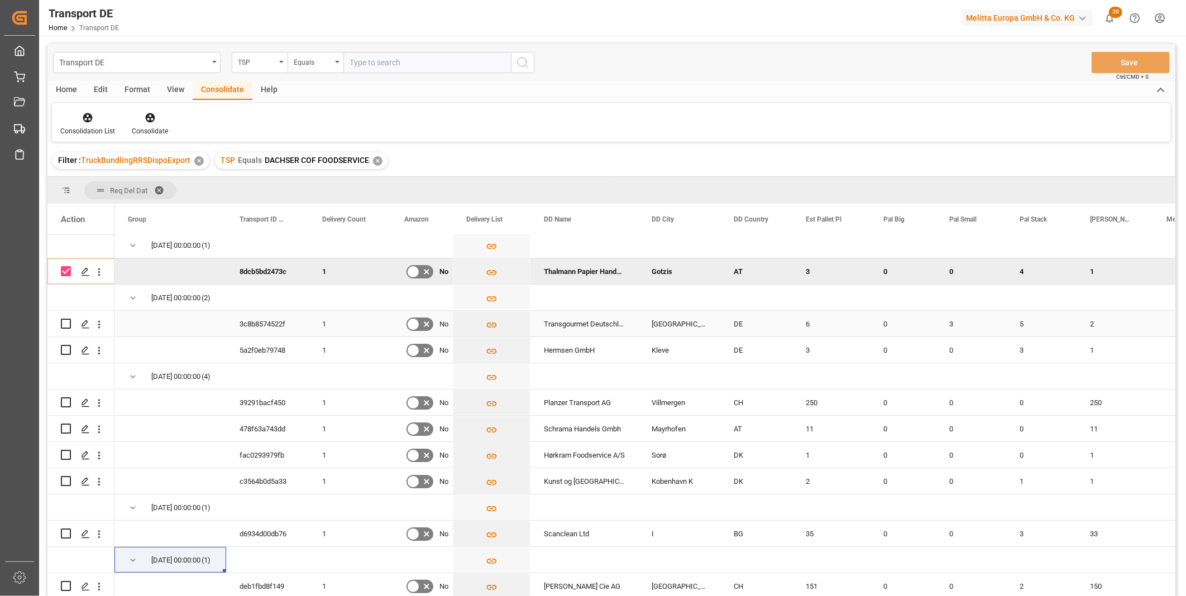
drag, startPoint x: 66, startPoint y: 321, endPoint x: 67, endPoint y: 315, distance: 6.2
click at [65, 321] on input "Press Space to toggle row selection (unchecked)" at bounding box center [66, 324] width 10 height 10
checkbox input "true"
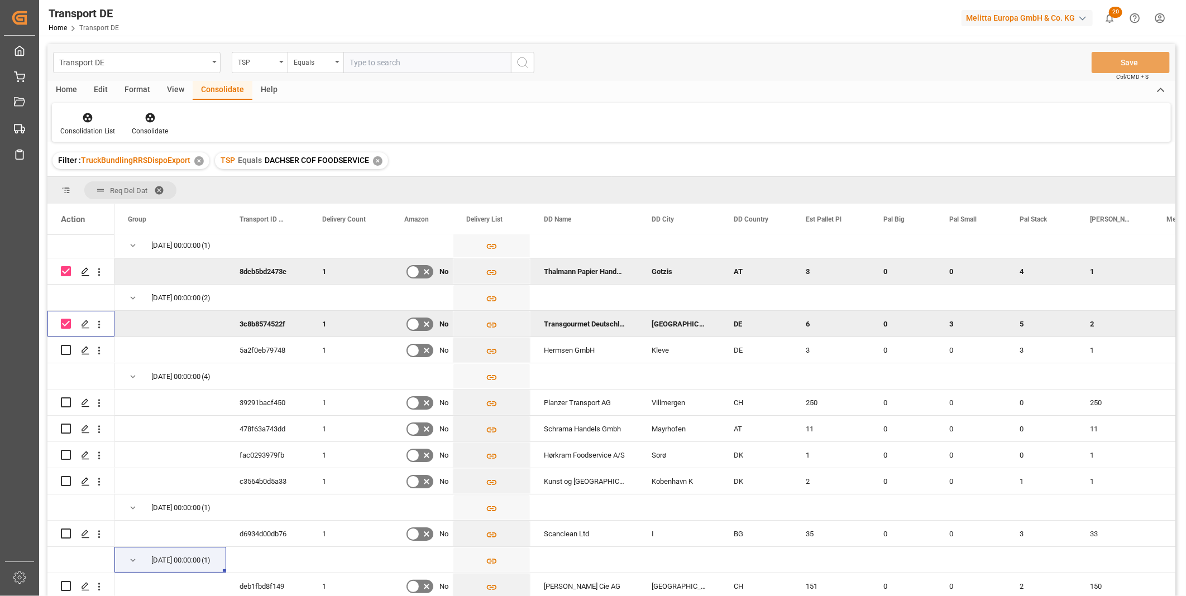
click at [64, 266] on input "Press Space to toggle row selection (checked)" at bounding box center [66, 271] width 10 height 10
checkbox input "false"
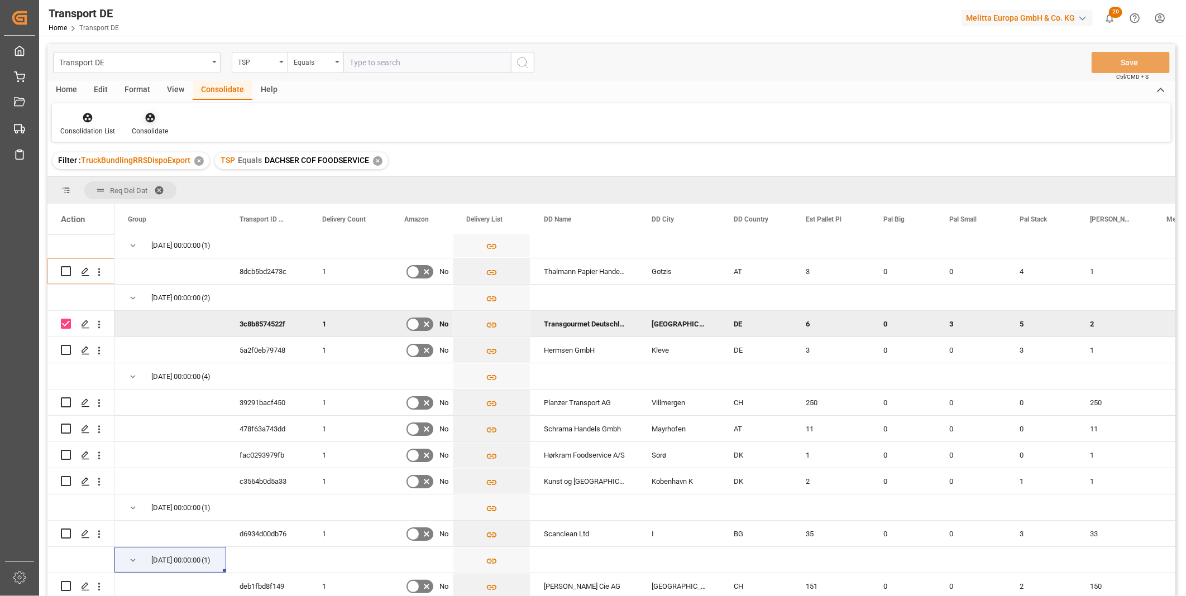
click at [146, 126] on div "Consolidate" at bounding box center [150, 131] width 36 height 10
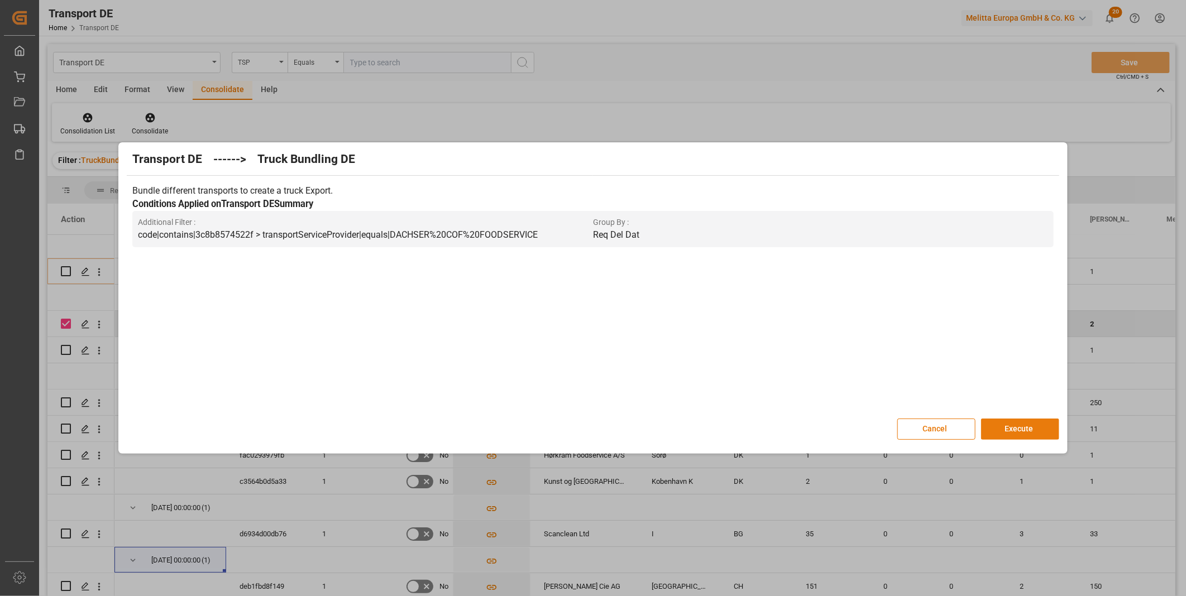
click at [995, 427] on button "Execute" at bounding box center [1020, 429] width 78 height 21
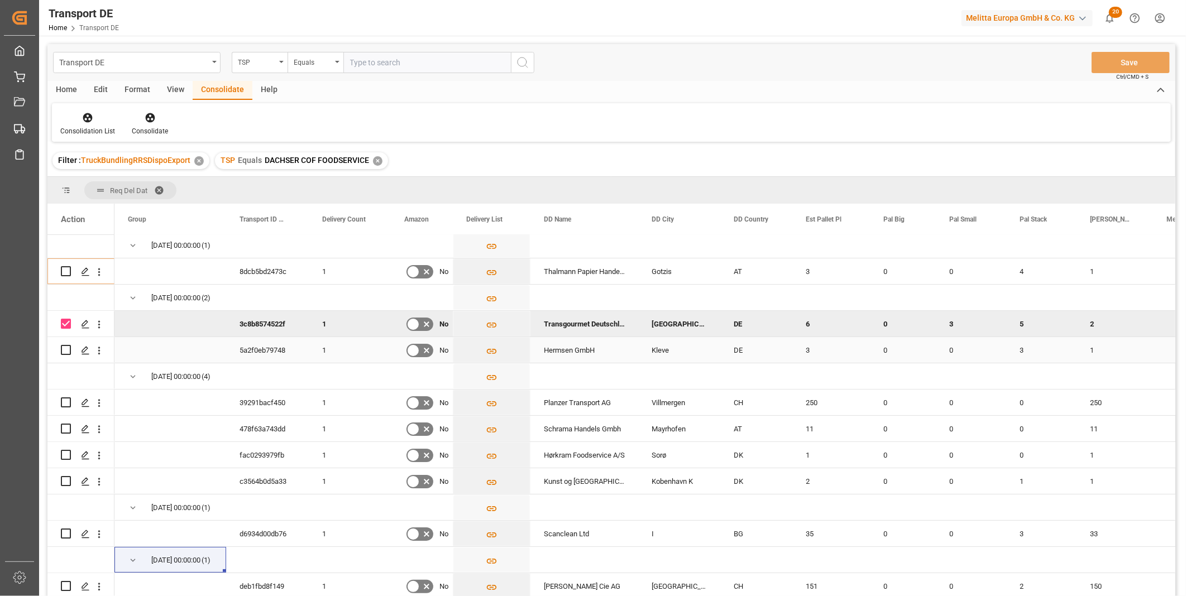
click at [66, 347] on input "Press Space to toggle row selection (unchecked)" at bounding box center [66, 350] width 10 height 10
checkbox input "true"
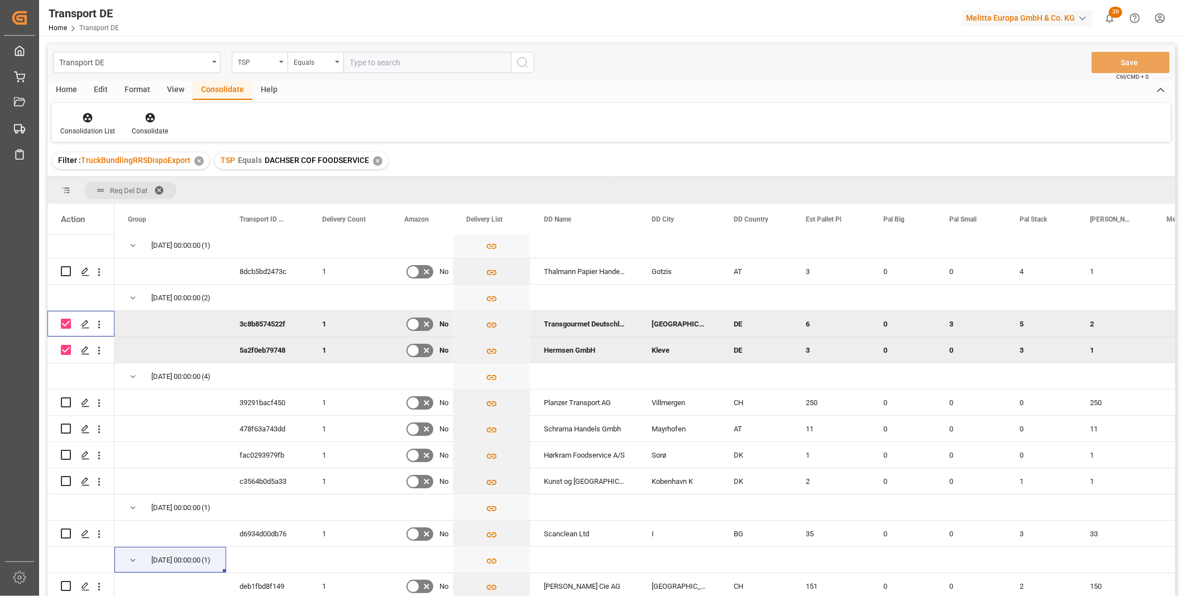
click at [66, 319] on input "Press Space to toggle row selection (checked)" at bounding box center [66, 324] width 10 height 10
checkbox input "false"
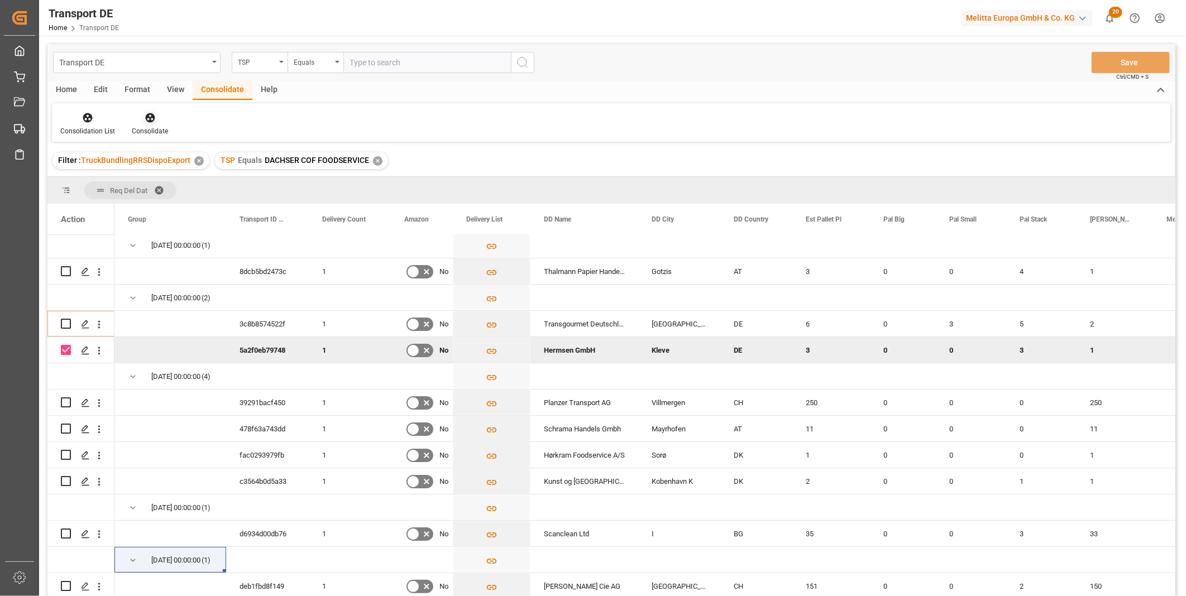
click at [161, 130] on div "Consolidate" at bounding box center [150, 131] width 36 height 10
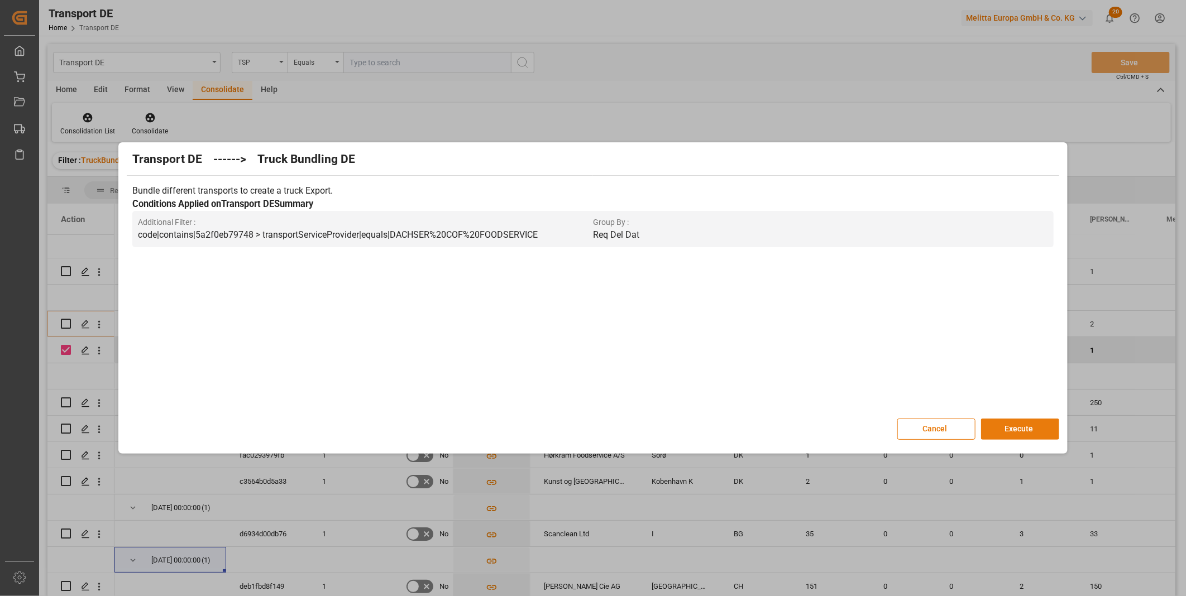
click at [1014, 429] on button "Execute" at bounding box center [1020, 429] width 78 height 21
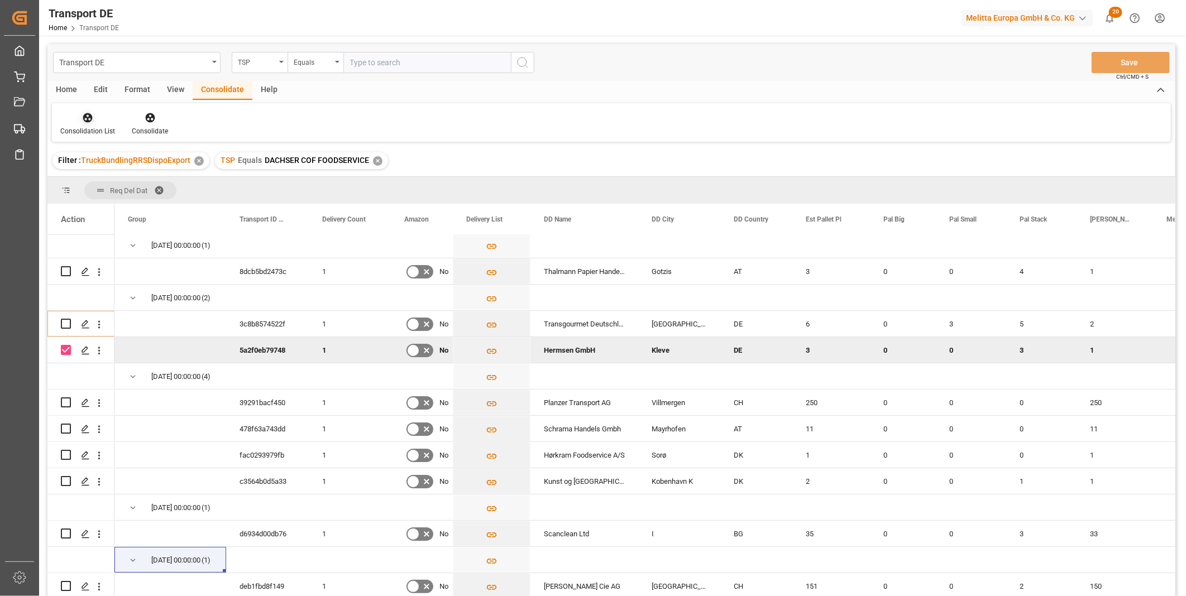
click at [82, 122] on icon at bounding box center [87, 117] width 11 height 11
click at [123, 198] on div "Transport DE TSP Equals Save Ctrl/CMD + S Home Edit Format View Consolidate Hel…" at bounding box center [611, 335] width 1128 height 582
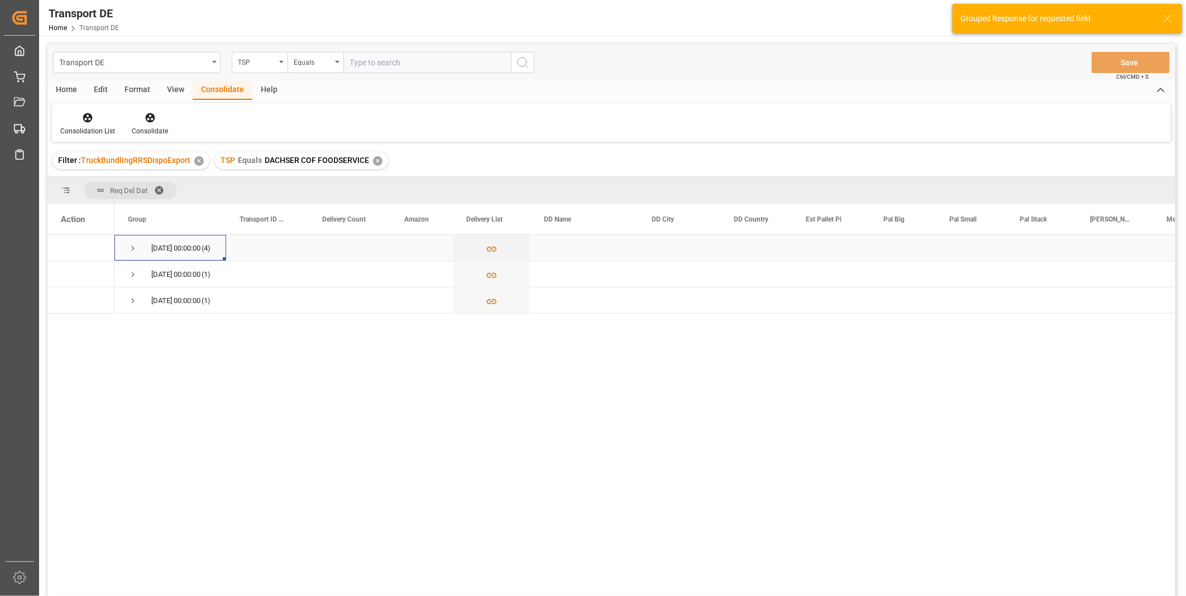
click at [132, 248] on span "Press SPACE to select this row." at bounding box center [133, 248] width 10 height 10
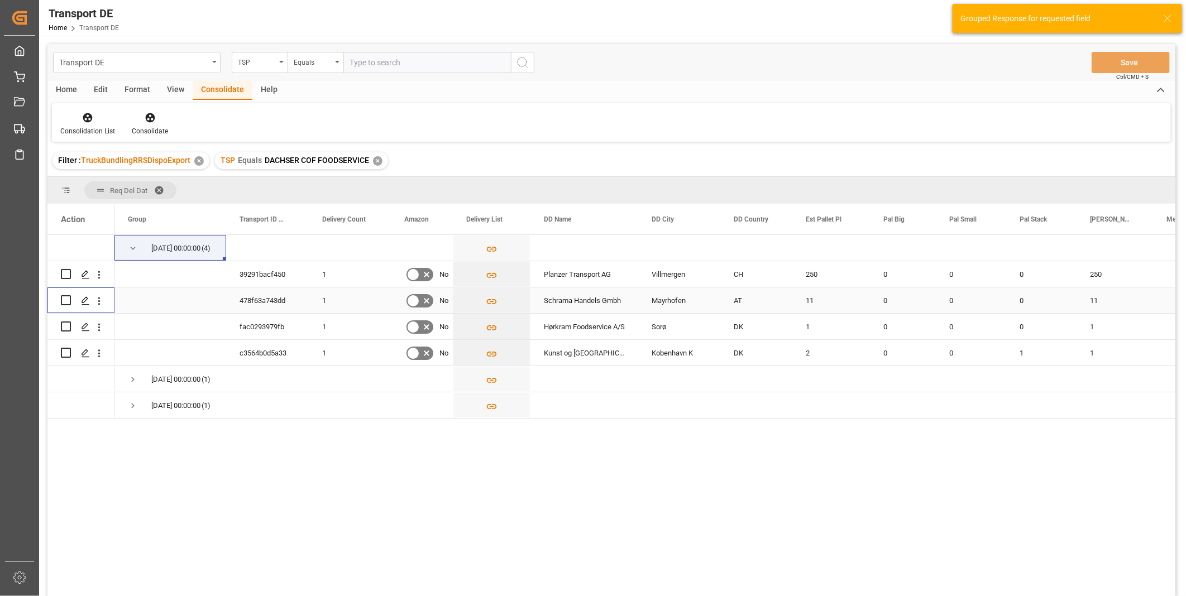
click at [65, 297] on input "Press Space to toggle row selection (unchecked)" at bounding box center [66, 300] width 10 height 10
checkbox input "true"
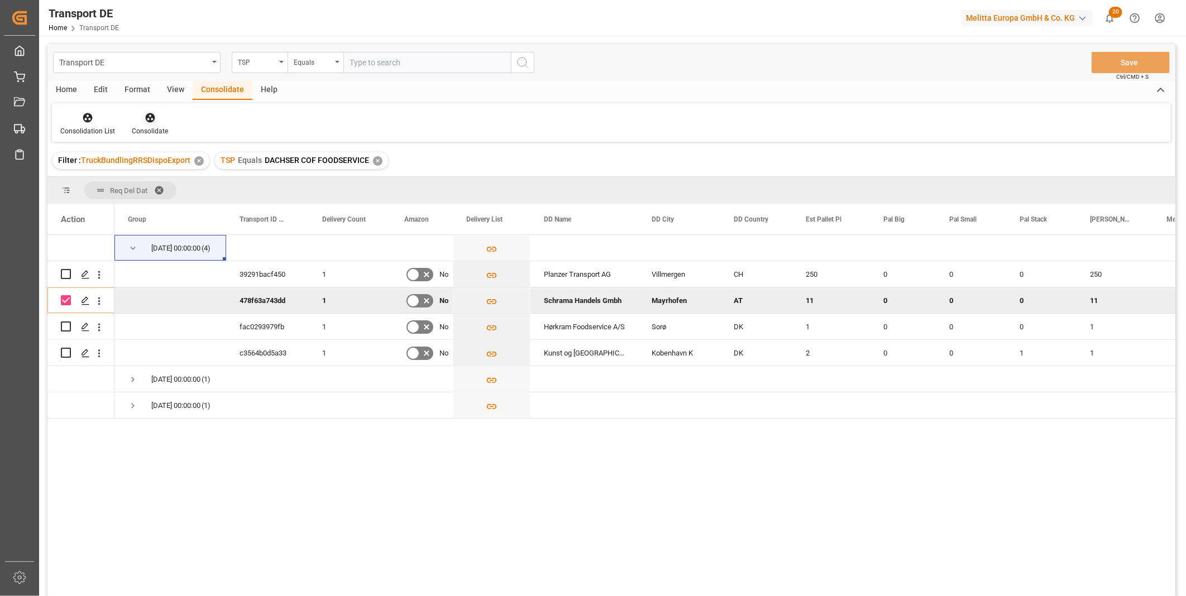
click at [147, 121] on icon at bounding box center [149, 117] width 9 height 9
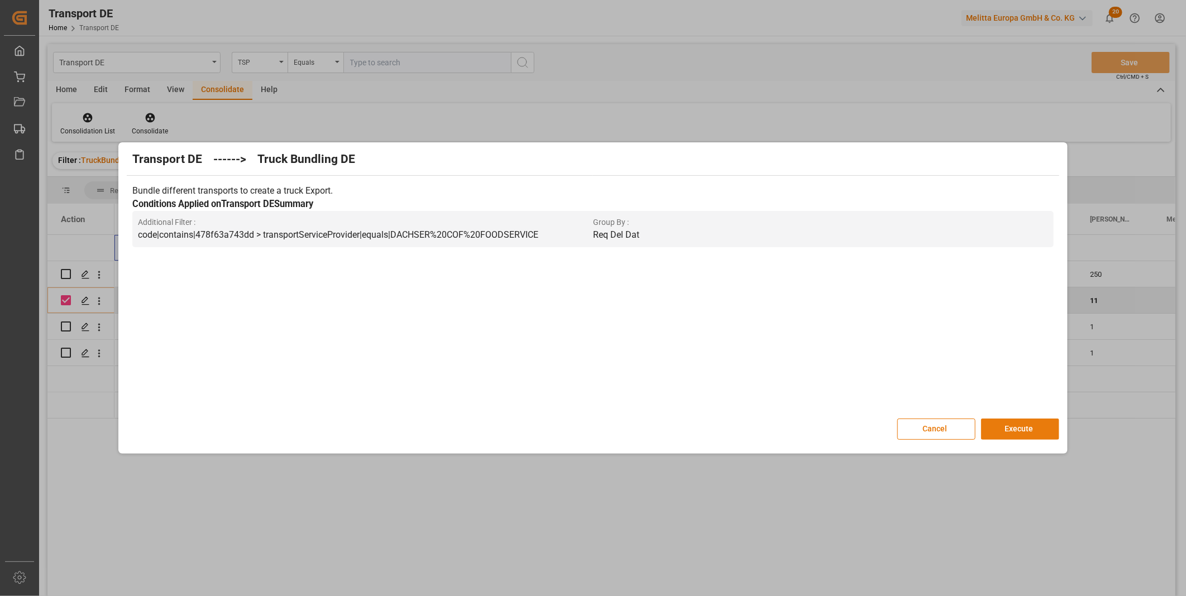
click at [1003, 428] on button "Execute" at bounding box center [1020, 429] width 78 height 21
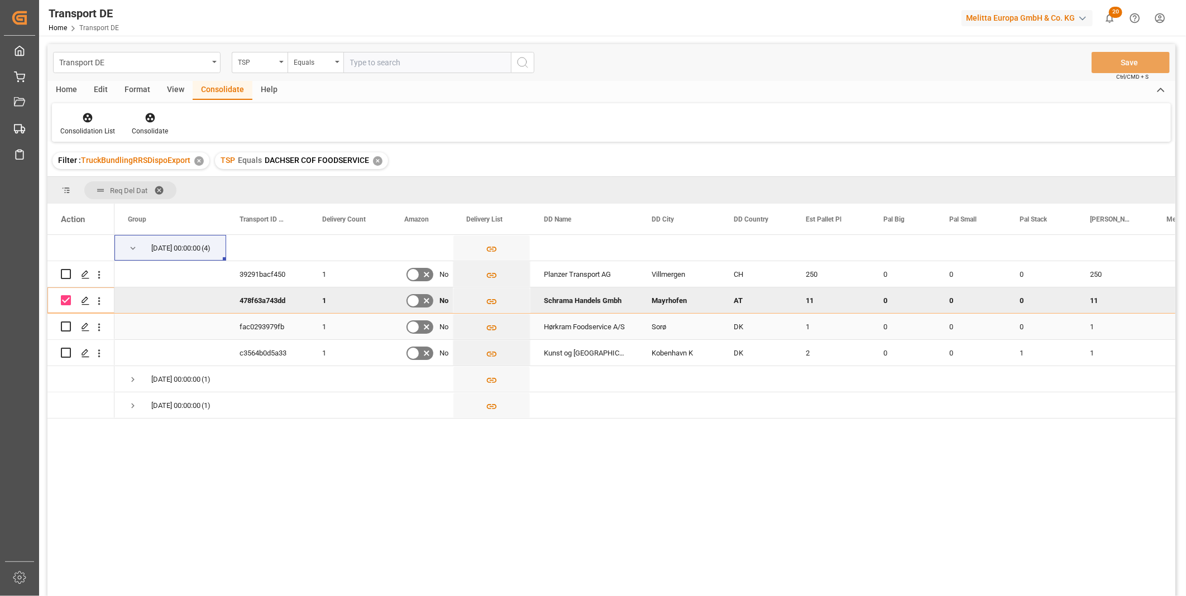
click at [64, 326] on input "Press Space to toggle row selection (unchecked)" at bounding box center [66, 327] width 10 height 10
checkbox input "true"
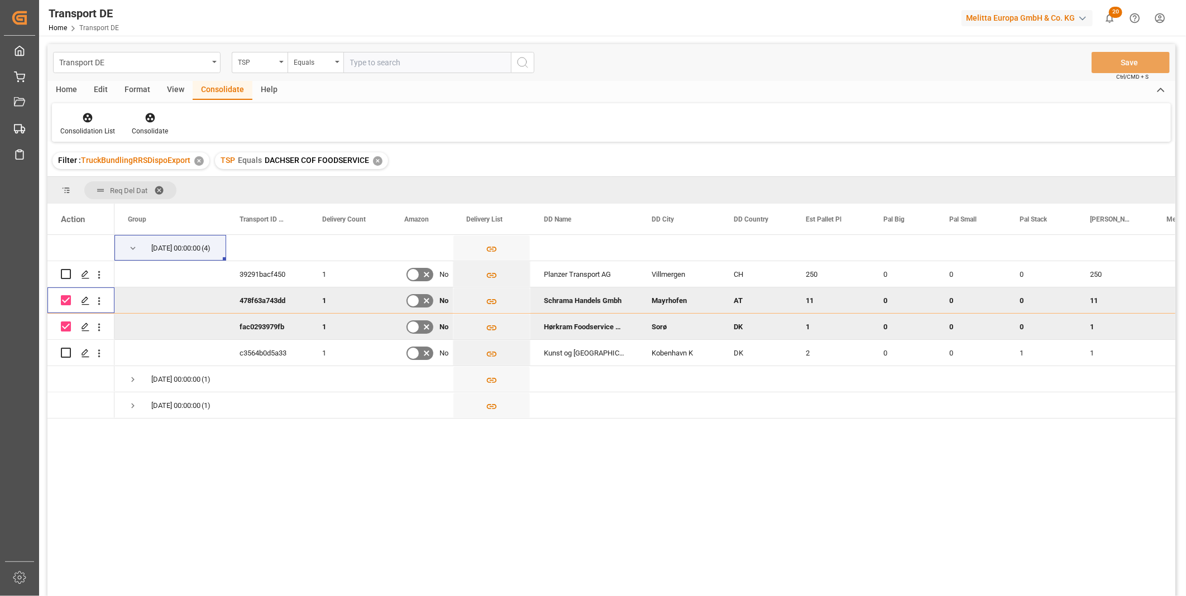
click at [63, 298] on input "Press Space to toggle row selection (checked)" at bounding box center [66, 300] width 10 height 10
checkbox input "false"
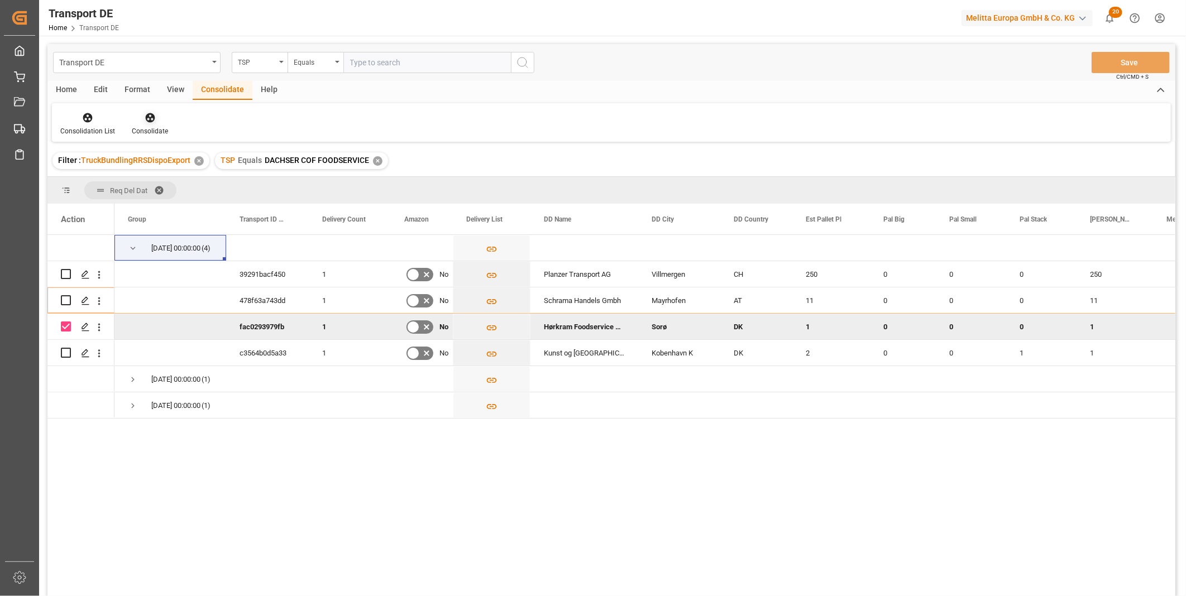
click at [154, 112] on div at bounding box center [150, 118] width 36 height 12
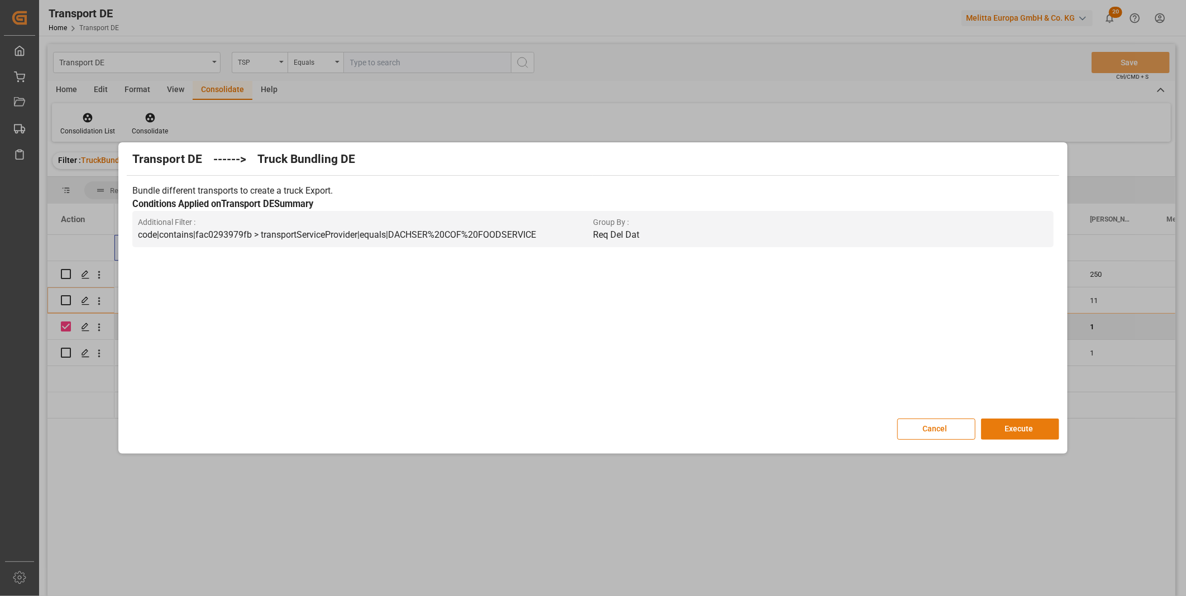
click at [1001, 421] on button "Execute" at bounding box center [1020, 429] width 78 height 21
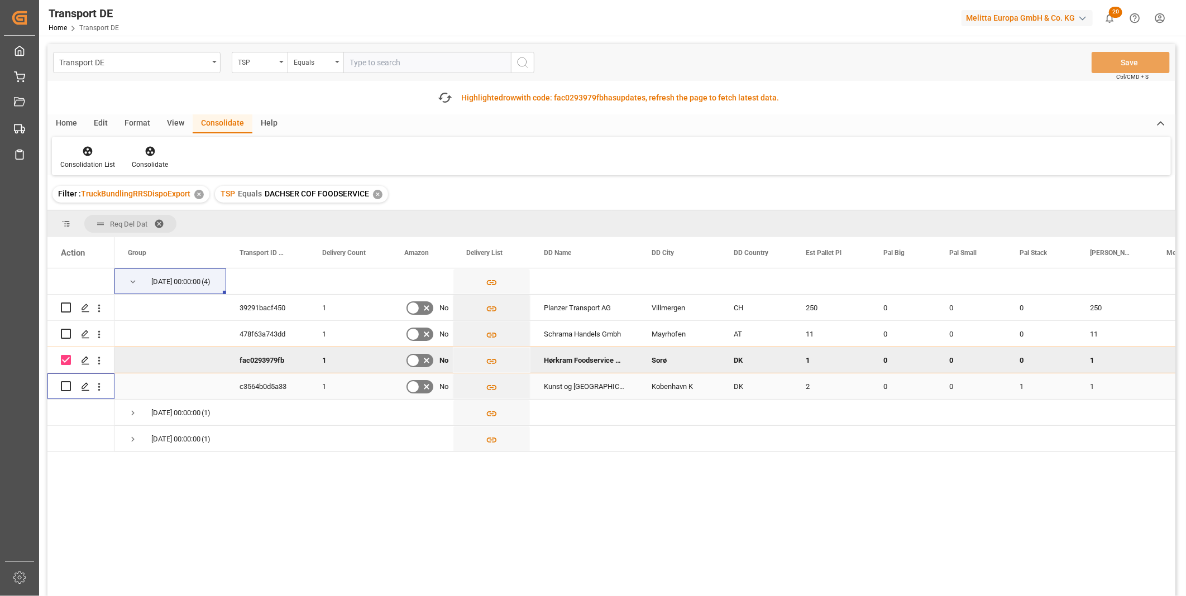
click at [67, 386] on input "Press Space to toggle row selection (unchecked)" at bounding box center [66, 386] width 10 height 10
checkbox input "true"
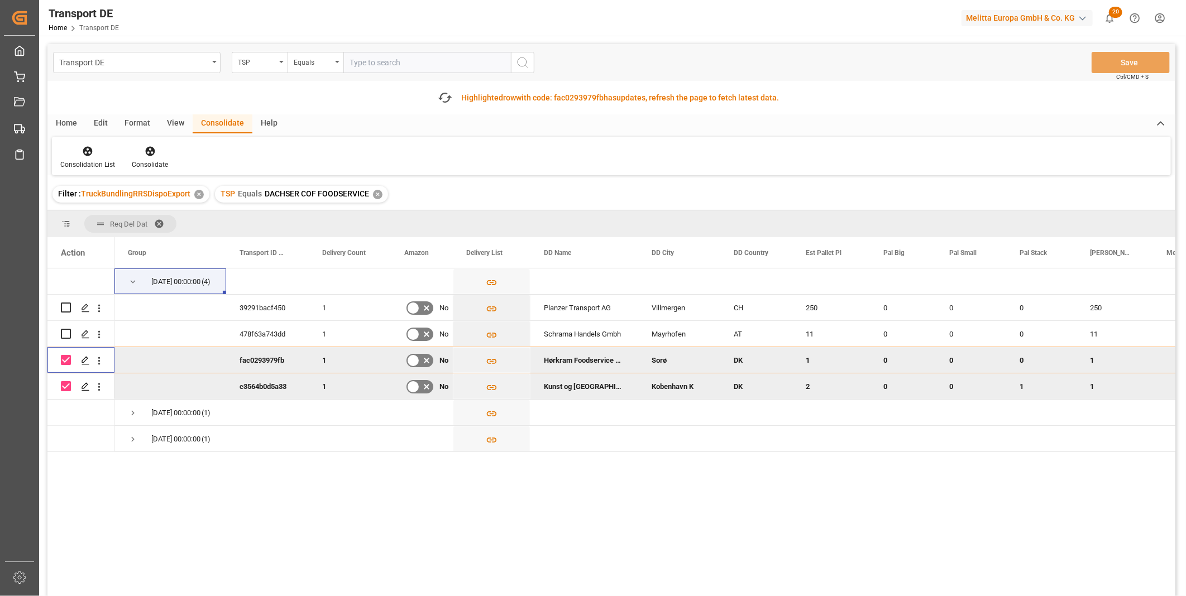
click at [66, 359] on input "Press Space to toggle row selection (checked)" at bounding box center [66, 360] width 10 height 10
checkbox input "false"
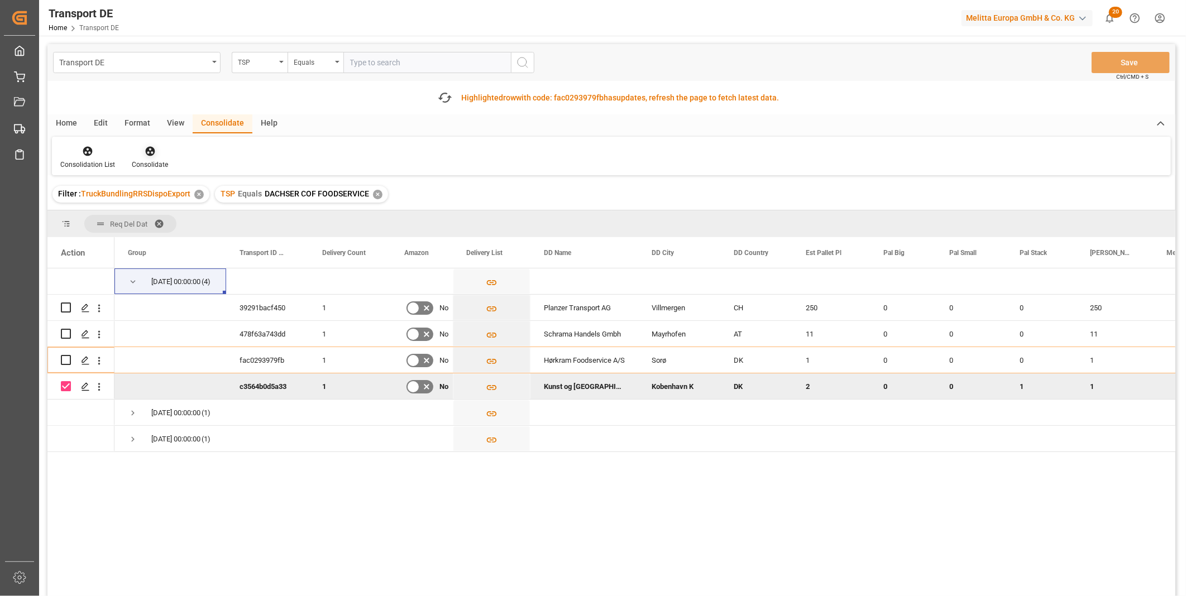
click at [158, 160] on div "Consolidate" at bounding box center [150, 165] width 36 height 10
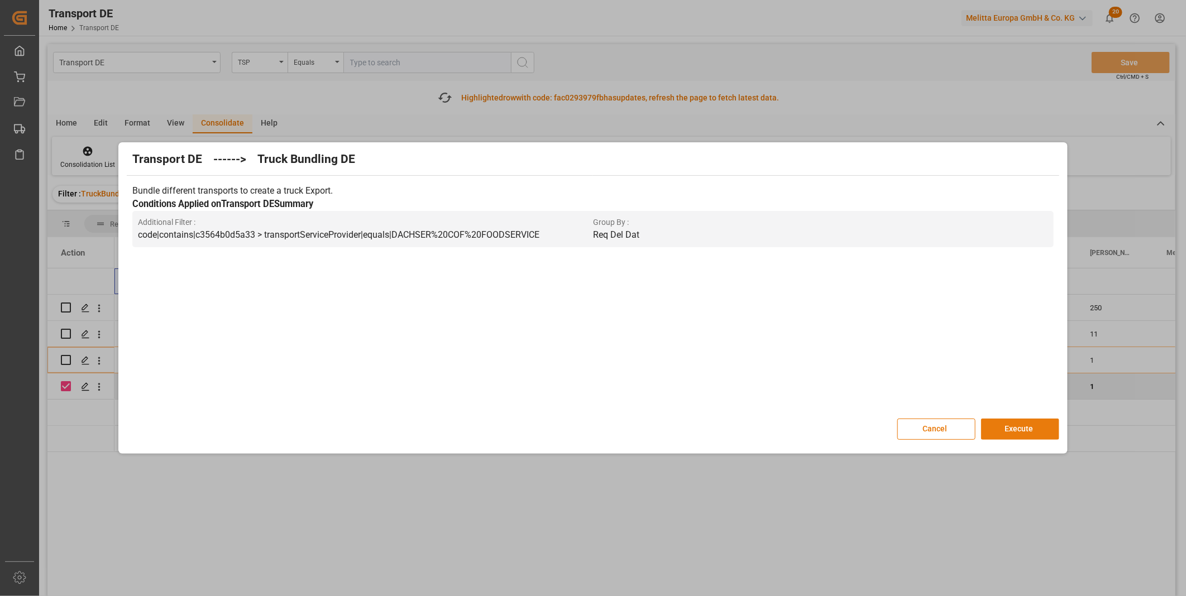
click at [1019, 421] on button "Execute" at bounding box center [1020, 429] width 78 height 21
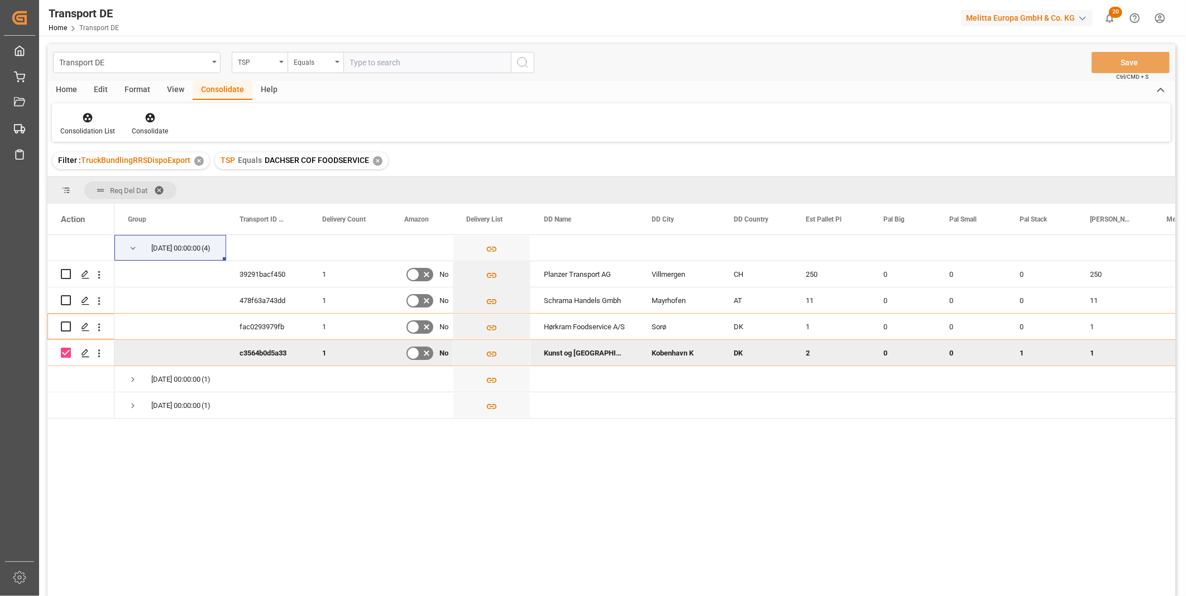
click at [106, 161] on span "TruckBundlingRRSDispoExport" at bounding box center [135, 160] width 109 height 9
click at [81, 131] on div "Home Edit Format View Consolidate Help Consolidation List Consolidate" at bounding box center [611, 111] width 1128 height 61
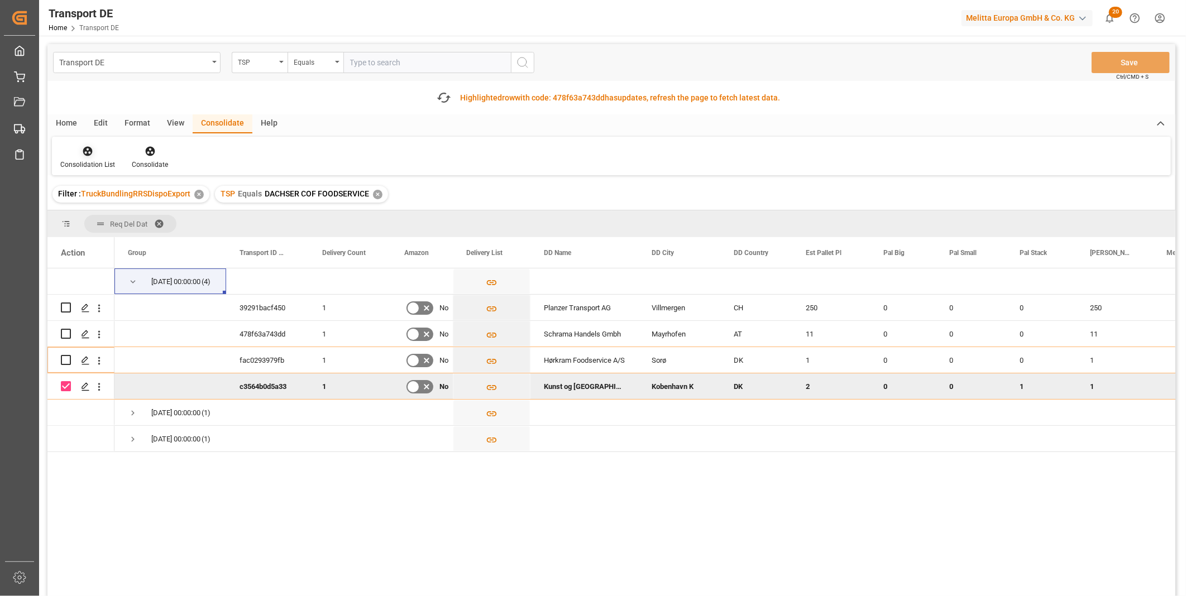
click at [93, 155] on div at bounding box center [87, 151] width 55 height 12
click at [122, 231] on div "Transport DE TSP Equals Save Ctrl/CMD + S Fetch latest updates Highlighted row …" at bounding box center [611, 351] width 1128 height 615
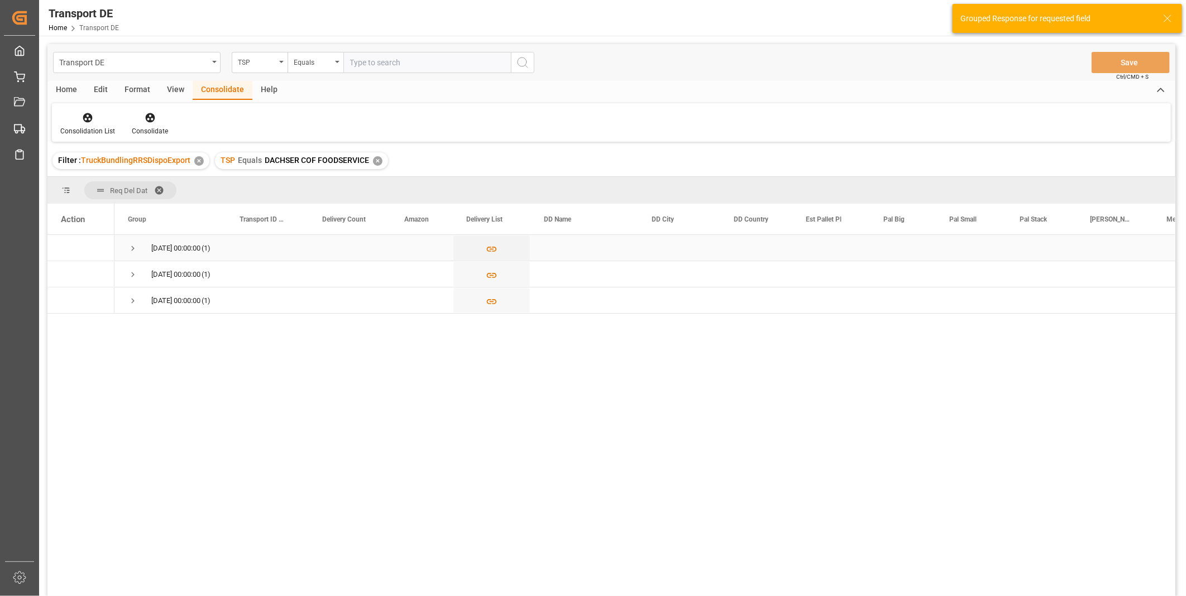
click at [140, 250] on span "06.10.2025 00:00:00 (1)" at bounding box center [170, 248] width 85 height 25
click at [125, 253] on div "06.10.2025 00:00:00 (1)" at bounding box center [170, 248] width 112 height 26
click at [130, 247] on span "Press SPACE to select this row." at bounding box center [133, 248] width 10 height 10
click at [135, 296] on span "Press SPACE to select this row." at bounding box center [133, 301] width 10 height 10
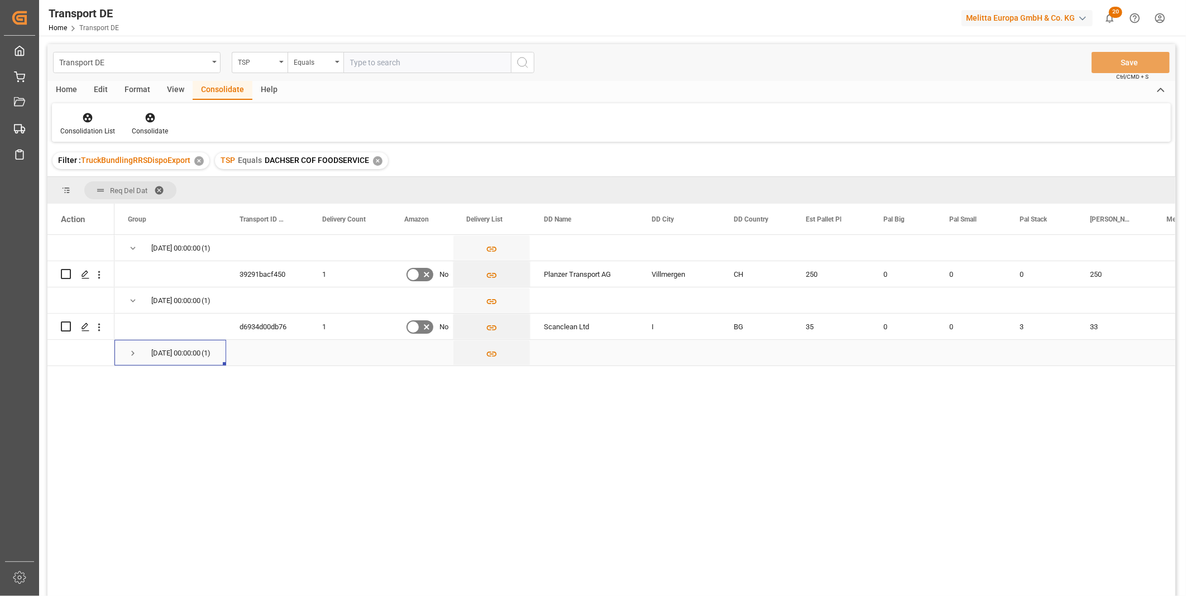
click at [138, 353] on span "08.10.2025 00:00:00 (1)" at bounding box center [170, 353] width 85 height 25
click at [130, 353] on span "Press SPACE to select this row." at bounding box center [133, 353] width 10 height 10
click at [94, 118] on div at bounding box center [87, 118] width 55 height 12
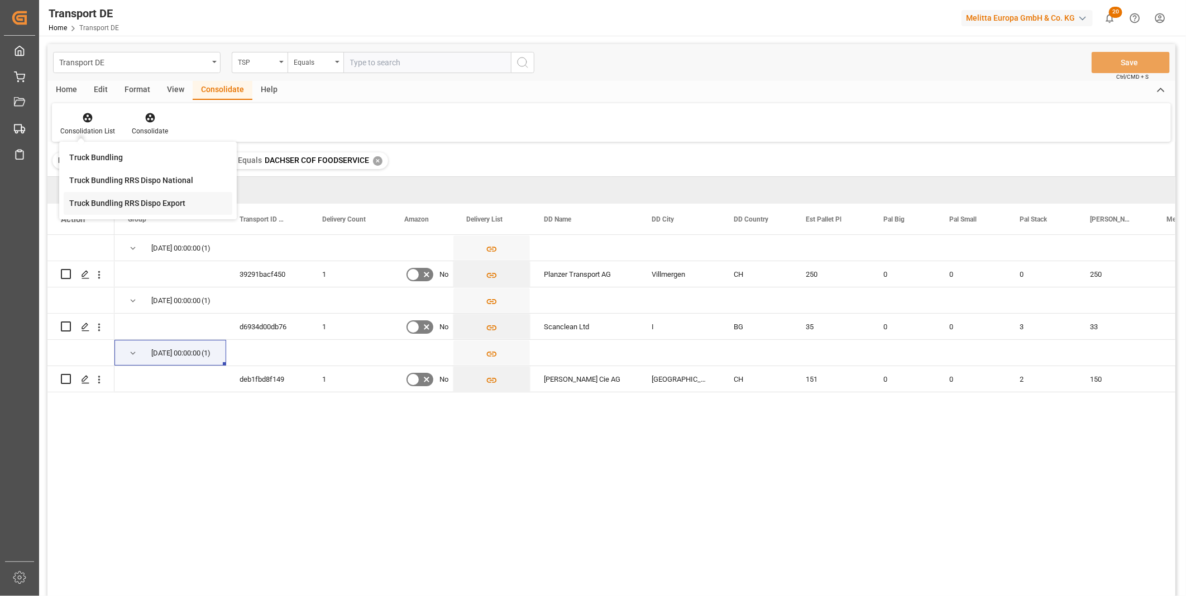
click at [144, 203] on div "Transport DE TSP Equals Save Ctrl/CMD + S Home Edit Format View Consolidate Hel…" at bounding box center [611, 335] width 1128 height 582
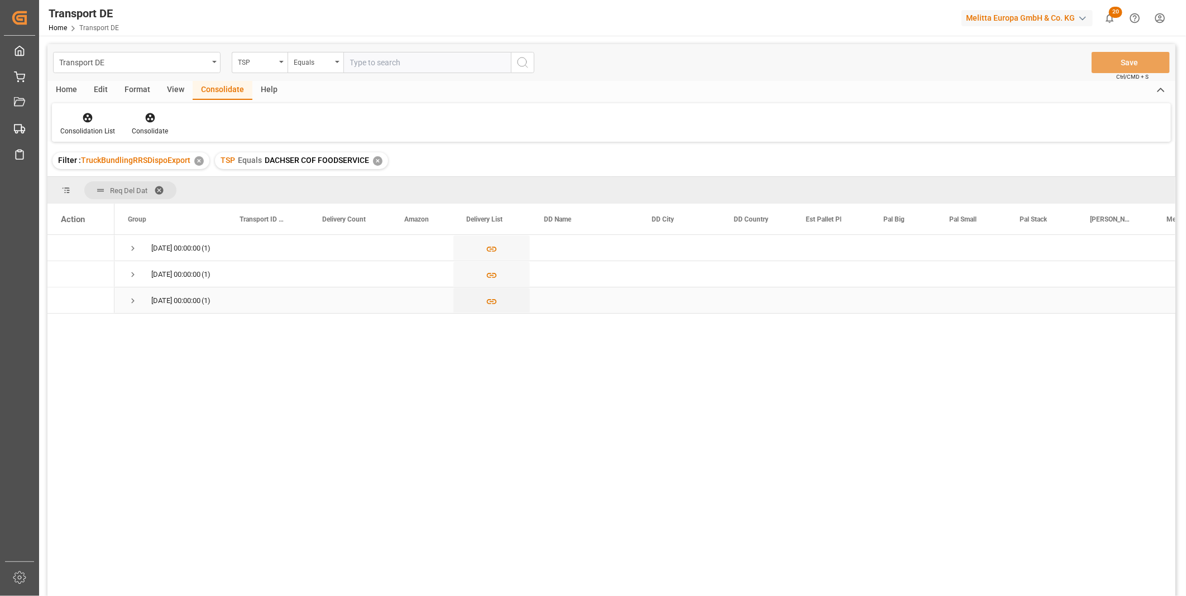
drag, startPoint x: 141, startPoint y: 298, endPoint x: 131, endPoint y: 298, distance: 10.0
click at [141, 298] on span "08.10.2025 00:00:00 (1)" at bounding box center [170, 300] width 85 height 25
click at [131, 298] on span "Press SPACE to select this row." at bounding box center [133, 301] width 10 height 10
click at [127, 245] on div "06.10.2025 00:00:00 (1)" at bounding box center [170, 248] width 112 height 26
click at [132, 250] on span "Press SPACE to select this row." at bounding box center [133, 248] width 10 height 10
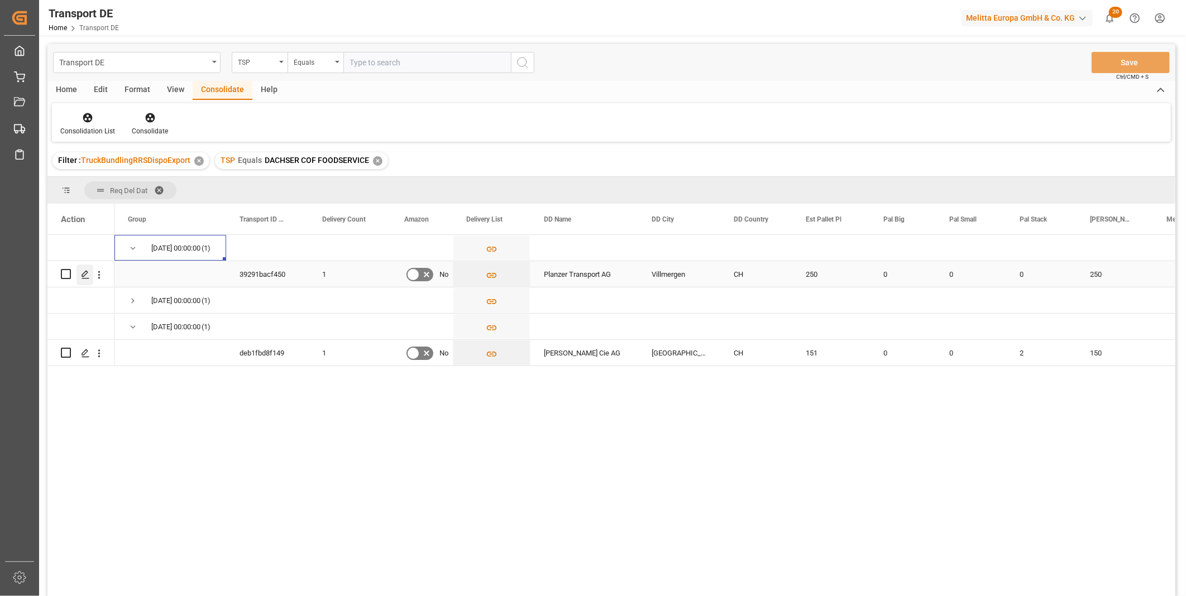
click at [85, 278] on line "Press SPACE to select this row." at bounding box center [85, 278] width 7 height 0
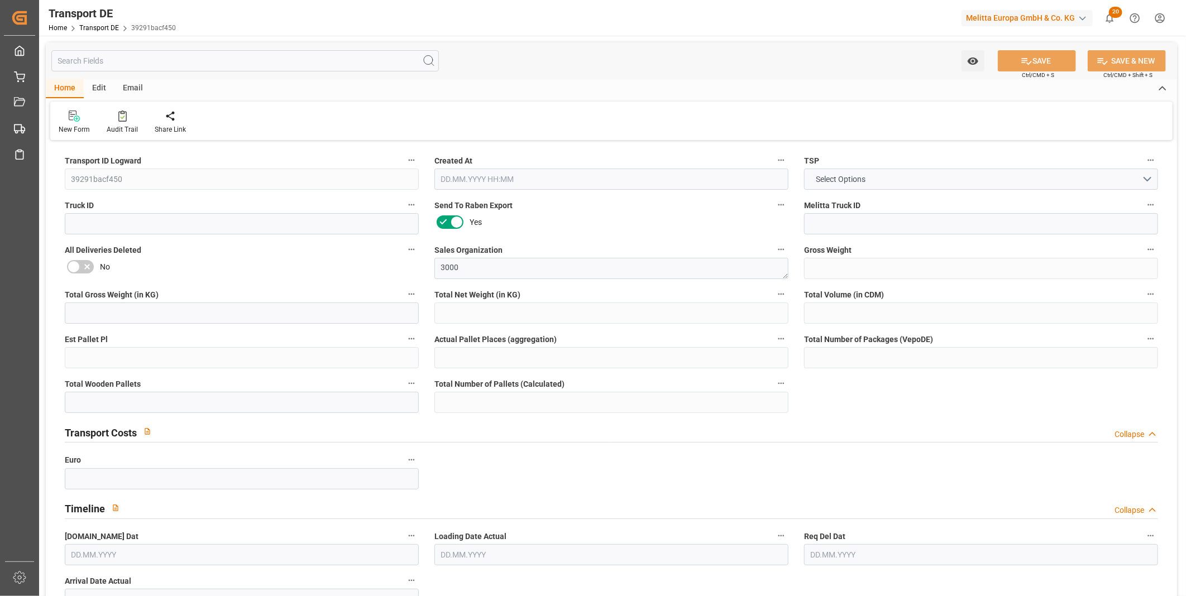
type input "6000"
type input "1912.5"
type input "457.5"
type input "46360"
type input "250"
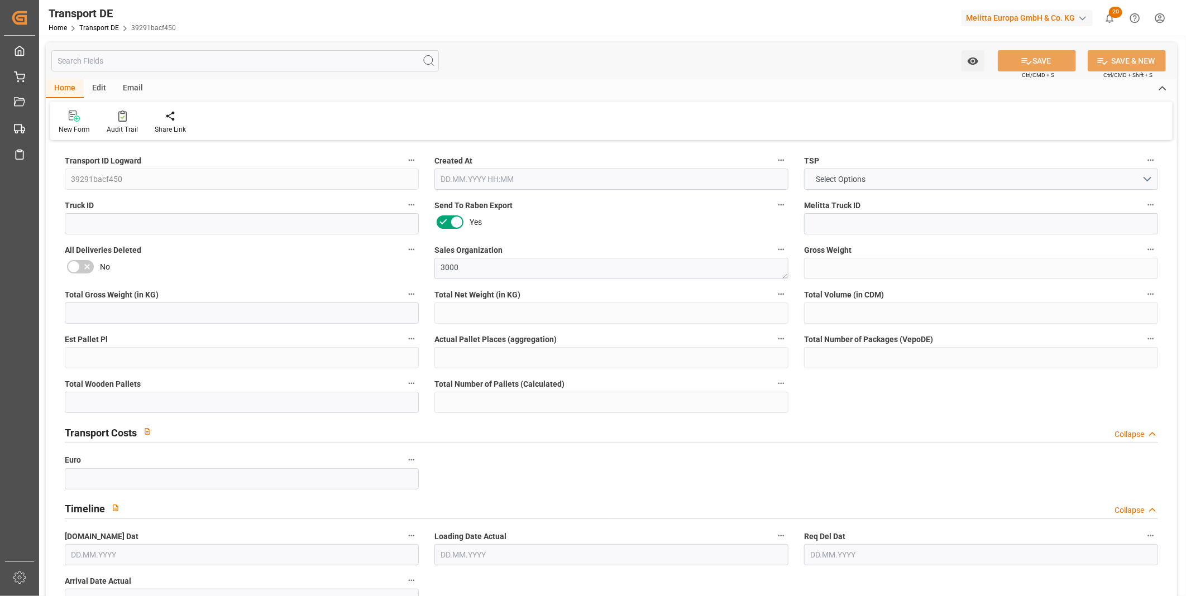
type input "0"
type input "250"
type input "13"
type input "0"
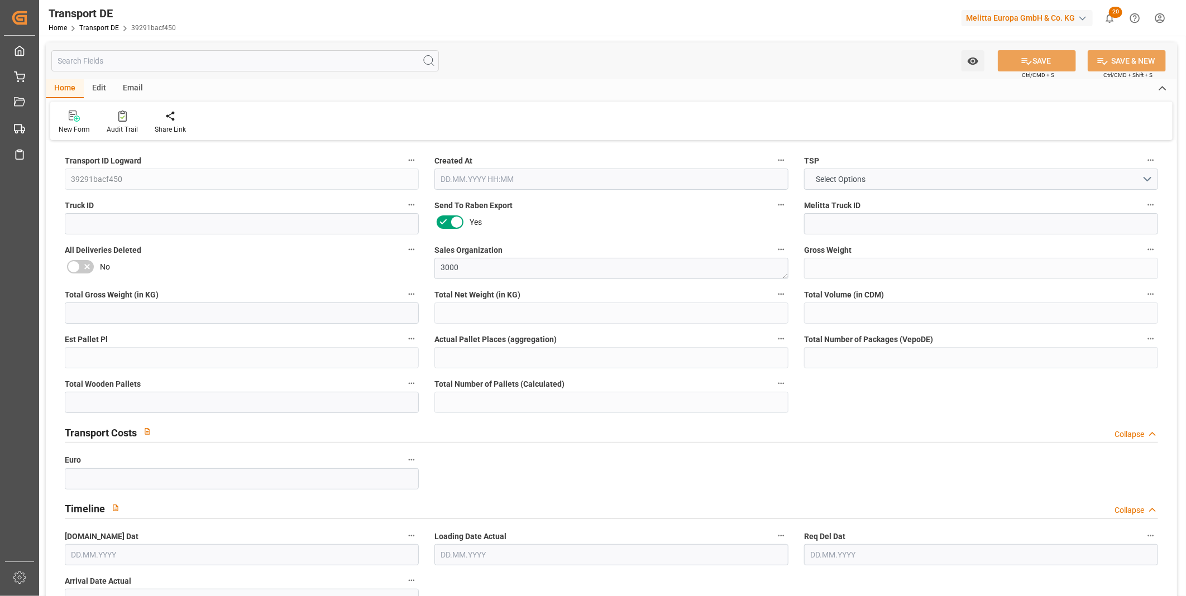
type input "56"
type input "0"
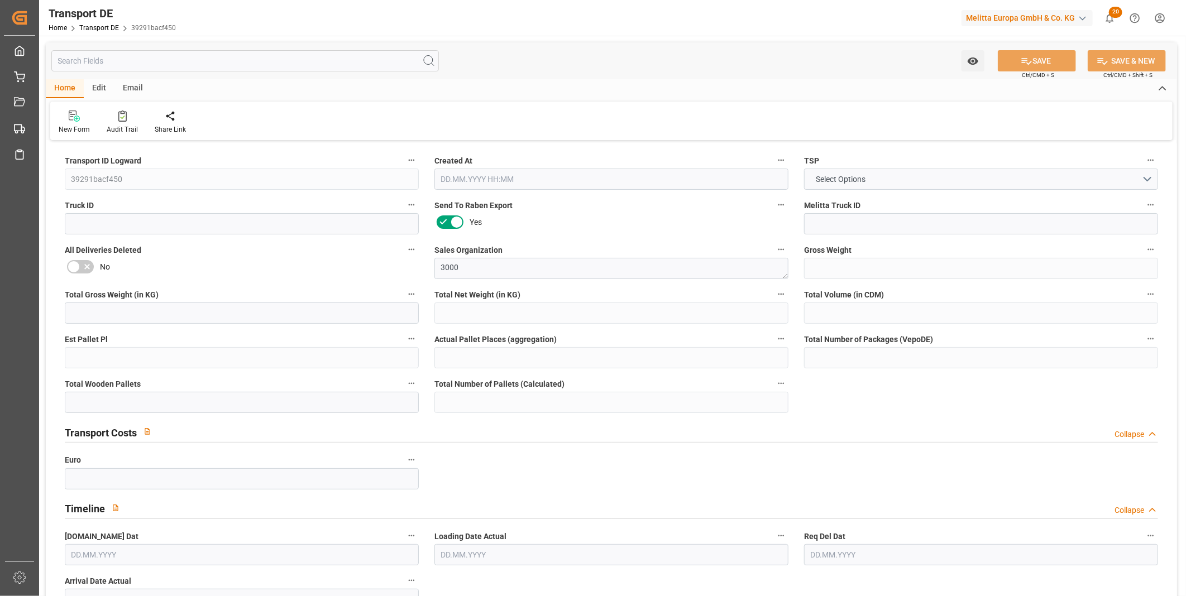
type input "0"
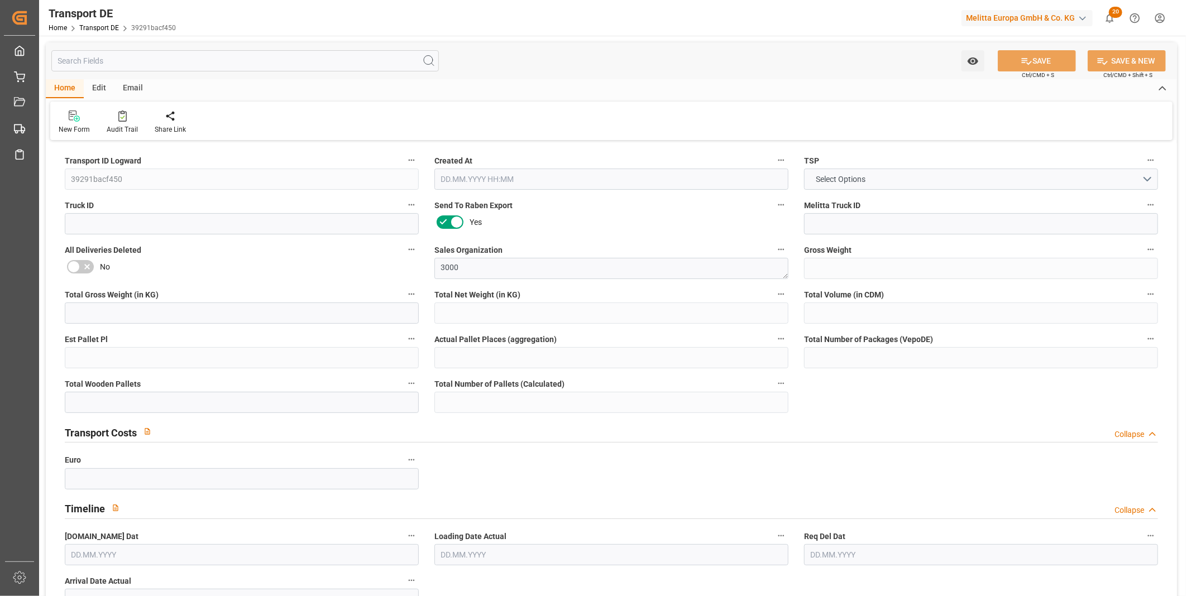
type input "0"
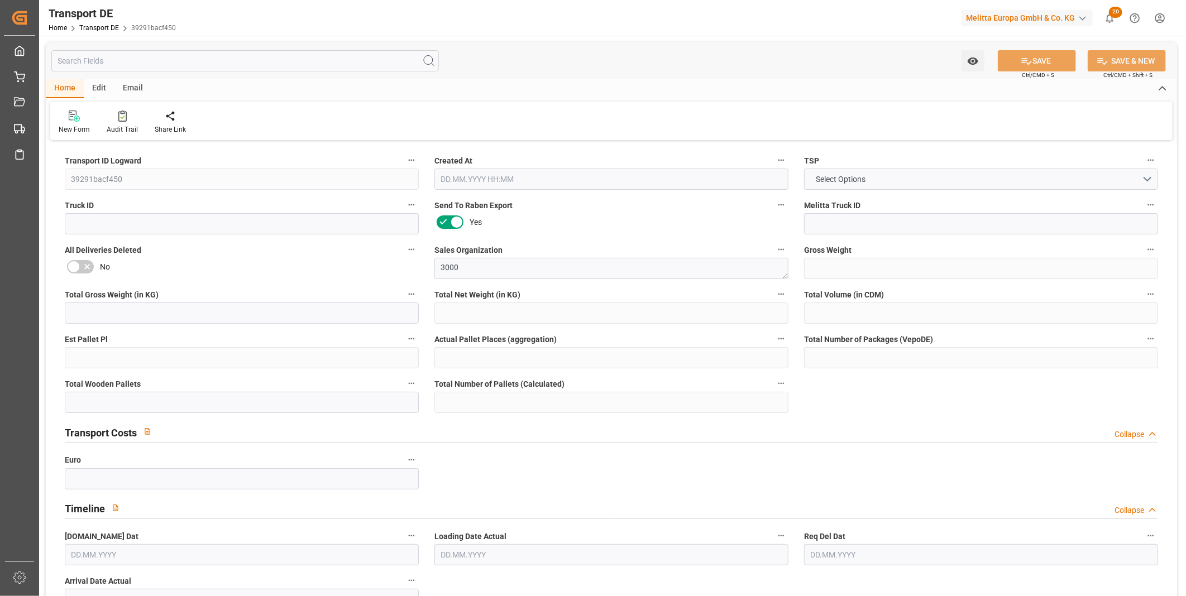
type input "0"
type input "1"
type input "250"
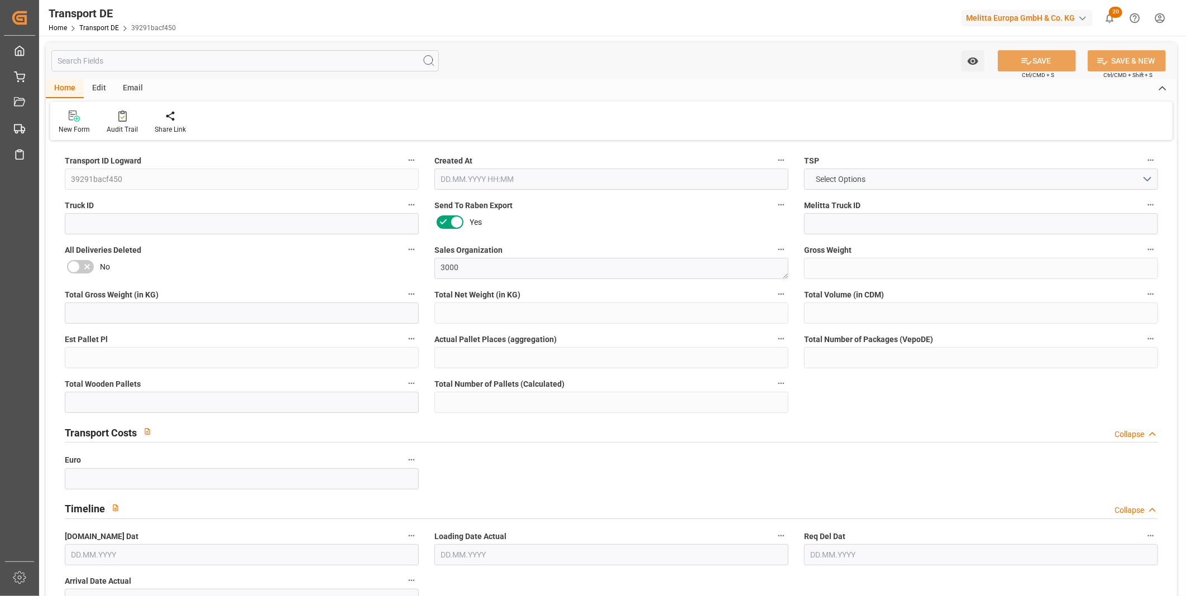
type input "0"
type input "500"
type input "89.673"
type input "0"
type input "25.09.2025 23:00"
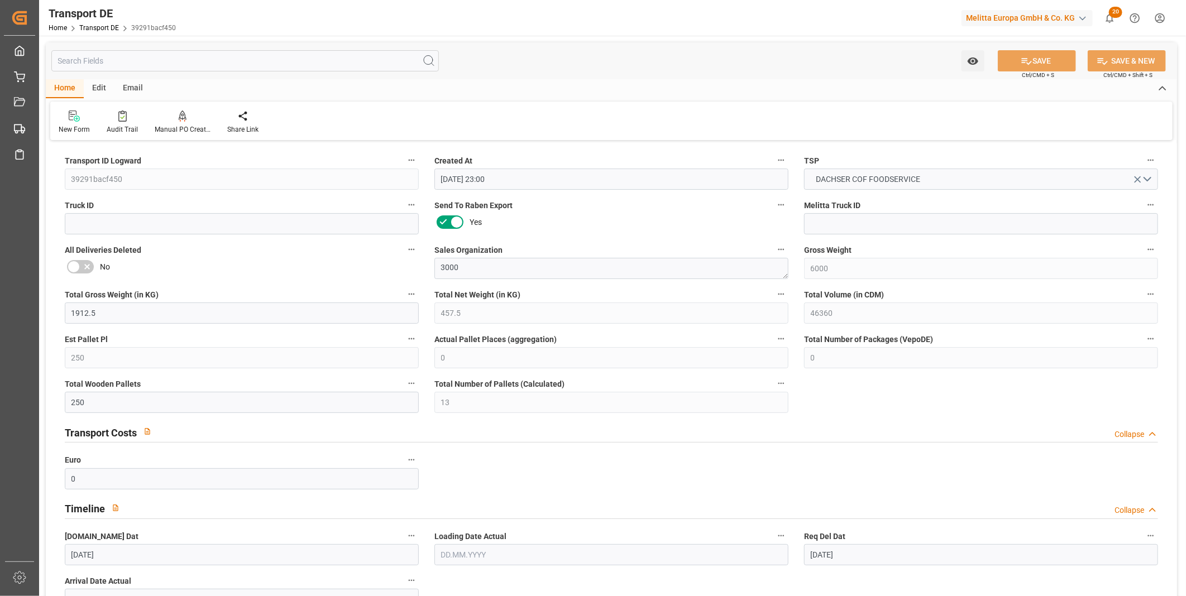
type input "[DATE]"
type input "06.10.2025"
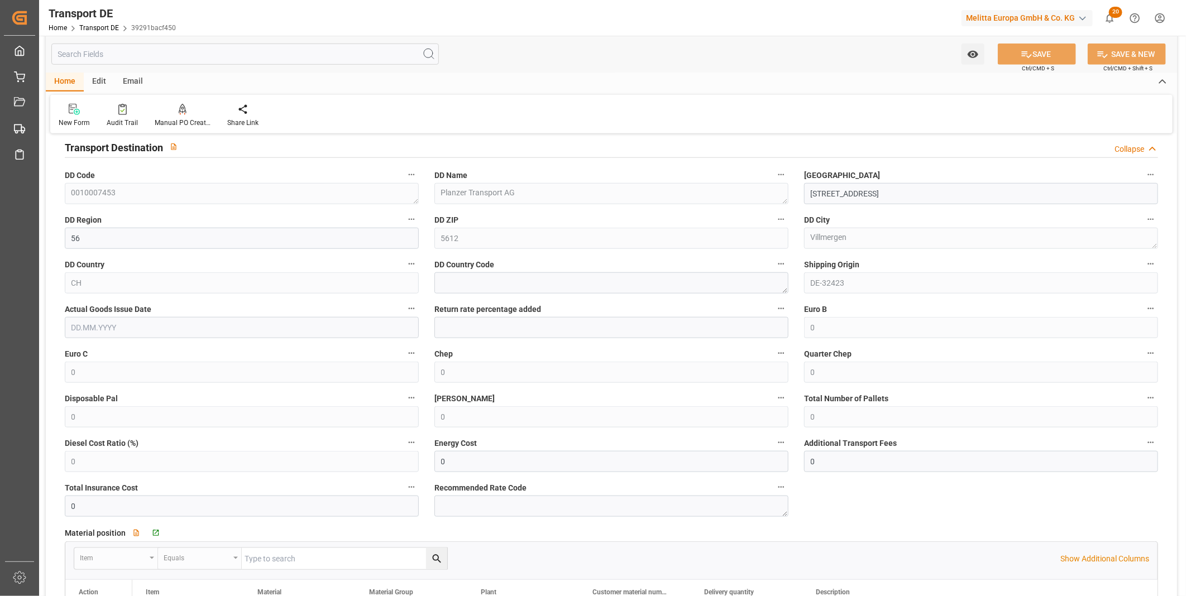
scroll to position [744, 0]
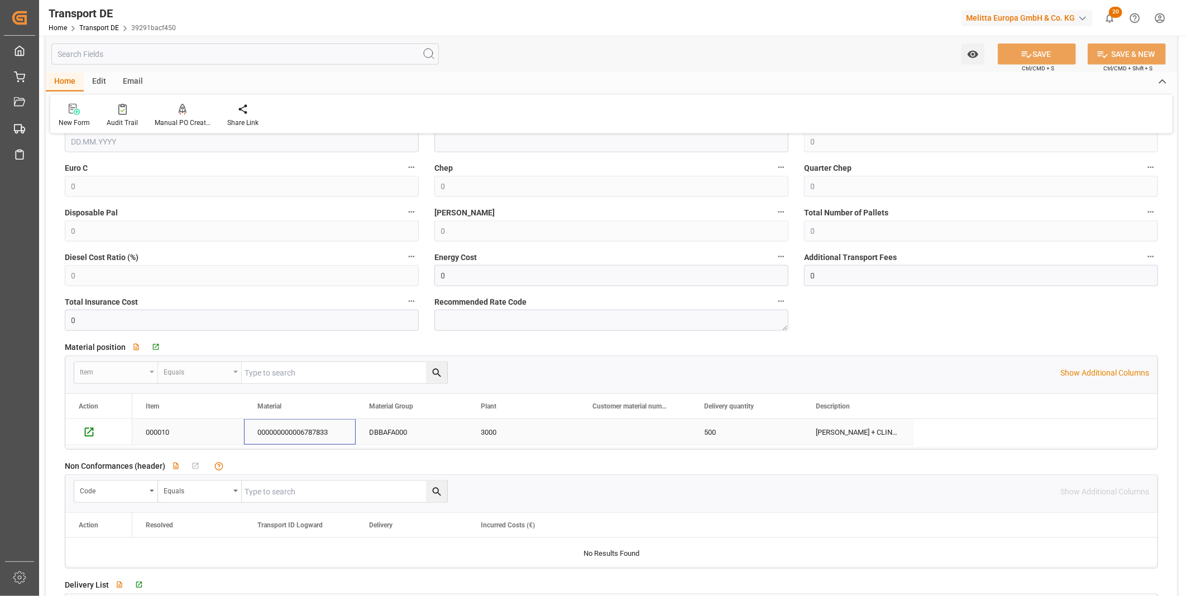
drag, startPoint x: 332, startPoint y: 432, endPoint x: 306, endPoint y: 432, distance: 26.2
click at [306, 432] on div "000000000006787833" at bounding box center [300, 432] width 112 height 26
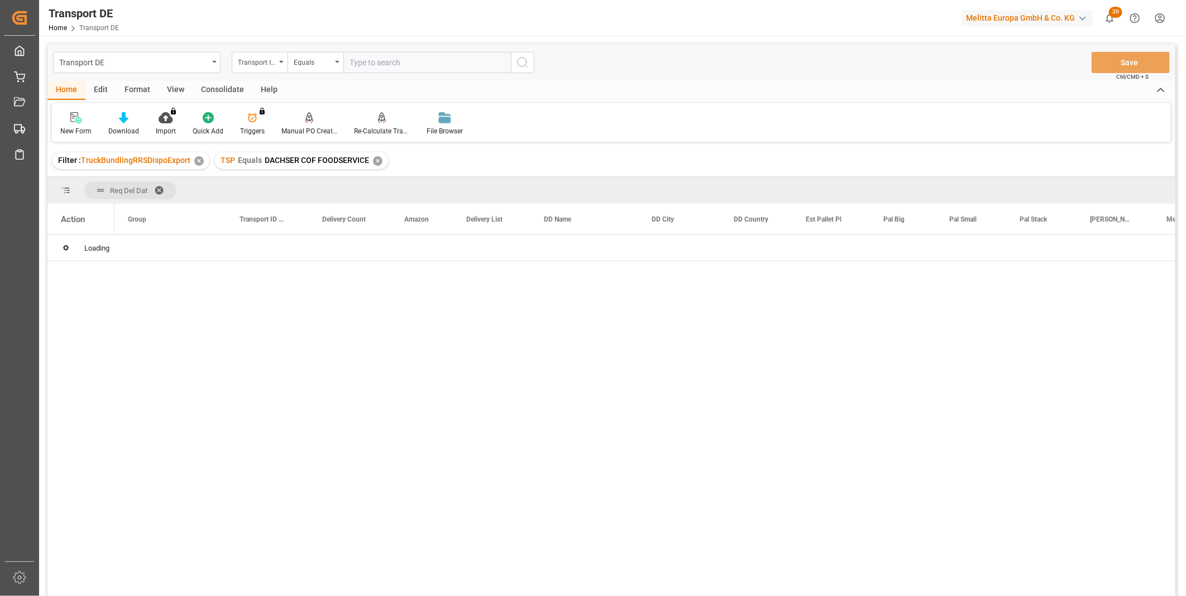
click at [220, 91] on div "Consolidate" at bounding box center [223, 90] width 60 height 19
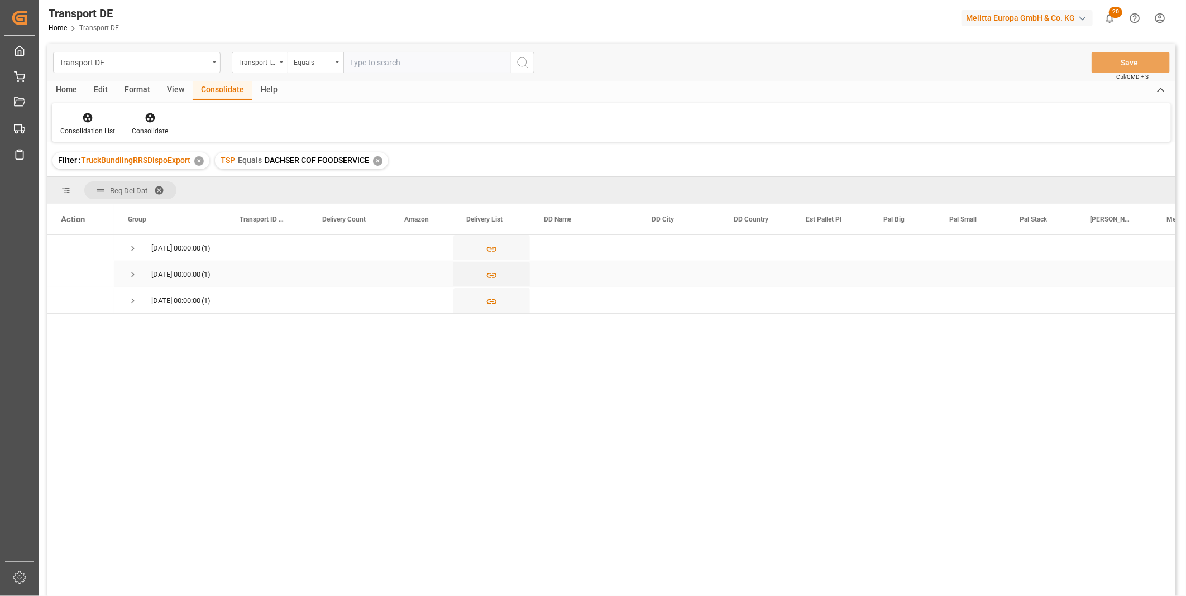
click at [126, 272] on div "07.10.2025 00:00:00 (1)" at bounding box center [170, 274] width 112 height 26
click at [129, 272] on span "Press SPACE to select this row." at bounding box center [133, 275] width 10 height 10
click at [88, 296] on icon "Press SPACE to select this row." at bounding box center [85, 300] width 9 height 9
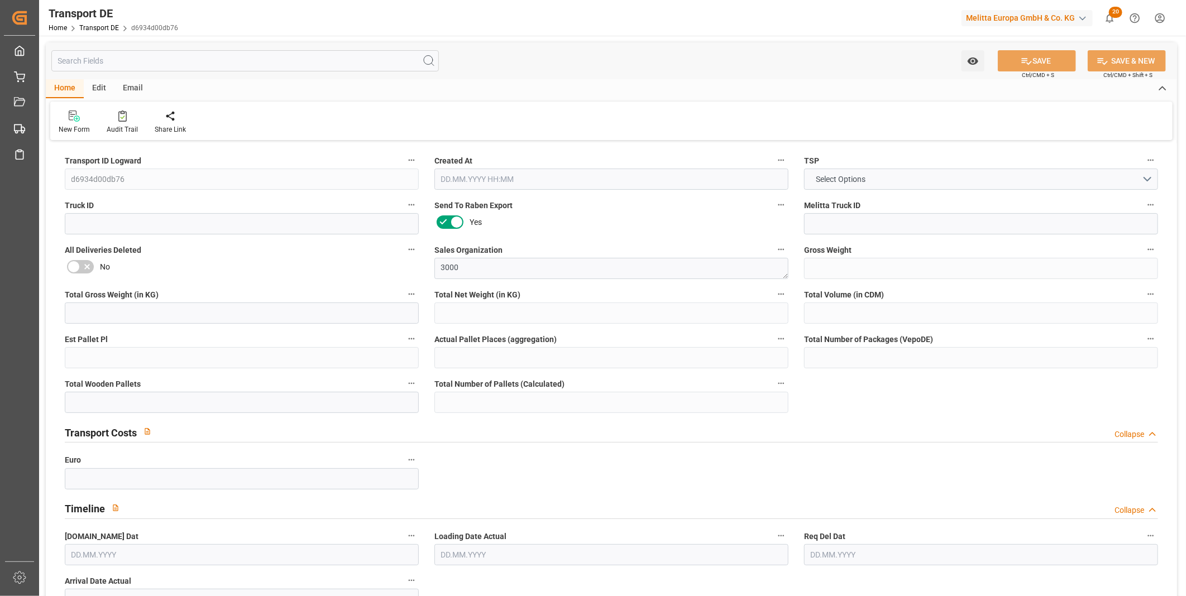
type input "1680"
type input "1061.955"
type input "743.655"
type input "8628.91"
type input "35"
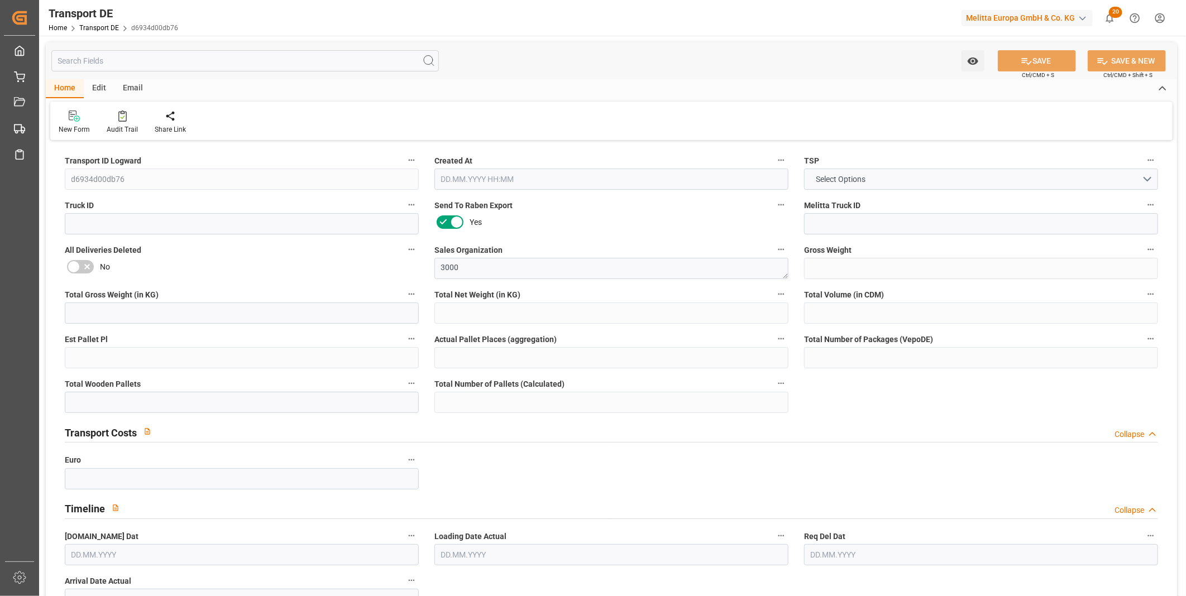
type input "0"
type input "36"
type input "4"
type input "0"
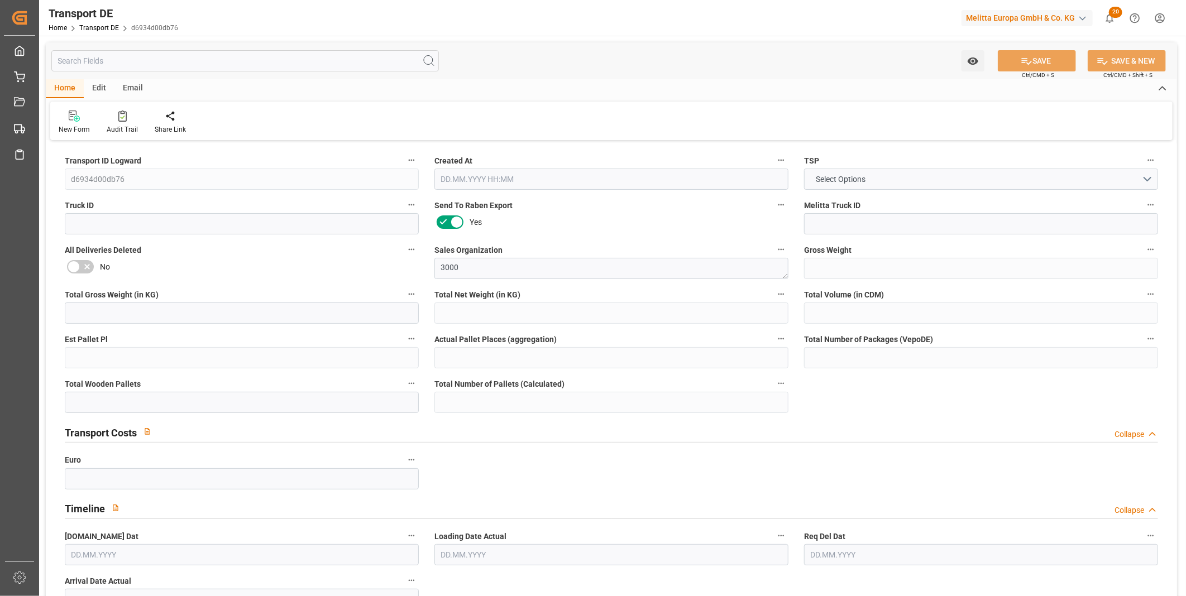
type input "13"
type input "0"
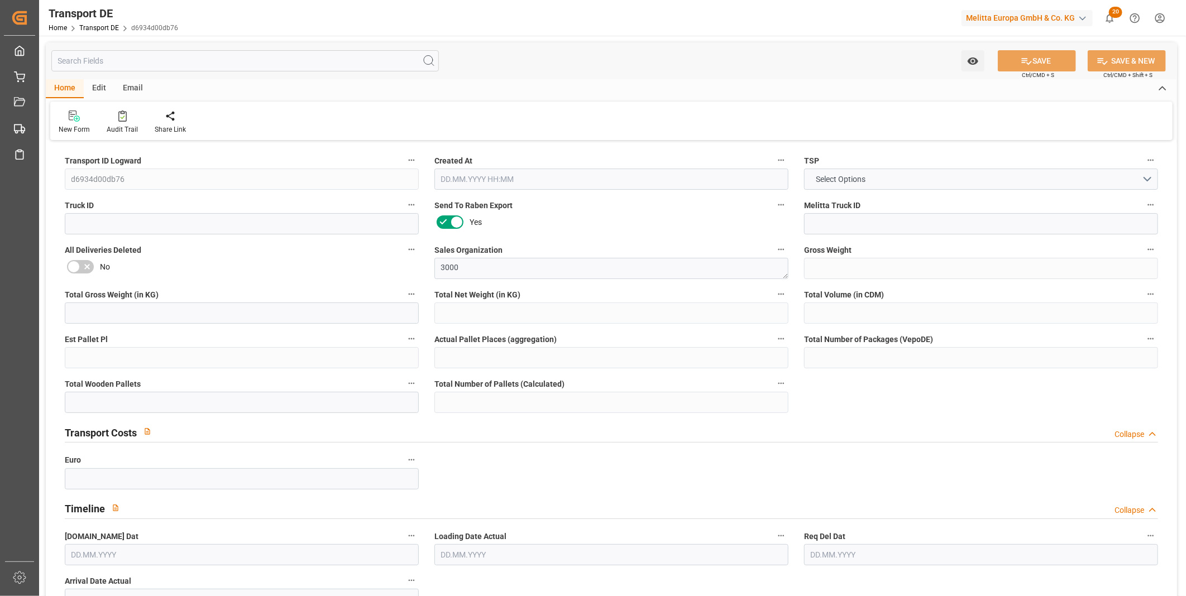
type input "0"
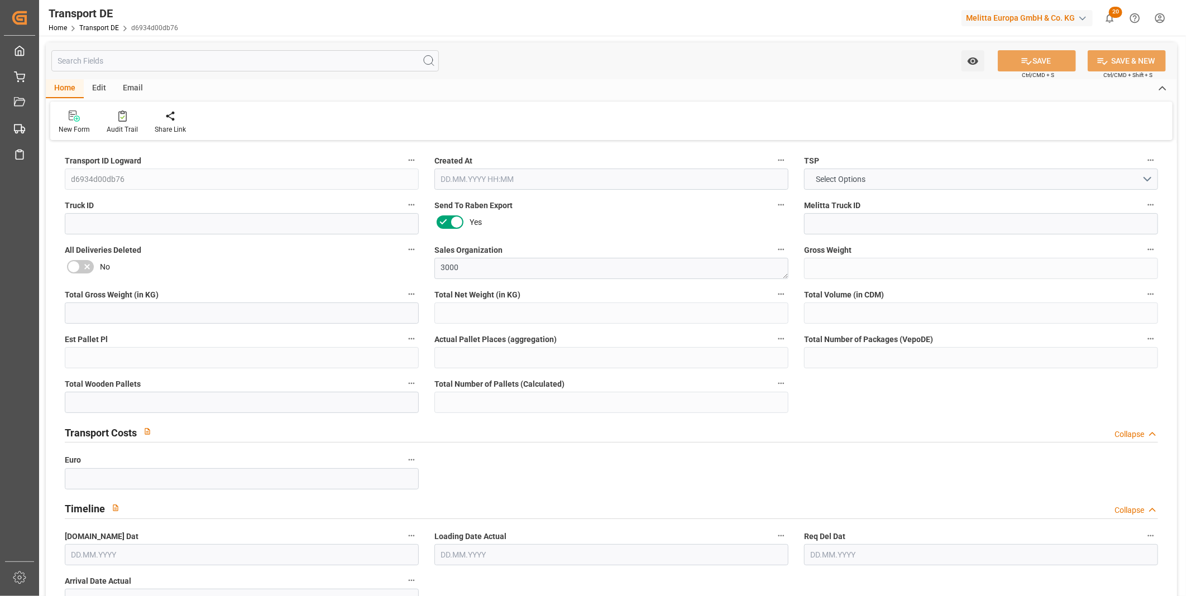
type input "0"
type input "3"
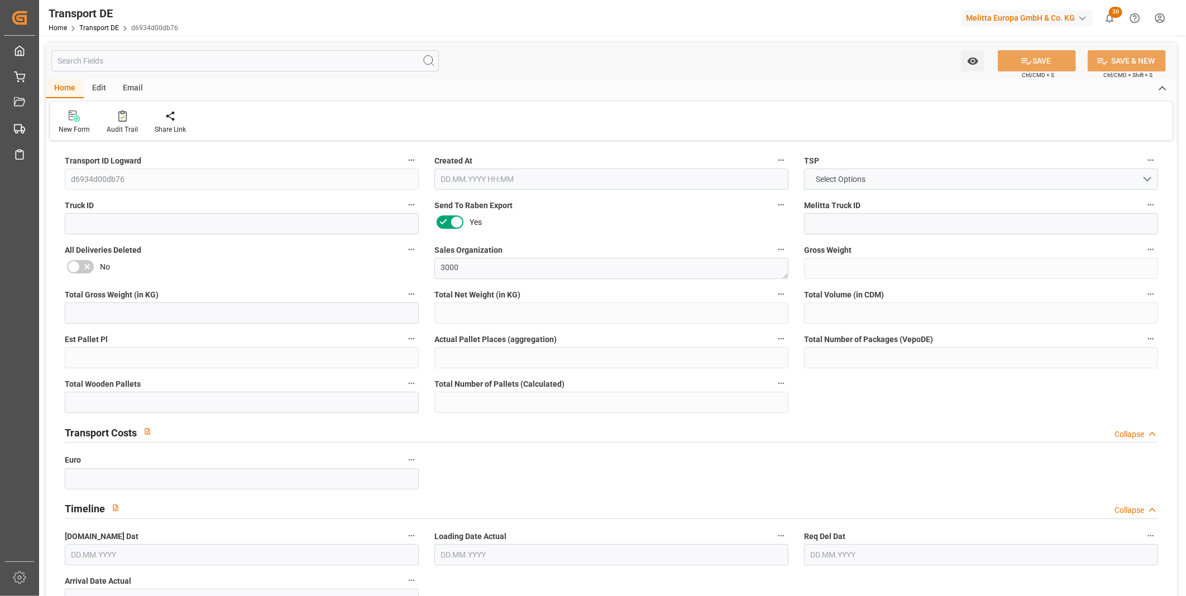
type input "0"
type input "1"
type input "33"
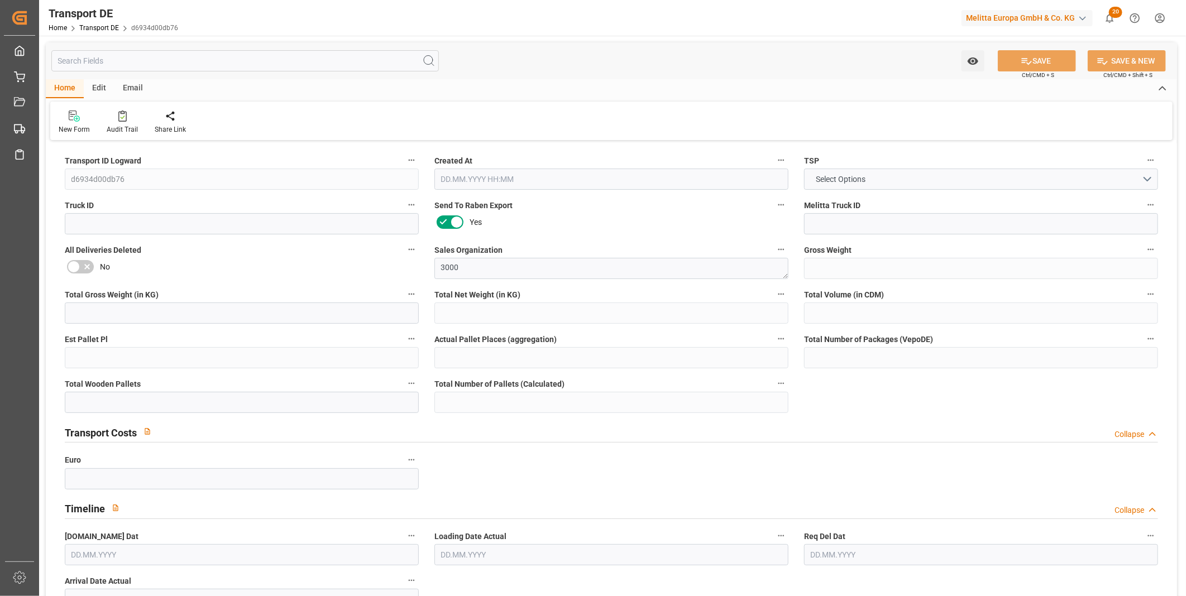
type input "0"
type input "275"
type input "37.202"
type input "0"
type input "25.09.2025 23:00"
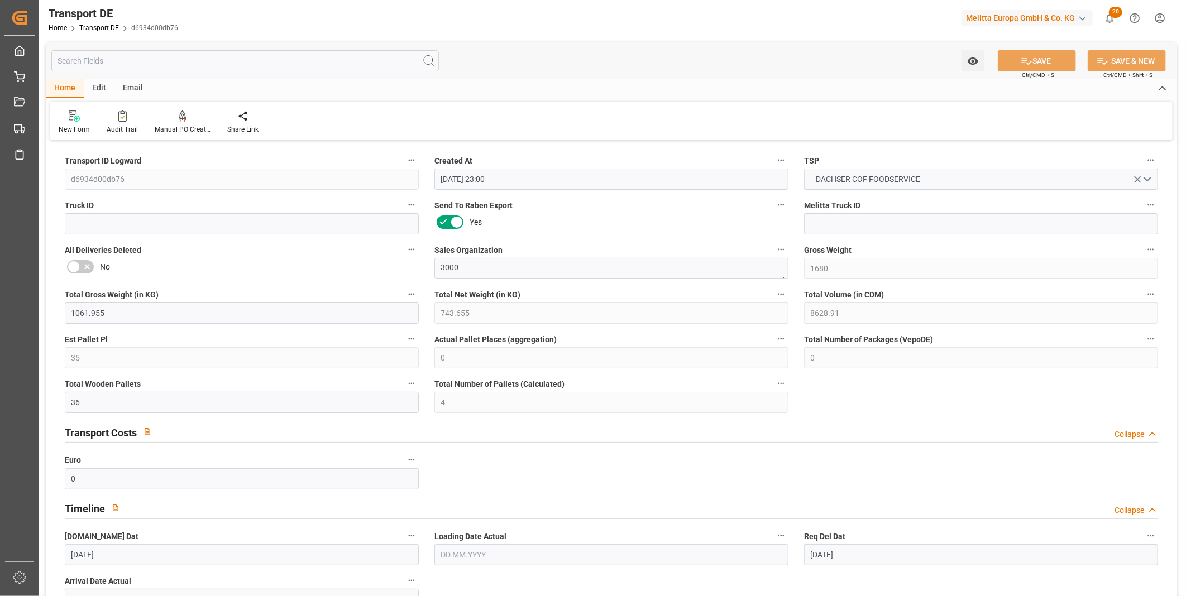
type input "[DATE]"
type input "07.10.2025"
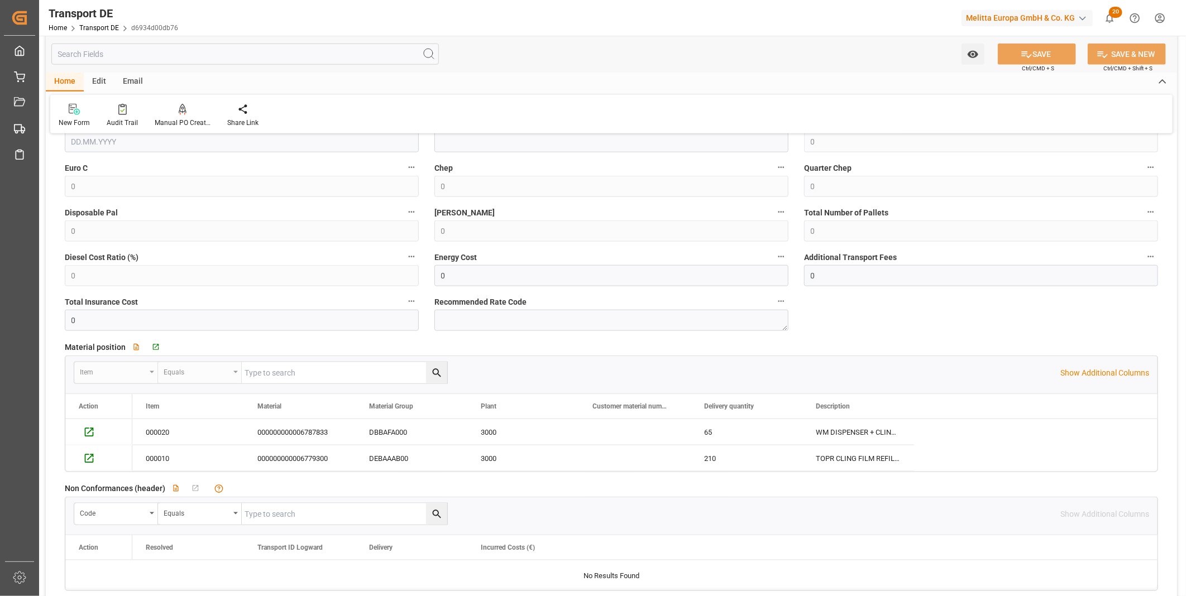
scroll to position [806, 0]
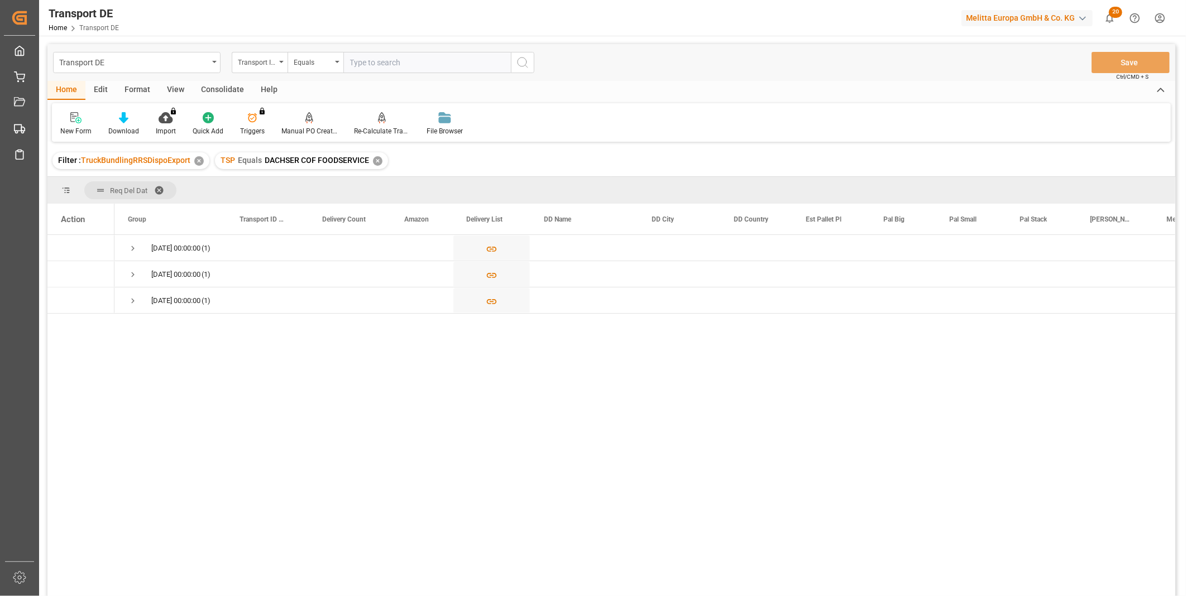
click at [218, 93] on div "Consolidate" at bounding box center [223, 90] width 60 height 19
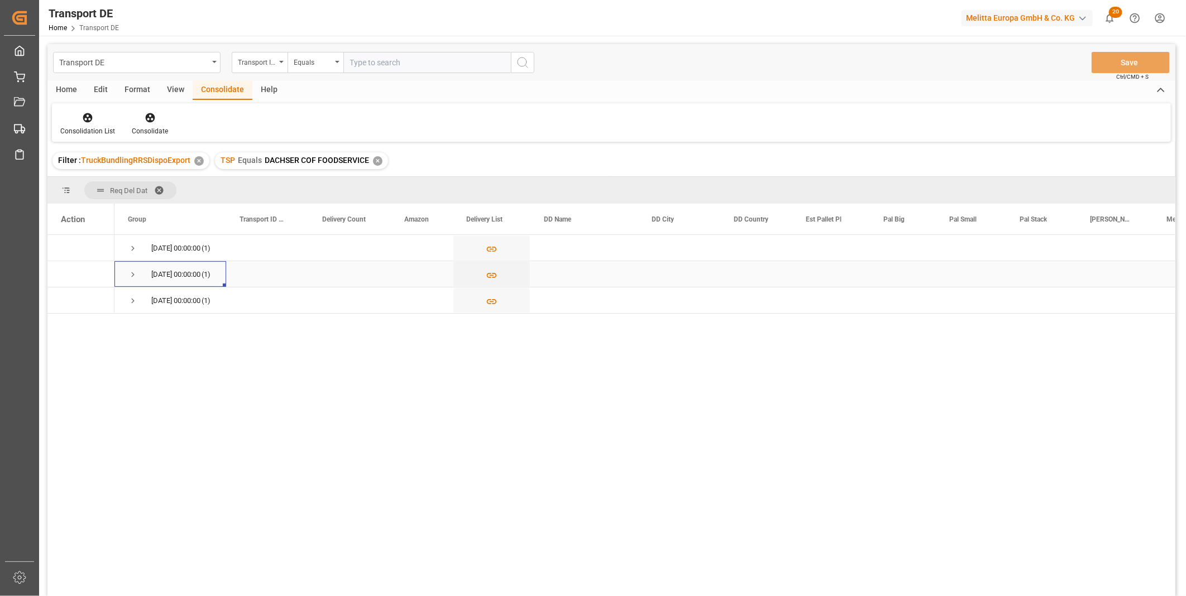
click at [132, 275] on span "Press SPACE to select this row." at bounding box center [133, 275] width 10 height 10
click at [85, 301] on icon "Press SPACE to select this row." at bounding box center [85, 300] width 9 height 9
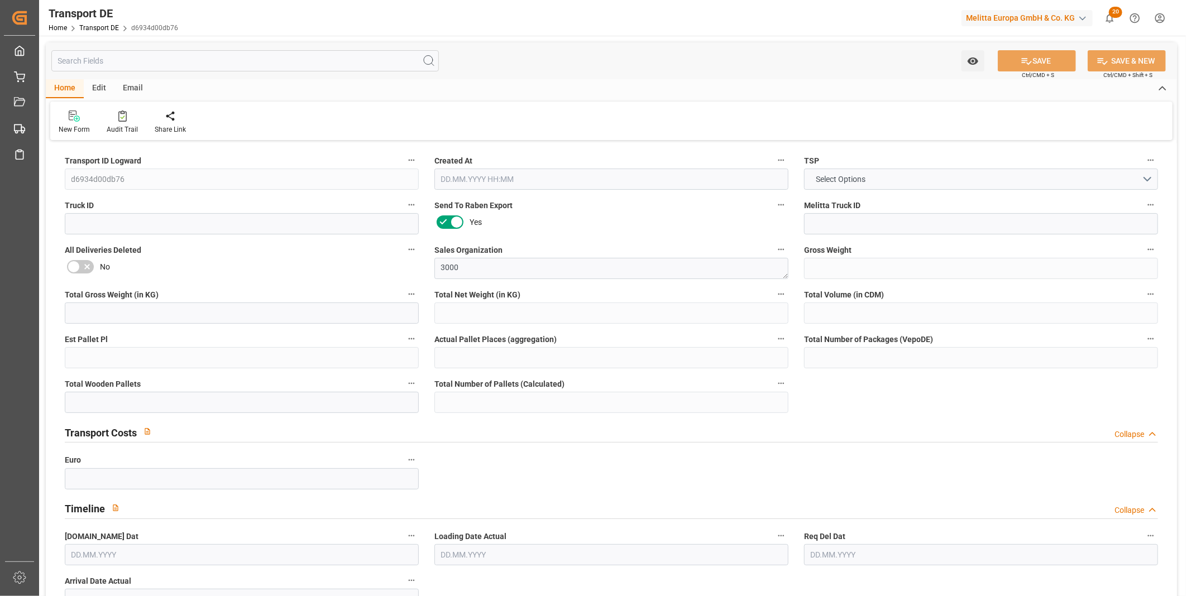
type input "1680"
type input "1061.955"
type input "743.655"
type input "8628.91"
type input "35"
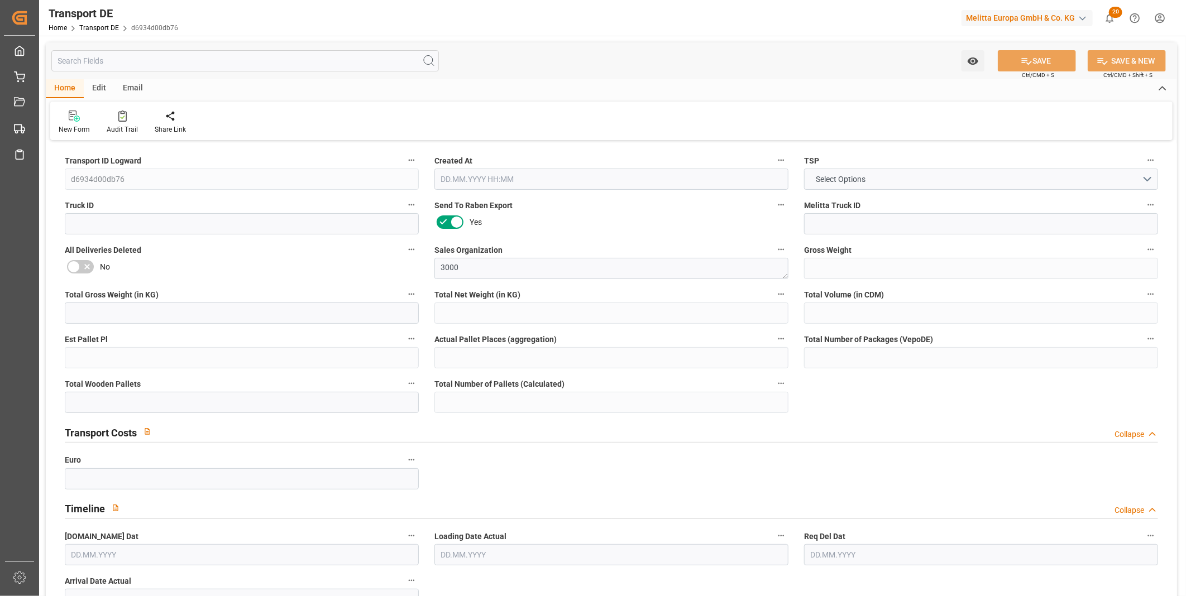
type input "0"
type input "36"
type input "4"
type input "0"
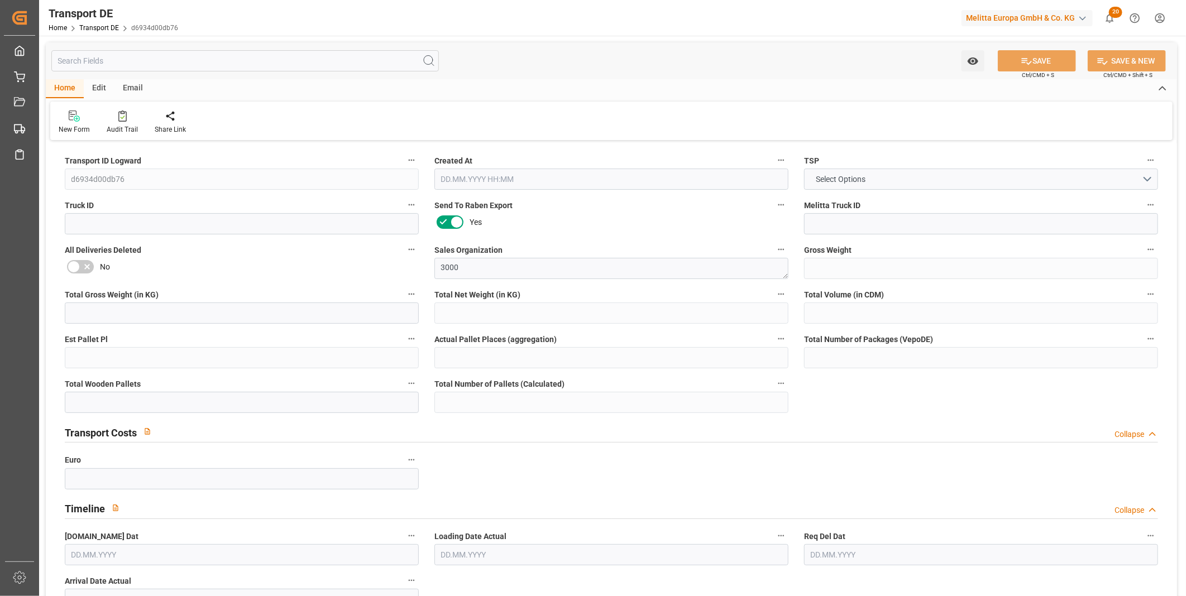
type input "13"
type input "0"
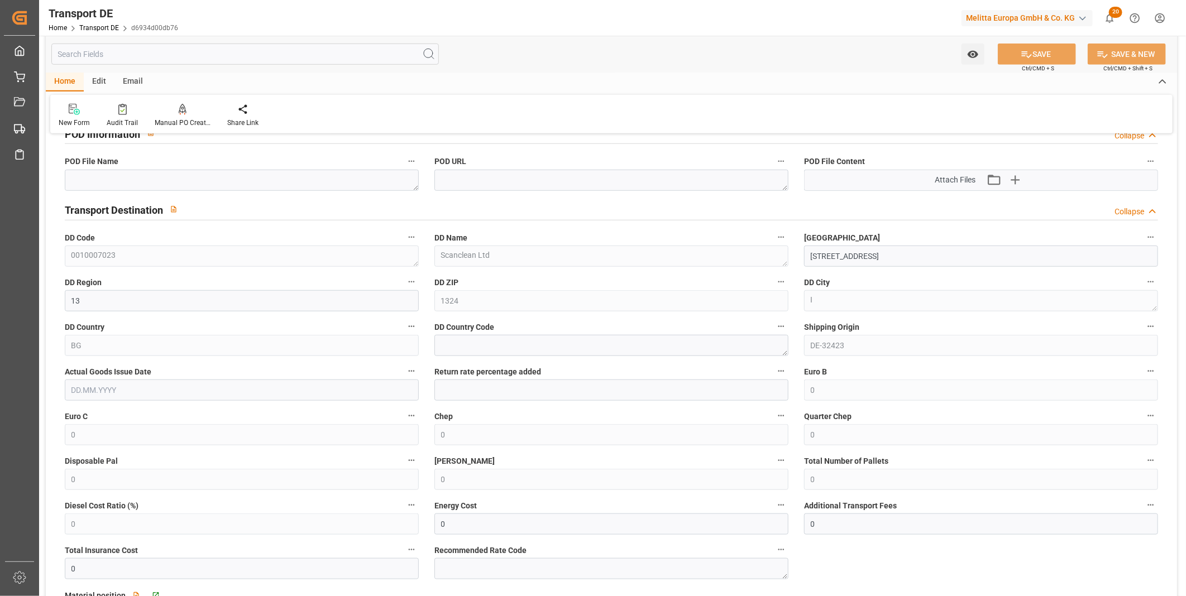
scroll to position [744, 0]
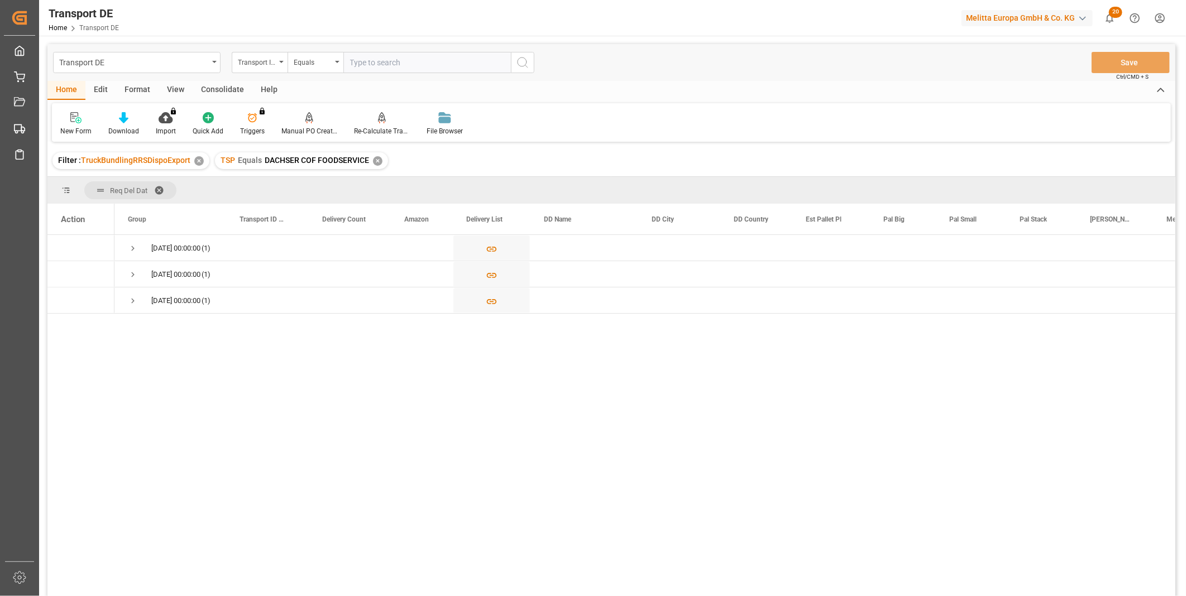
click at [224, 86] on div "Consolidate" at bounding box center [223, 90] width 60 height 19
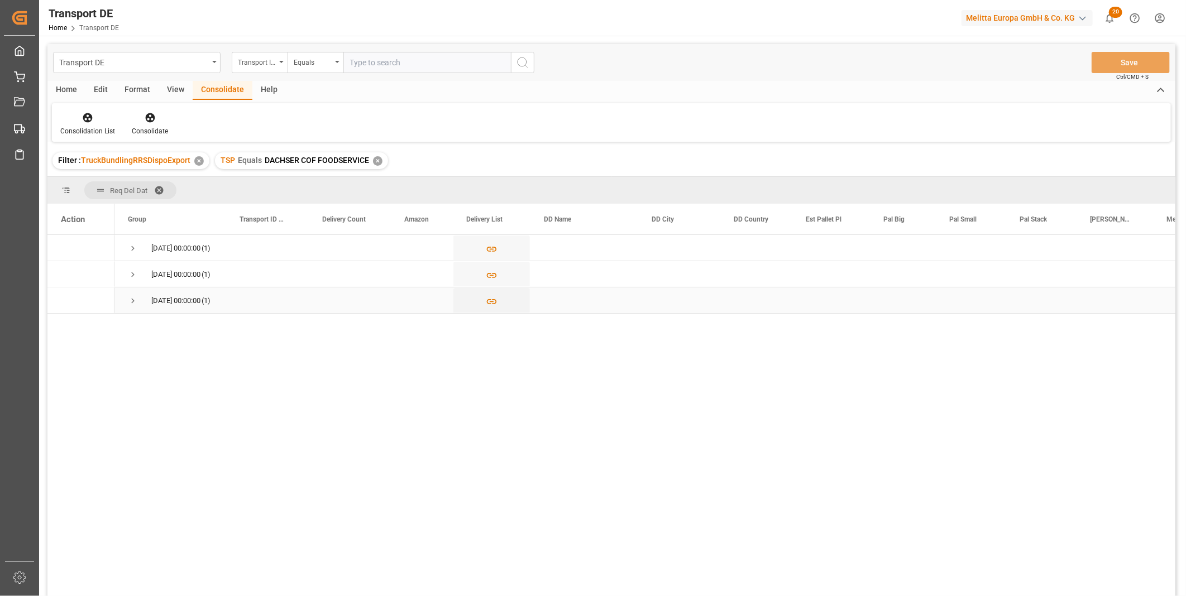
click at [131, 298] on span "Press SPACE to select this row." at bounding box center [133, 301] width 10 height 10
click at [83, 328] on icon "Press SPACE to select this row." at bounding box center [85, 327] width 9 height 9
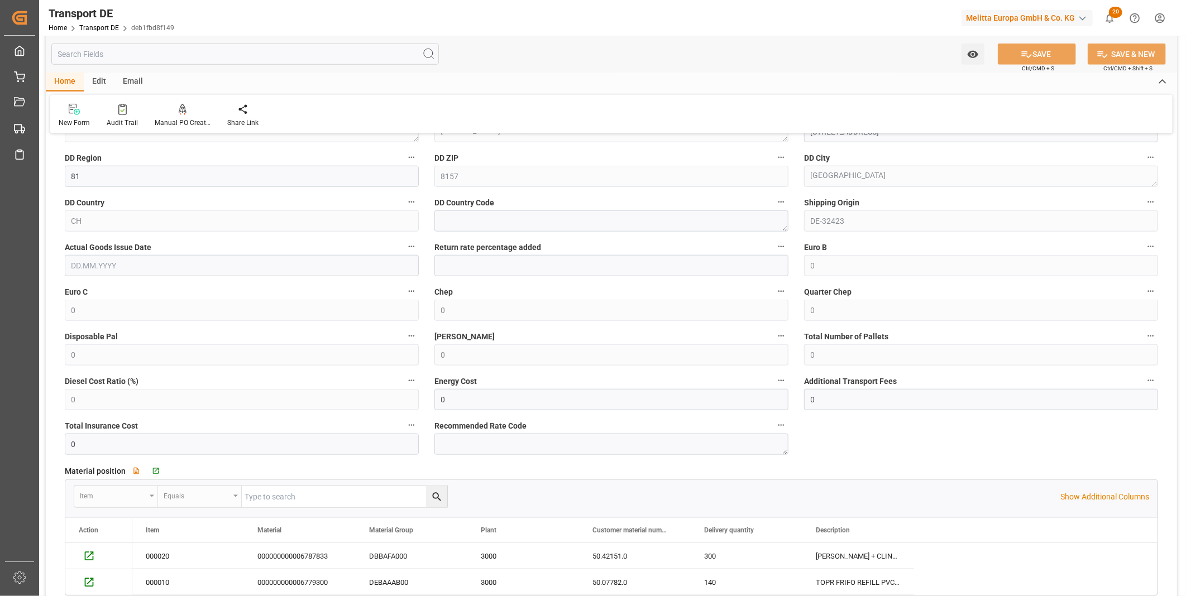
scroll to position [744, 0]
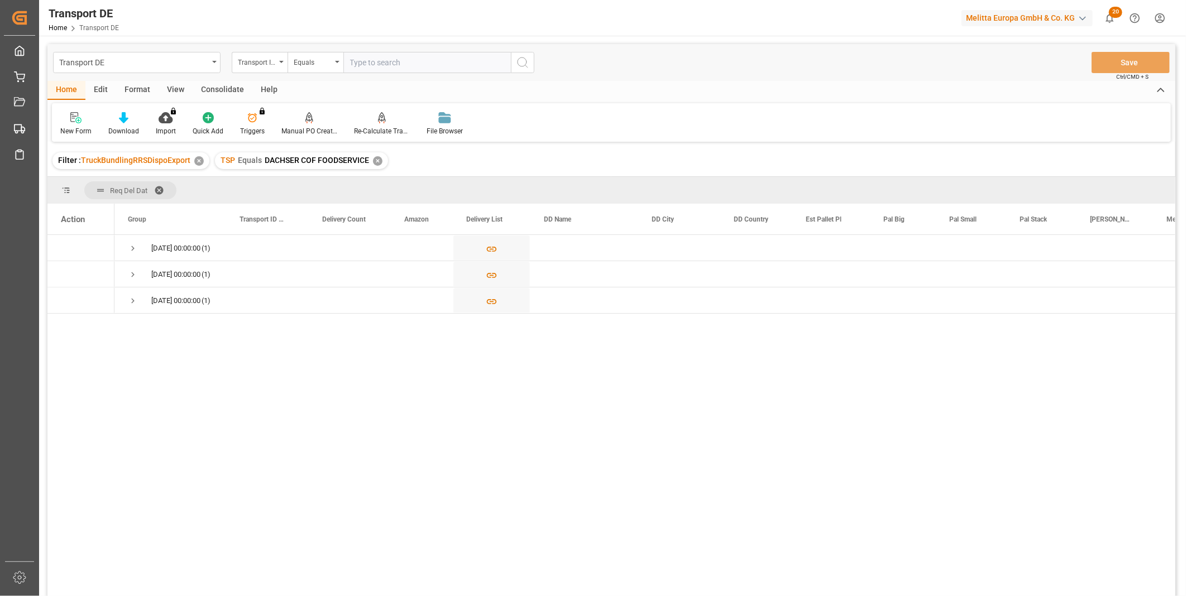
drag, startPoint x: 233, startPoint y: 82, endPoint x: 200, endPoint y: 85, distance: 33.1
click at [233, 82] on div "Consolidate" at bounding box center [223, 90] width 60 height 19
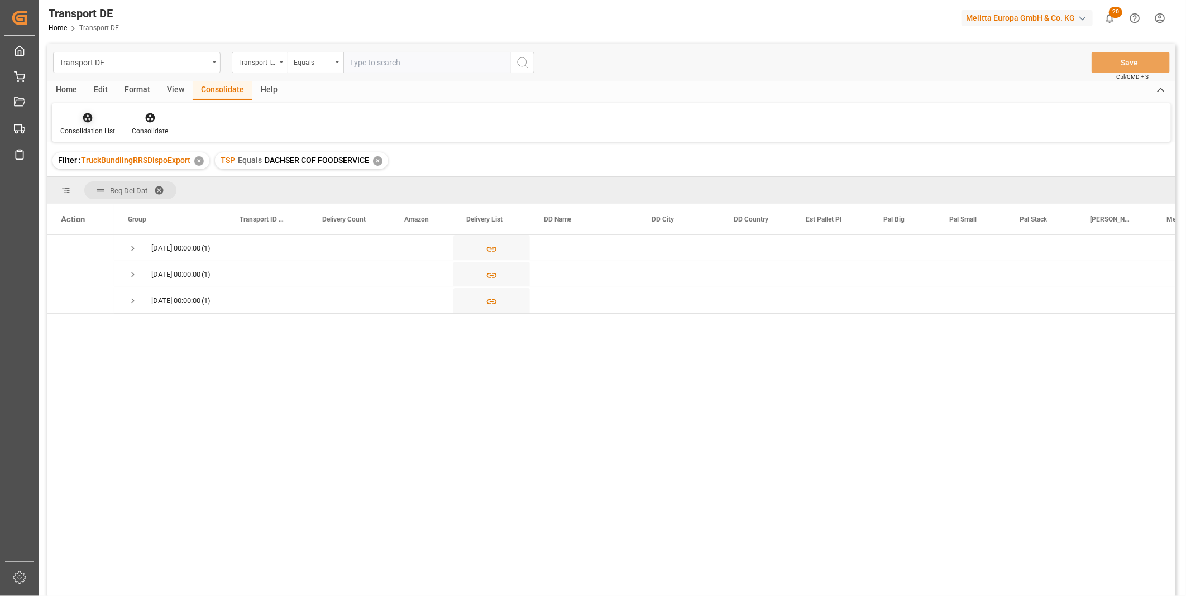
click at [99, 116] on div at bounding box center [87, 118] width 55 height 12
click at [403, 150] on div "Filter : TruckBundlingRRSDispoExport ✕ TSP Equals DACHSER COF FOODSERVICE ✕" at bounding box center [611, 160] width 1128 height 31
click at [132, 252] on span "Press SPACE to select this row." at bounding box center [133, 248] width 10 height 10
click at [84, 278] on icon "Press SPACE to select this row." at bounding box center [85, 274] width 9 height 9
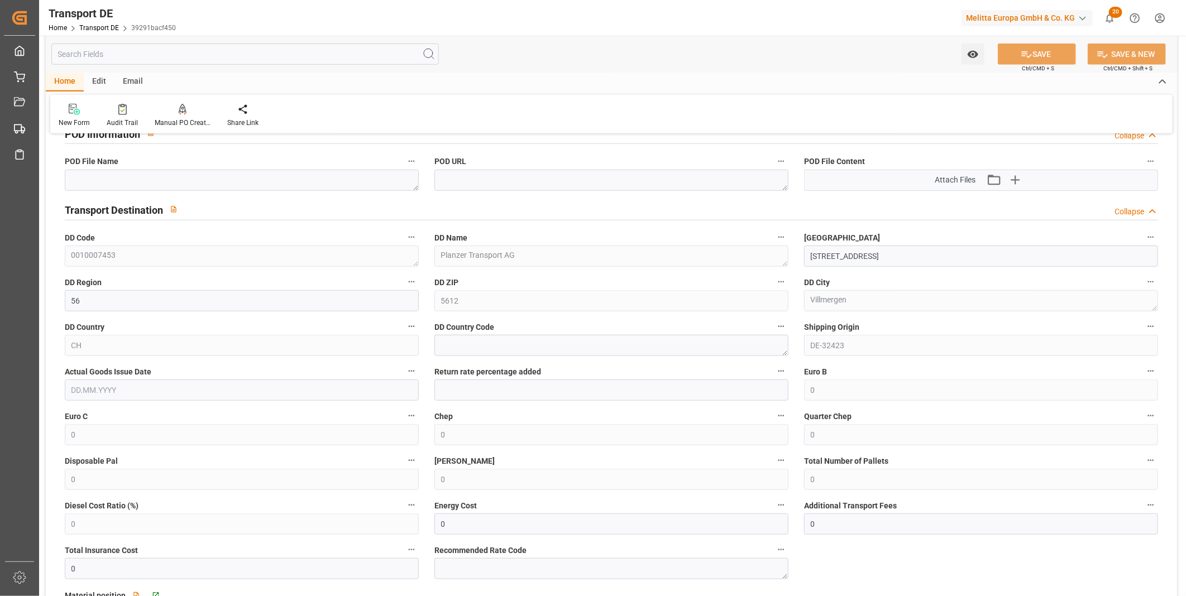
scroll to position [806, 0]
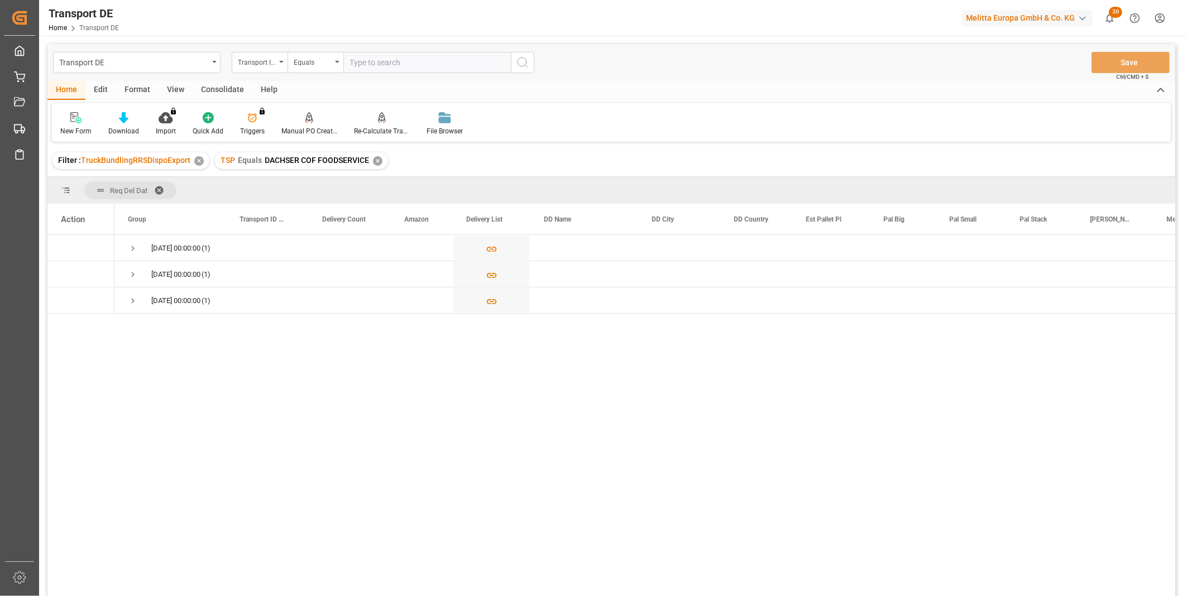
click at [226, 87] on div "Consolidate" at bounding box center [223, 90] width 60 height 19
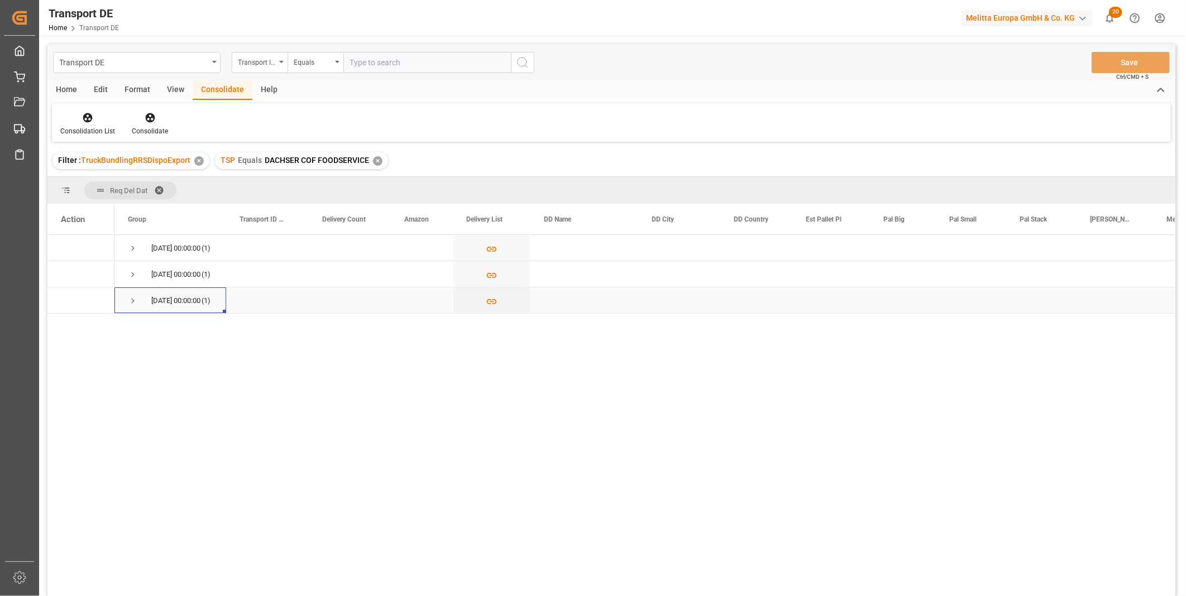
click at [130, 303] on span "Press SPACE to select this row." at bounding box center [133, 301] width 10 height 10
click at [135, 302] on span "Press SPACE to select this row." at bounding box center [133, 301] width 10 height 10
click at [373, 160] on div "✕" at bounding box center [377, 160] width 9 height 9
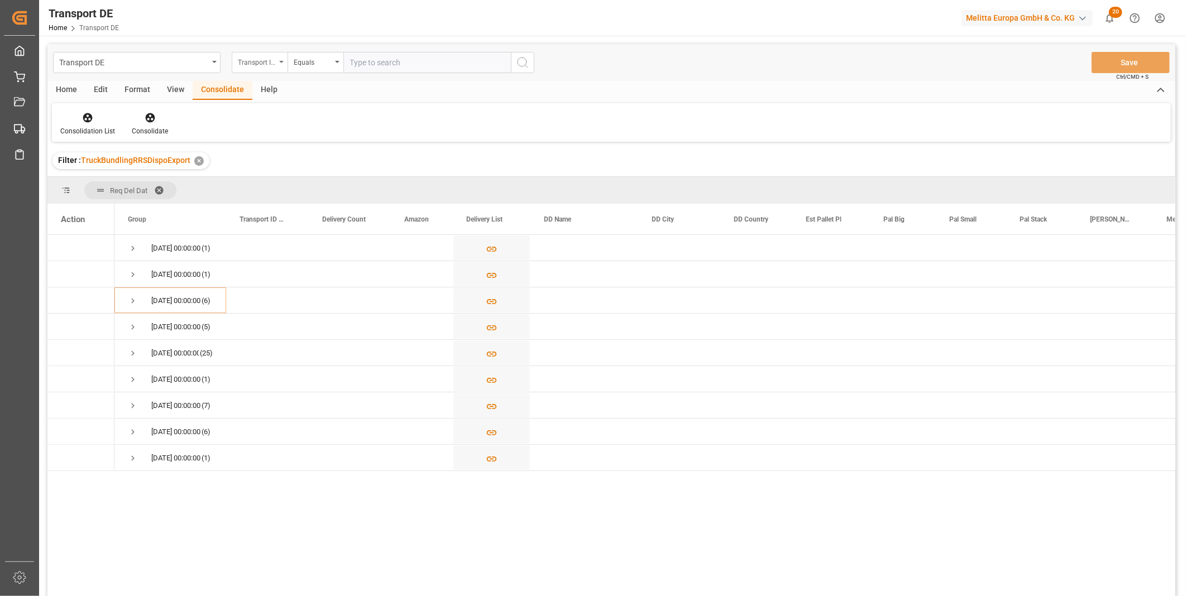
click at [270, 64] on div "Transport ID Logward" at bounding box center [257, 61] width 38 height 13
click at [249, 112] on div "Route" at bounding box center [315, 113] width 166 height 23
click at [303, 59] on div "Equals" at bounding box center [313, 61] width 38 height 13
click at [345, 185] on div "Starts with" at bounding box center [371, 183] width 166 height 23
click at [523, 58] on icon "search button" at bounding box center [522, 62] width 13 height 13
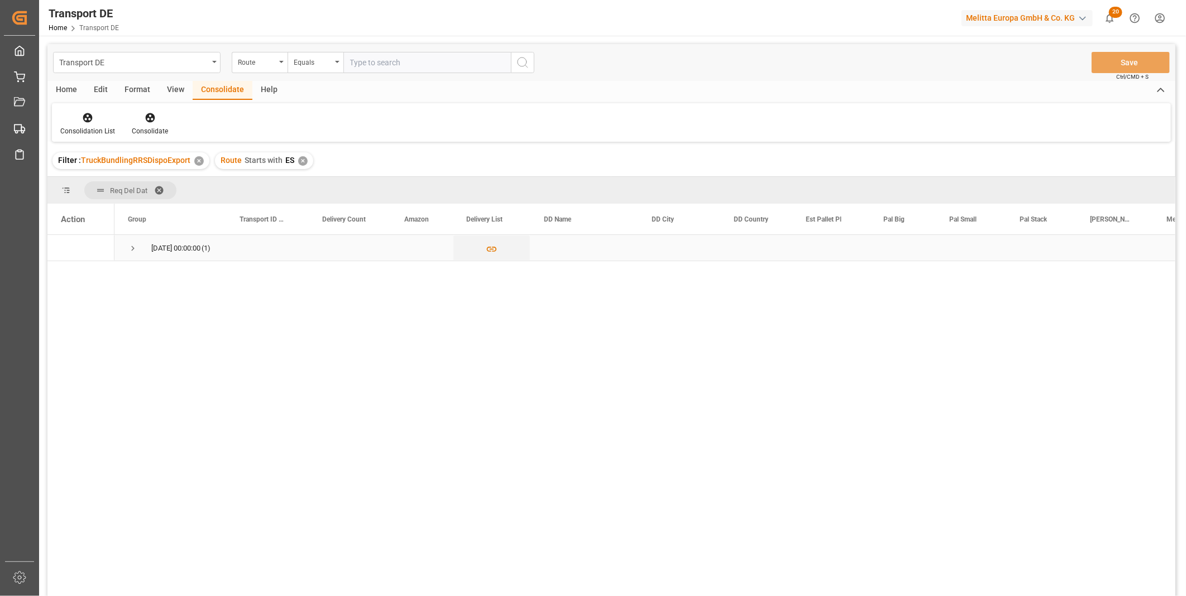
click at [136, 242] on span "Press SPACE to select this row." at bounding box center [133, 249] width 10 height 26
click at [69, 276] on input "Press Space to toggle row selection (unchecked)" at bounding box center [66, 274] width 10 height 10
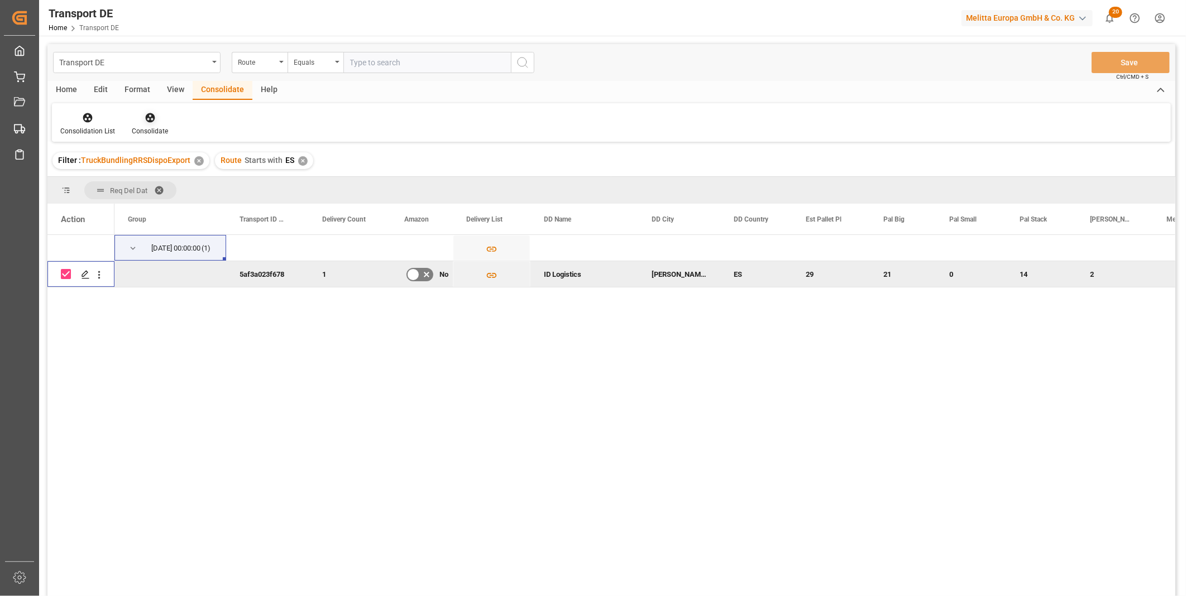
click at [155, 123] on div at bounding box center [150, 118] width 36 height 12
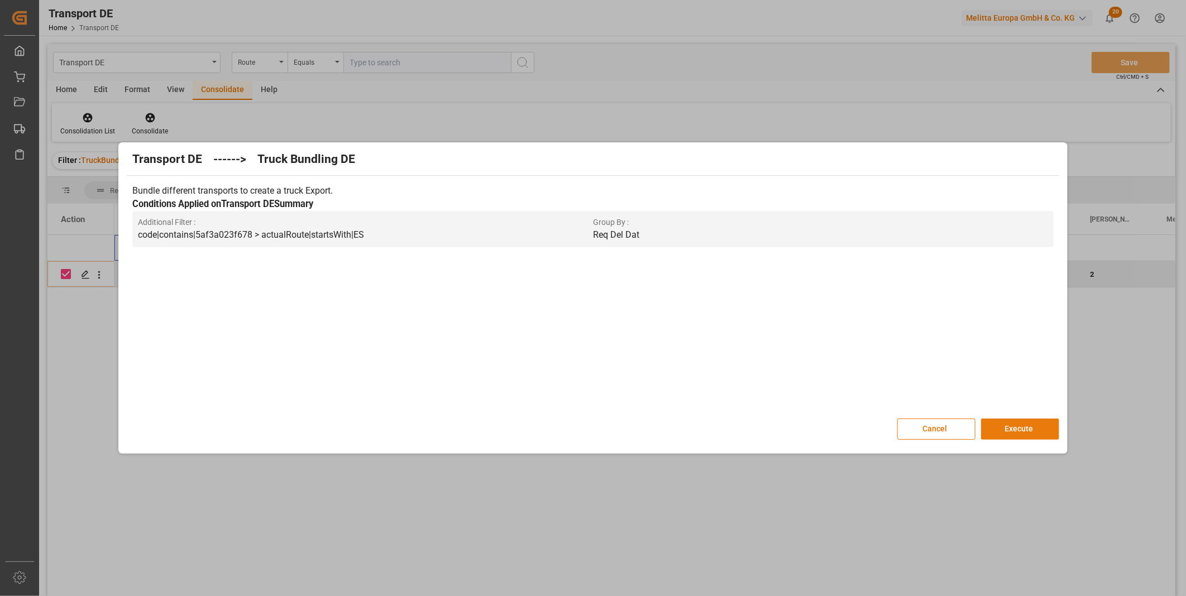
click at [996, 420] on button "Execute" at bounding box center [1020, 429] width 78 height 21
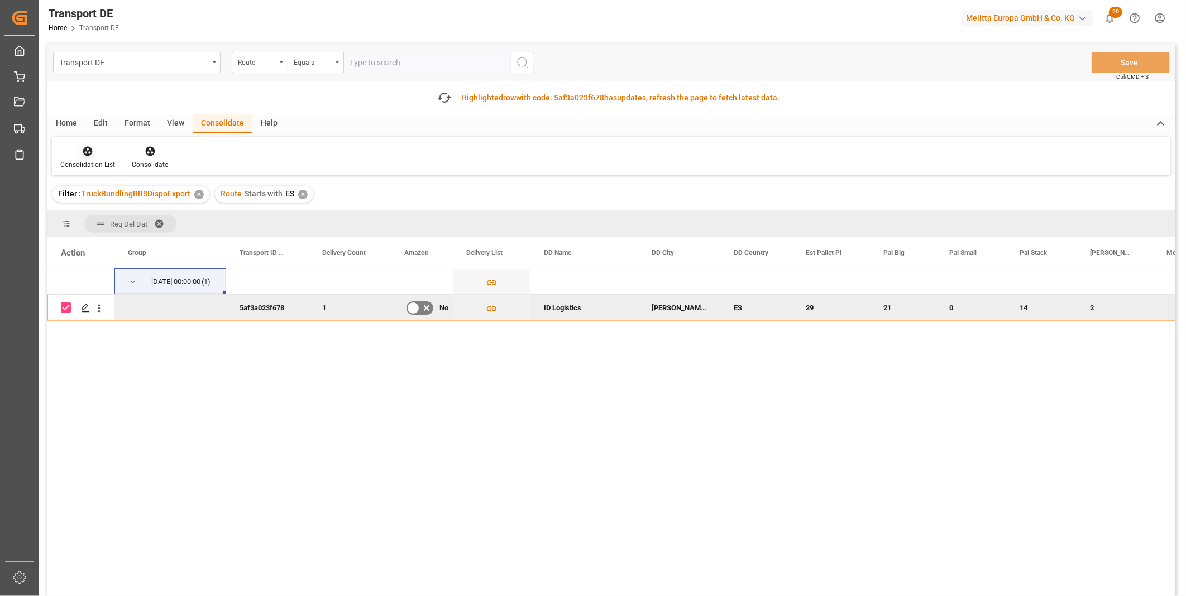
click at [91, 152] on icon at bounding box center [87, 151] width 9 height 9
click at [166, 232] on div "Transport DE Route Equals Save Ctrl/CMD + S Fetch latest updates Highlighted ro…" at bounding box center [611, 351] width 1128 height 615
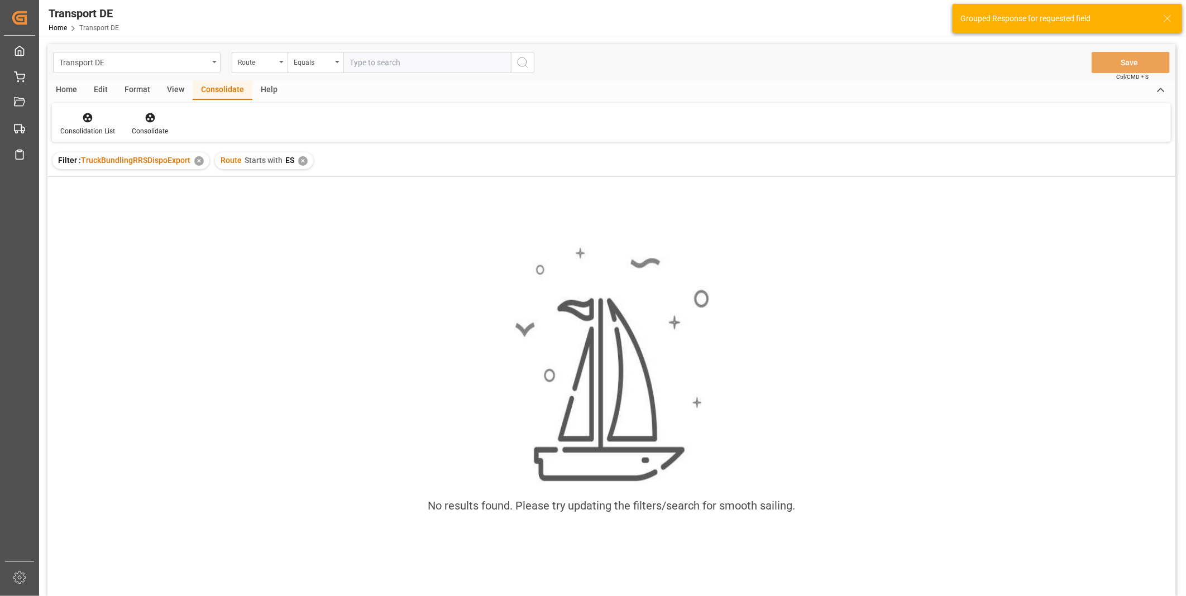
click at [303, 155] on div "Route Starts with ES ✕" at bounding box center [264, 160] width 98 height 17
click at [300, 155] on div "Route Starts with ES ✕" at bounding box center [264, 160] width 98 height 17
click at [300, 160] on div "✕" at bounding box center [302, 160] width 9 height 9
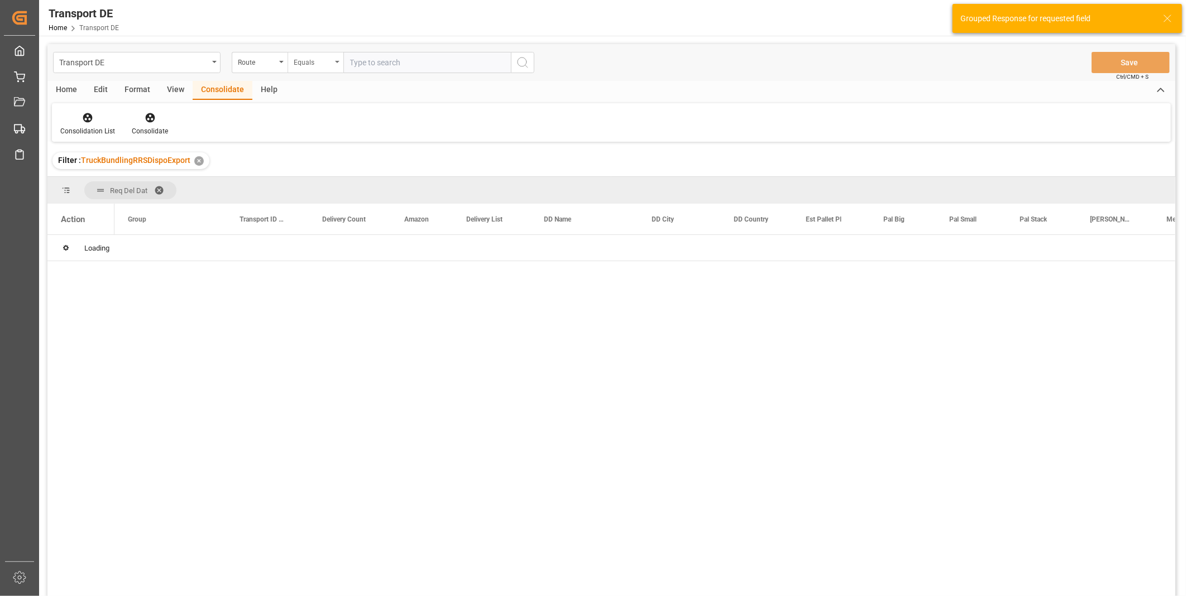
click at [323, 60] on div "Equals" at bounding box center [313, 61] width 38 height 13
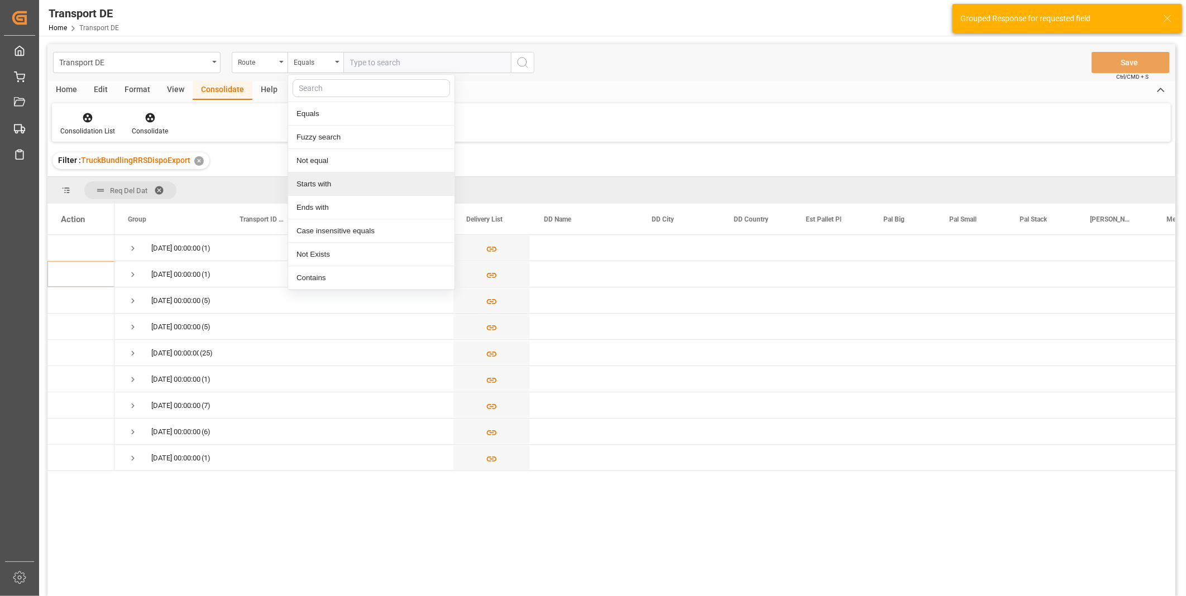
click at [321, 181] on div "Starts with" at bounding box center [371, 183] width 166 height 23
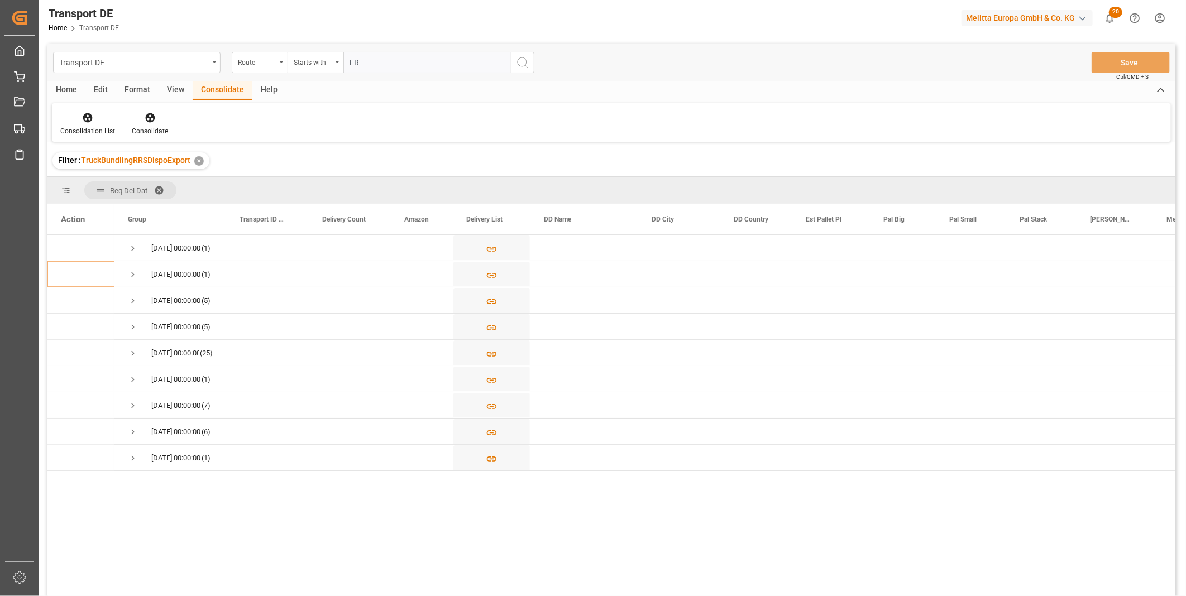
click at [519, 60] on icon "search button" at bounding box center [522, 62] width 13 height 13
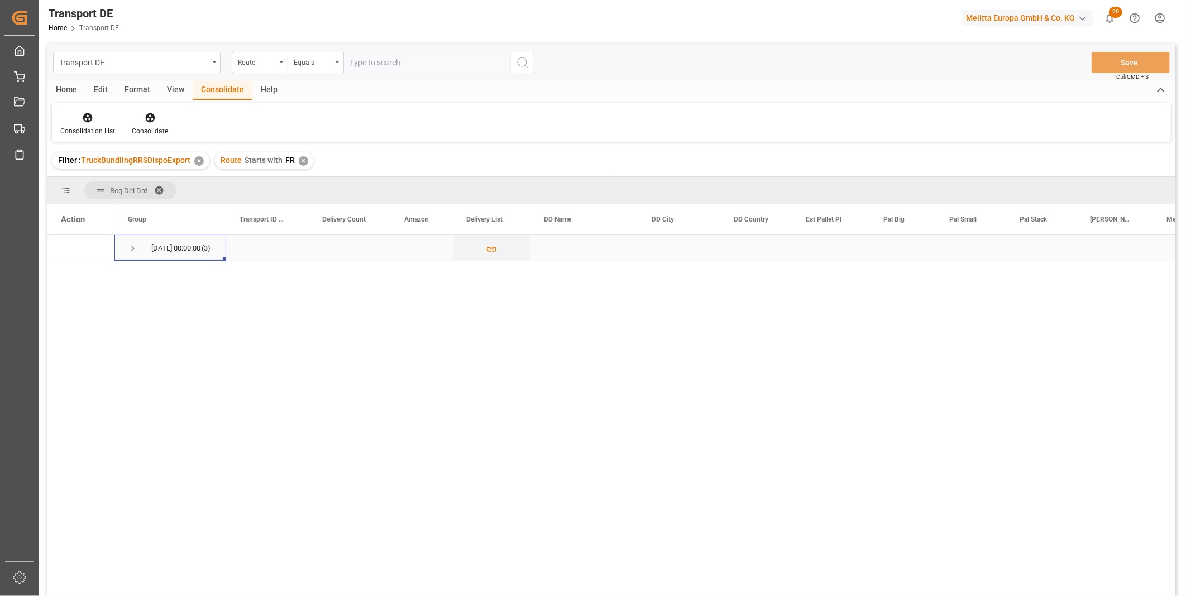
click at [136, 248] on span "Press SPACE to select this row." at bounding box center [133, 248] width 10 height 10
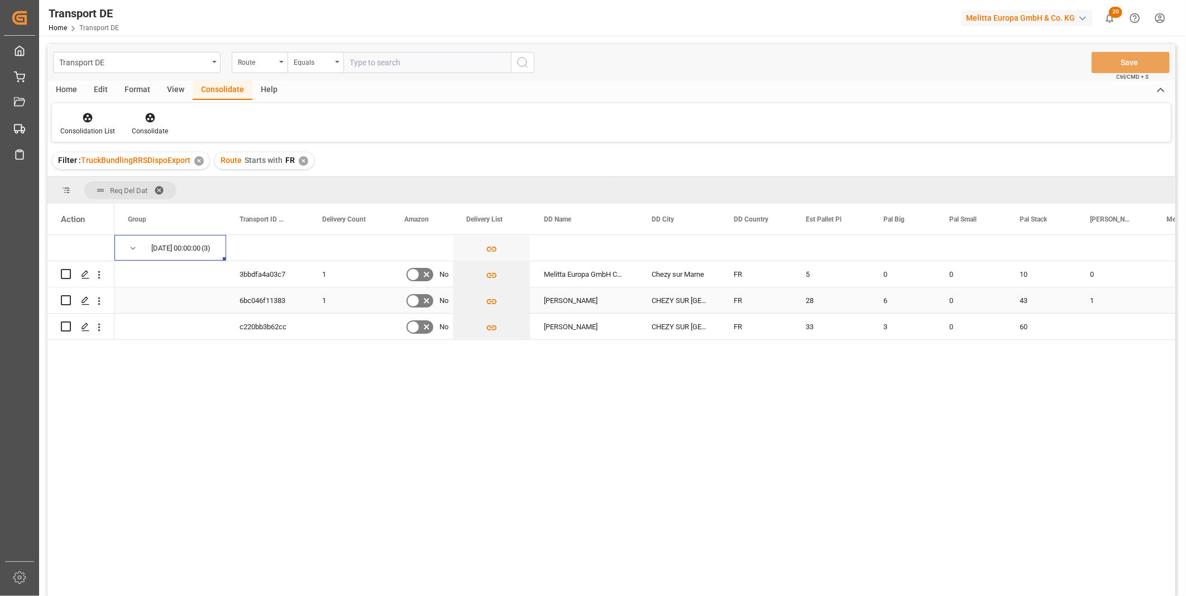
click at [67, 299] on input "Press Space to toggle row selection (unchecked)" at bounding box center [66, 300] width 10 height 10
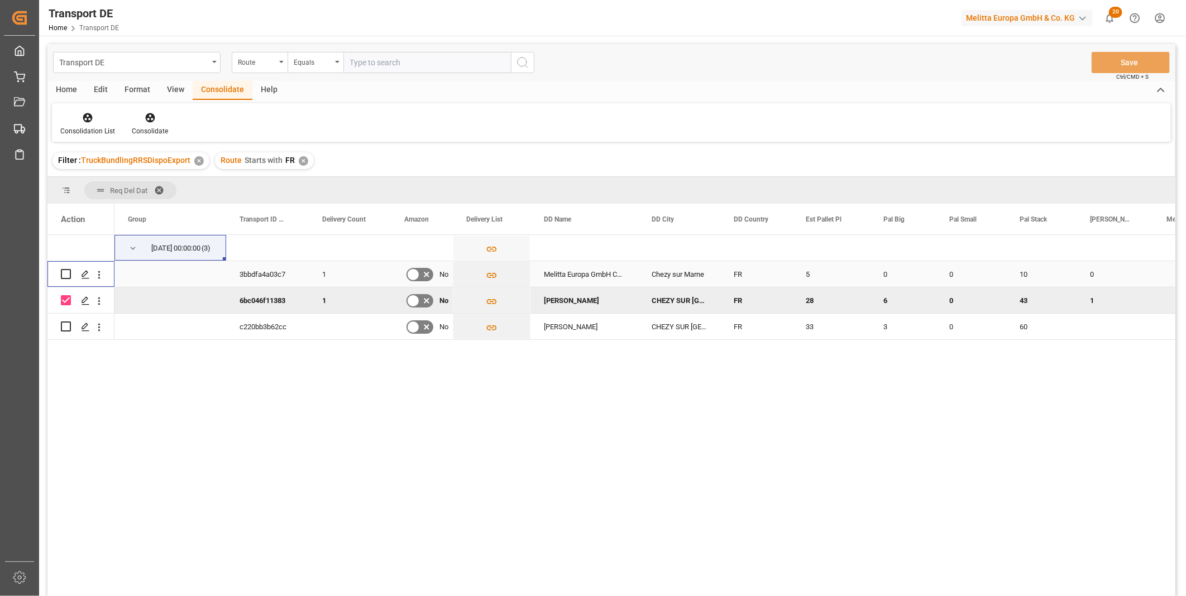
click at [64, 274] on input "Press Space to toggle row selection (unchecked)" at bounding box center [66, 274] width 10 height 10
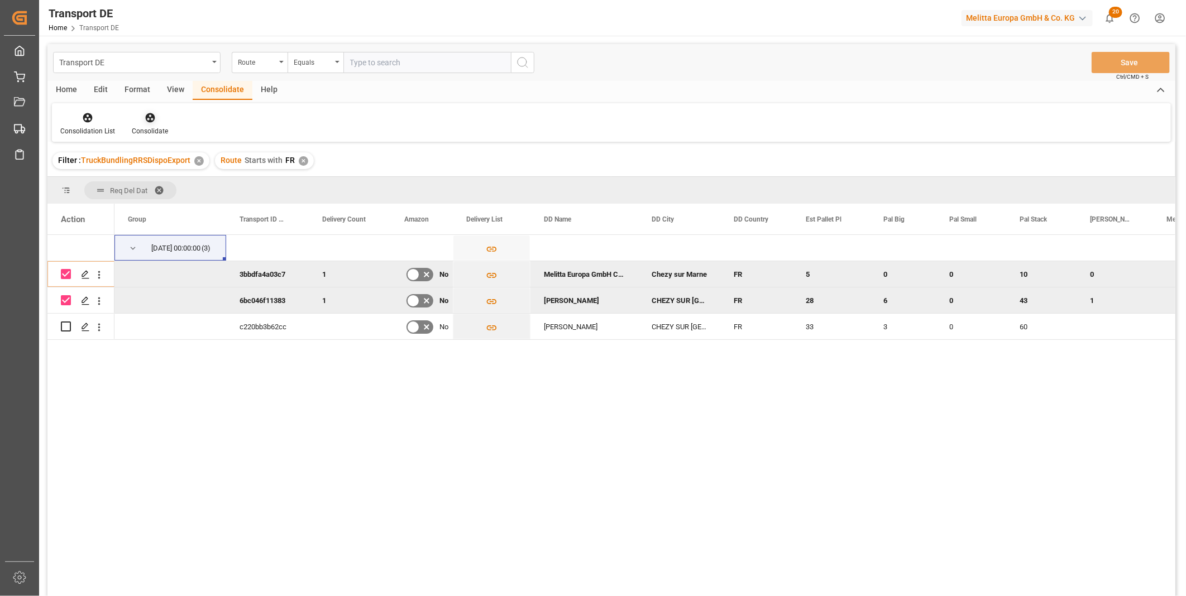
click at [161, 114] on div at bounding box center [150, 118] width 36 height 12
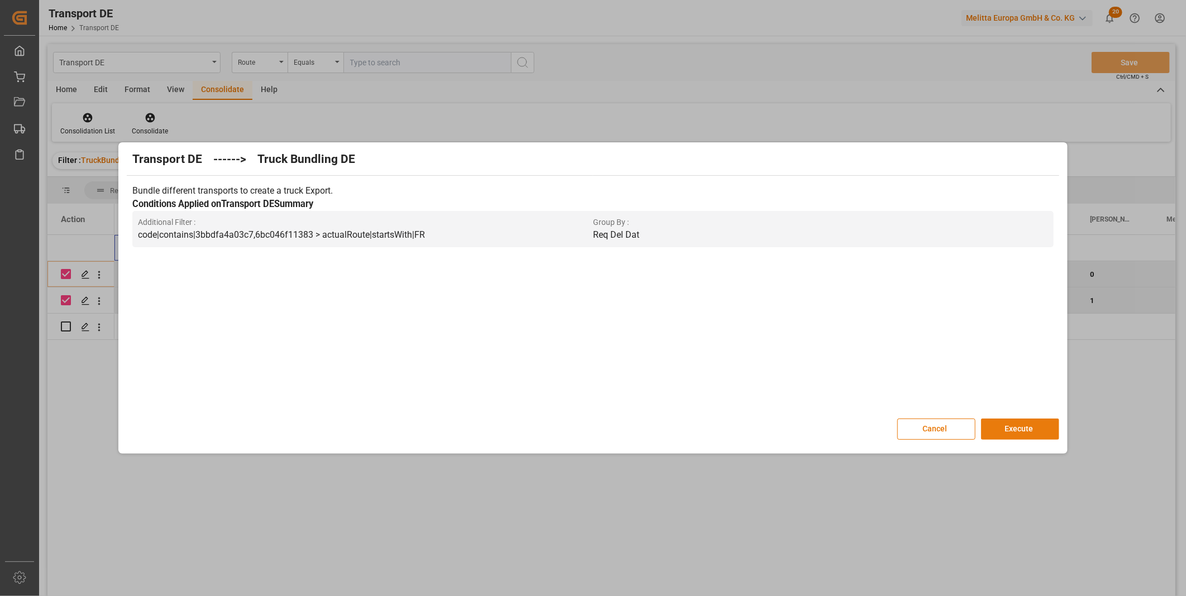
drag, startPoint x: 1017, startPoint y: 418, endPoint x: 1008, endPoint y: 421, distance: 9.7
click at [1014, 418] on div "Transport DE ------> Truck Bundling DE Bundle different transports to create a …" at bounding box center [592, 298] width 943 height 306
click at [1008, 429] on button "Execute" at bounding box center [1020, 429] width 78 height 21
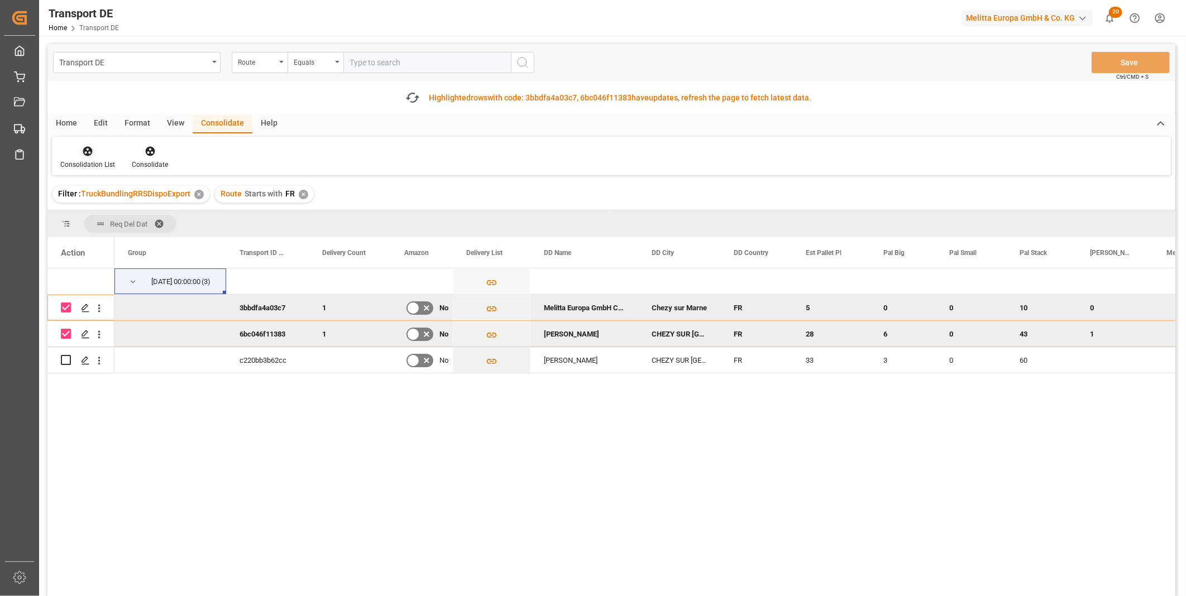
click at [96, 161] on div "Consolidation List" at bounding box center [87, 165] width 55 height 10
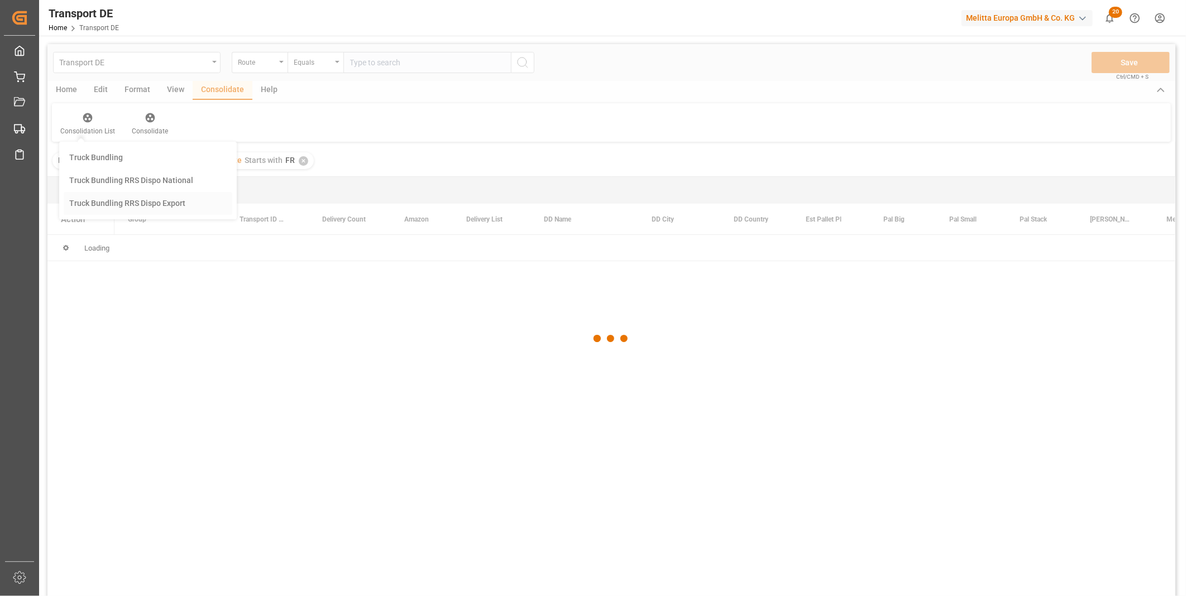
click at [132, 233] on div "Transport DE Route Equals Save Ctrl/CMD + S Home Edit Format View Consolidate H…" at bounding box center [611, 335] width 1128 height 582
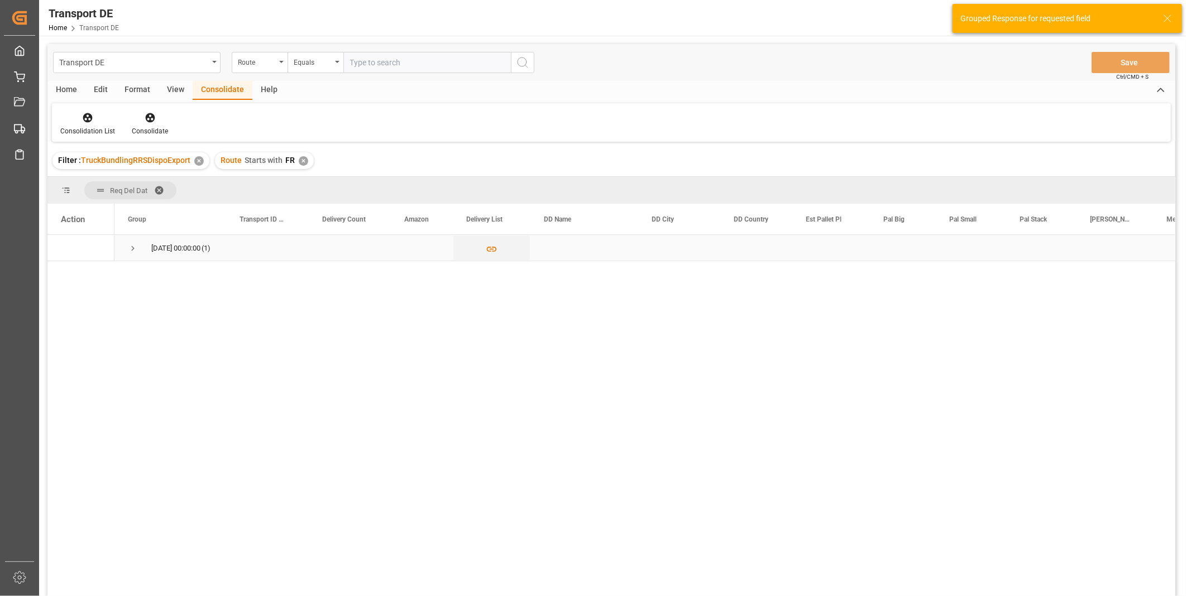
click at [130, 255] on span "Press SPACE to select this row." at bounding box center [133, 249] width 10 height 26
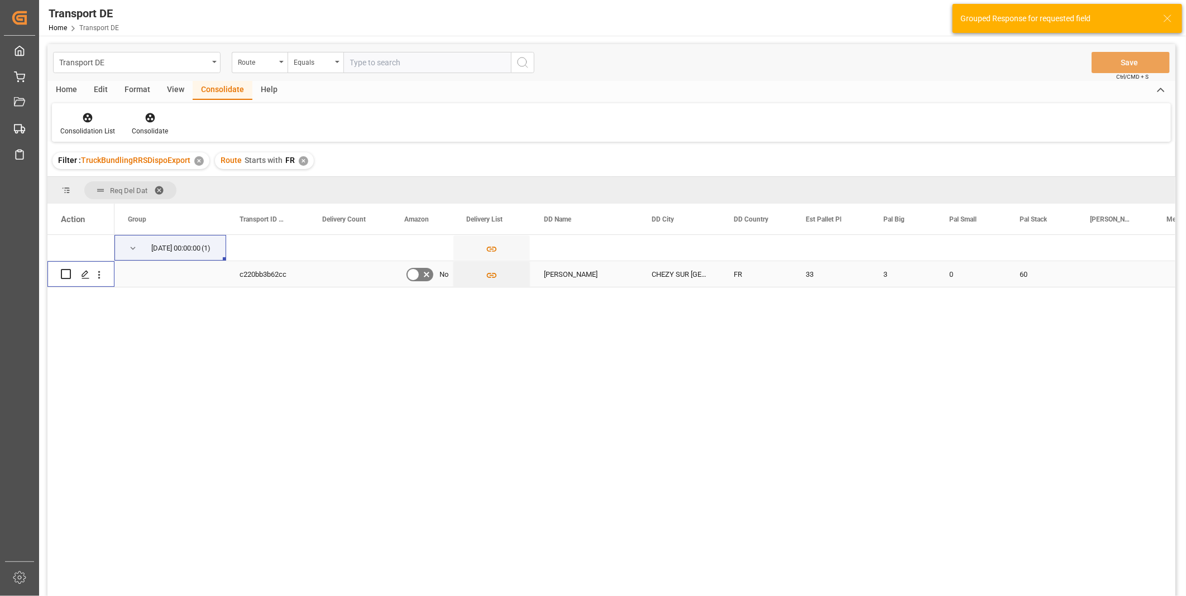
click at [69, 271] on input "Press Space to toggle row selection (unchecked)" at bounding box center [66, 274] width 10 height 10
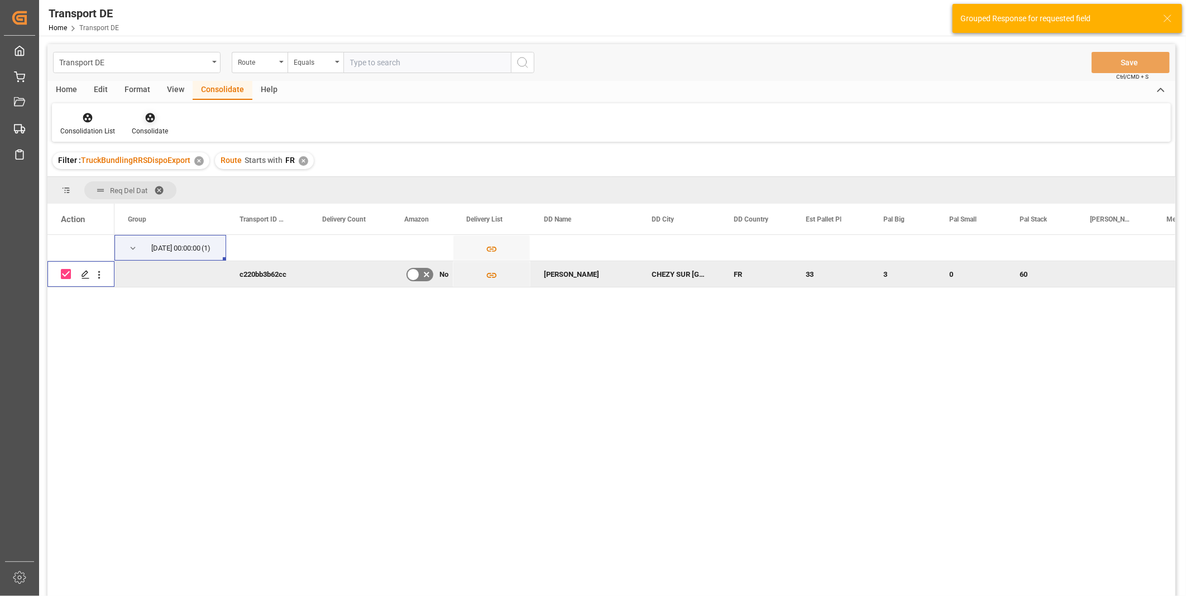
click at [149, 125] on div "Consolidate" at bounding box center [149, 124] width 53 height 25
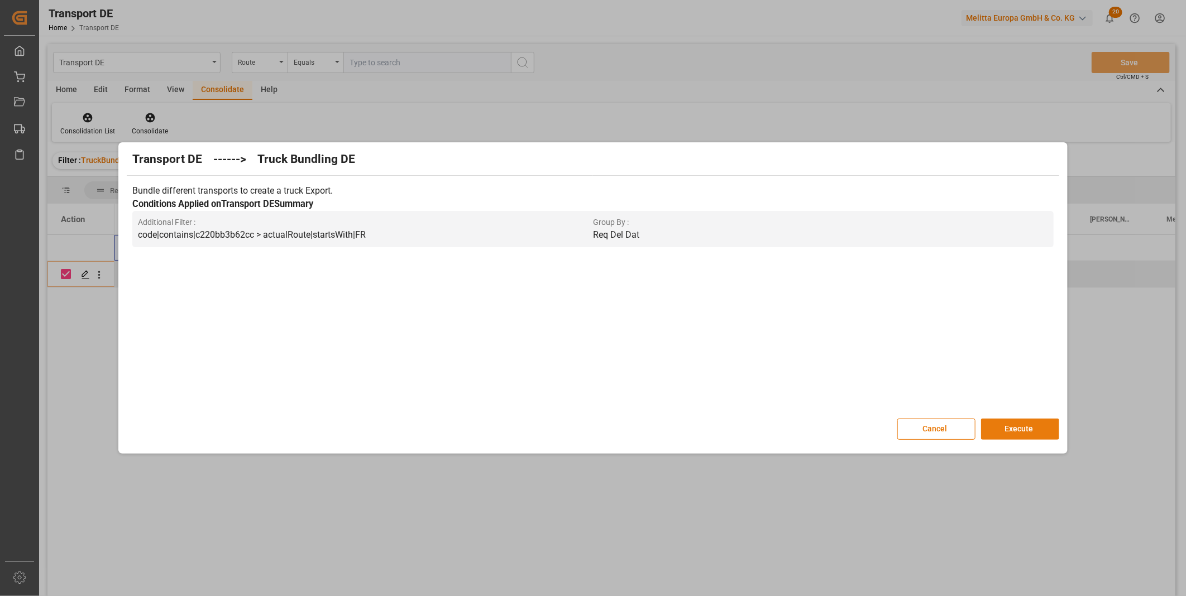
click at [989, 433] on button "Execute" at bounding box center [1020, 429] width 78 height 21
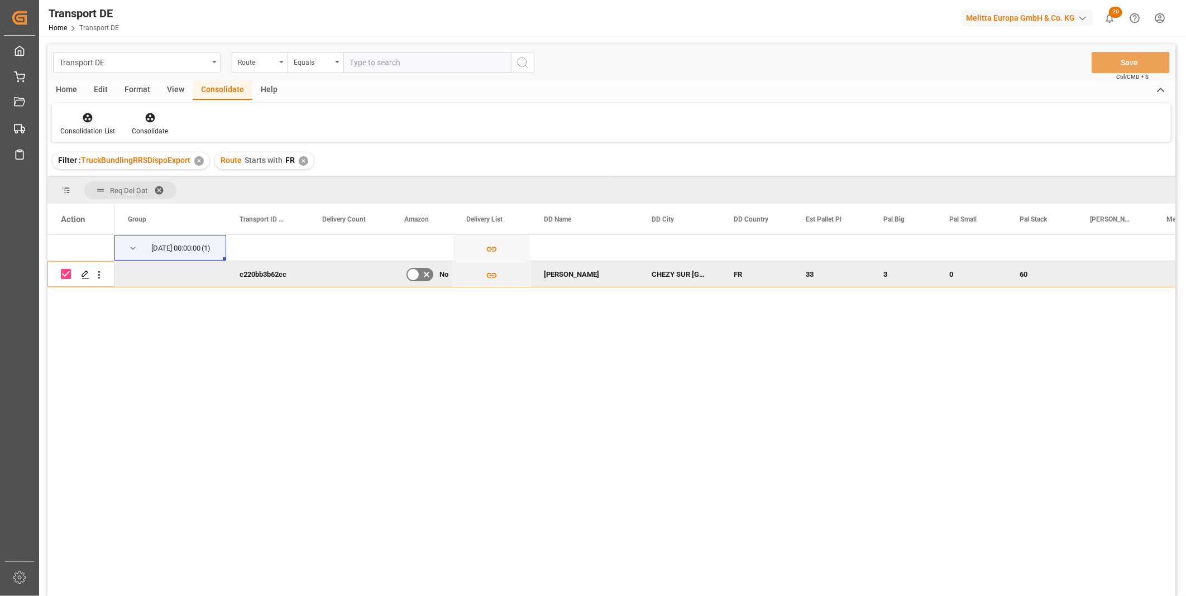
click at [77, 126] on div "Consolidation List" at bounding box center [87, 131] width 55 height 10
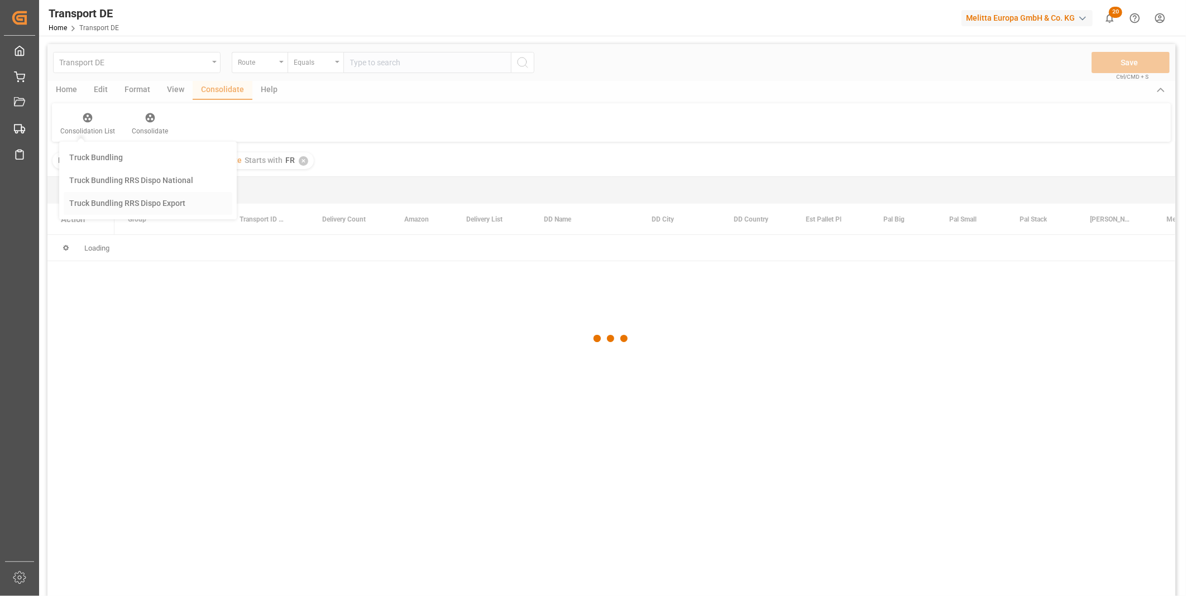
click at [123, 208] on div "Transport DE Route Equals Save Ctrl/CMD + S Home Edit Format View Consolidate H…" at bounding box center [611, 335] width 1128 height 582
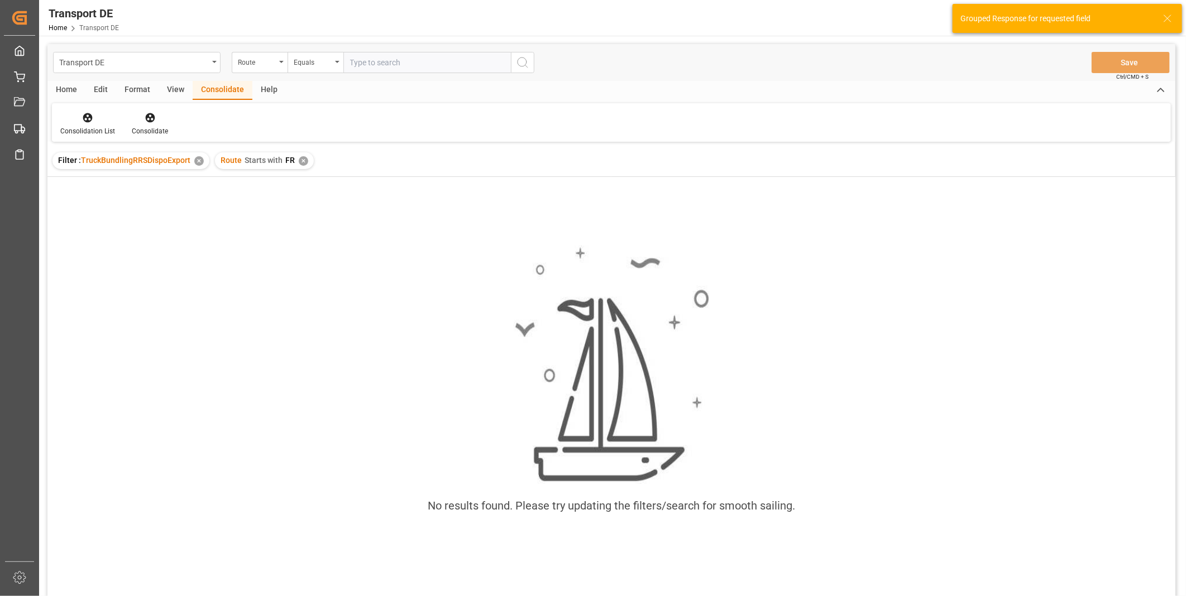
click at [299, 159] on div "✕" at bounding box center [303, 160] width 9 height 9
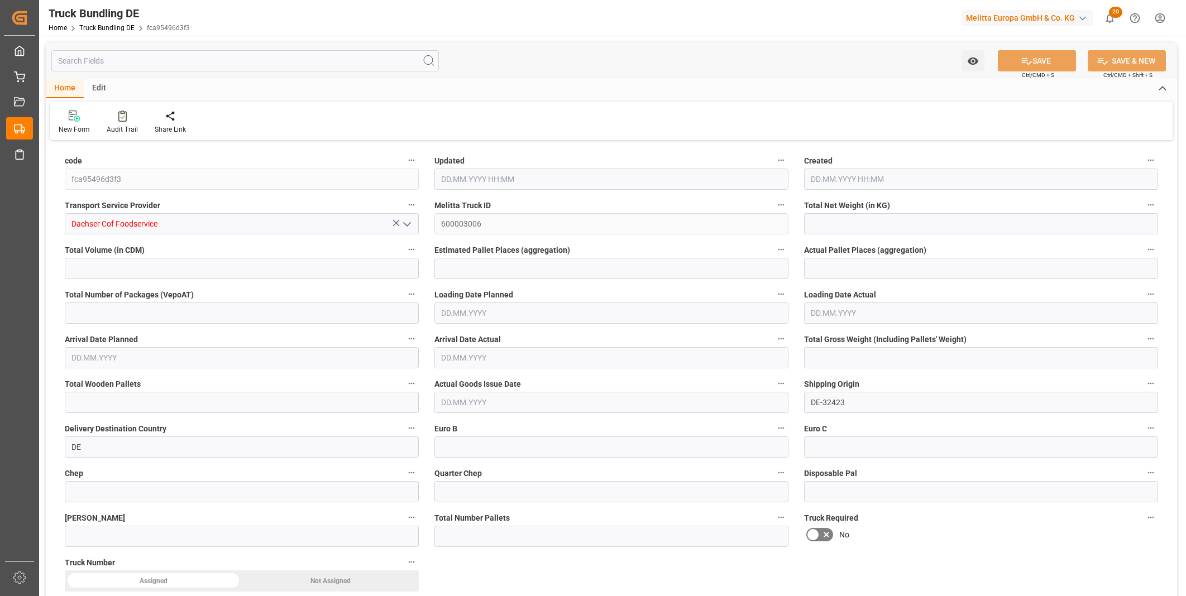
type input "719.68"
type input "3032.83"
type input "3"
type input "0"
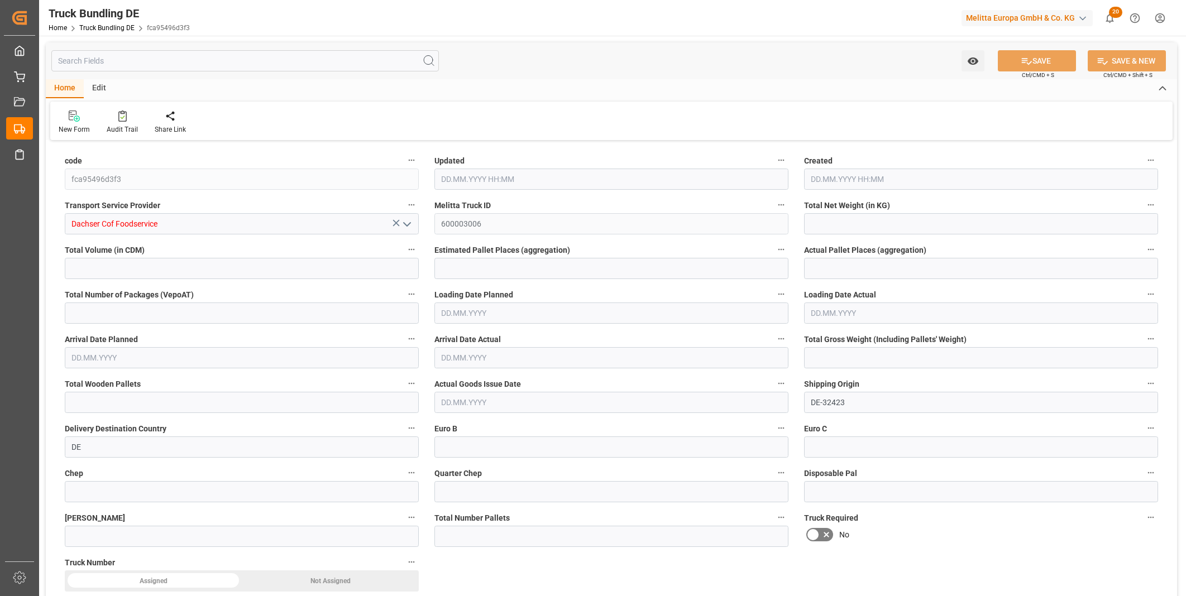
type input "958.25"
type input "4"
type input "0"
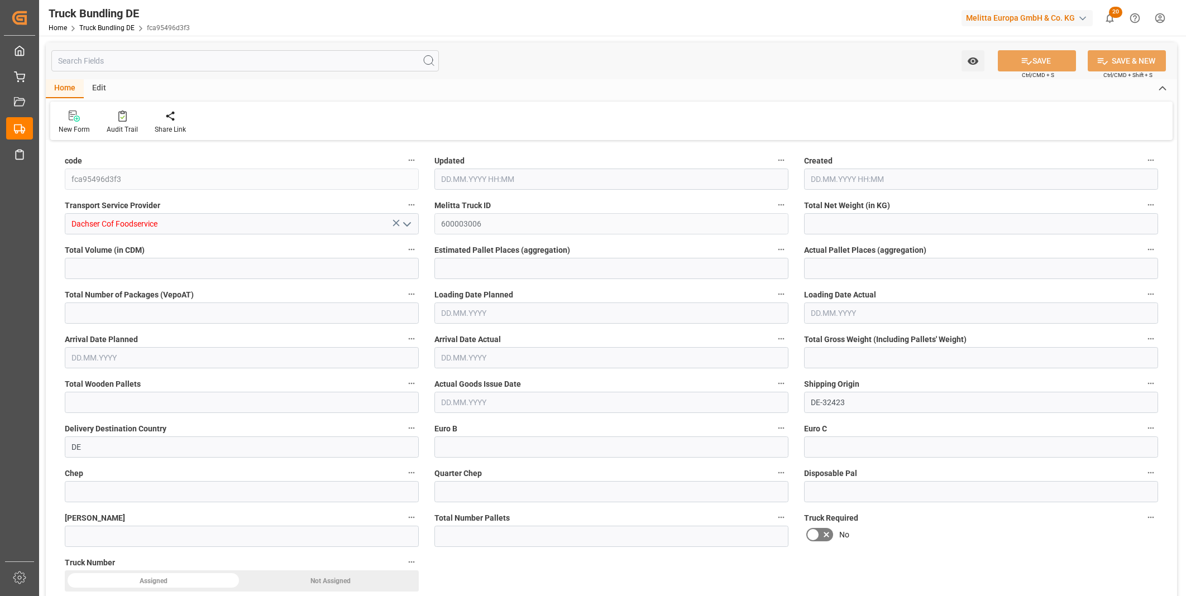
type input "0"
type input "26.09.2025 09:55"
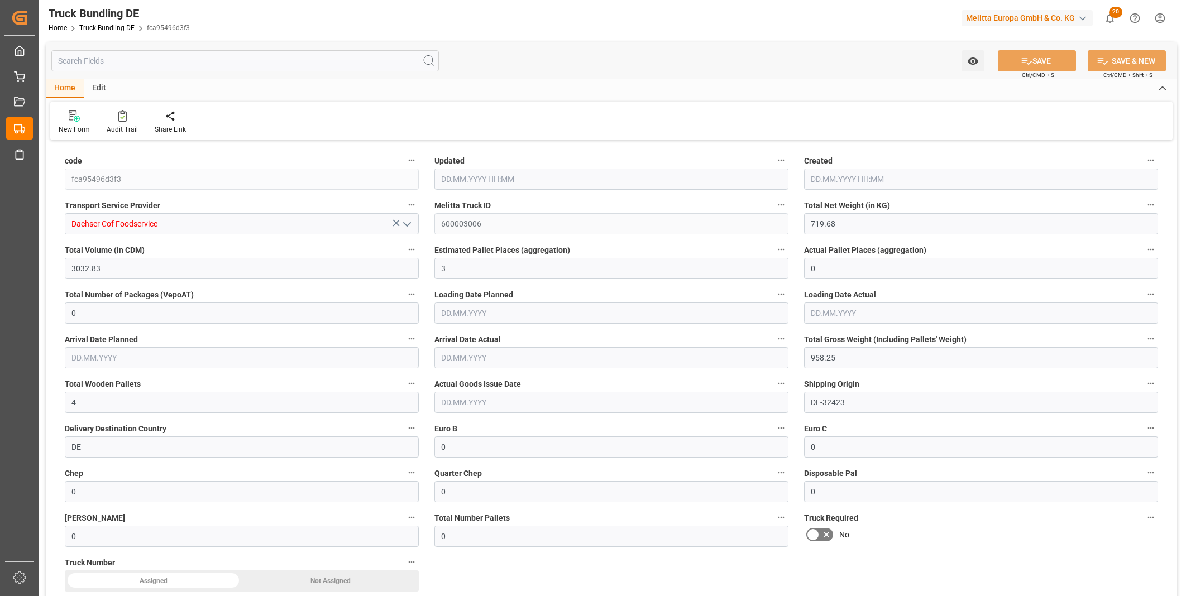
type input "26.09.2025 09:55"
type input "[DATE]"
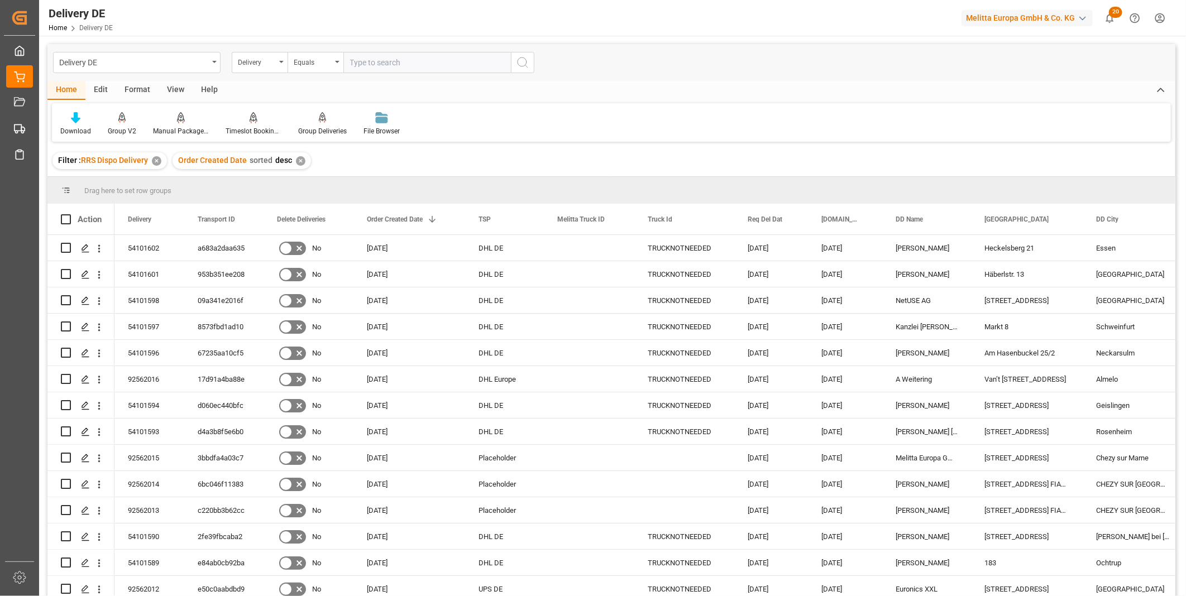
click at [388, 63] on input "text" at bounding box center [426, 62] width 167 height 21
type input "80003616"
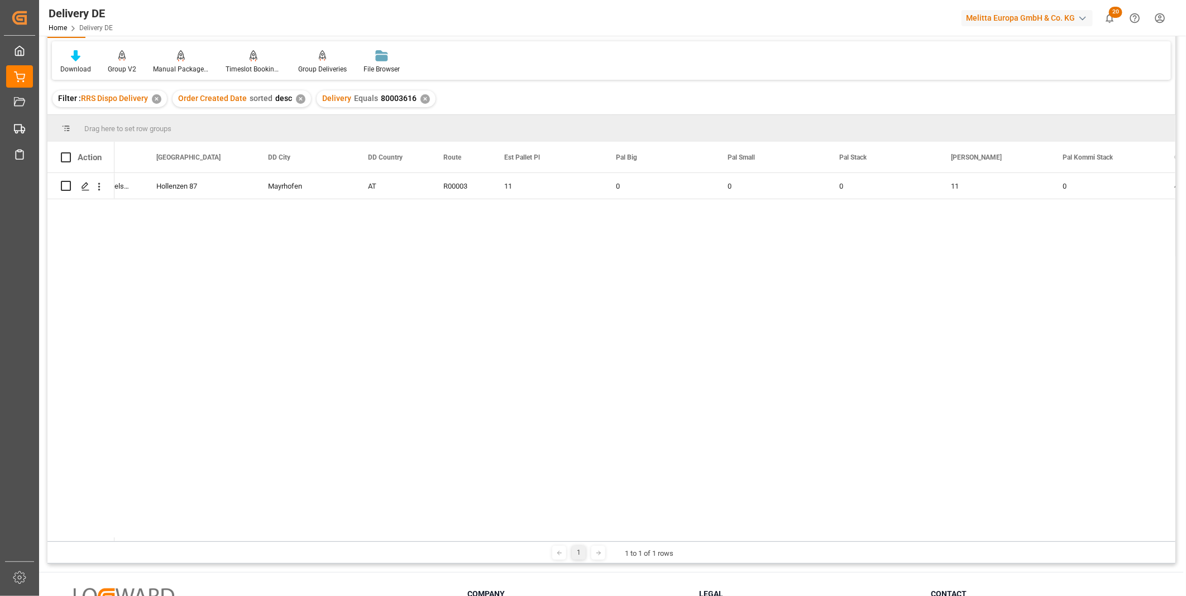
scroll to position [0, 797]
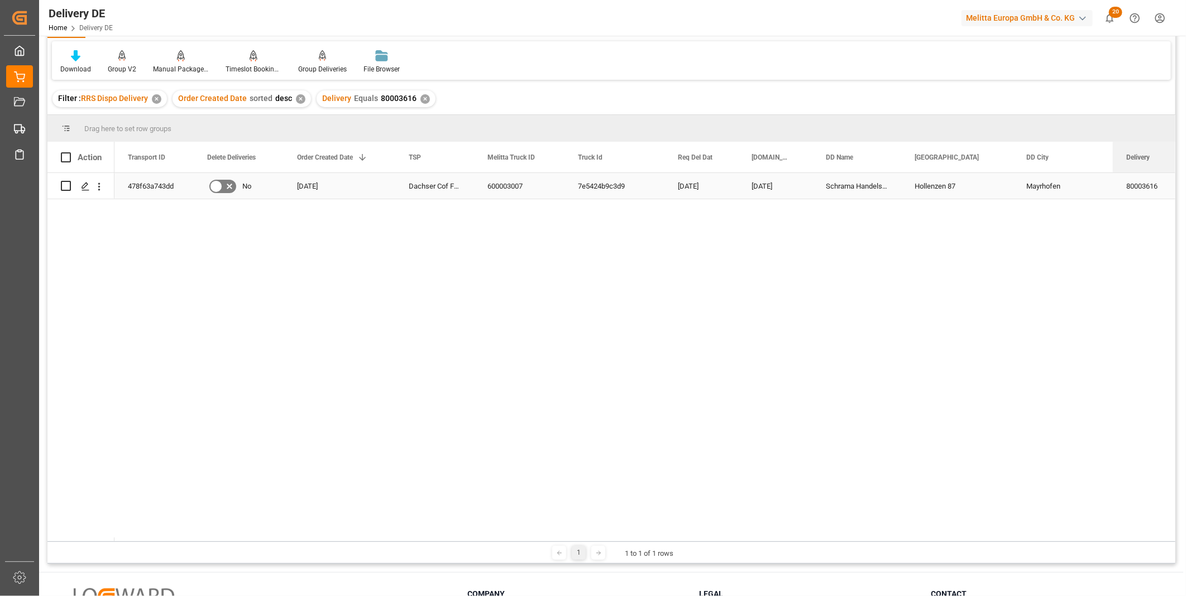
drag, startPoint x: 155, startPoint y: 157, endPoint x: 1096, endPoint y: 181, distance: 942.0
click at [1096, 181] on div "Action Pl.GI Dat DD Name DD Street 1" at bounding box center [611, 342] width 1128 height 400
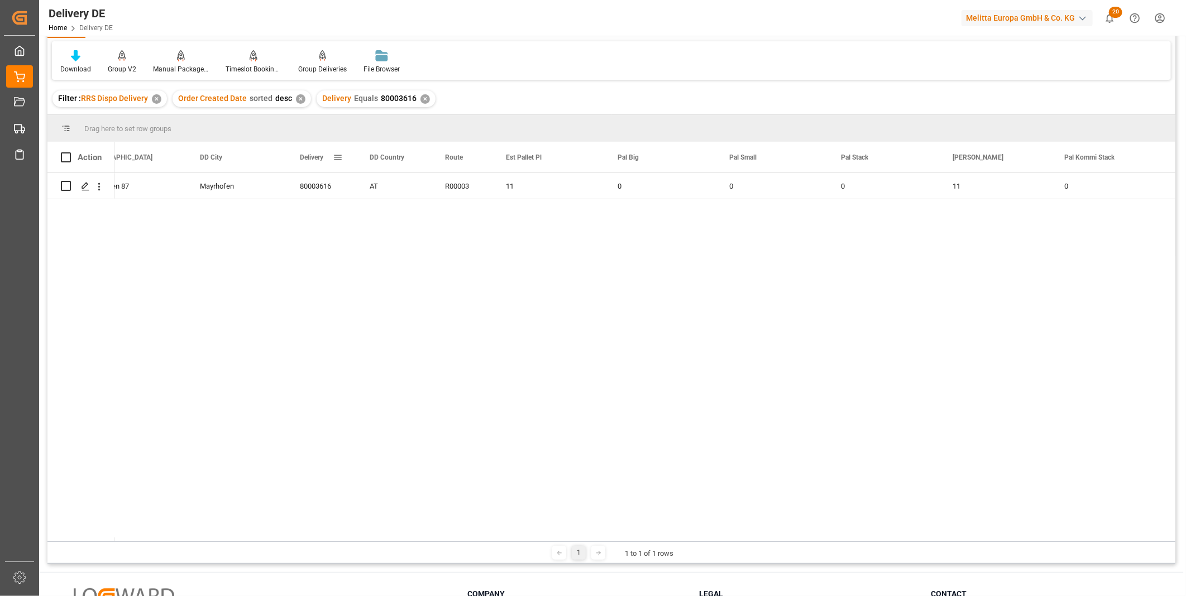
scroll to position [0, 0]
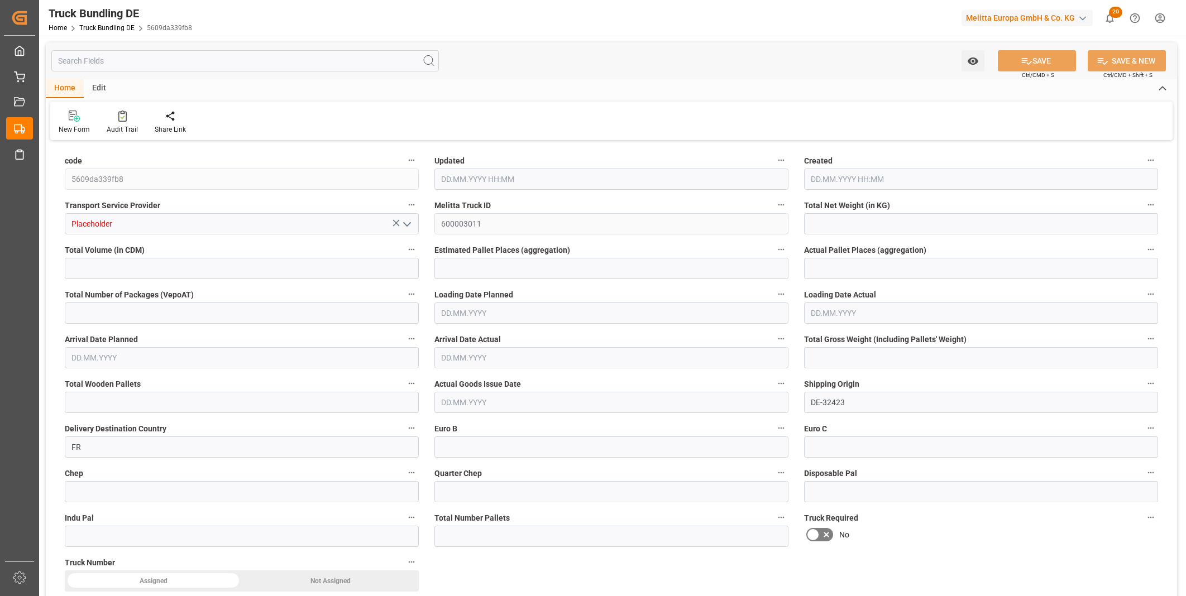
type input "5405.524"
type input "53369.212"
type input "33"
type input "0"
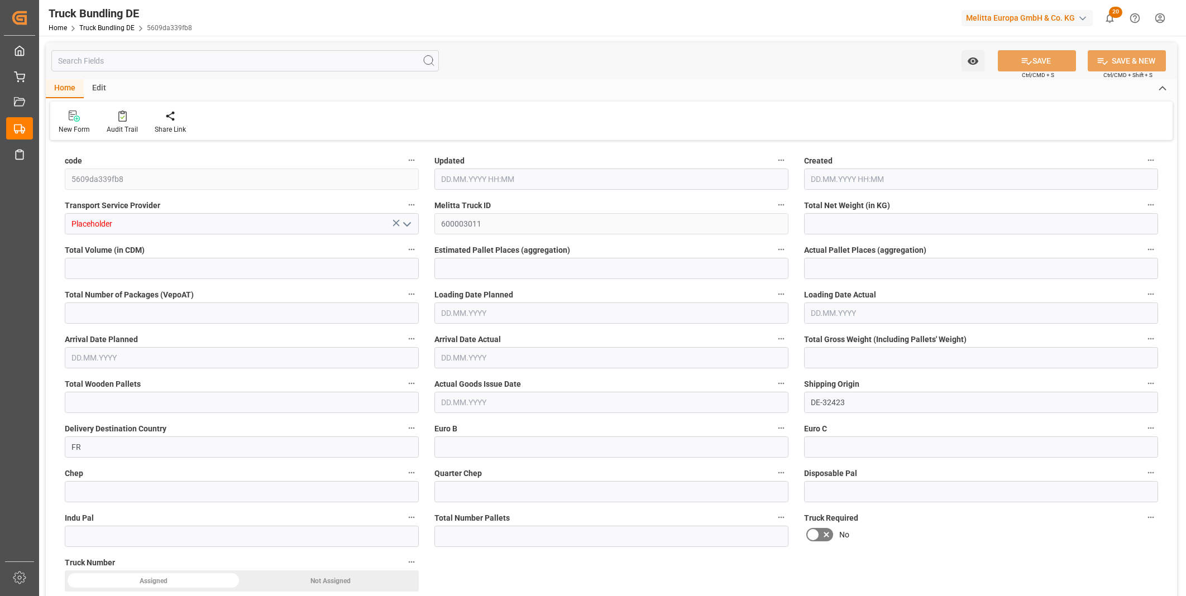
type input "8853"
type input "60"
type input "0"
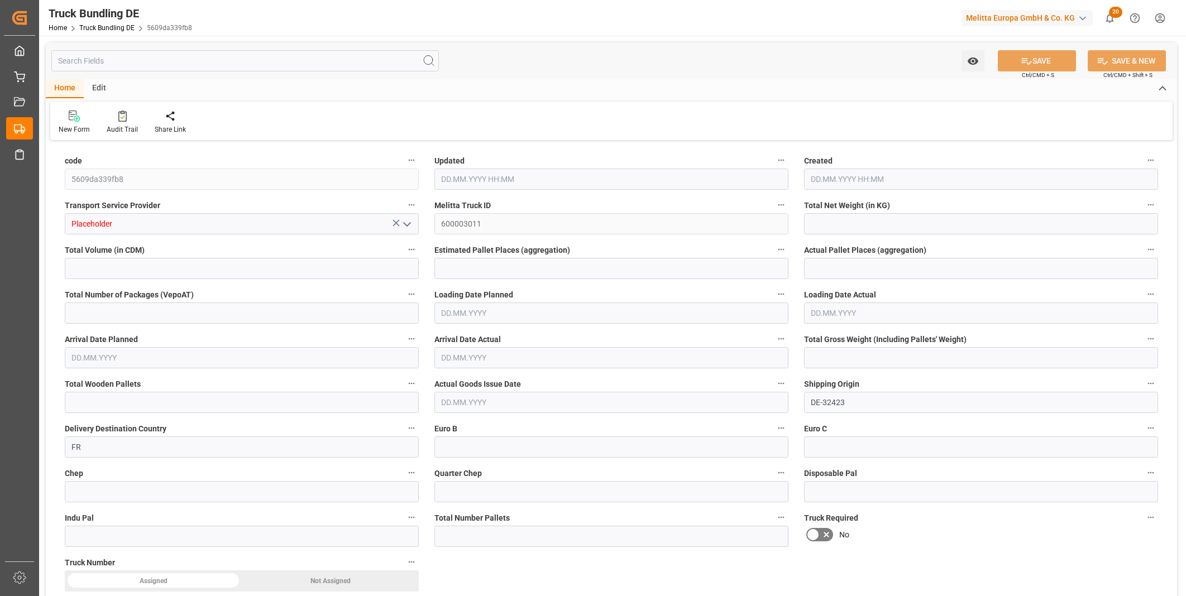
type input "0"
type input "[DATE] 10:21"
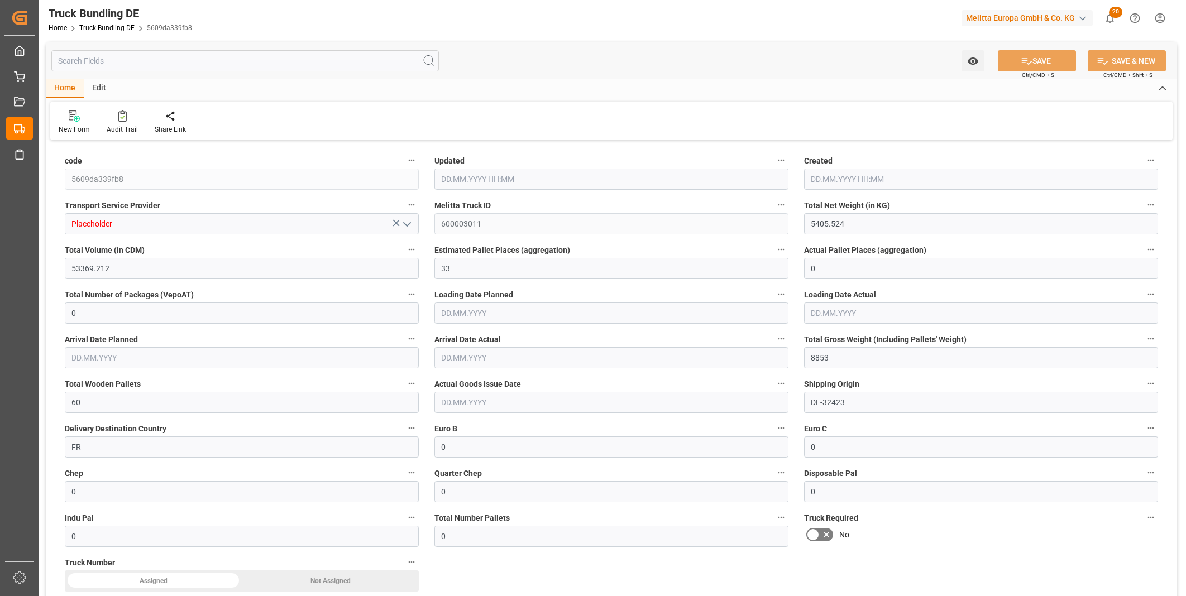
type input "[DATE] 10:21"
type input "[DATE]"
type input "[DATE] 10:21"
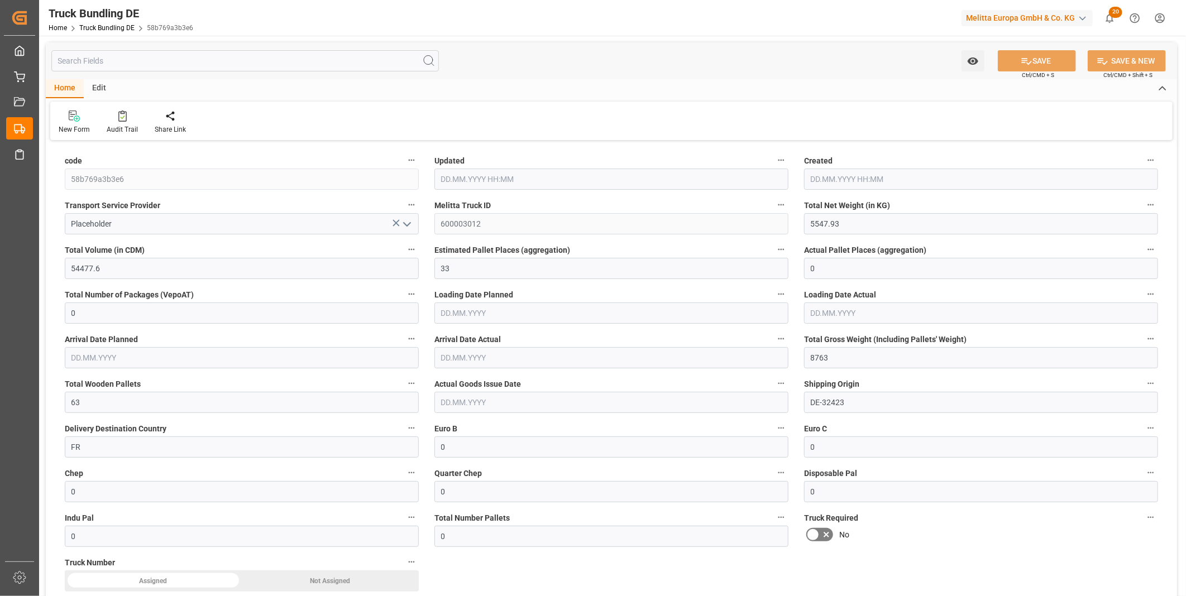
type input "[DATE] 10:21"
type input "[DATE]"
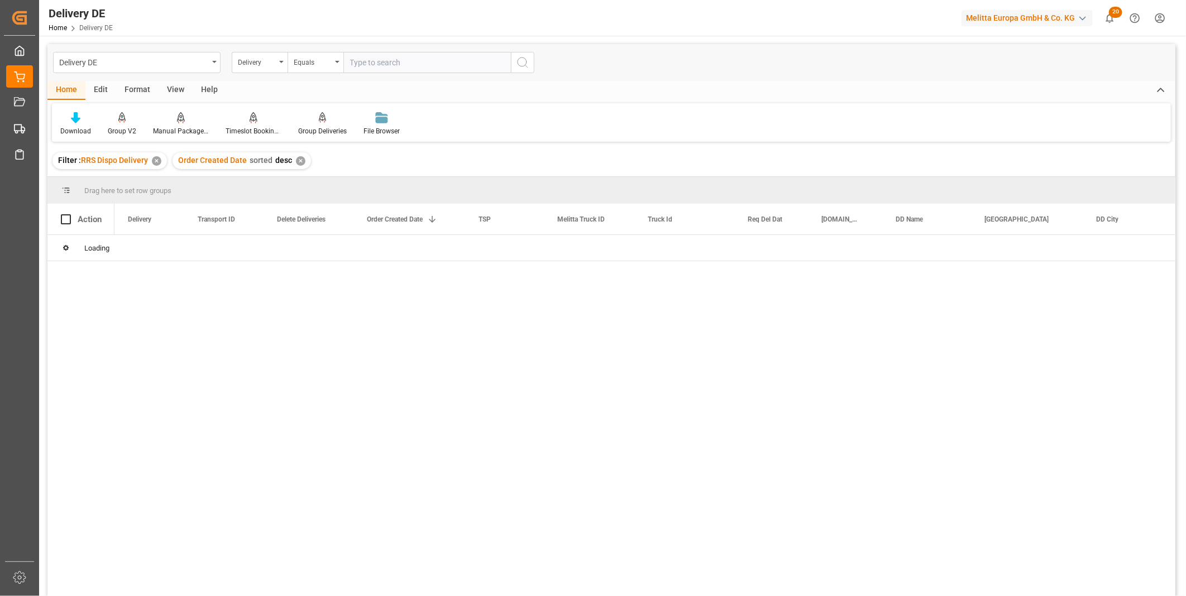
click at [370, 64] on input "text" at bounding box center [426, 62] width 167 height 21
paste input "80003618"
type input "80003618"
click at [517, 68] on icon "search button" at bounding box center [522, 62] width 13 height 13
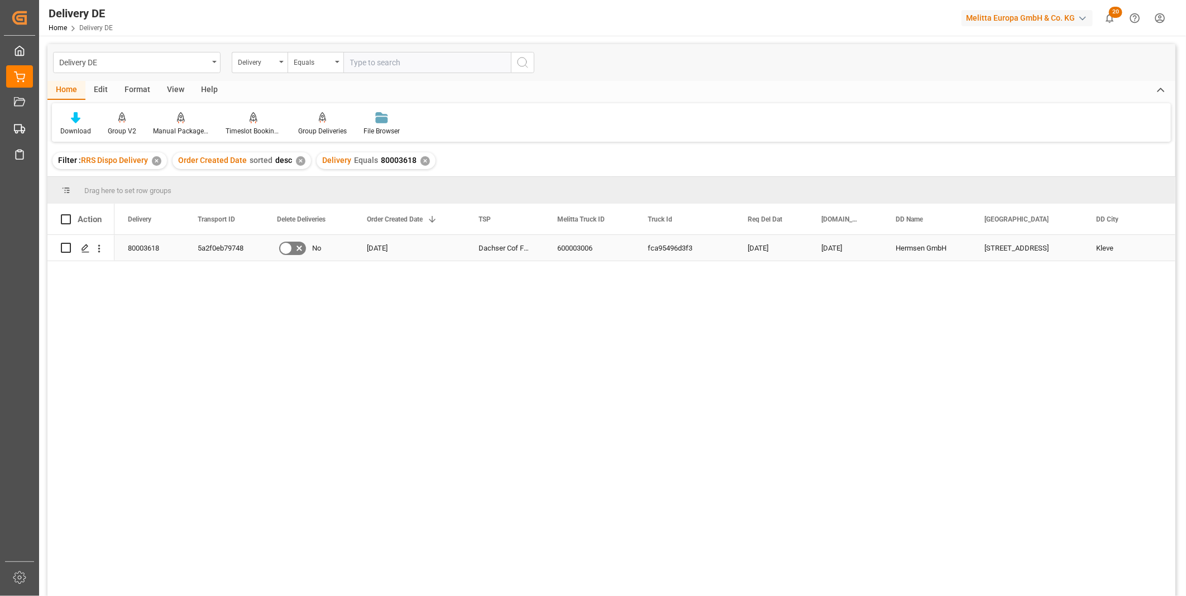
click at [564, 245] on div "600003006" at bounding box center [589, 248] width 90 height 26
click at [148, 248] on div "80003618" at bounding box center [149, 248] width 70 height 26
